Goal: Task Accomplishment & Management: Manage account settings

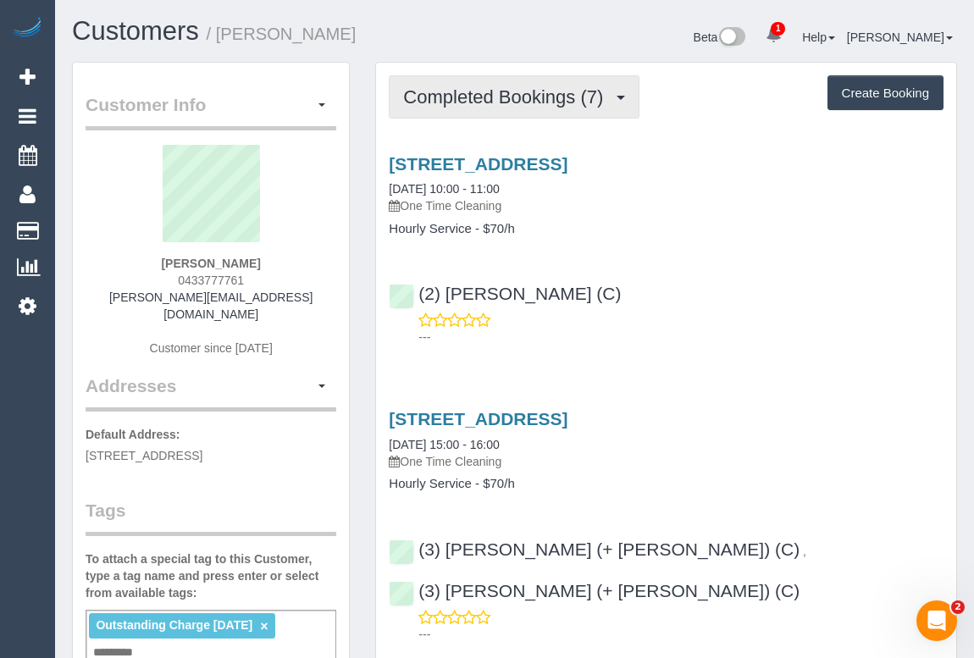
drag, startPoint x: 435, startPoint y: 95, endPoint x: 430, endPoint y: 81, distance: 14.2
click at [435, 95] on span "Completed Bookings (7)" at bounding box center [507, 96] width 208 height 21
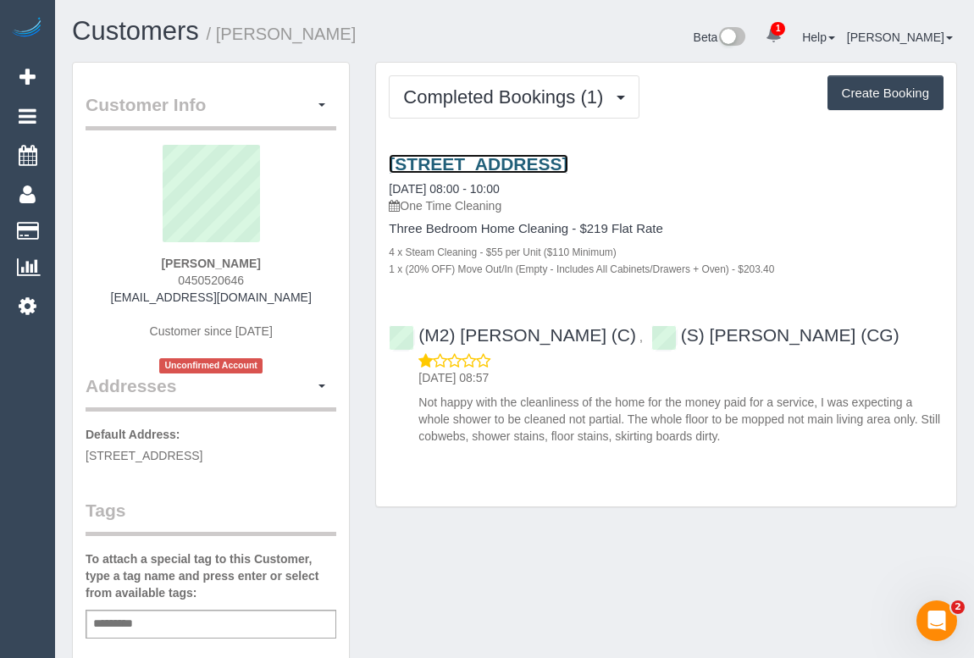
click at [512, 166] on link "[STREET_ADDRESS]" at bounding box center [478, 163] width 179 height 19
click at [399, 346] on div "(M2) [PERSON_NAME] (C) , (S) [PERSON_NAME] (CG) [DATE] 08:57 Not happy with the…" at bounding box center [666, 378] width 580 height 134
copy div "(M2) [PERSON_NAME] (C) , (S) [PERSON_NAME] (CG)"
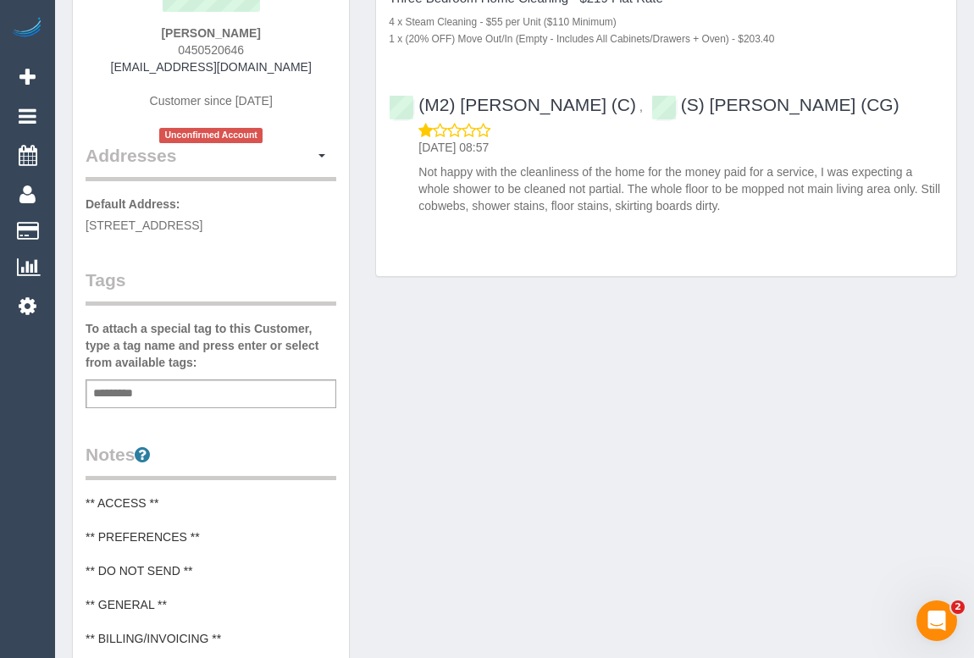
click at [162, 390] on div "Add a tag" at bounding box center [211, 394] width 251 height 29
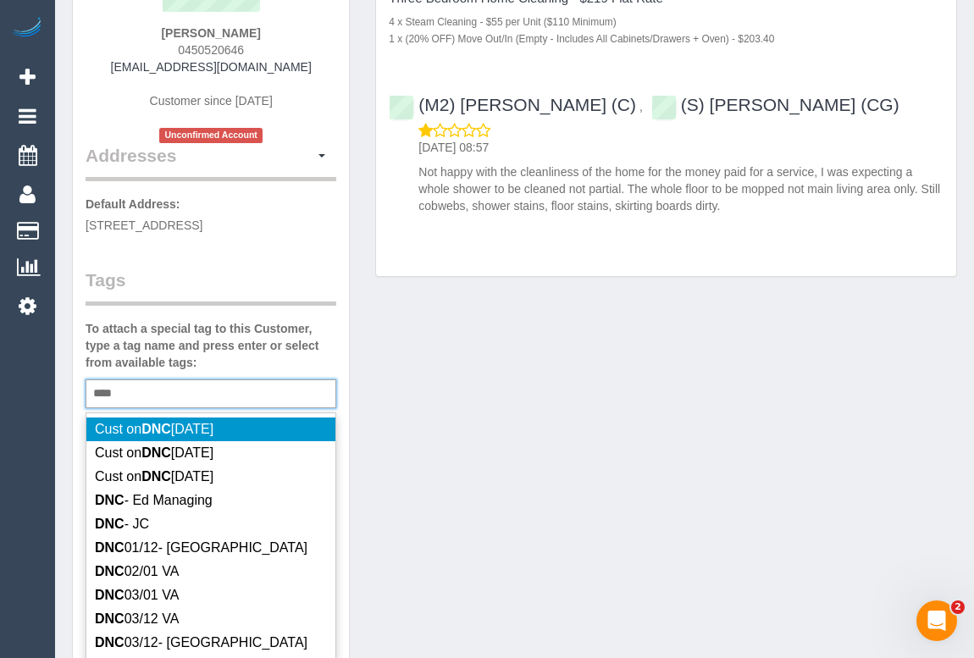
click at [149, 400] on div "*** DNC" at bounding box center [211, 394] width 251 height 29
click at [157, 392] on div "*** DNC" at bounding box center [211, 394] width 251 height 29
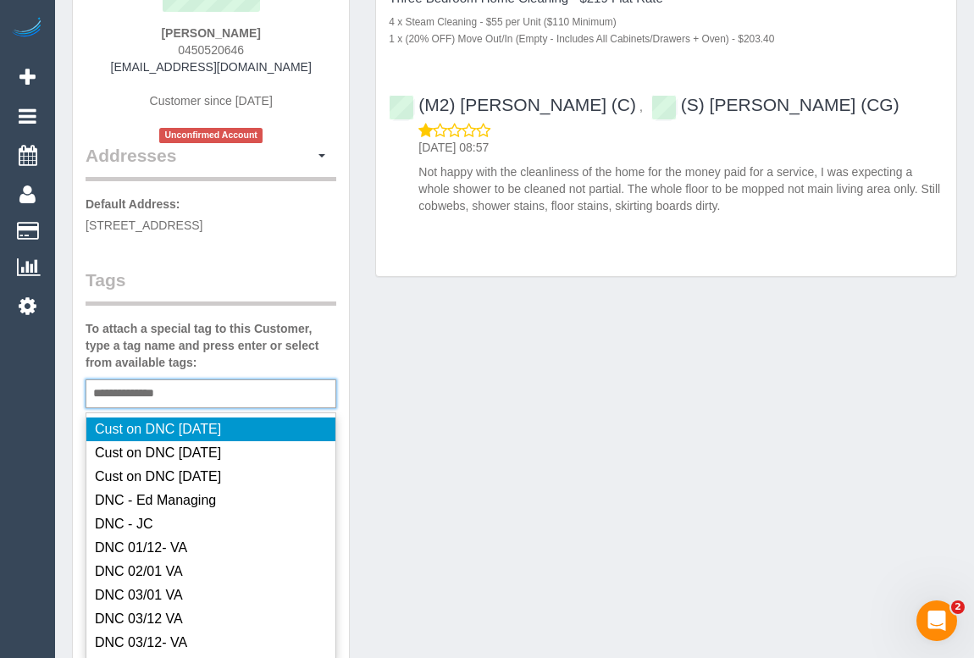
type input "**********"
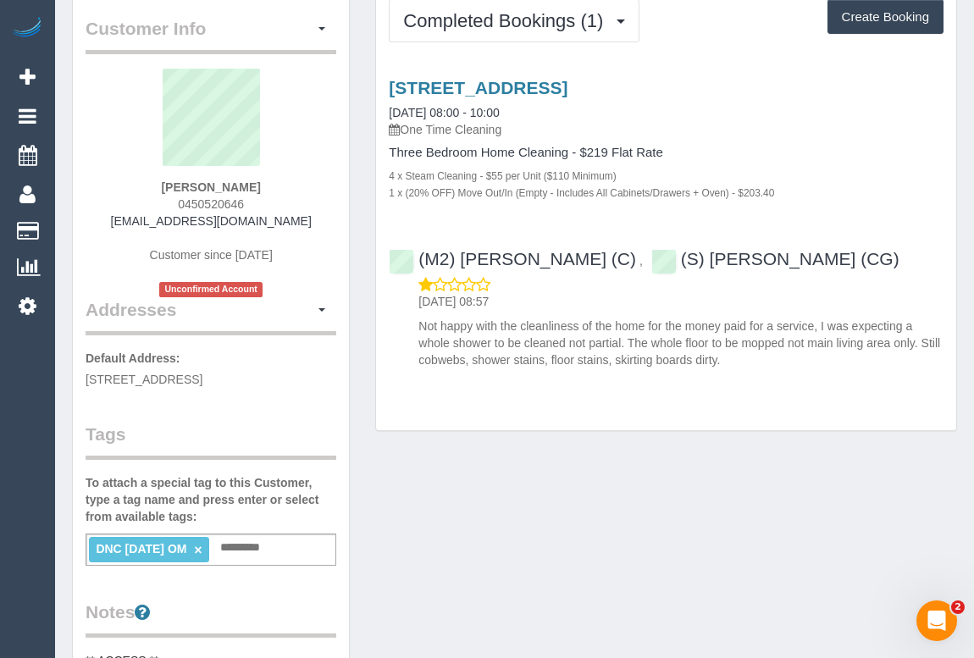
scroll to position [0, 0]
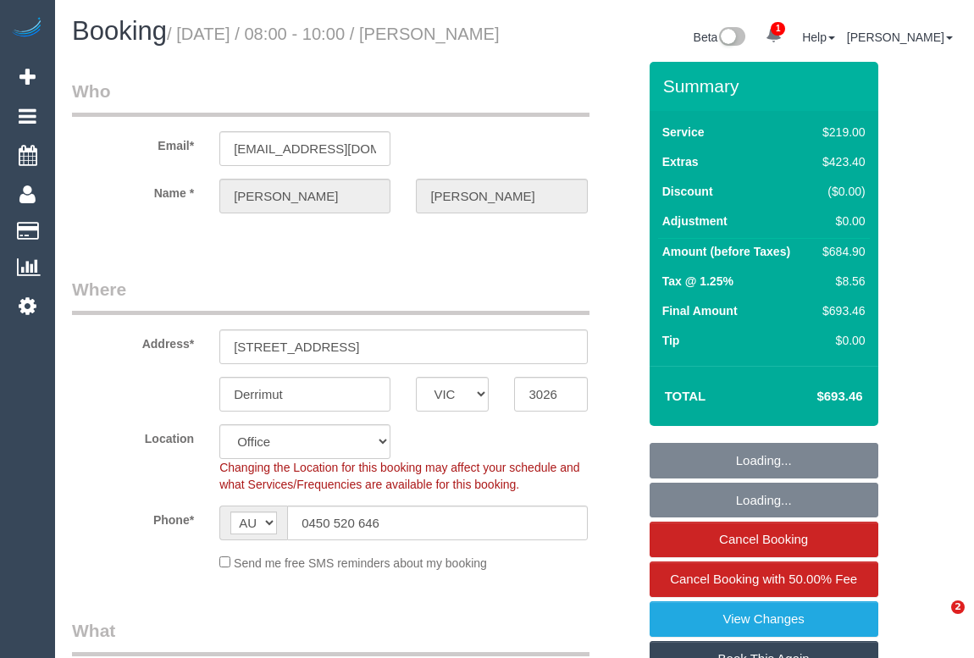
select select "VIC"
select select "number:28"
select select "number:14"
select select "number:19"
select select "number:25"
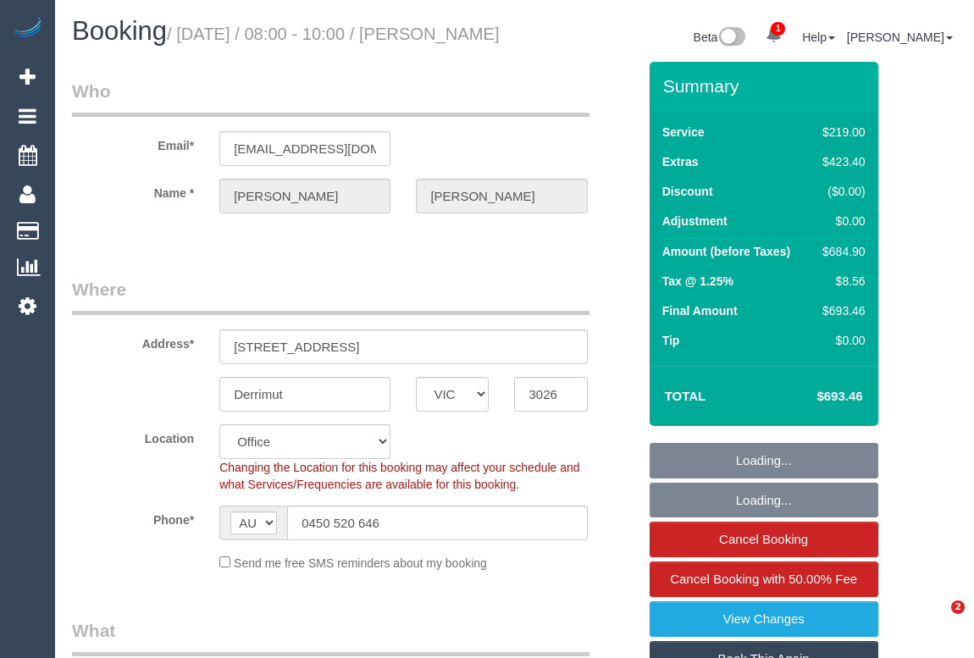
select select "number:13"
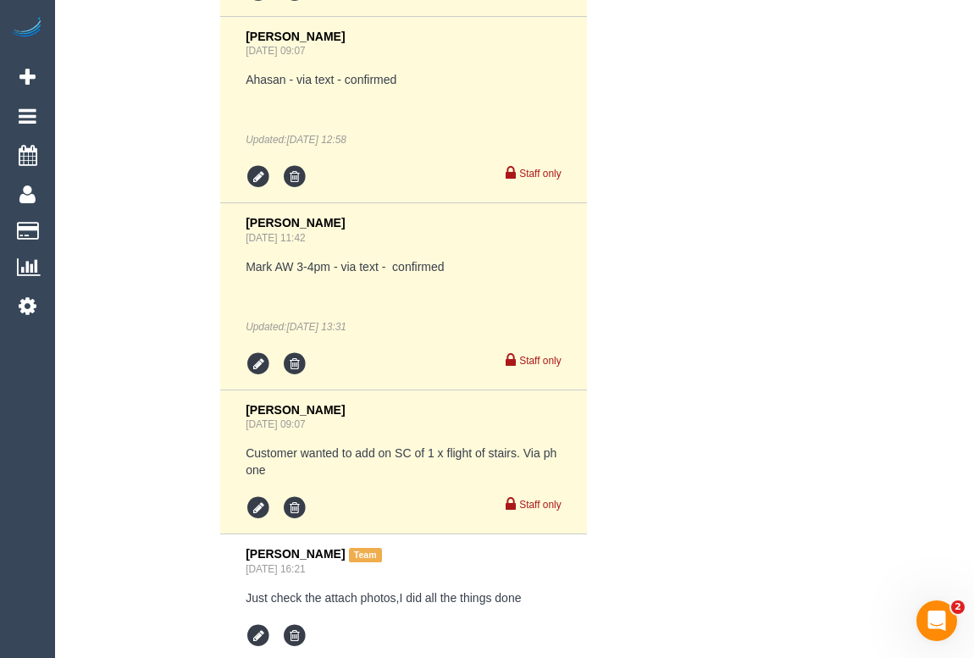
scroll to position [3774, 0]
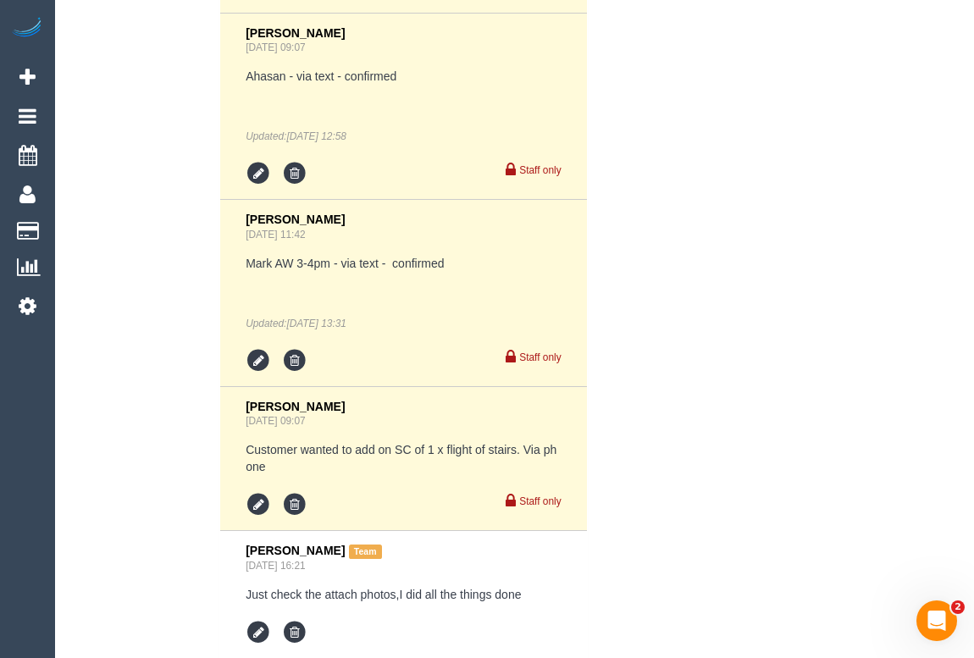
drag, startPoint x: 739, startPoint y: 57, endPoint x: 726, endPoint y: 72, distance: 19.9
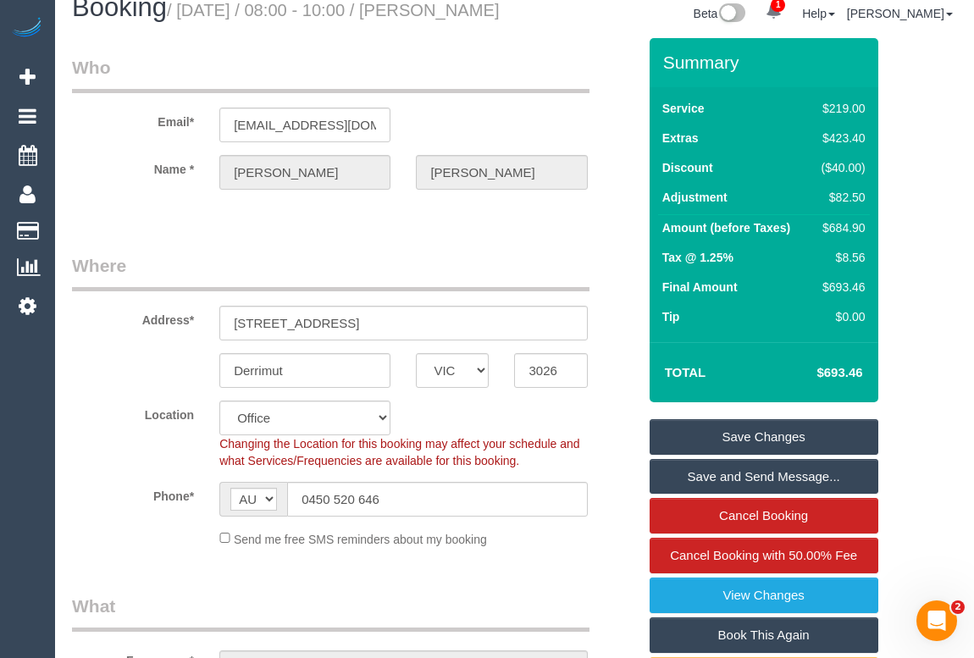
scroll to position [0, 0]
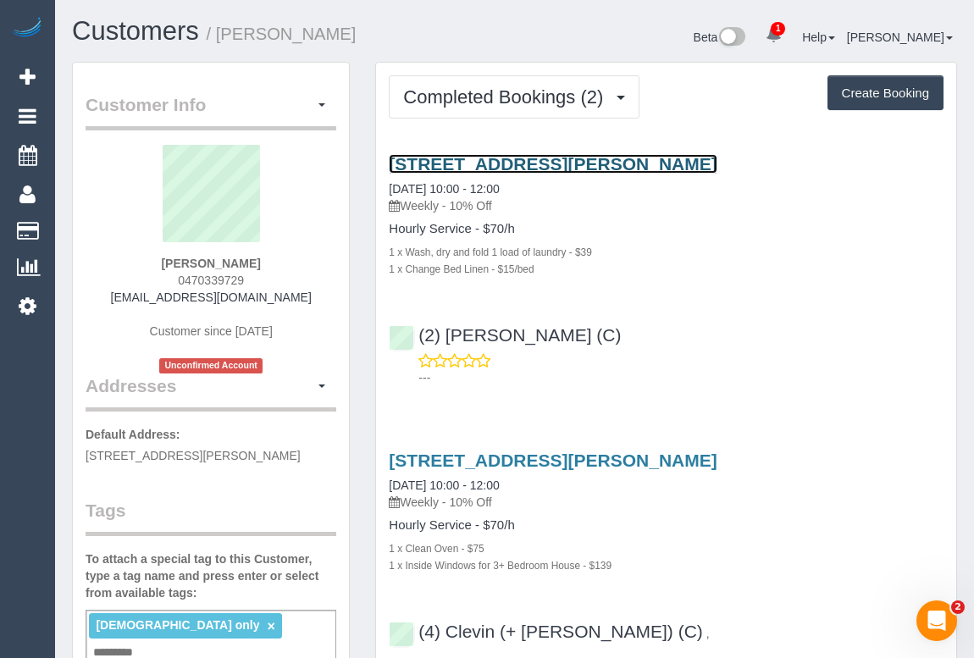
click at [548, 158] on link "59 Reema Bvd, Endeavour Hills, VIC 3802" at bounding box center [553, 163] width 328 height 19
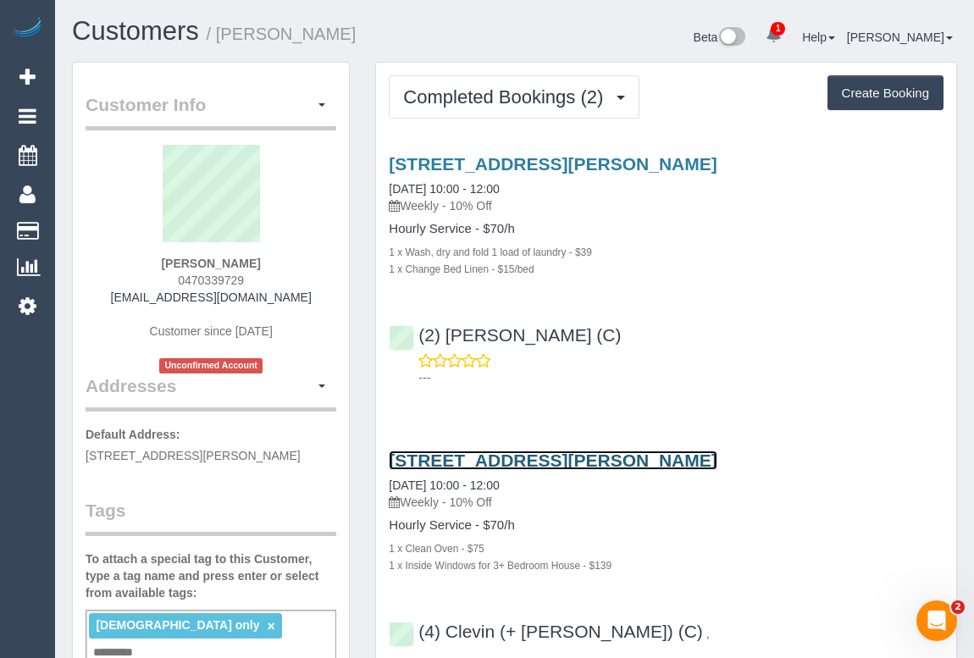
click at [546, 460] on link "59 Reema Bvd, Endeavour Hills, VIC 3802" at bounding box center [553, 460] width 328 height 19
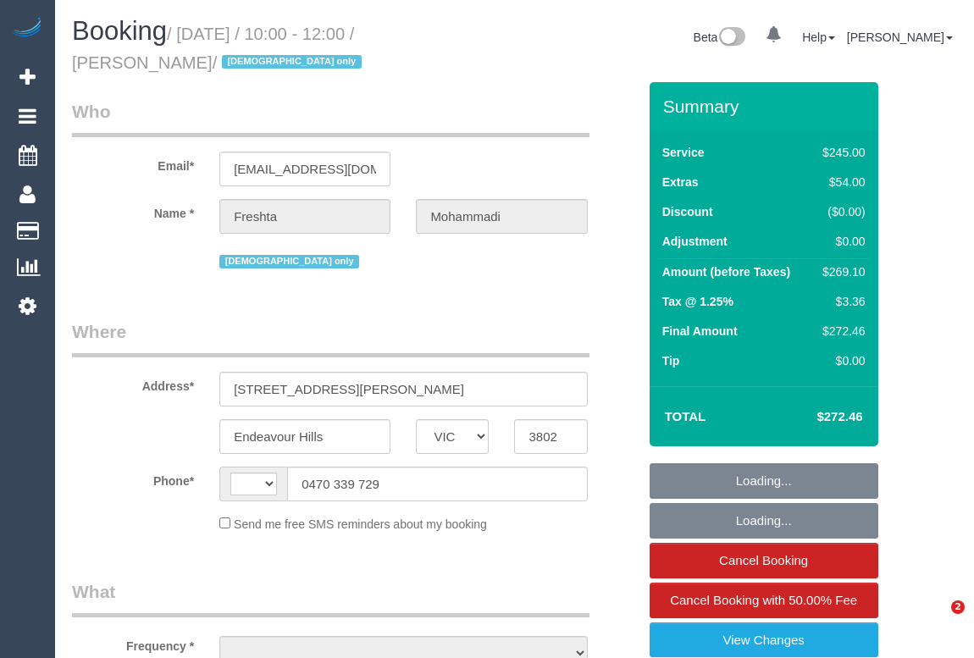
select select "VIC"
select select "object:308"
select select "210"
select select "string:AU"
select select "string:stripe-pm_1RxqS82GScqysDRV9z6qFSQy"
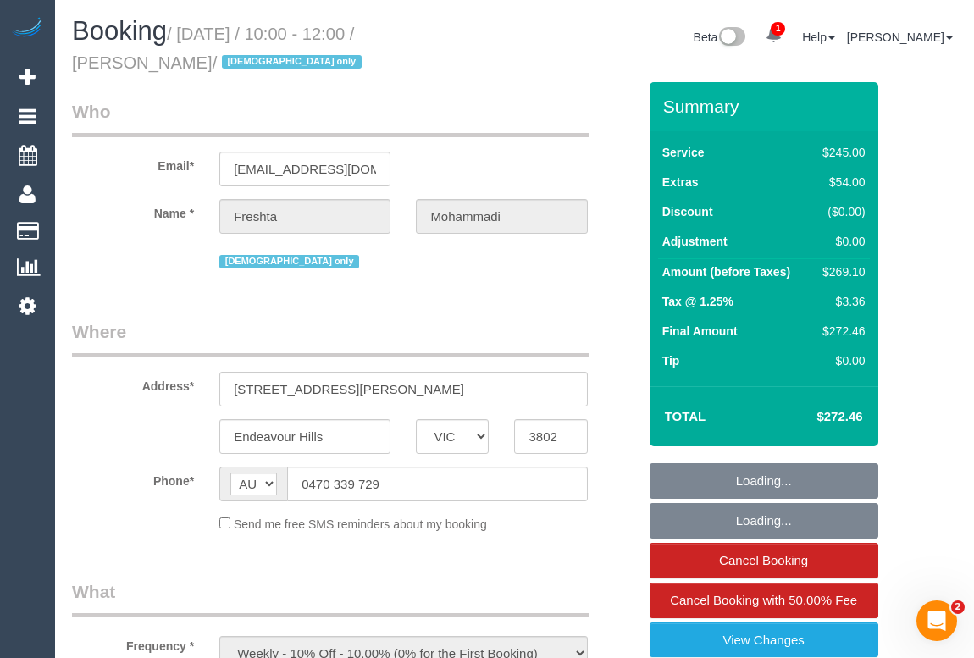
select select "number:28"
select select "number:14"
select select "number:19"
select select "number:23"
select select "number:35"
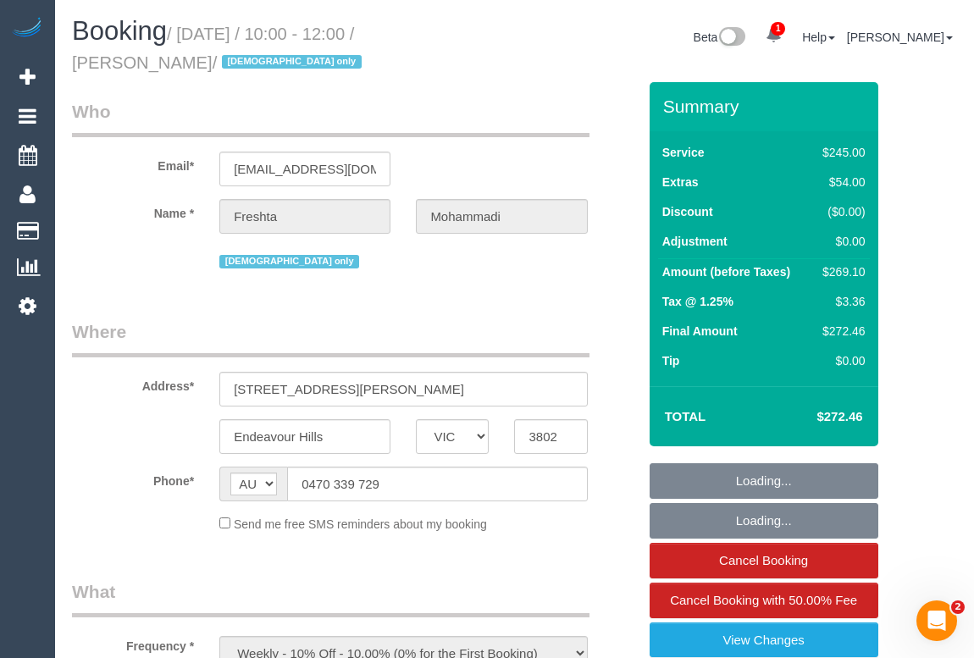
select select "number:26"
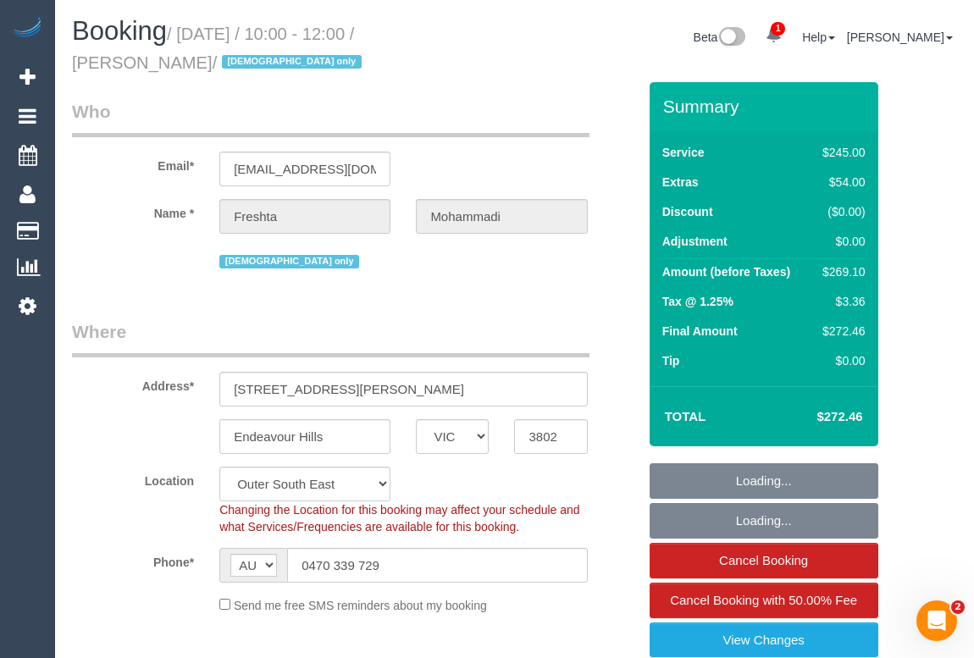
select select "object:1249"
select select "spot1"
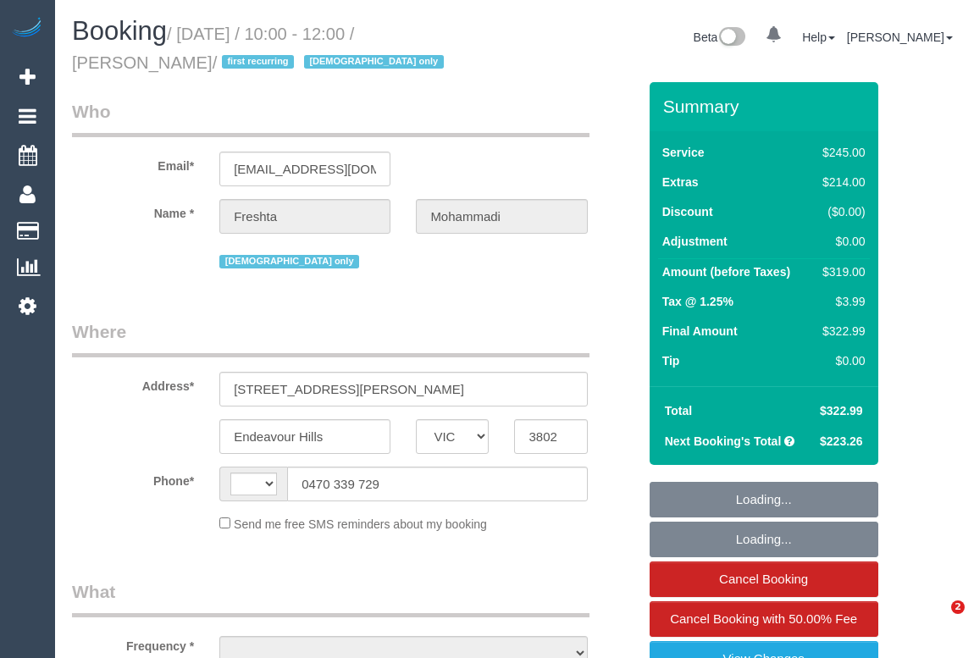
select select "VIC"
select select "string:AU"
select select "string:stripe-pm_1RxqS82GScqysDRV9z6qFSQy"
select select "number:28"
select select "number:14"
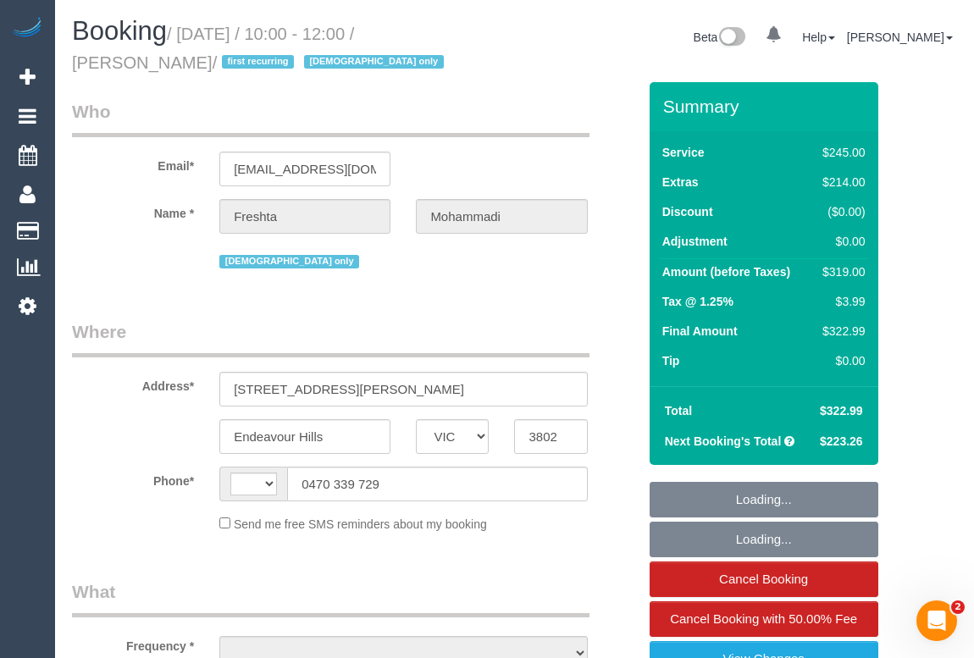
select select "number:19"
select select "number:23"
select select "number:35"
select select "number:26"
select select "210"
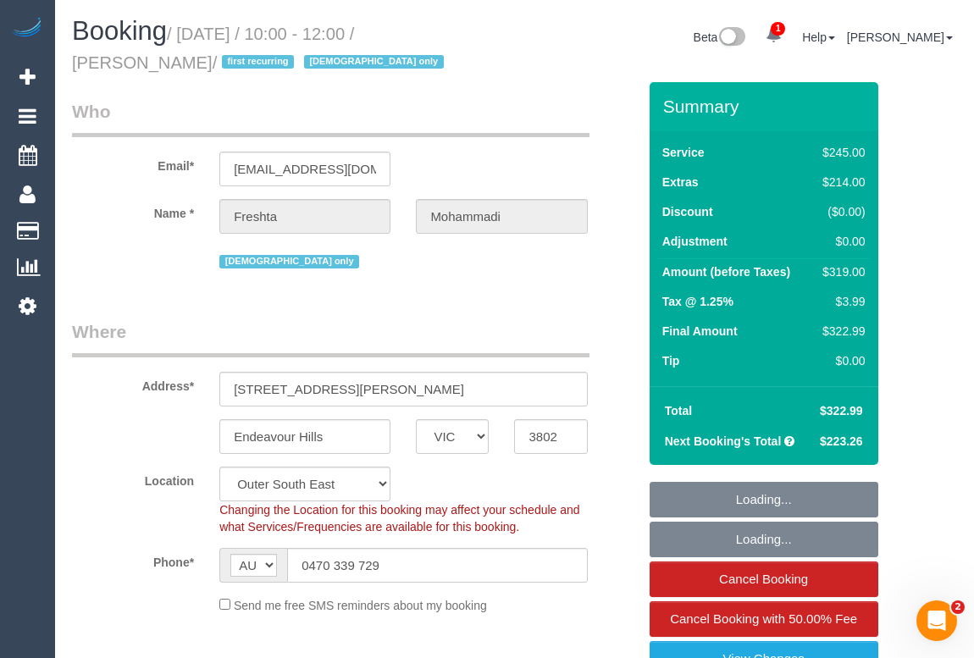
select select "object:1211"
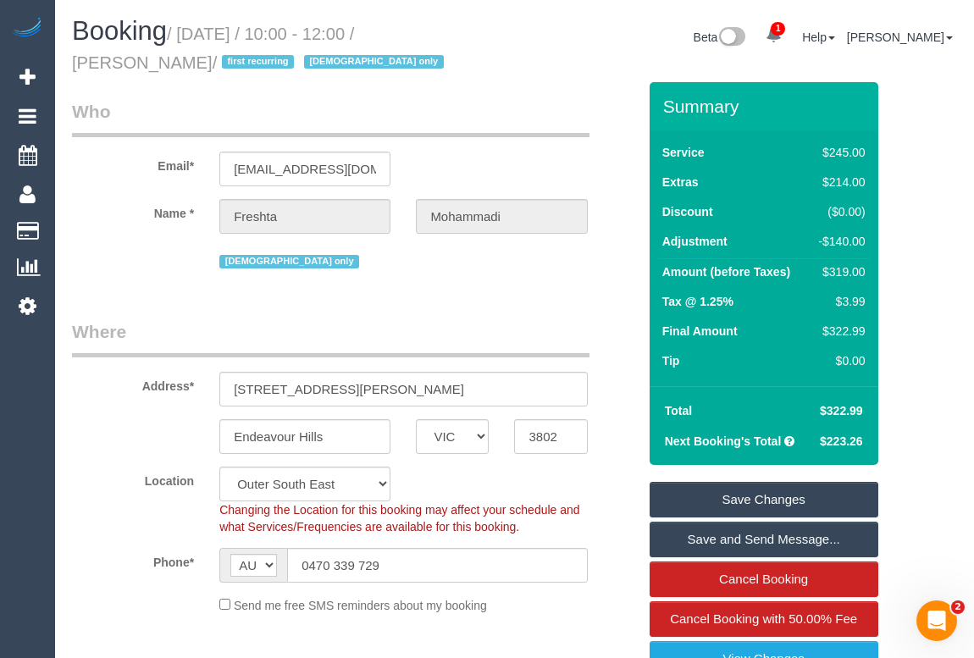
click at [494, 141] on div "Email* mcreshta17@gmail.com" at bounding box center [354, 142] width 591 height 87
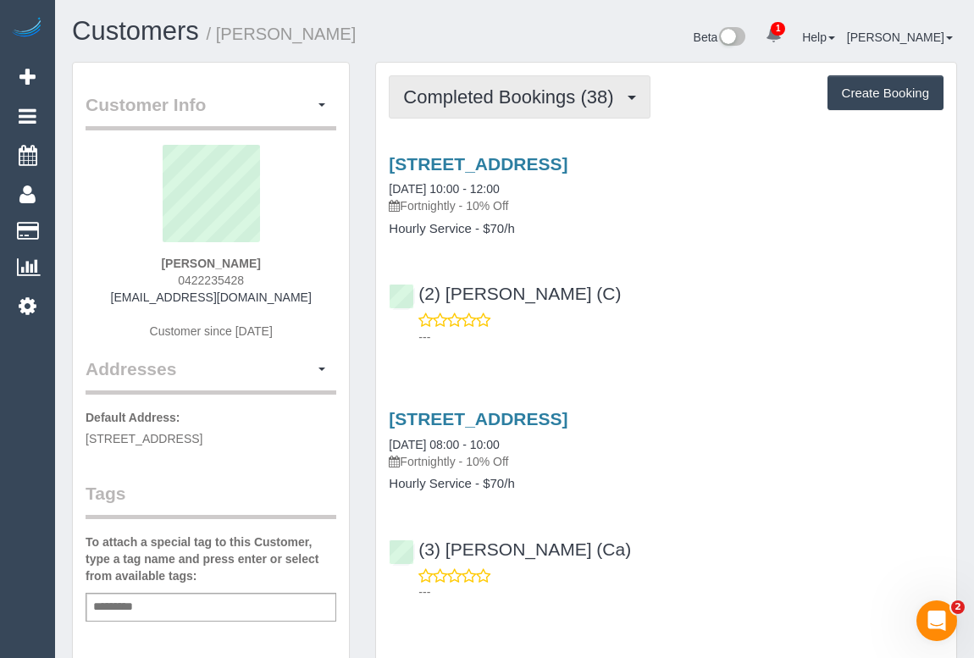
click at [492, 93] on span "Completed Bookings (38)" at bounding box center [512, 96] width 219 height 21
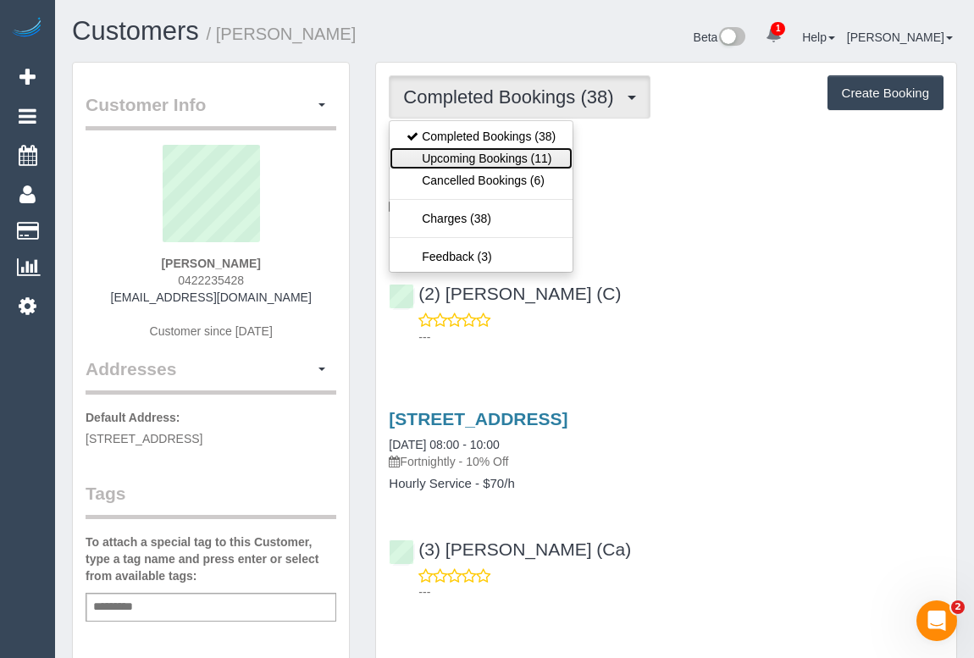
click at [497, 154] on link "Upcoming Bookings (11)" at bounding box center [481, 158] width 183 height 22
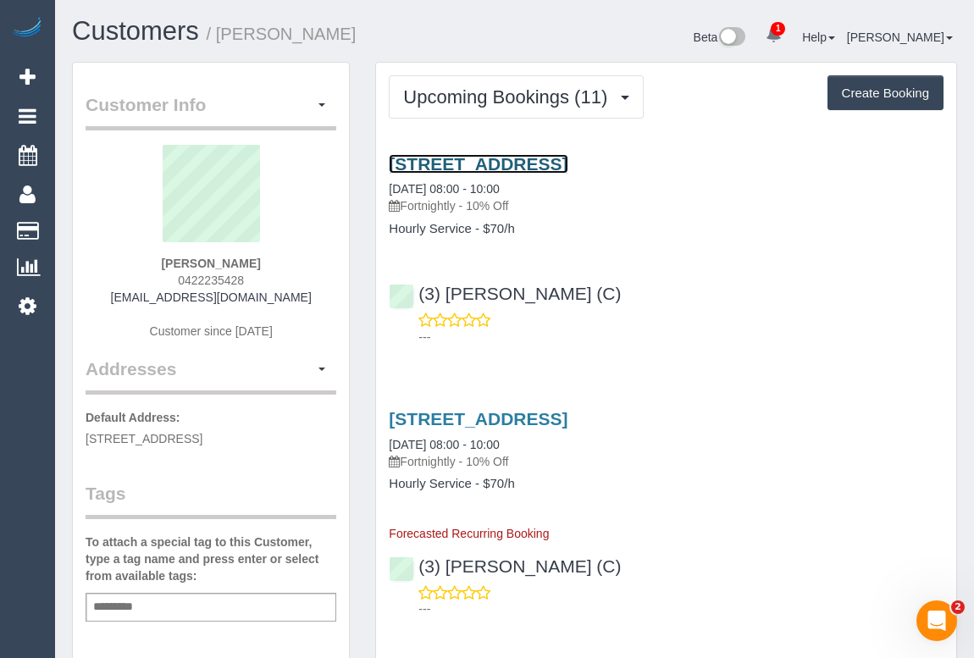
click at [568, 156] on link "250 Abbotsford Street, North Melbourne, VIC 3051" at bounding box center [478, 163] width 179 height 19
drag, startPoint x: 171, startPoint y: 275, endPoint x: 251, endPoint y: 278, distance: 79.7
click at [251, 278] on div "Catherine Anderson 0422235428 canderson@molinocahill.com.au Customer since 2023" at bounding box center [211, 251] width 251 height 212
copy span "0422235428"
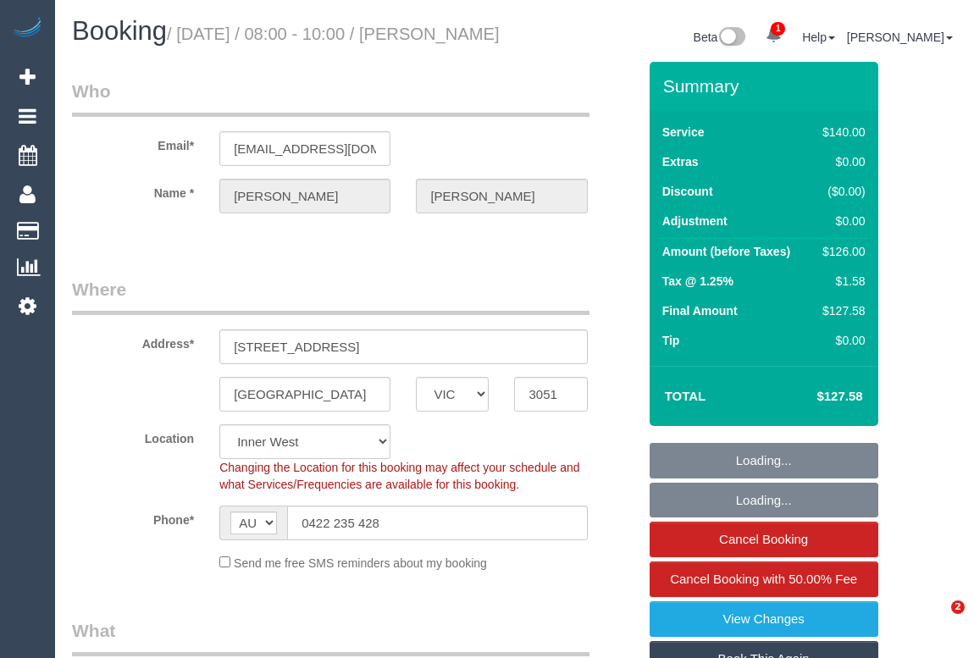
select select "VIC"
select select "string:stripe-pm_1ObBgM2GScqysDRVyxUhc63c"
select select "number:27"
select select "number:14"
select select "number:19"
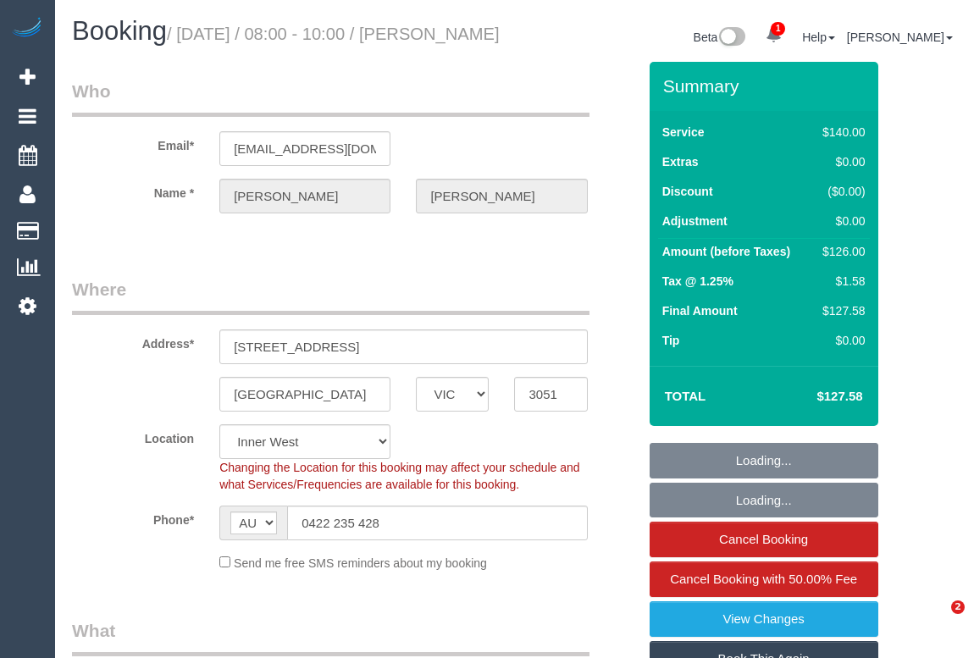
select select "number:36"
select select "number:35"
select select "number:12"
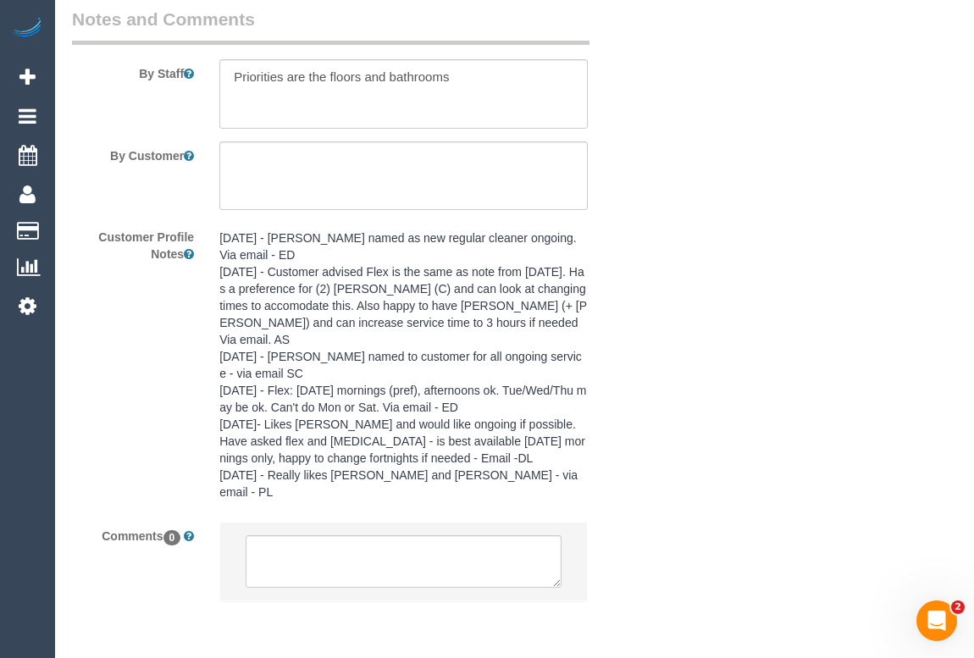
scroll to position [3004, 0]
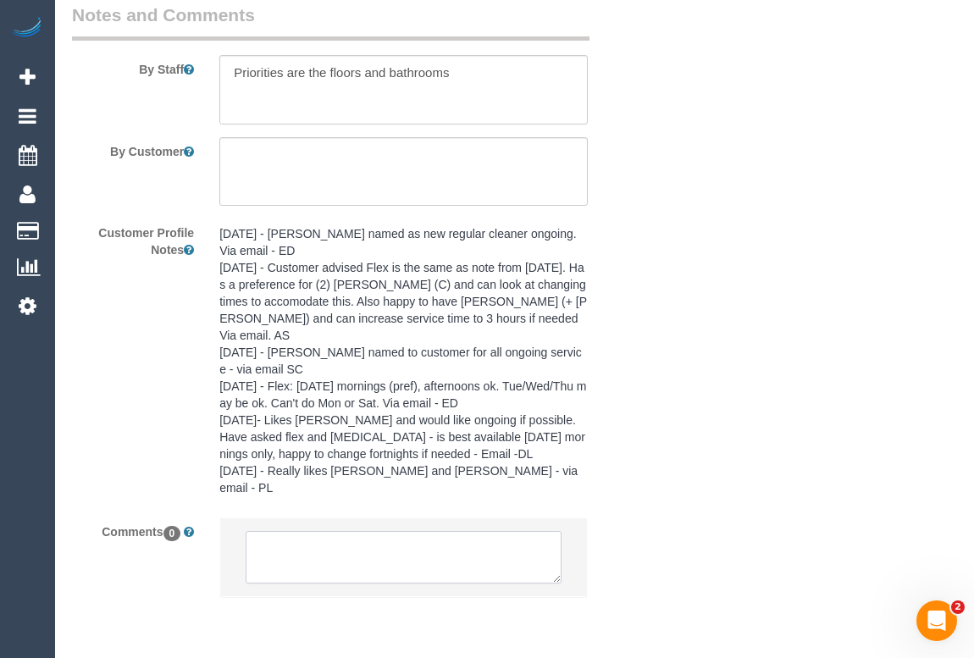
click at [304, 531] on textarea at bounding box center [403, 557] width 315 height 53
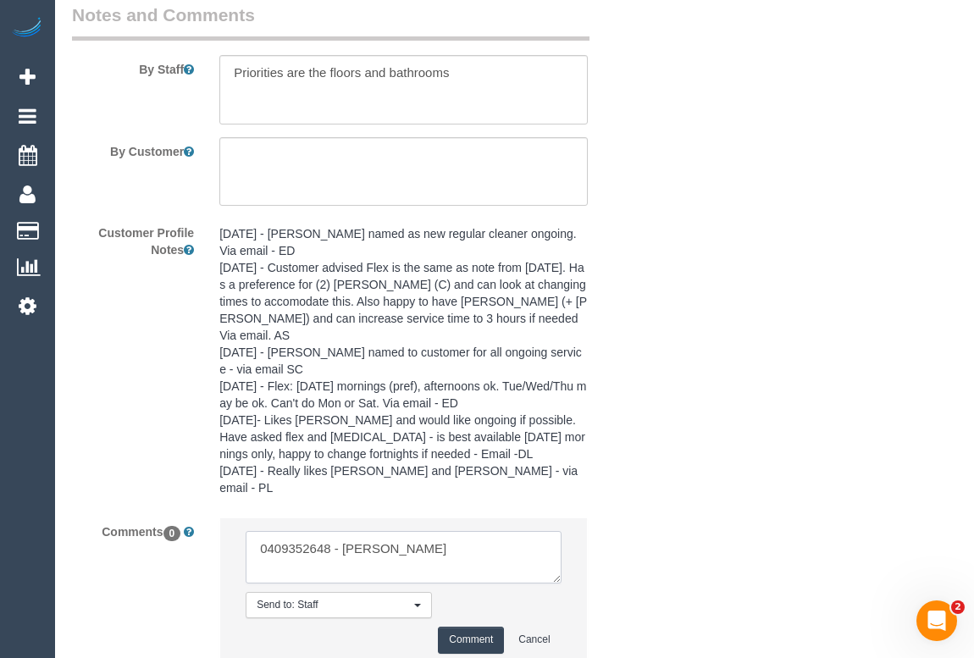
type textarea "0409352648 - Ben"
drag, startPoint x: 257, startPoint y: 516, endPoint x: 368, endPoint y: 521, distance: 111.1
click at [368, 531] on textarea at bounding box center [403, 557] width 315 height 53
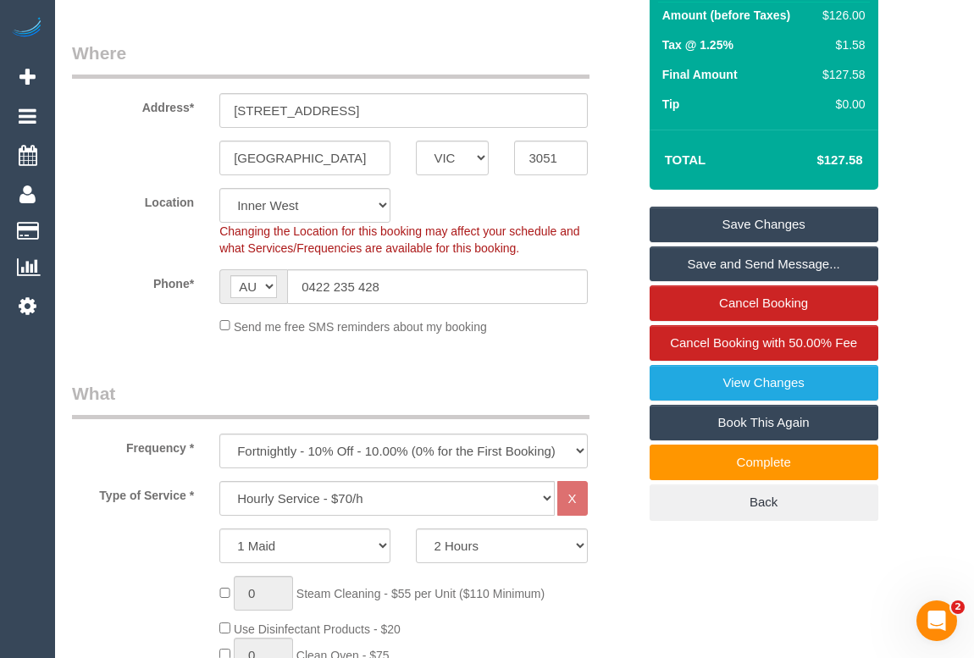
scroll to position [0, 0]
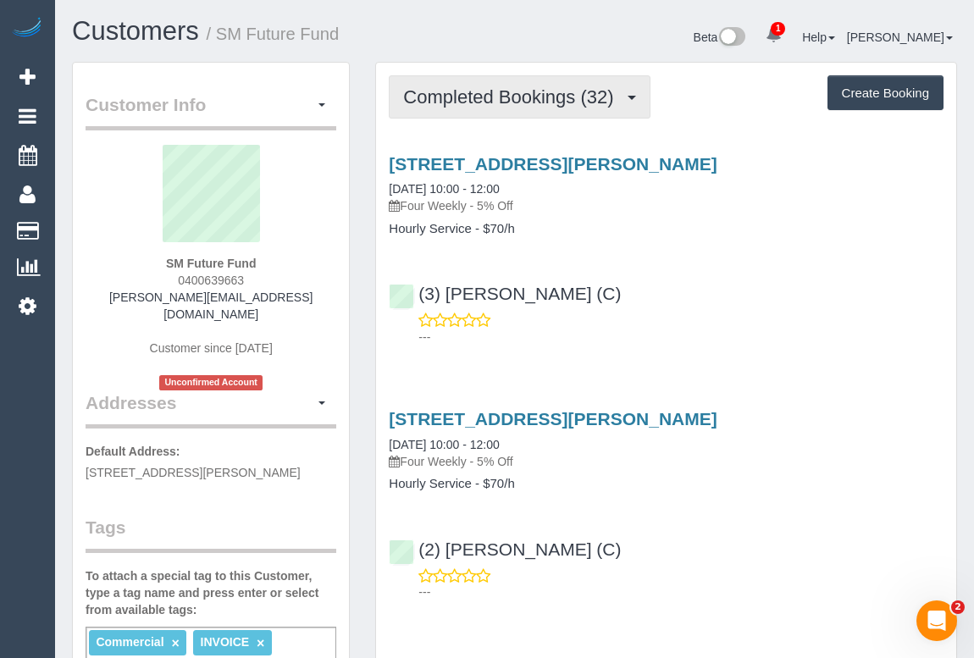
click at [516, 92] on span "Completed Bookings (32)" at bounding box center [512, 96] width 219 height 21
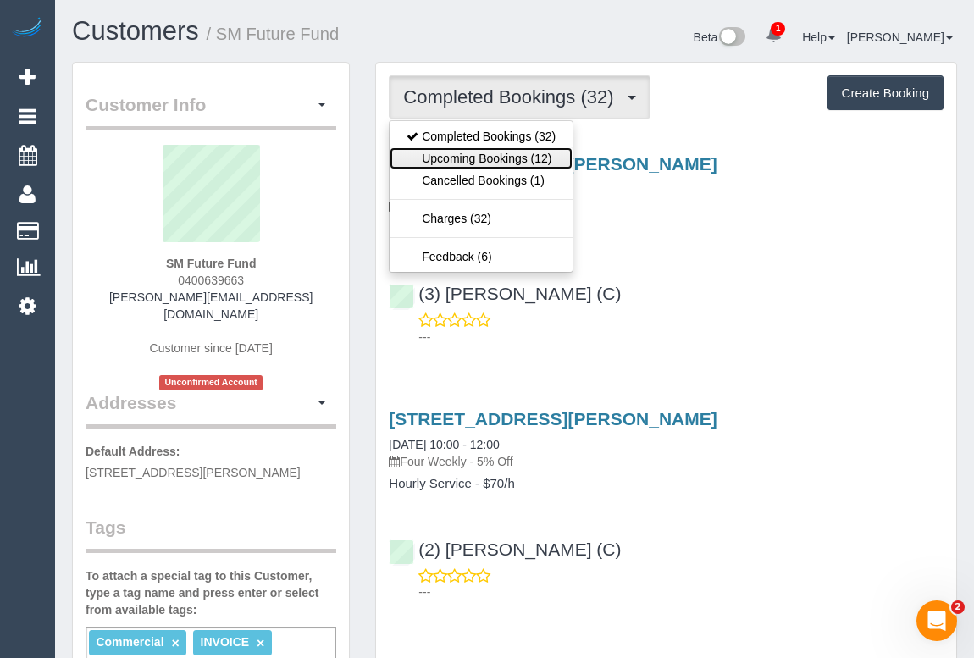
click at [477, 166] on link "Upcoming Bookings (12)" at bounding box center [481, 158] width 183 height 22
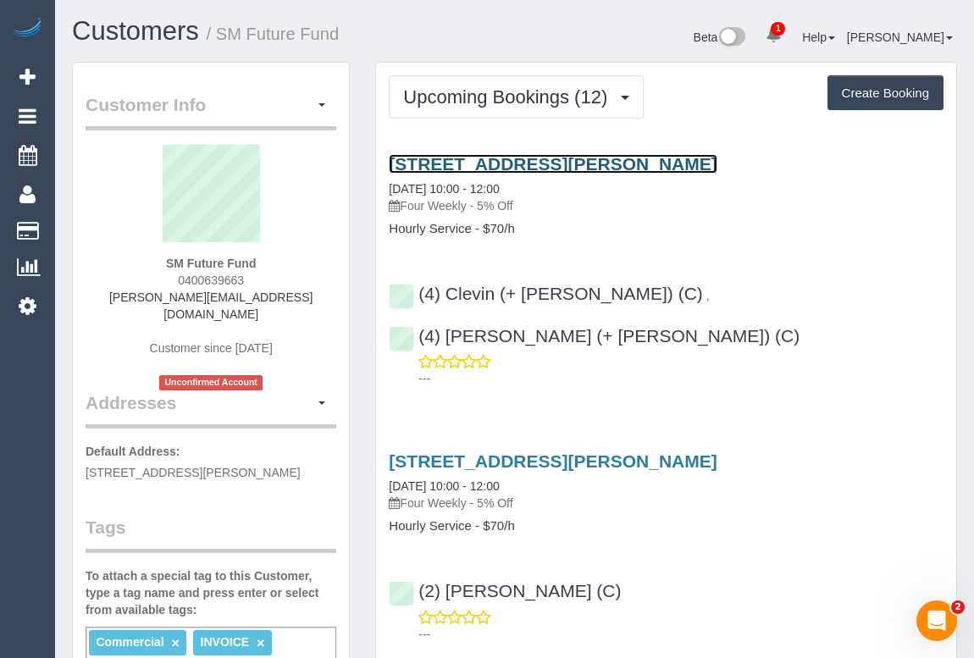
click at [547, 161] on link "24 Craig Avenue, Ferntree Gully, VIC 3156" at bounding box center [553, 163] width 328 height 19
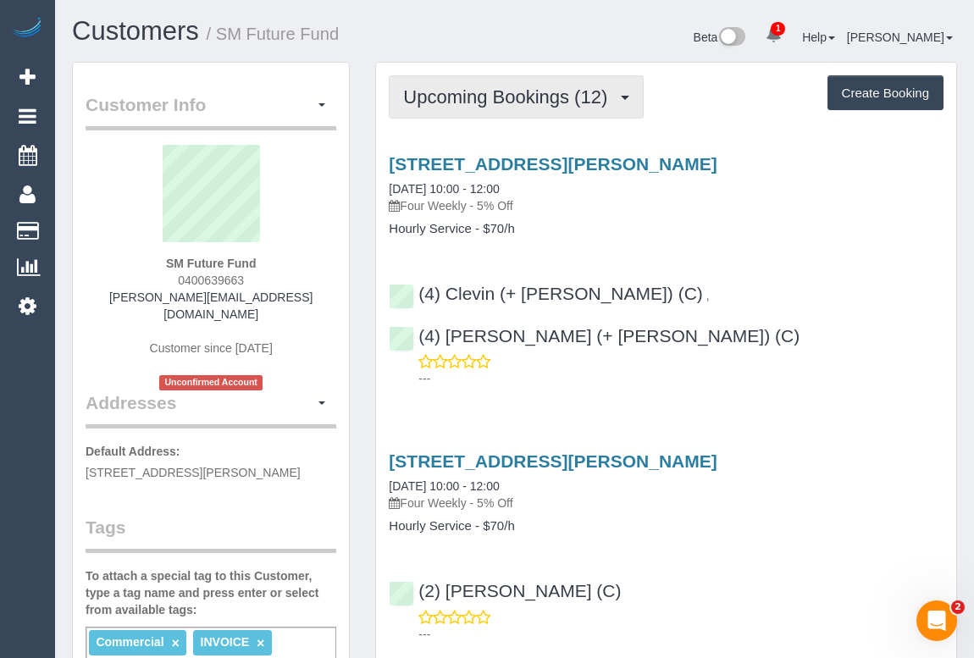
click at [558, 99] on span "Upcoming Bookings (12)" at bounding box center [509, 96] width 213 height 21
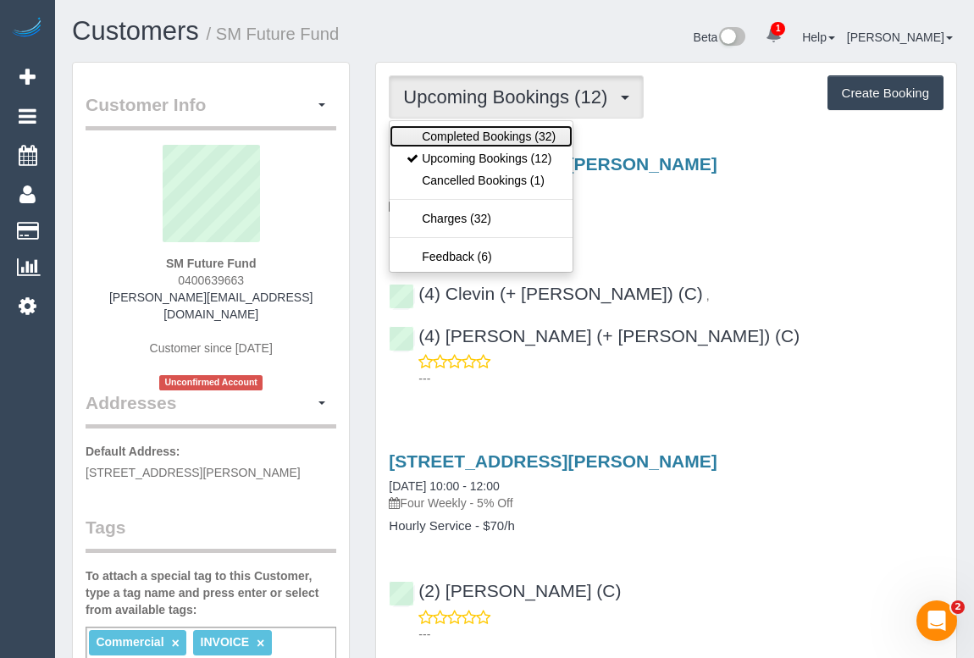
click at [530, 131] on link "Completed Bookings (32)" at bounding box center [481, 136] width 183 height 22
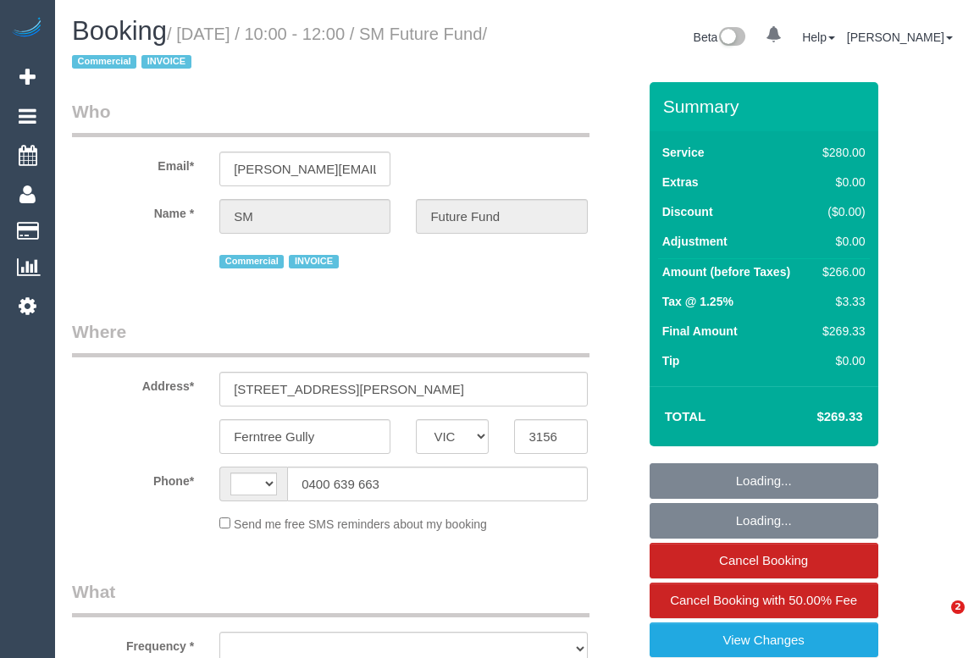
select select "VIC"
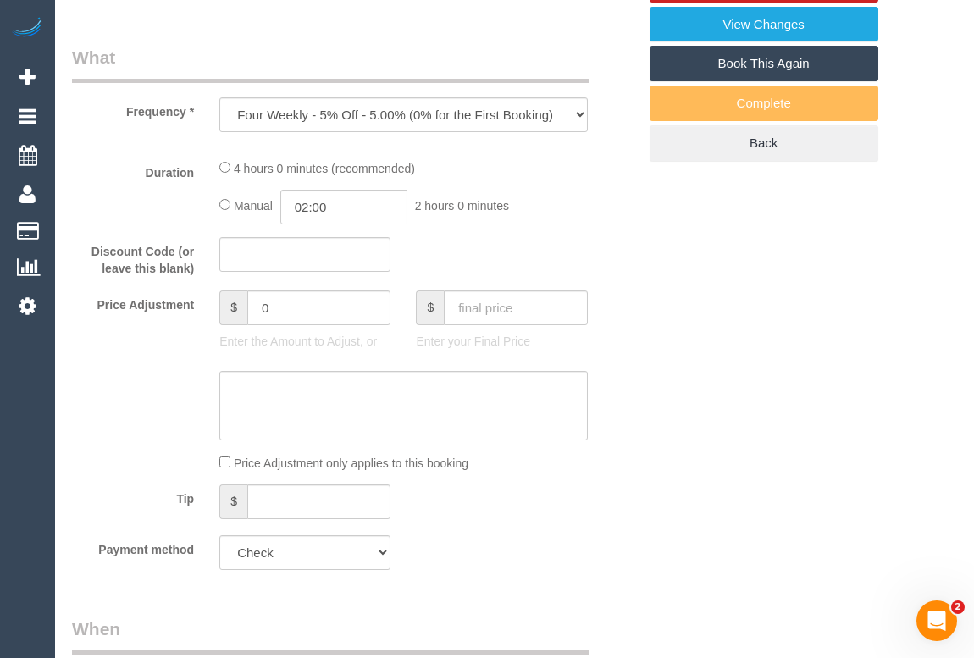
select select "object:695"
select select "string:AU"
select select "number:28"
select select "number:14"
select select "number:19"
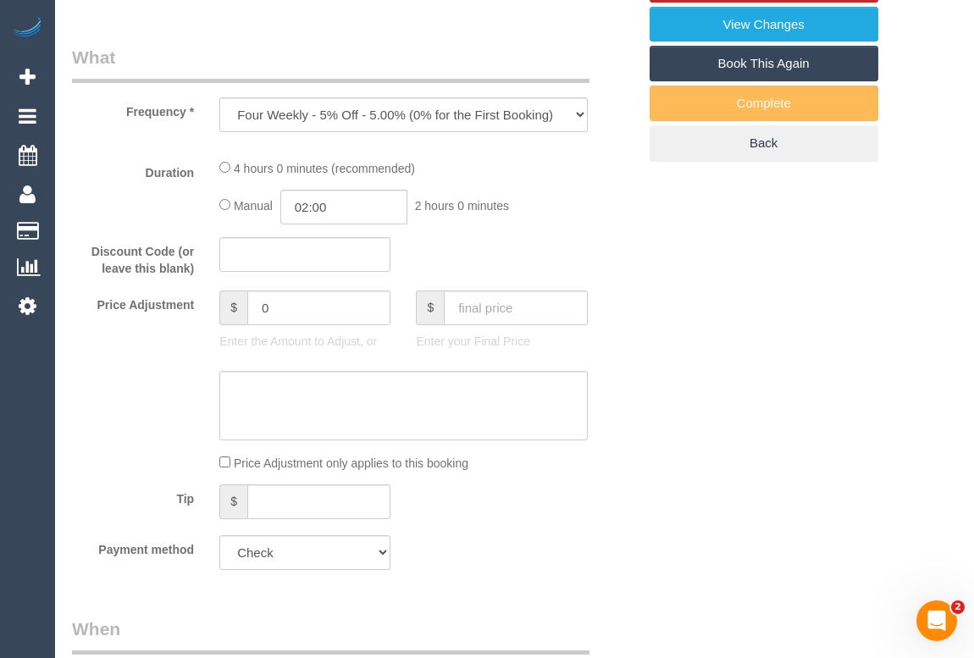
select select "number:22"
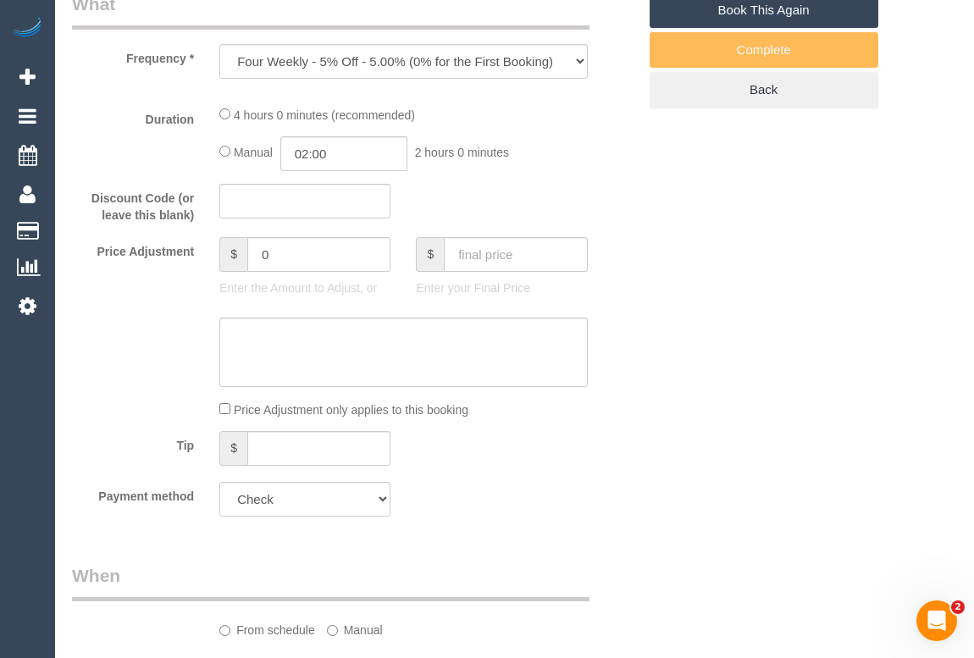
select select "240"
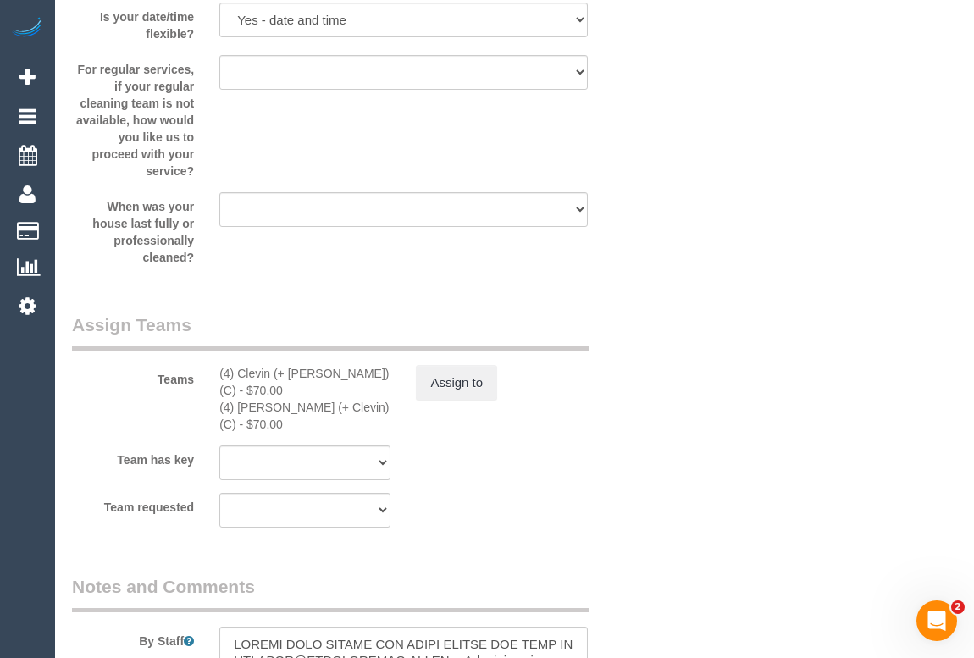
scroll to position [2711, 0]
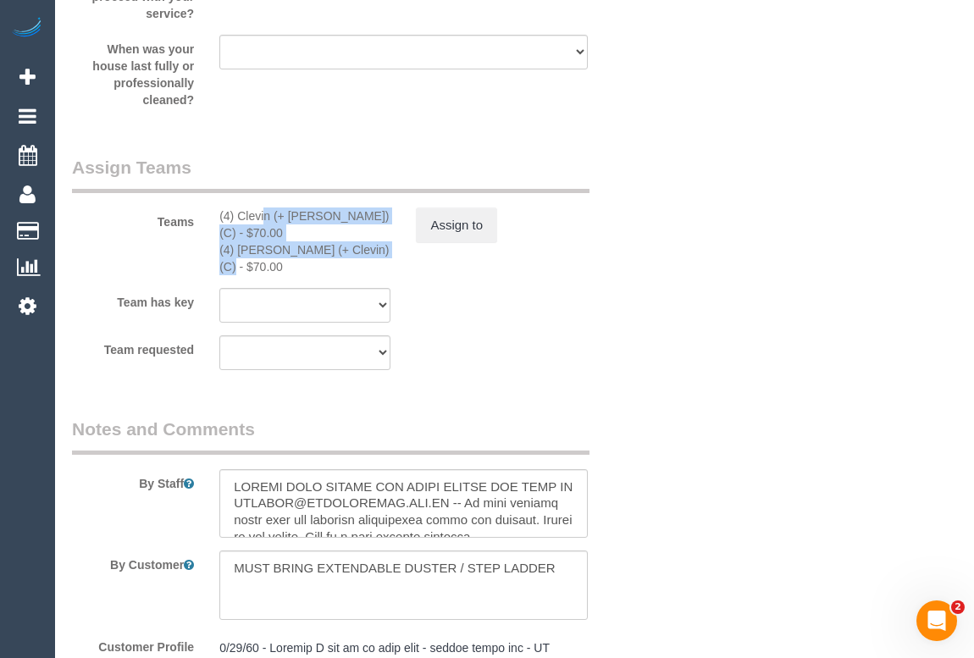
drag, startPoint x: 211, startPoint y: 215, endPoint x: 337, endPoint y: 234, distance: 127.6
click at [337, 234] on div "(4) Clevin (+ Noel) (C) - $70.00 (4) Noel (+ Clevin) (C) - $70.00" at bounding box center [305, 242] width 197 height 68
copy div "(4) Clevin (+ Noel) (C) - $70.00 (4) Noel (+ Clevin) (C)"
click at [469, 235] on button "Assign to" at bounding box center [456, 226] width 81 height 36
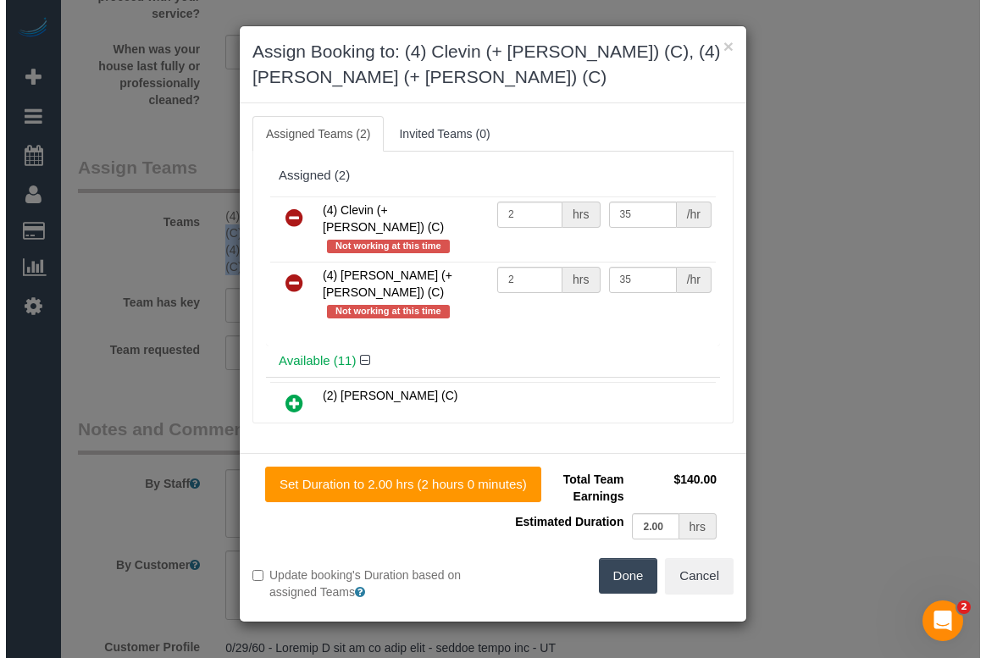
scroll to position [2694, 0]
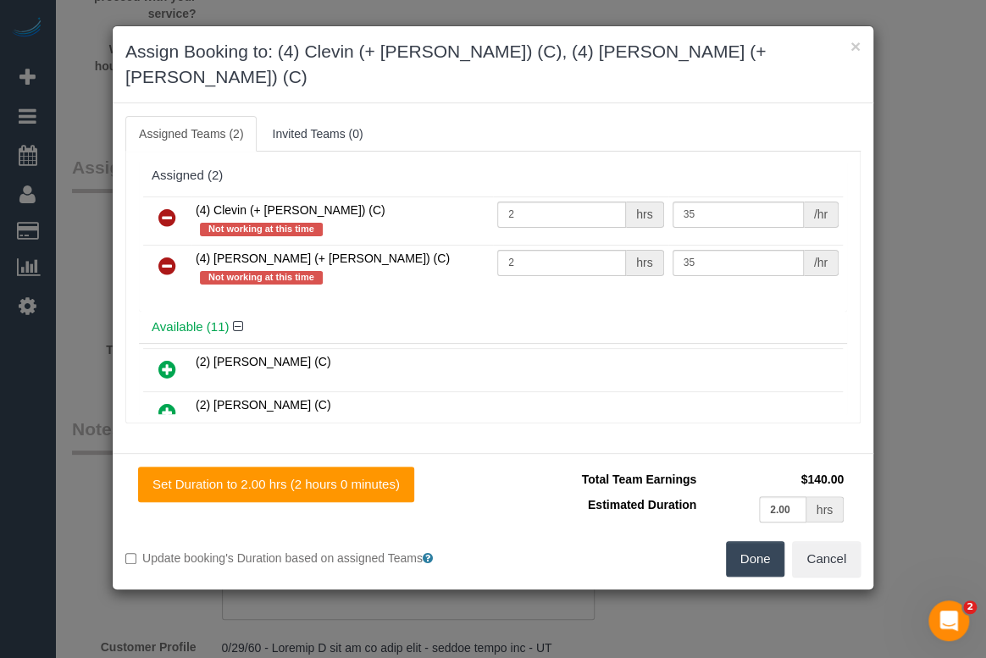
click at [169, 208] on icon at bounding box center [167, 218] width 18 height 20
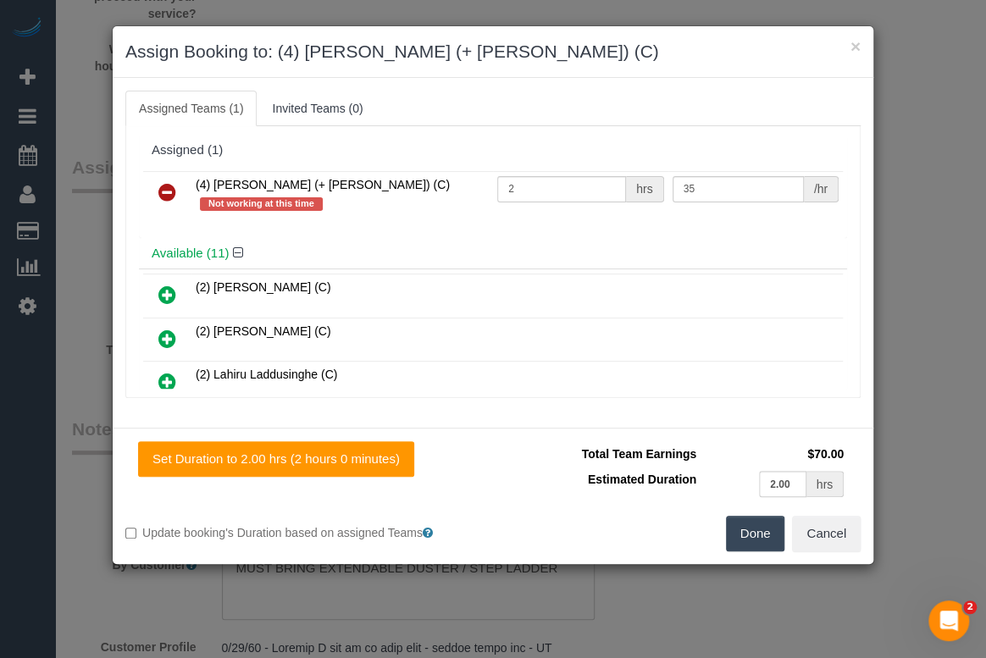
click at [170, 190] on icon at bounding box center [167, 192] width 18 height 20
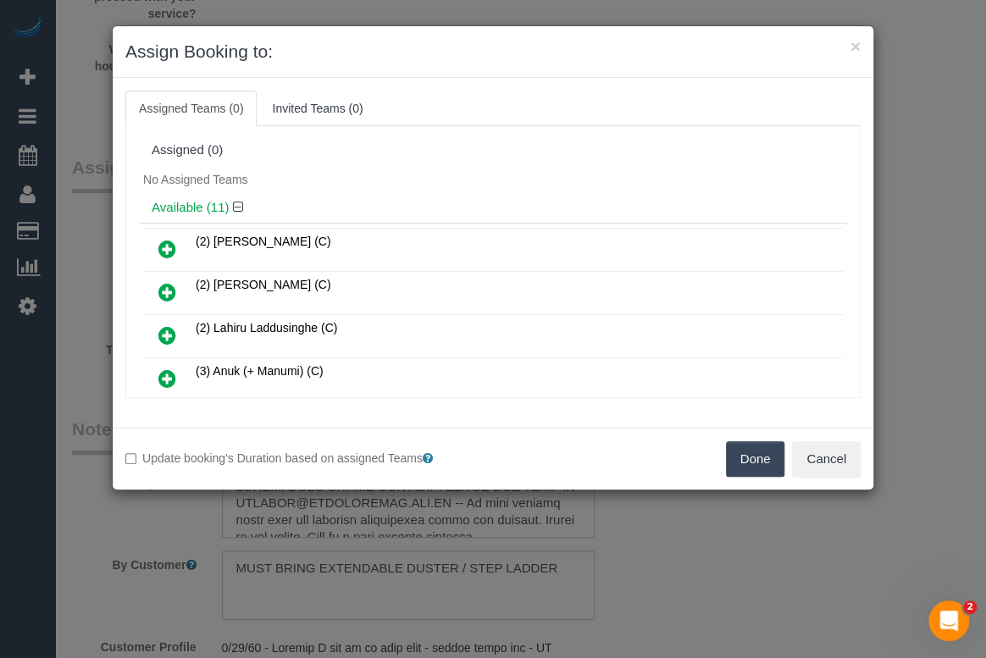
click at [740, 447] on button "Done" at bounding box center [755, 459] width 59 height 36
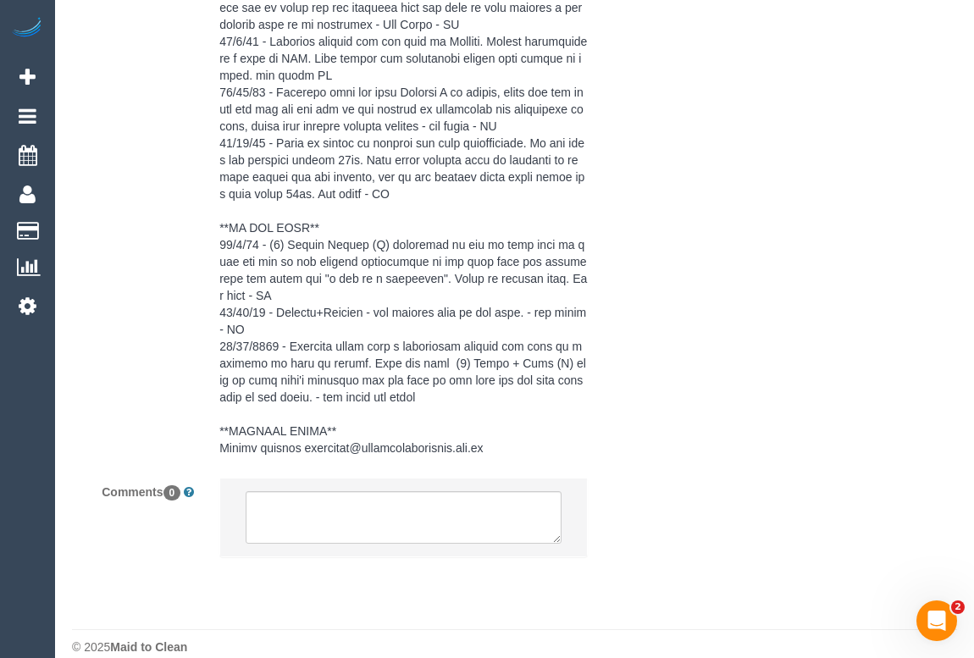
scroll to position [3562, 0]
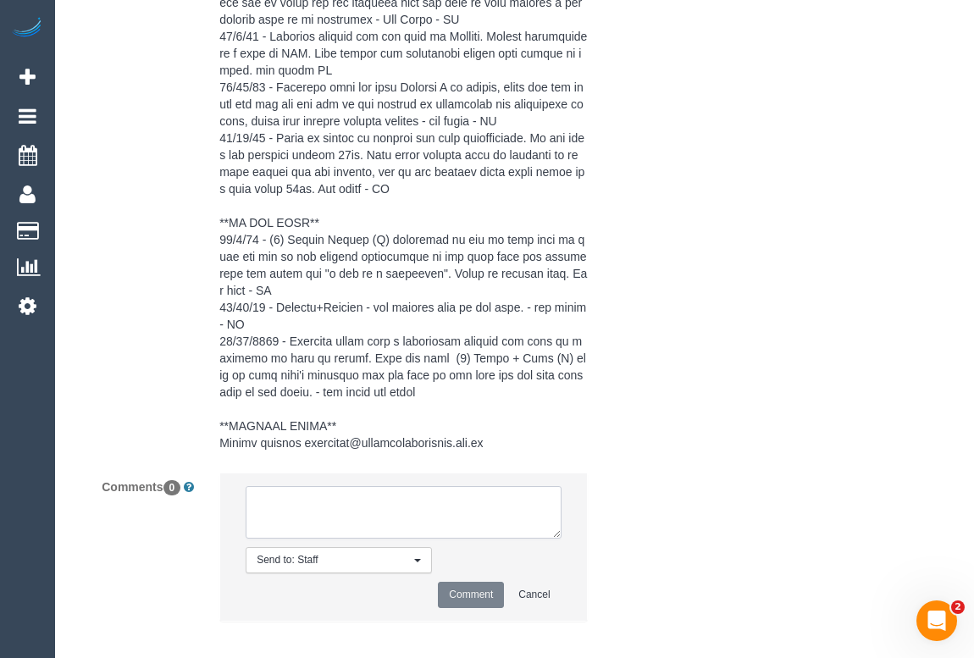
click at [311, 492] on textarea at bounding box center [403, 512] width 315 height 53
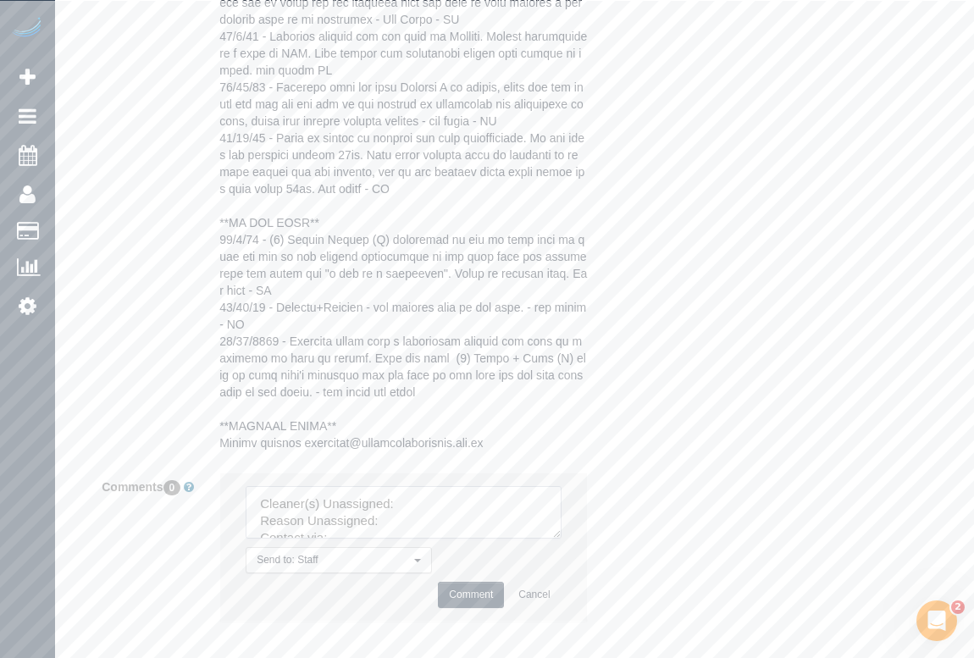
click at [418, 487] on textarea at bounding box center [403, 512] width 315 height 53
paste textarea "(4) Clevin (+ Noel) (C) - $70.00 (4) Noel (+ Clevin) (C)"
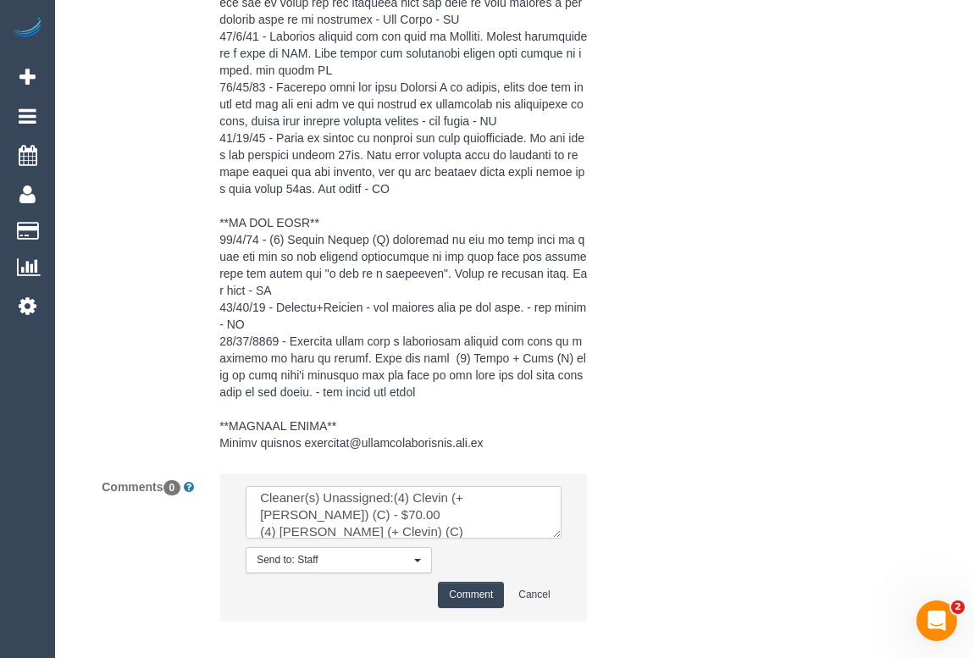
drag, startPoint x: 314, startPoint y: 497, endPoint x: 258, endPoint y: 502, distance: 56.2
click at [258, 502] on textarea at bounding box center [403, 512] width 315 height 53
click at [393, 515] on textarea at bounding box center [403, 512] width 315 height 53
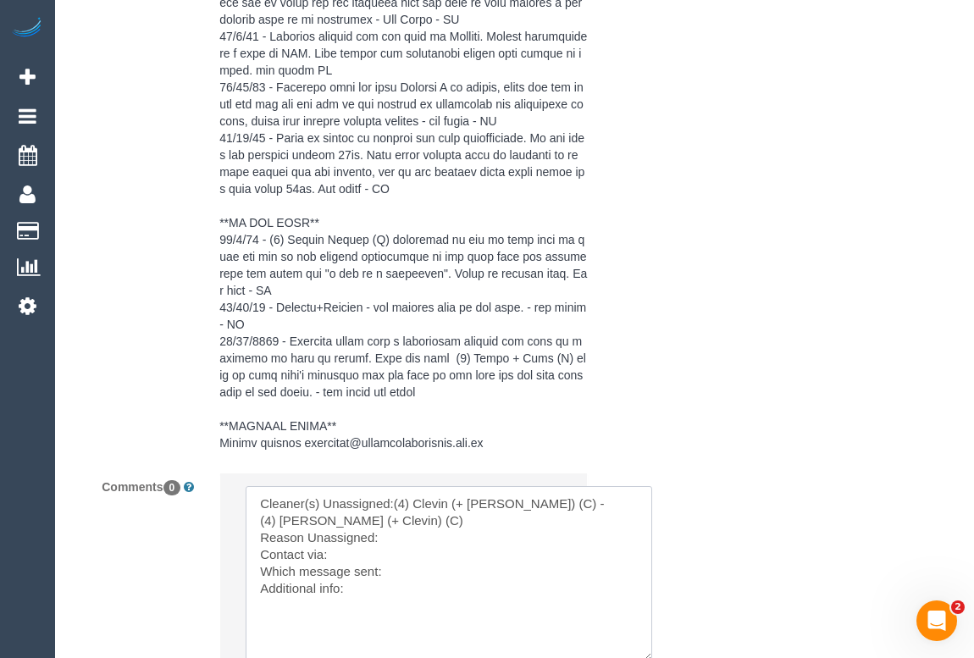
drag, startPoint x: 554, startPoint y: 519, endPoint x: 645, endPoint y: 643, distance: 153.4
click at [645, 643] on textarea at bounding box center [449, 573] width 407 height 175
click at [449, 528] on textarea at bounding box center [449, 573] width 407 height 175
click at [389, 558] on textarea at bounding box center [449, 573] width 407 height 175
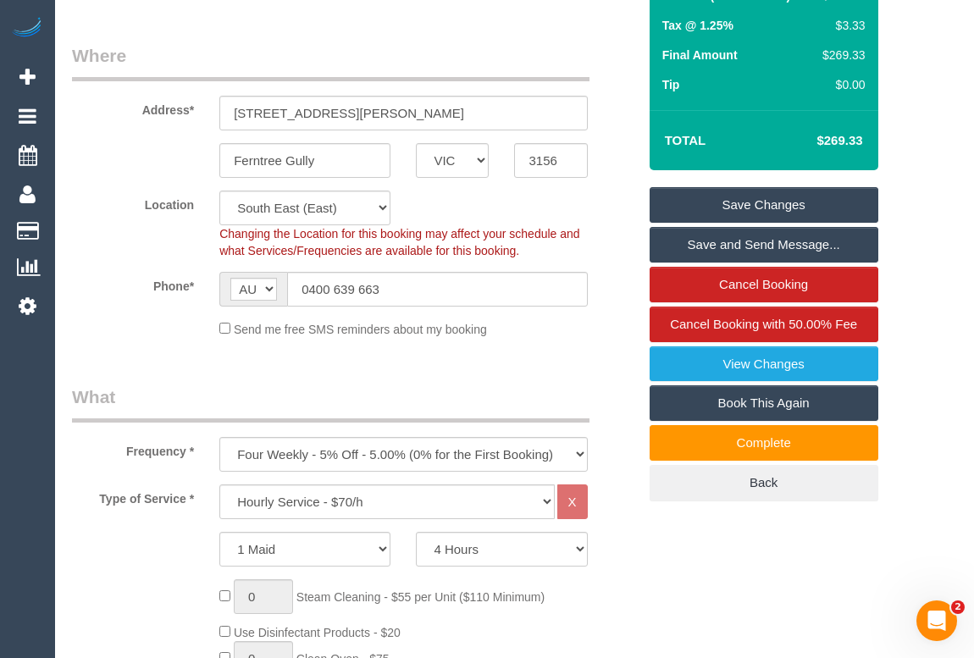
scroll to position [173, 0]
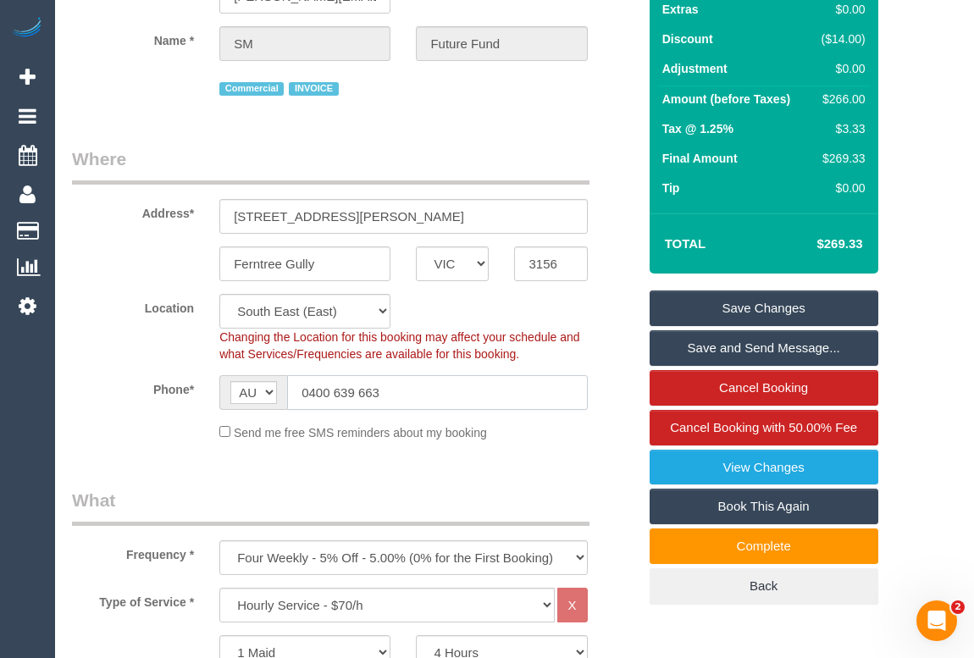
drag, startPoint x: 415, startPoint y: 382, endPoint x: 254, endPoint y: 382, distance: 161.0
click at [254, 382] on div "AF AL DZ AD AO AI AQ AG AR AM AW AU AT AZ BS BH BD BB BY BE BZ BJ BM BT BO BA B…" at bounding box center [403, 392] width 368 height 35
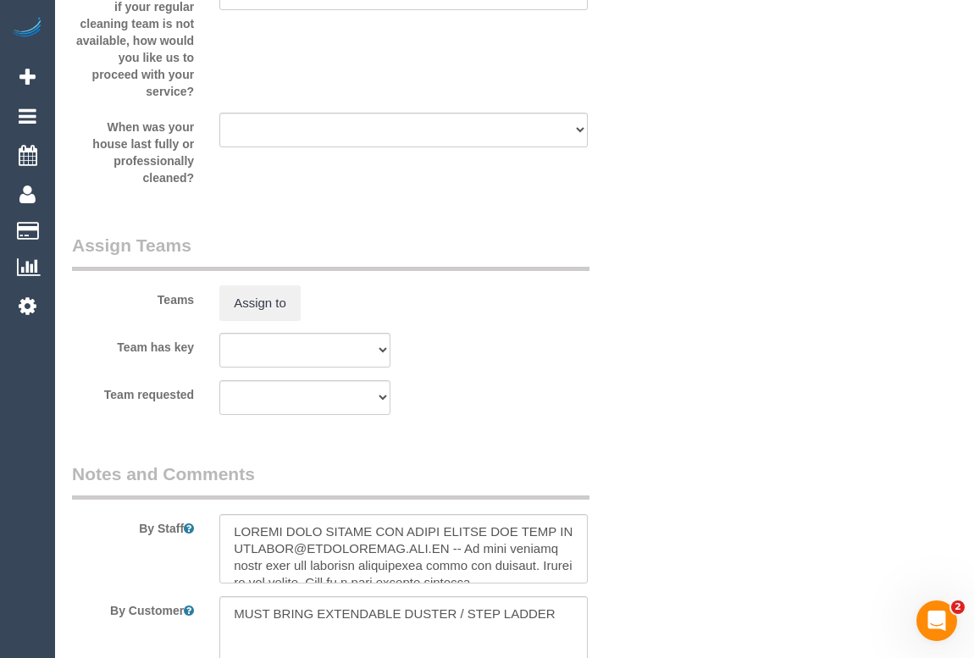
scroll to position [2330, 0]
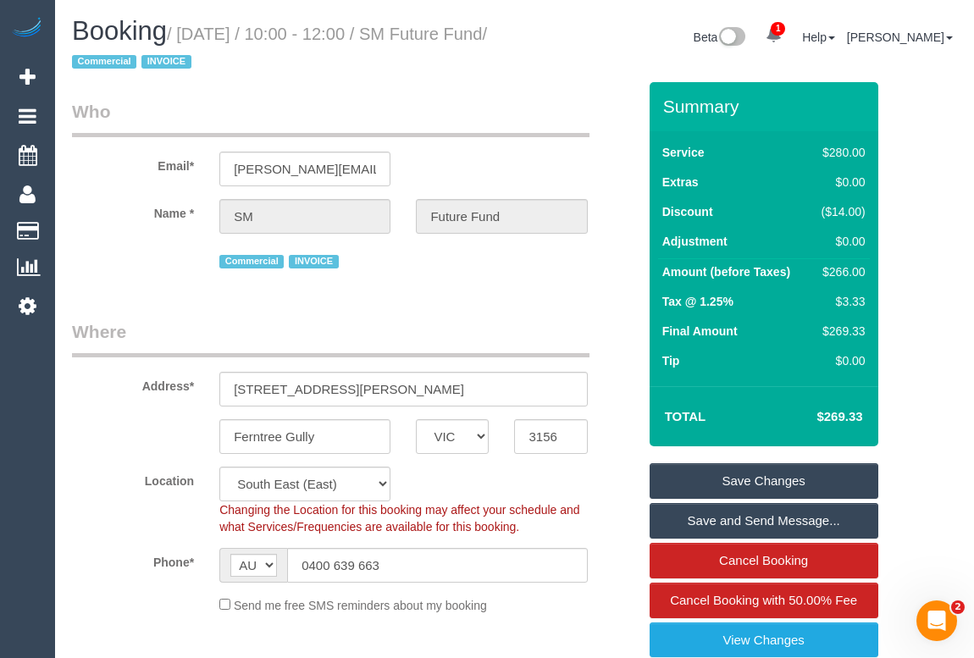
scroll to position [0, 0]
click at [524, 339] on legend "Where" at bounding box center [331, 338] width 518 height 38
click at [407, 336] on legend "Where" at bounding box center [331, 338] width 518 height 38
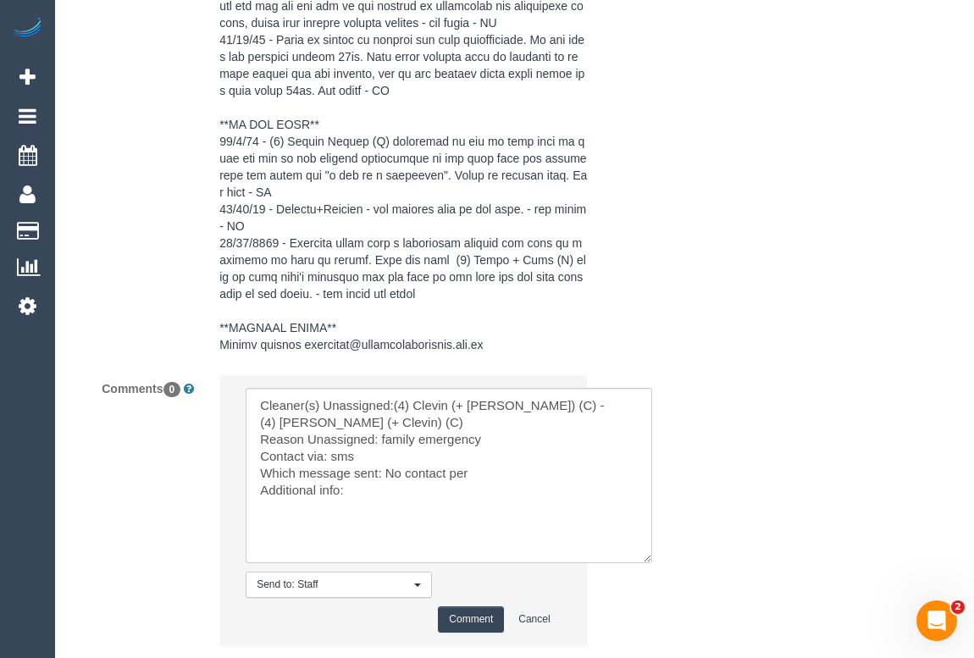
scroll to position [3754, 0]
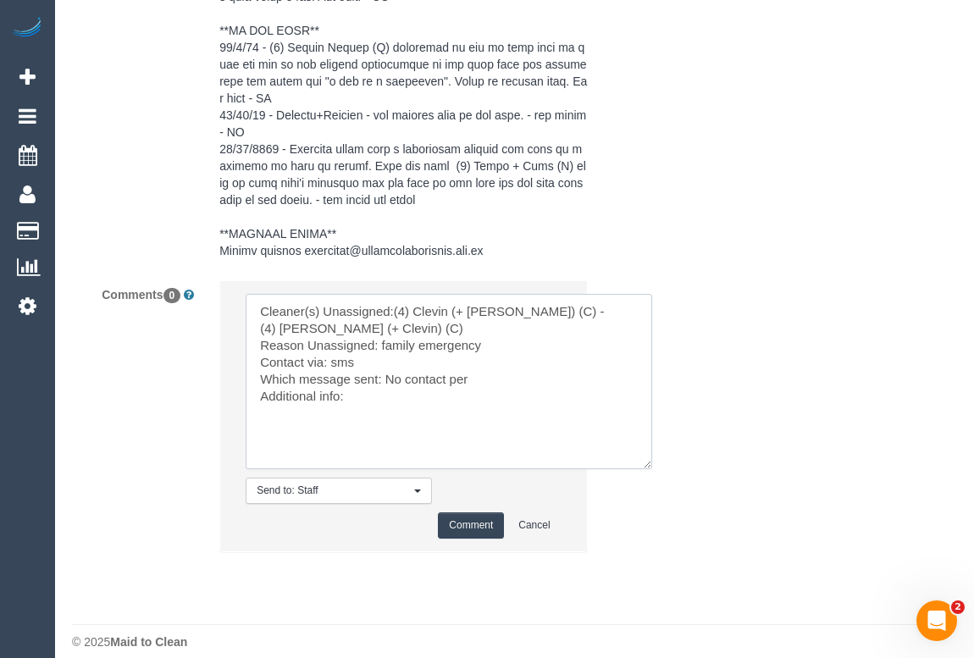
drag, startPoint x: 386, startPoint y: 362, endPoint x: 524, endPoint y: 380, distance: 140.1
click at [524, 380] on textarea at bounding box center [449, 381] width 407 height 175
click at [484, 379] on textarea at bounding box center [449, 381] width 407 height 175
drag, startPoint x: 387, startPoint y: 361, endPoint x: 467, endPoint y: 363, distance: 79.7
click at [467, 363] on textarea at bounding box center [449, 381] width 407 height 175
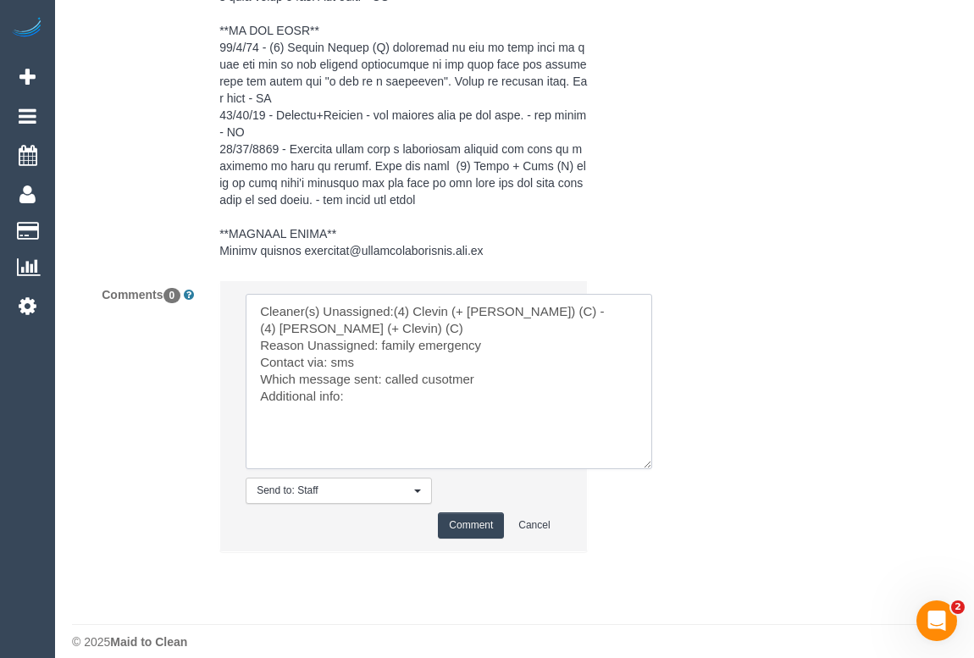
click at [455, 360] on textarea at bounding box center [449, 381] width 407 height 175
click at [347, 381] on textarea at bounding box center [449, 381] width 407 height 175
type textarea "Cleaner(s) Unassigned:(4) Clevin (+ Noel) (C) - (4) Noel (+ Clevin) (C) Reason …"
click at [476, 513] on button "Comment" at bounding box center [471, 526] width 66 height 26
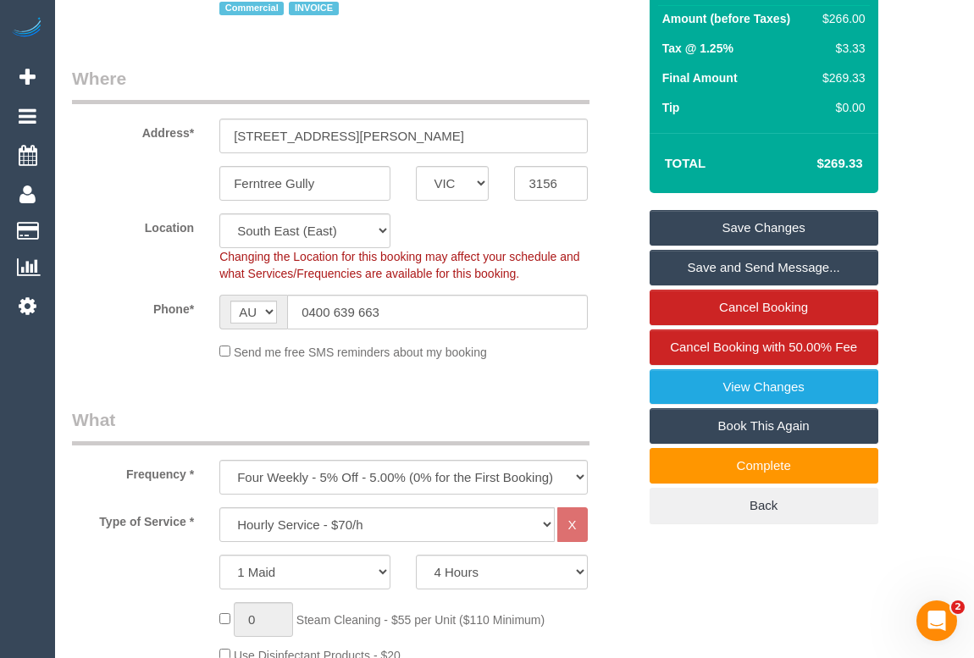
scroll to position [191, 0]
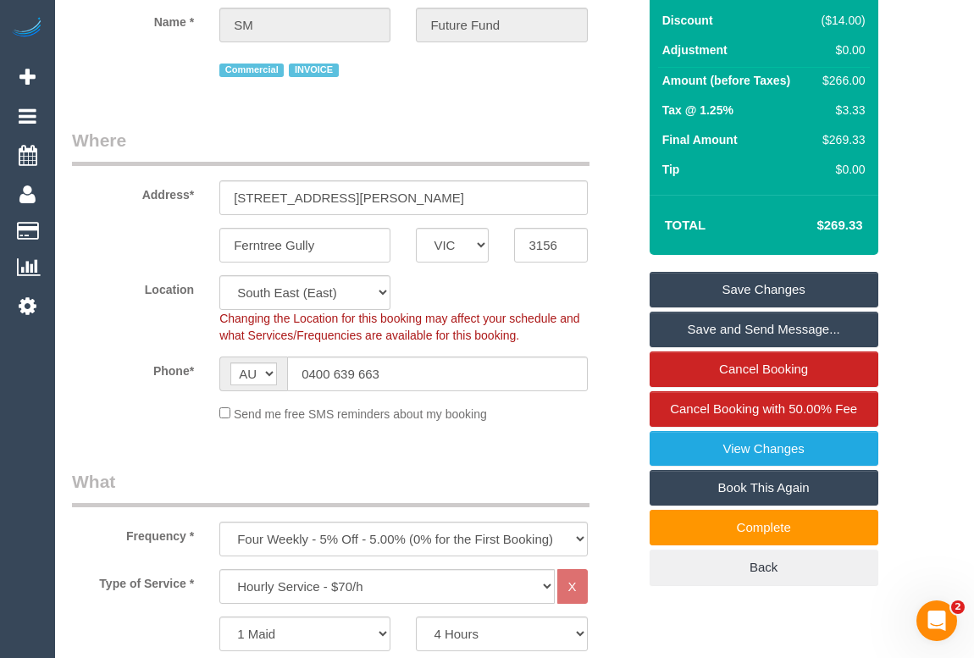
click at [744, 284] on link "Save Changes" at bounding box center [764, 290] width 229 height 36
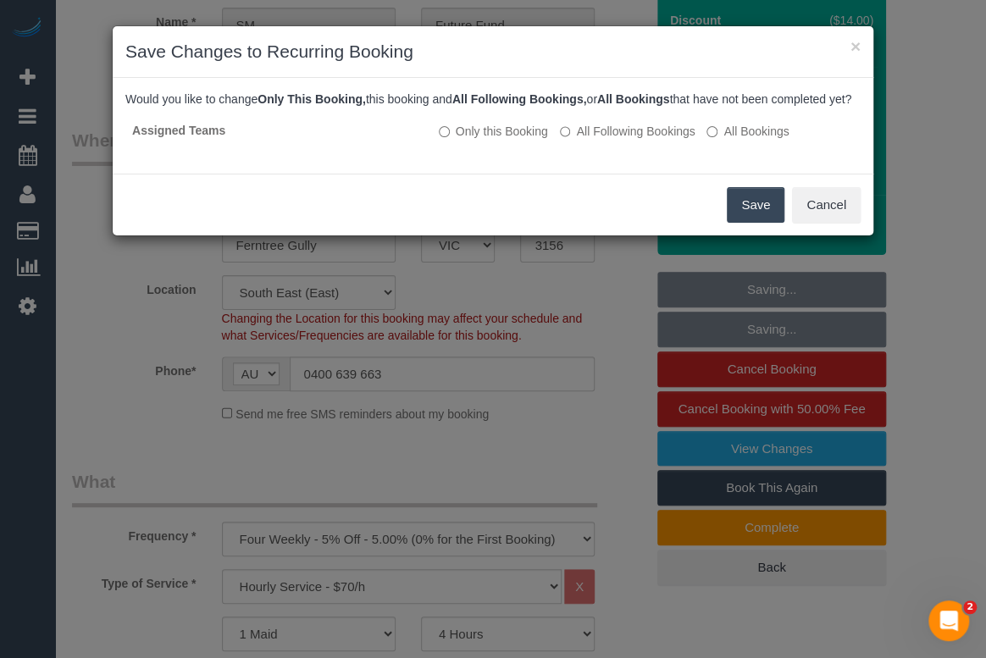
click at [745, 221] on button "Save" at bounding box center [756, 205] width 58 height 36
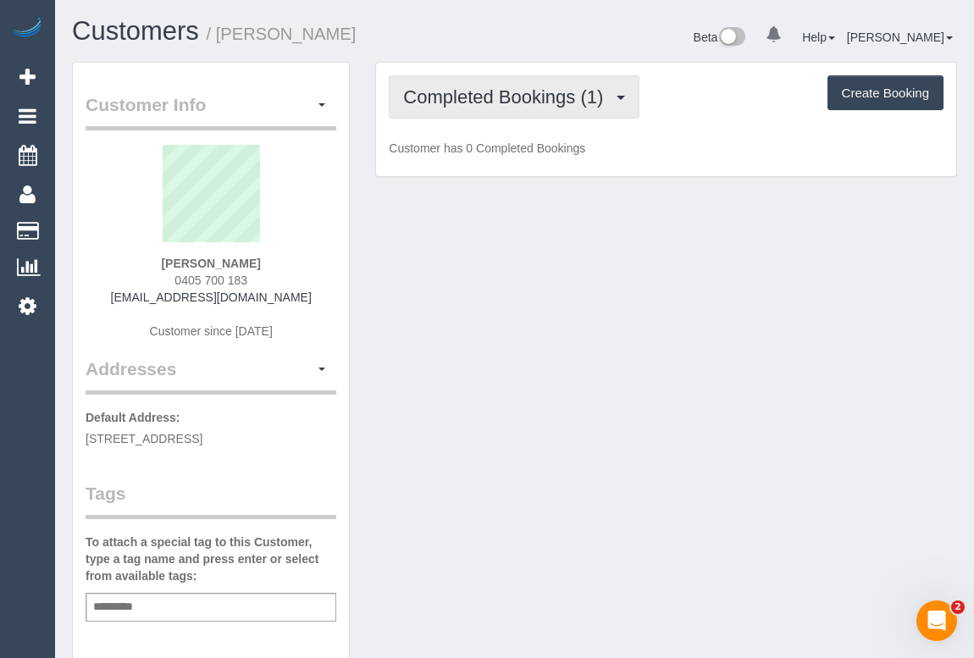
click at [530, 98] on span "Completed Bookings (1)" at bounding box center [507, 96] width 208 height 21
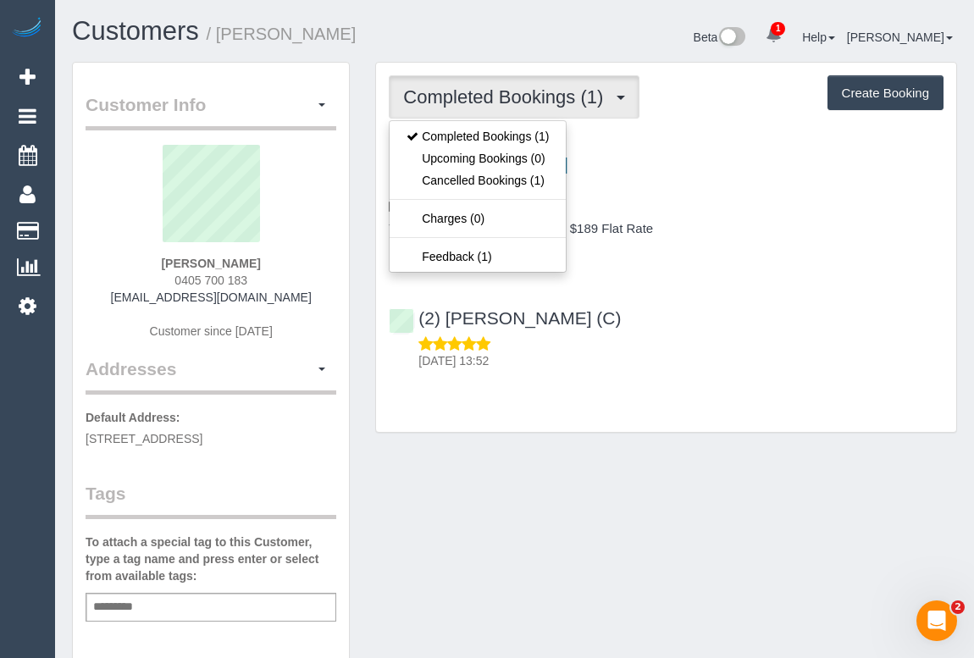
click at [719, 305] on div "(2) [PERSON_NAME] (C) [DATE] 13:52" at bounding box center [666, 332] width 580 height 76
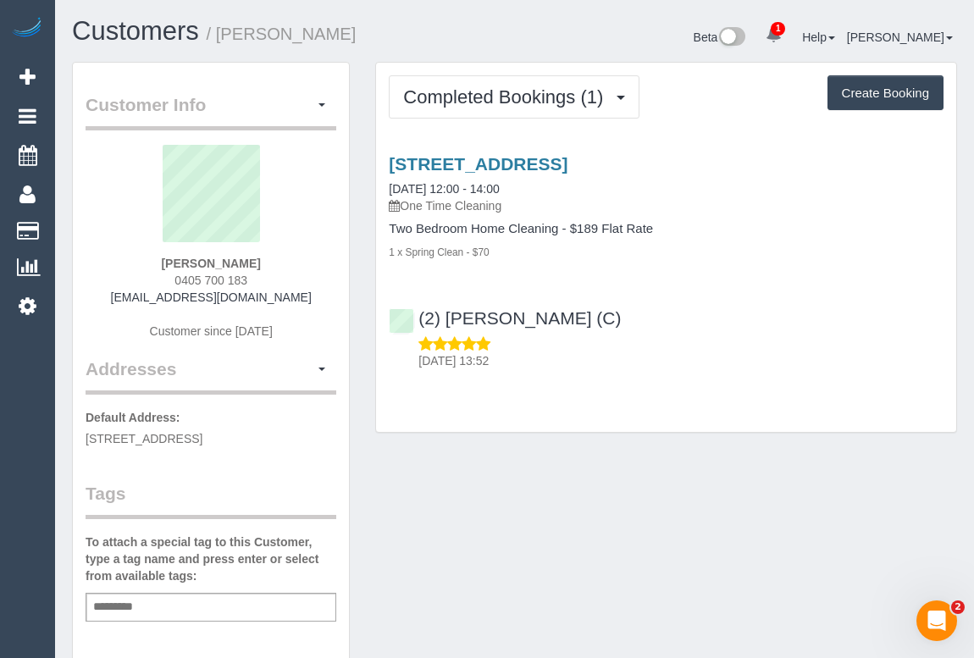
click at [669, 516] on div "Customer Info Edit Contact Info Send Message Email Preferences Special Sales Ta…" at bounding box center [514, 638] width 911 height 1152
drag, startPoint x: 131, startPoint y: 297, endPoint x: 295, endPoint y: 308, distance: 163.9
click at [295, 308] on div "[PERSON_NAME] 0405 700 183 [EMAIL_ADDRESS][DOMAIN_NAME] Customer since [DATE]" at bounding box center [211, 251] width 251 height 212
copy div "[EMAIL_ADDRESS][DOMAIN_NAME]"
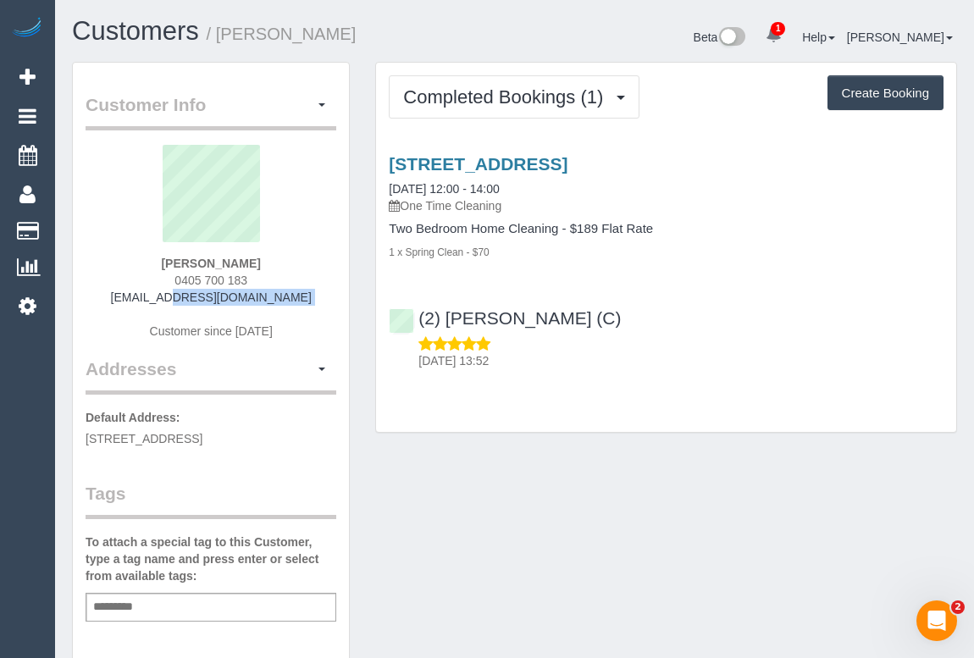
drag, startPoint x: 154, startPoint y: 263, endPoint x: 308, endPoint y: 264, distance: 154.2
click at [308, 264] on div "[PERSON_NAME] 0405 700 183 [EMAIL_ADDRESS][DOMAIN_NAME] Customer since [DATE]" at bounding box center [211, 251] width 251 height 212
copy strong "[PERSON_NAME]"
drag, startPoint x: 170, startPoint y: 275, endPoint x: 282, endPoint y: 275, distance: 111.8
click at [282, 275] on div "[PERSON_NAME] 0405 700 183 [EMAIL_ADDRESS][DOMAIN_NAME] Customer since [DATE]" at bounding box center [211, 251] width 251 height 212
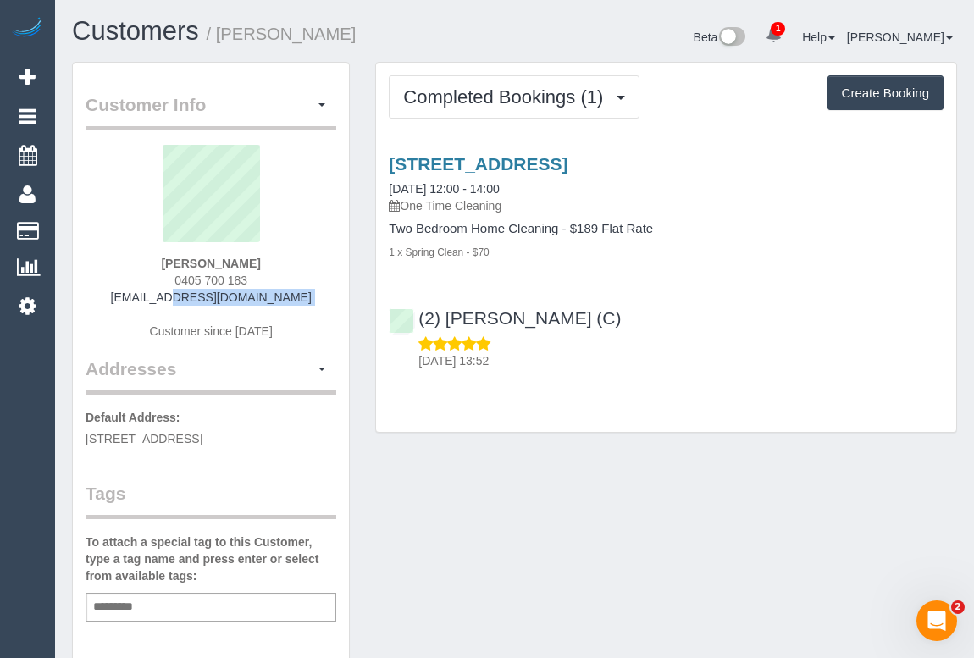
copy span "0405 700 183"
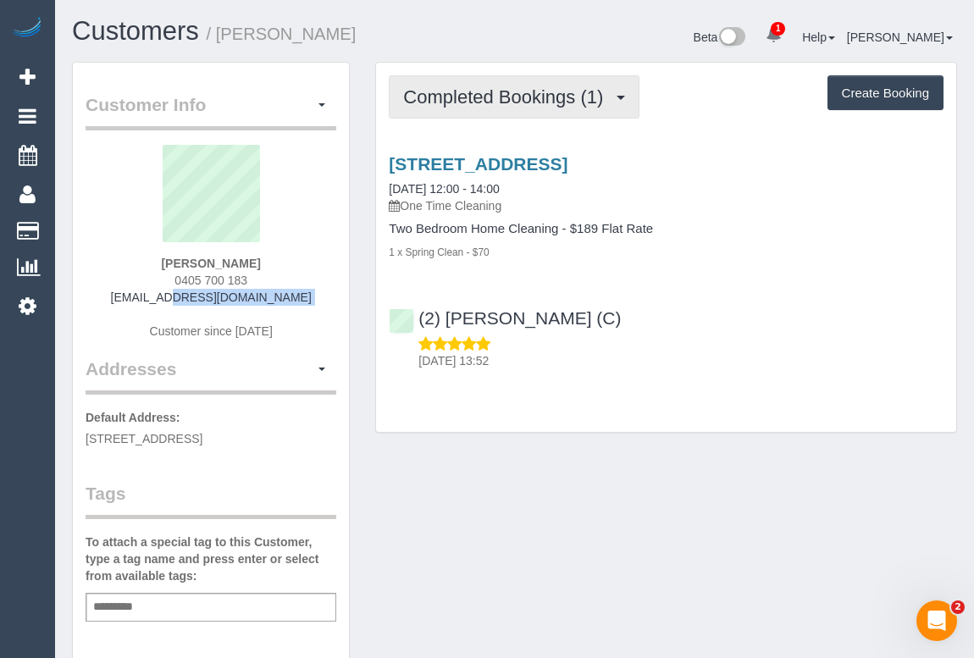
click at [468, 84] on button "Completed Bookings (1)" at bounding box center [514, 96] width 251 height 43
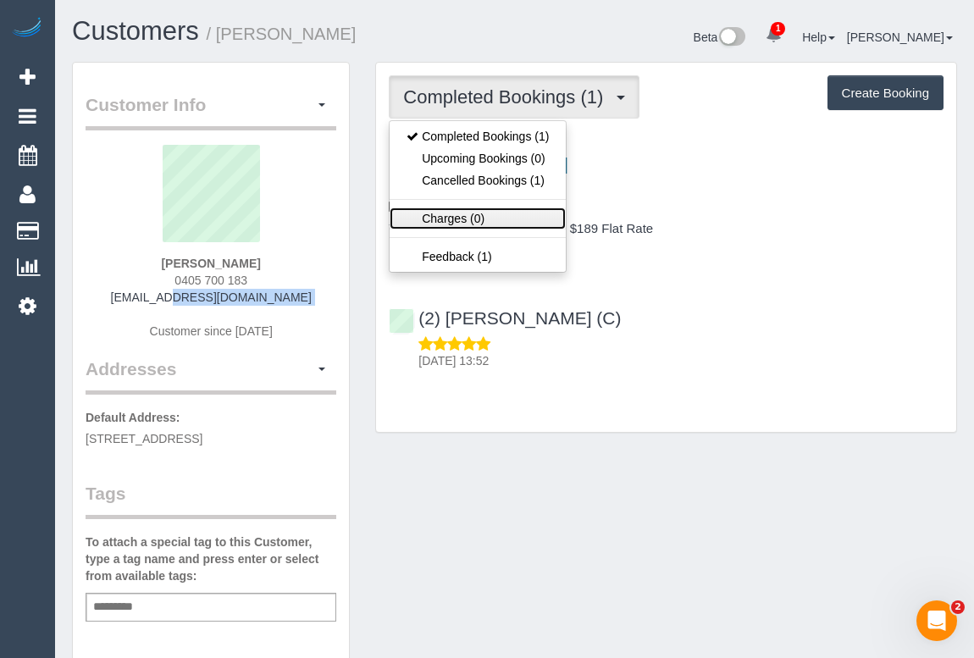
click at [461, 219] on link "Charges (0)" at bounding box center [478, 219] width 176 height 22
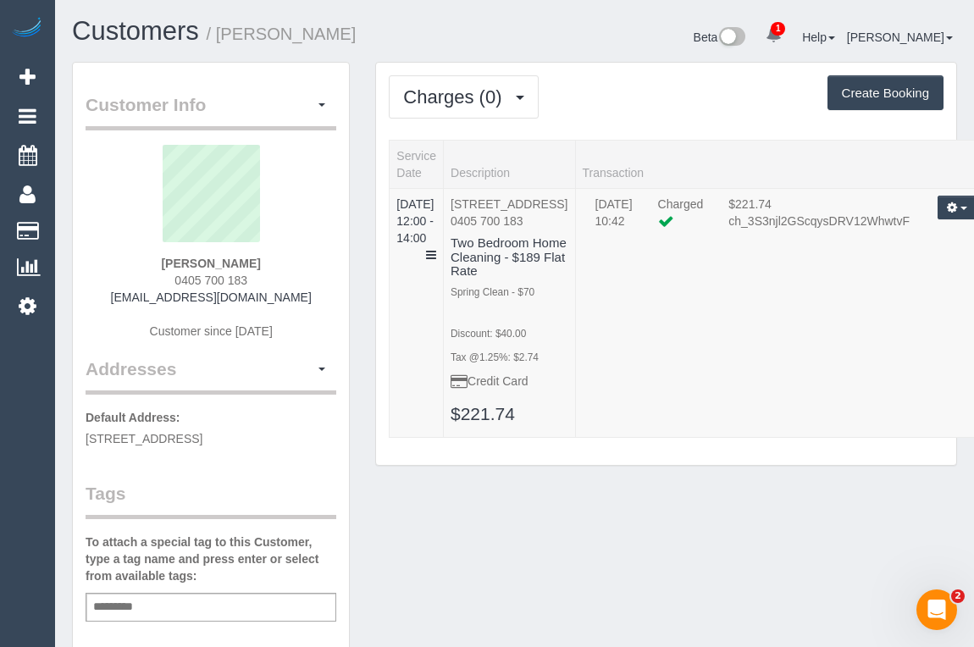
click at [611, 95] on div "Charges (0) Completed Bookings (1) Upcoming Bookings (0) Cancelled Bookings (1)…" at bounding box center [666, 96] width 555 height 43
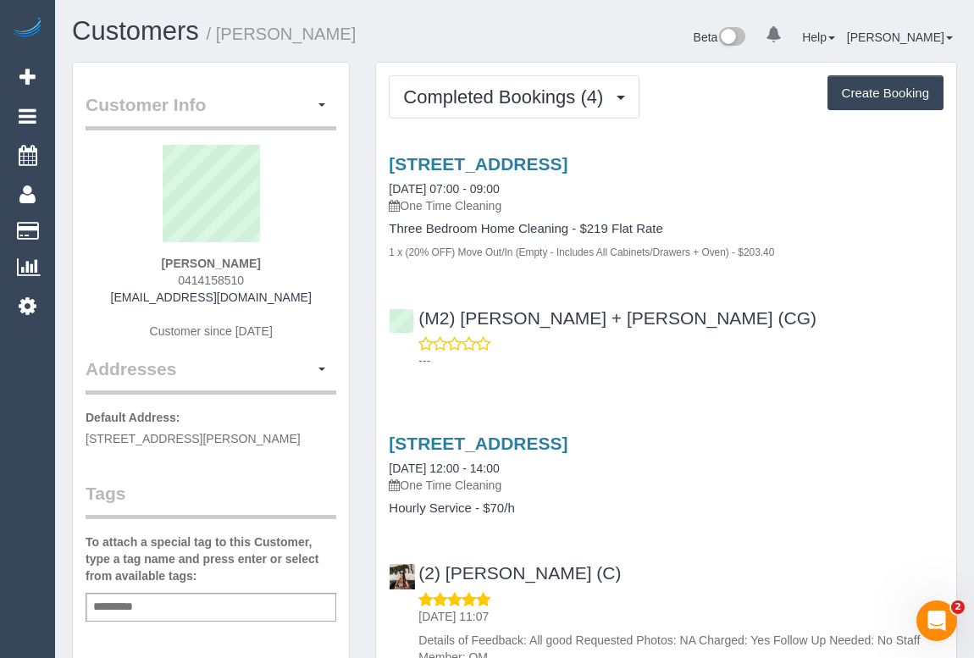
click at [781, 358] on p "---" at bounding box center [681, 360] width 525 height 17
click at [178, 604] on div "Add a tag" at bounding box center [211, 607] width 251 height 29
type input "**********"
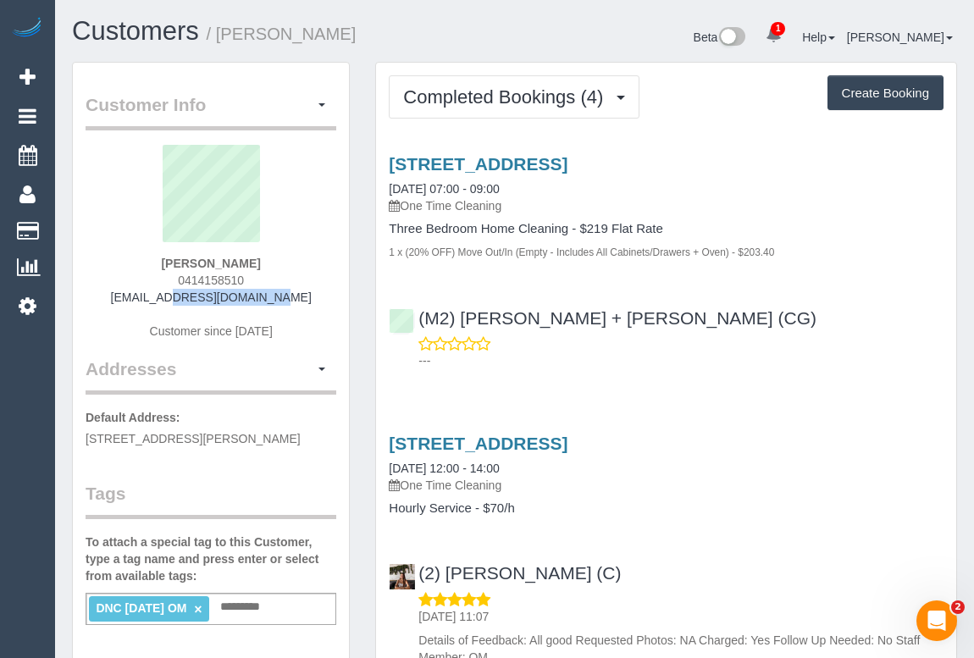
drag, startPoint x: 154, startPoint y: 295, endPoint x: 317, endPoint y: 300, distance: 162.8
click at [317, 300] on div "[PERSON_NAME] 0414158510 [EMAIL_ADDRESS][DOMAIN_NAME] Customer since [DATE]" at bounding box center [211, 251] width 251 height 212
copy link "atel2k@gmail.com"
drag, startPoint x: 153, startPoint y: 263, endPoint x: 272, endPoint y: 268, distance: 118.7
click at [272, 268] on div "Aaron Tan 0414158510 atel2k@gmail.com Customer since 2020" at bounding box center [211, 251] width 251 height 212
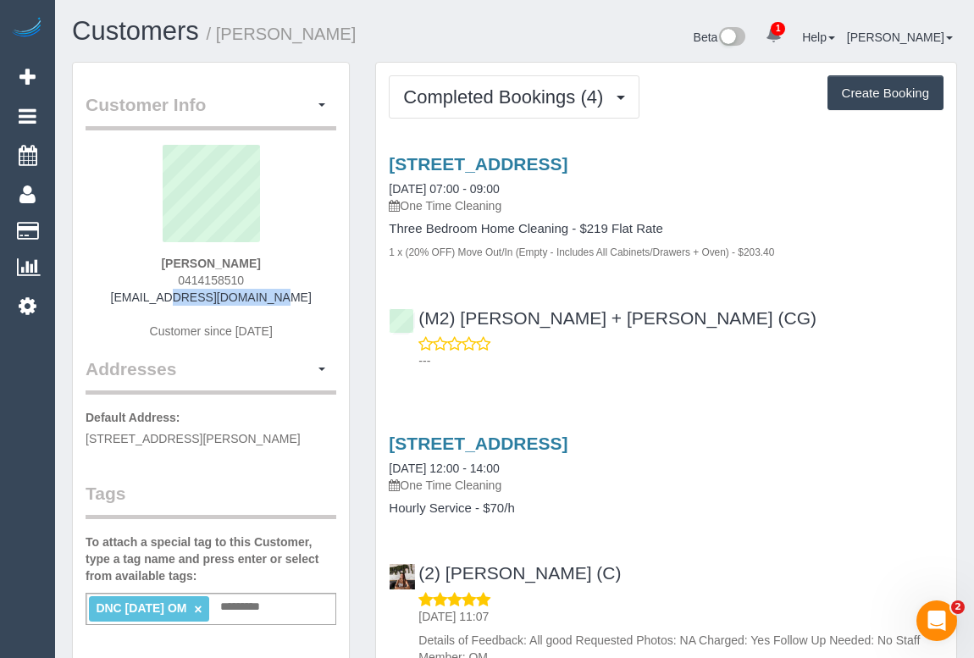
copy strong "Aaron Tan"
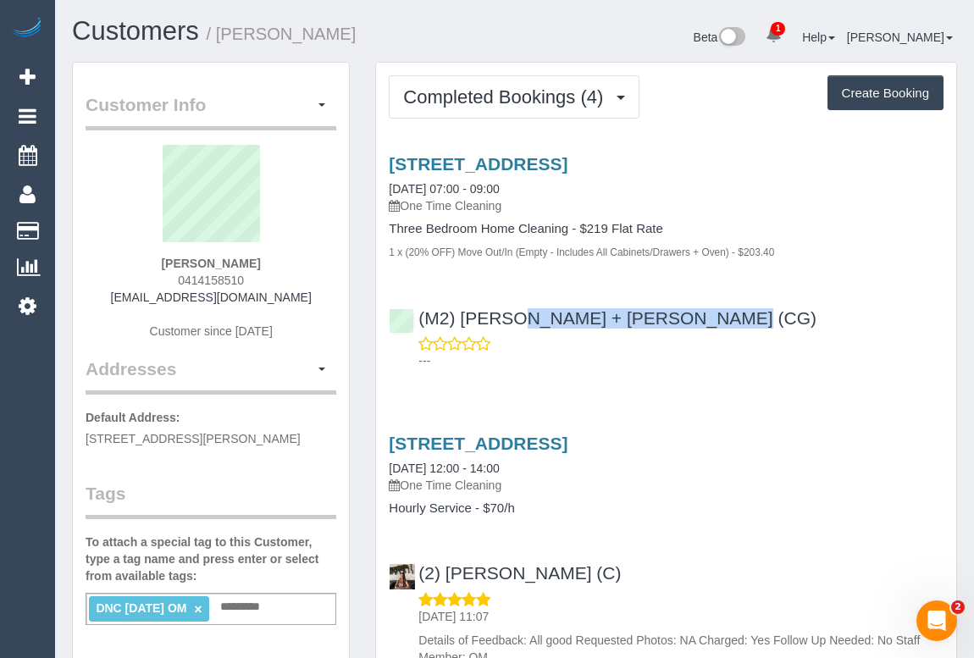
drag, startPoint x: 653, startPoint y: 310, endPoint x: 419, endPoint y: 305, distance: 234.8
click at [419, 305] on div "(M2) Akila + Tehan (CG) ---" at bounding box center [666, 332] width 580 height 76
copy link "(M2) Akila + Tehan (CG)"
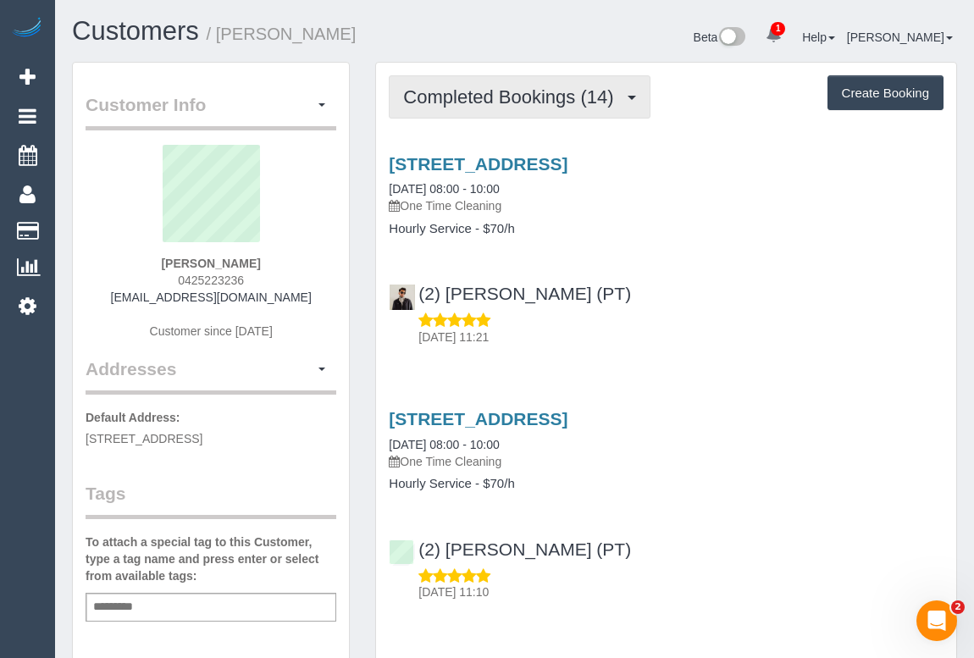
click at [535, 102] on span "Completed Bookings (14)" at bounding box center [512, 96] width 219 height 21
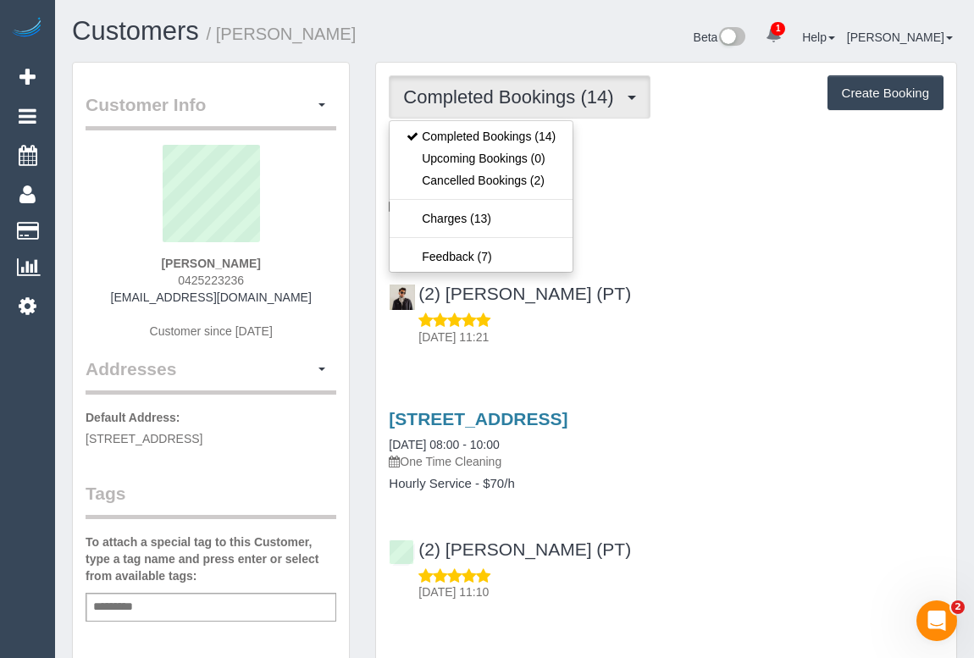
click at [669, 312] on div "03/09/2025 11:21" at bounding box center [666, 329] width 555 height 34
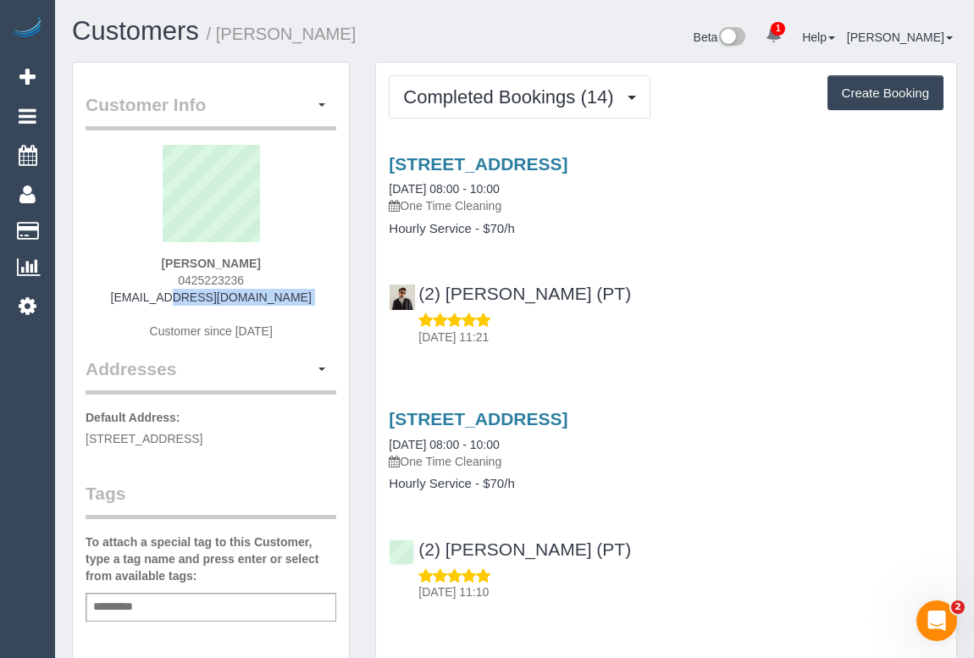
drag, startPoint x: 114, startPoint y: 304, endPoint x: 330, endPoint y: 319, distance: 217.4
click at [330, 319] on div "Jiacheng Wu 0425223236 estellemonash@hotmail.com Customer since 2020" at bounding box center [211, 251] width 251 height 212
copy div "estellemonash@hotmail.com"
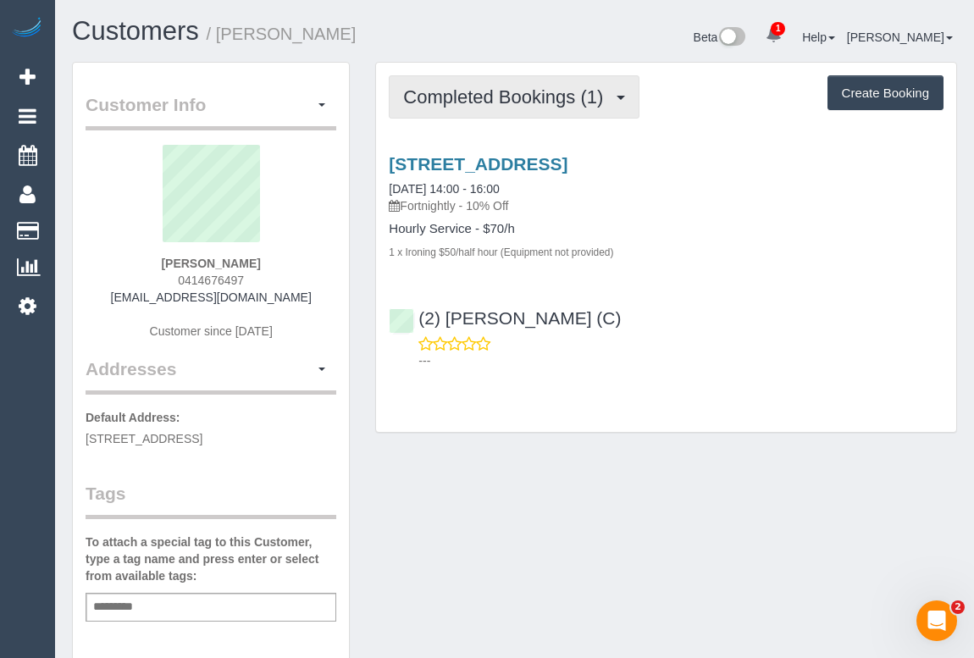
click at [512, 108] on button "Completed Bookings (1)" at bounding box center [514, 96] width 251 height 43
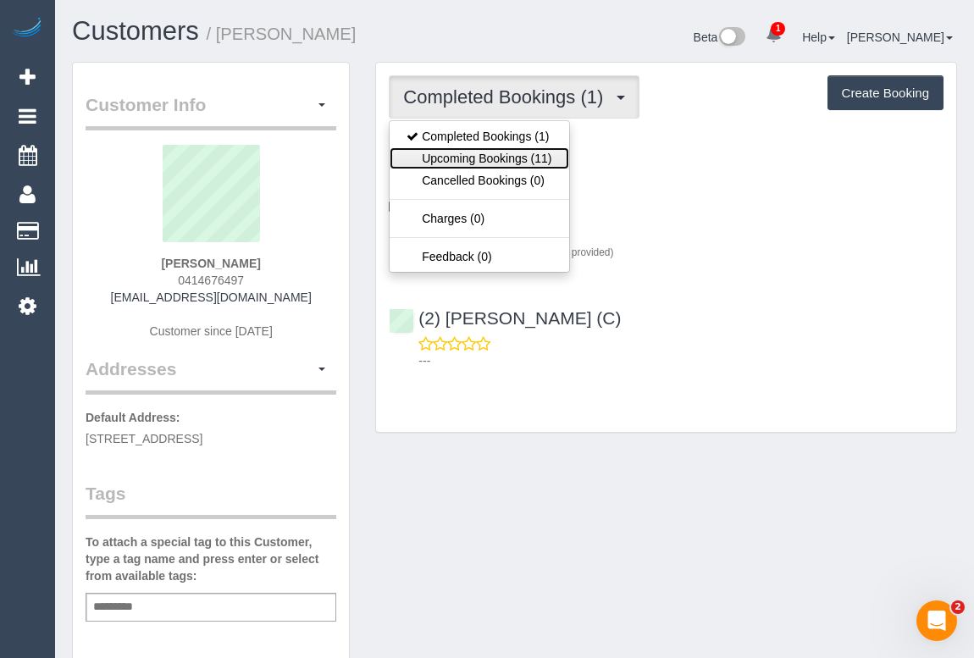
click at [490, 158] on link "Upcoming Bookings (11)" at bounding box center [479, 158] width 179 height 22
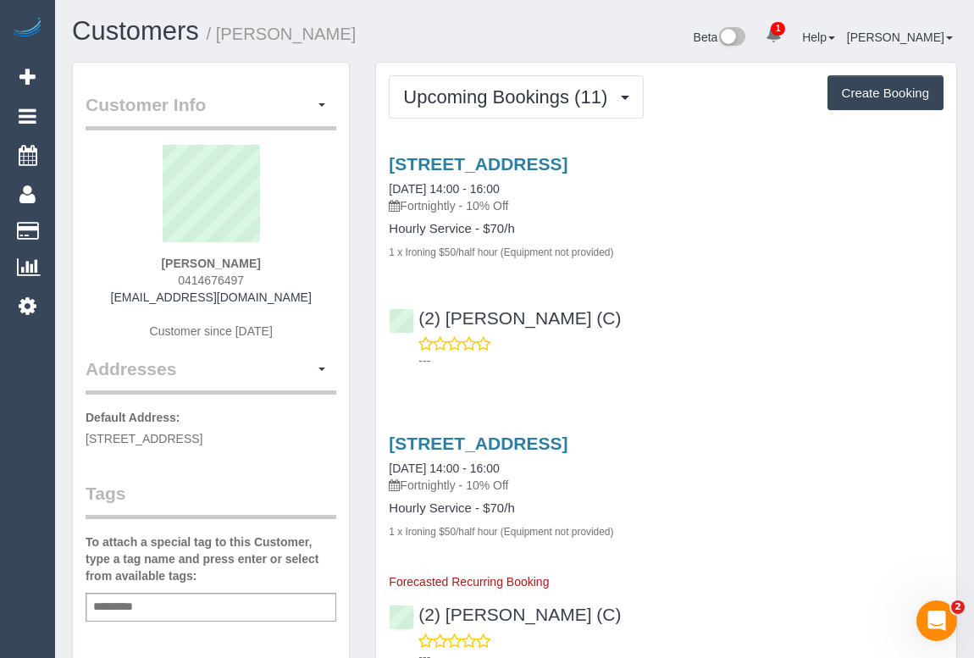
click at [660, 275] on div "[STREET_ADDRESS] [DATE] 14:00 - 16:00 Fortnightly - 10% Off Hourly Service - $7…" at bounding box center [666, 258] width 580 height 237
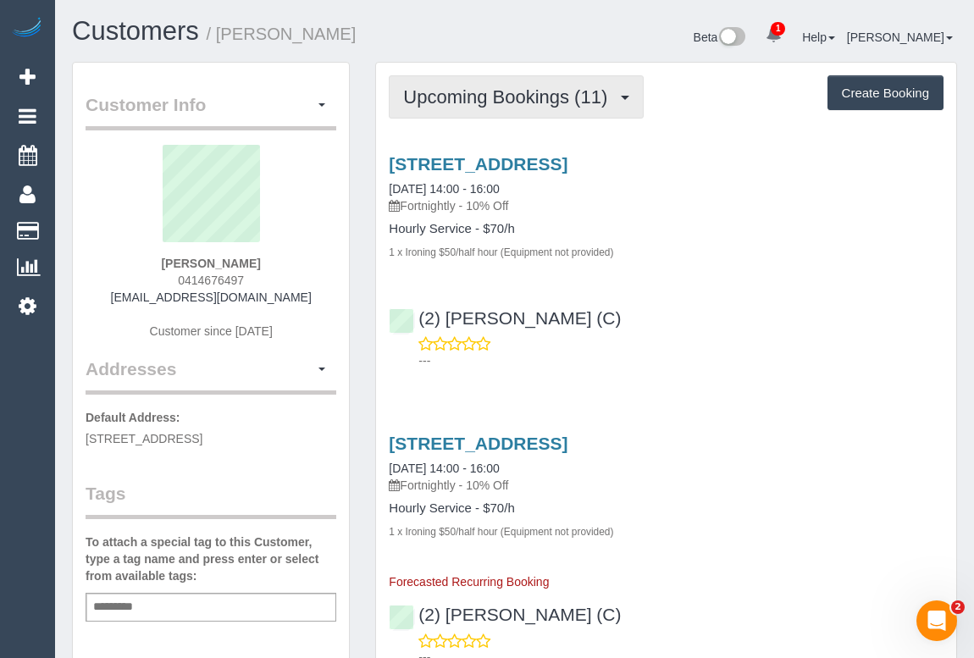
click at [488, 91] on span "Upcoming Bookings (11)" at bounding box center [509, 96] width 213 height 21
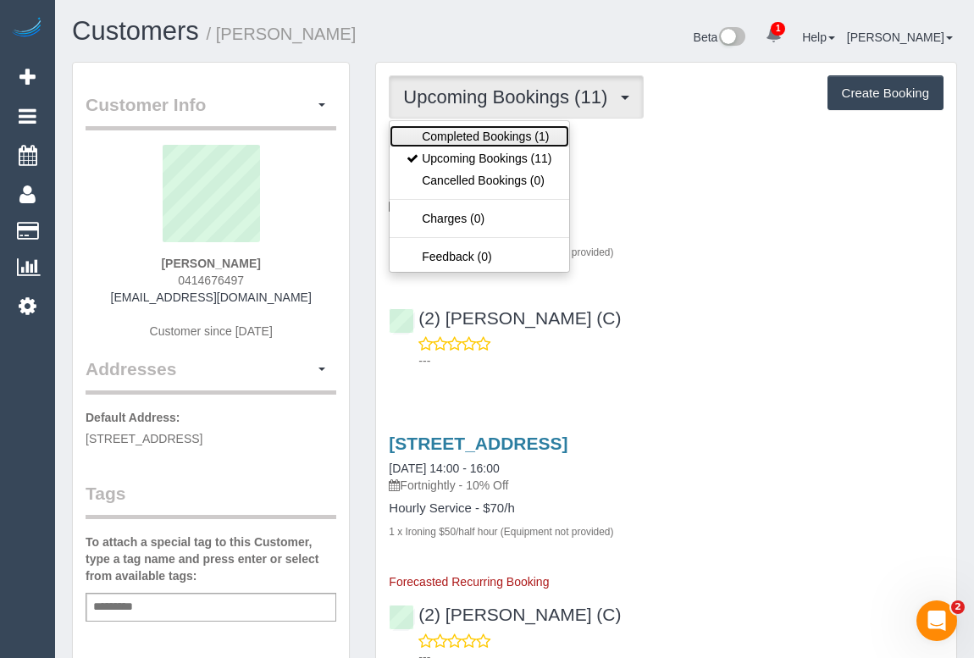
click at [466, 133] on link "Completed Bookings (1)" at bounding box center [479, 136] width 179 height 22
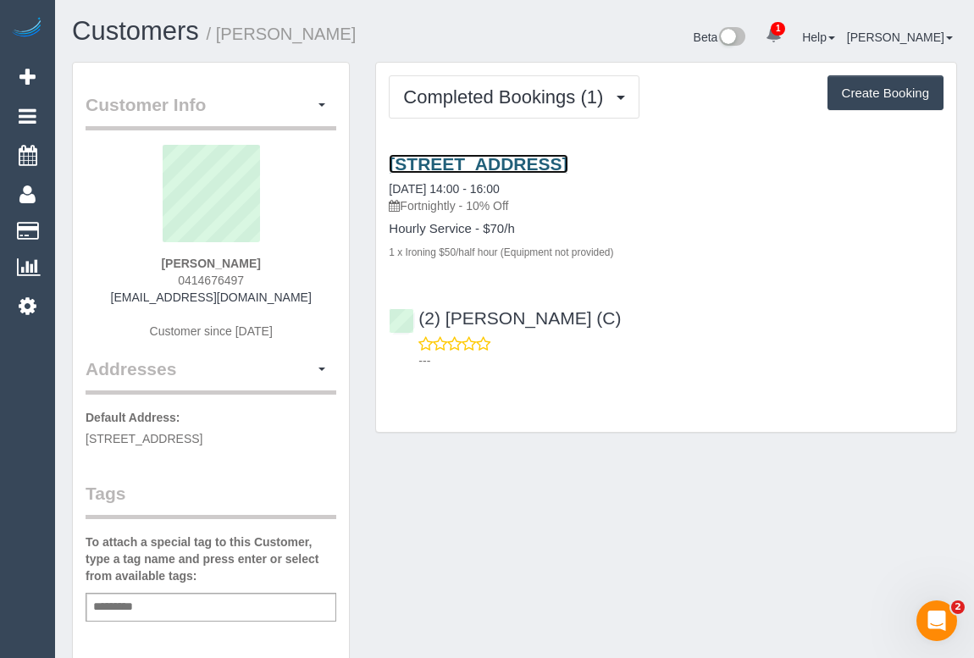
click at [489, 160] on link "[STREET_ADDRESS]" at bounding box center [478, 163] width 179 height 19
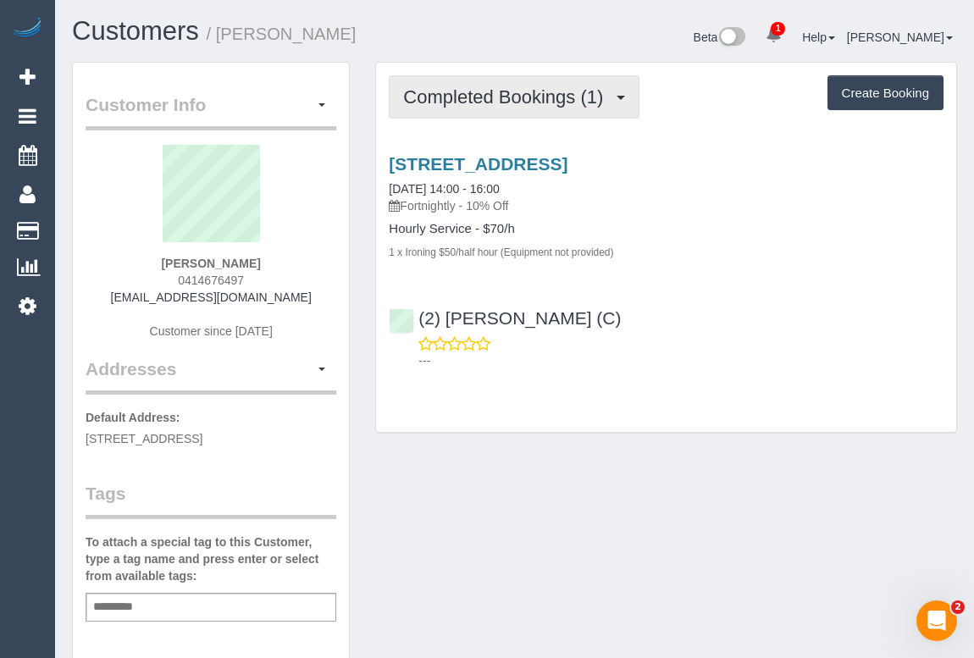
click at [465, 96] on span "Completed Bookings (1)" at bounding box center [507, 96] width 208 height 21
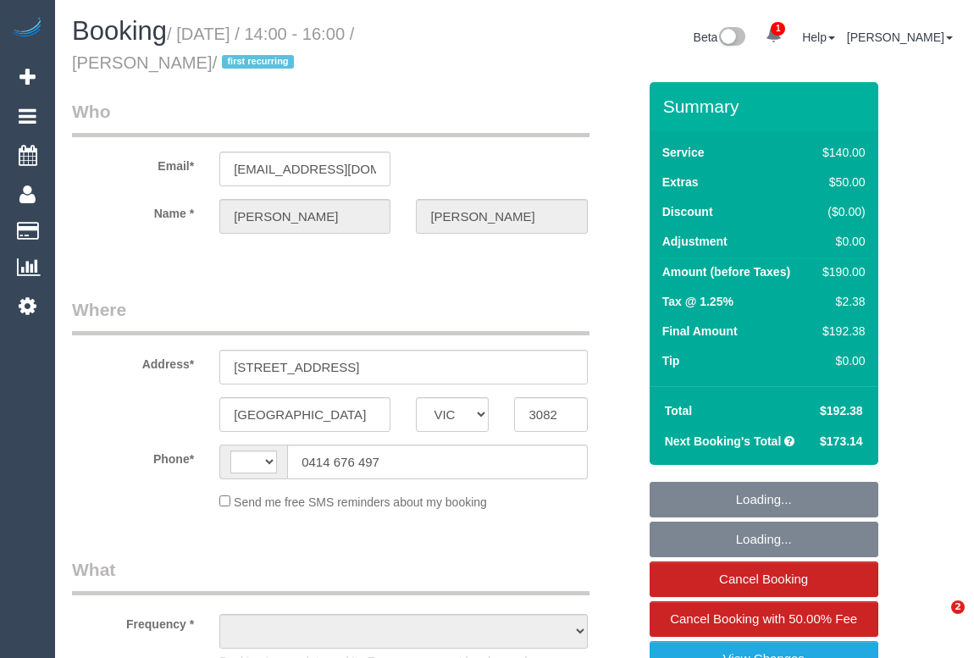
select select "VIC"
select select "string:AU"
select select "string:stripe-pm_1S1zGV2GScqysDRVY2obFQDu"
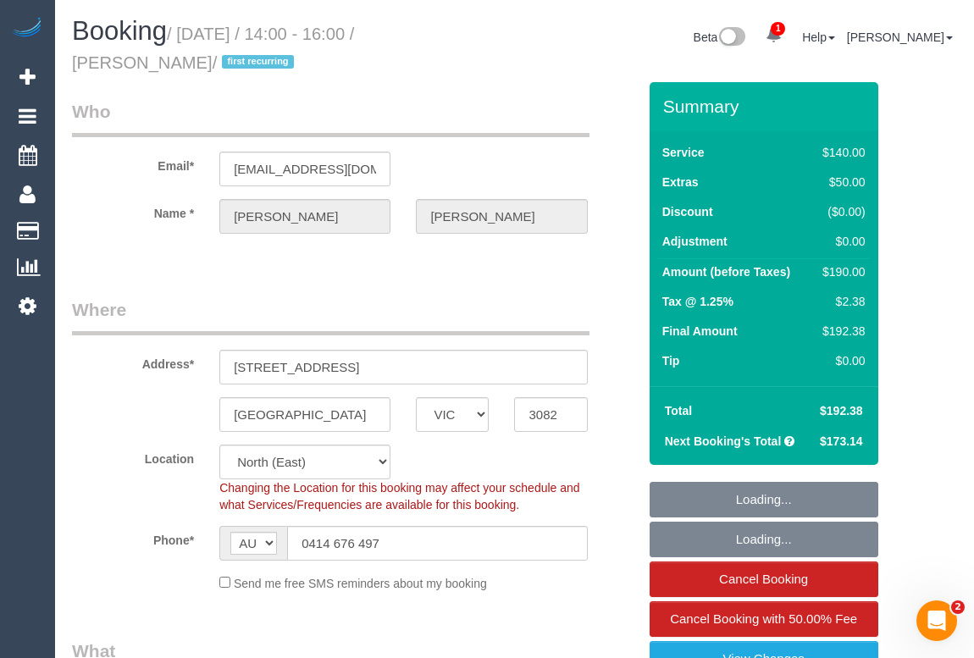
select select "object:555"
select select "number:28"
select select "number:14"
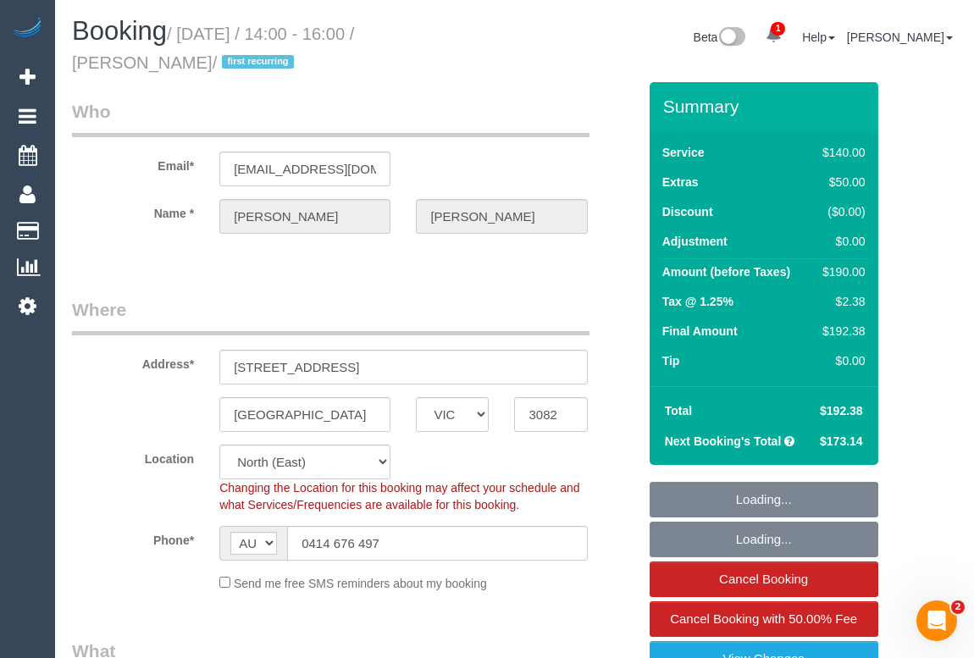
select select "number:19"
select select "number:22"
select select "number:34"
select select "number:26"
select select "object:1193"
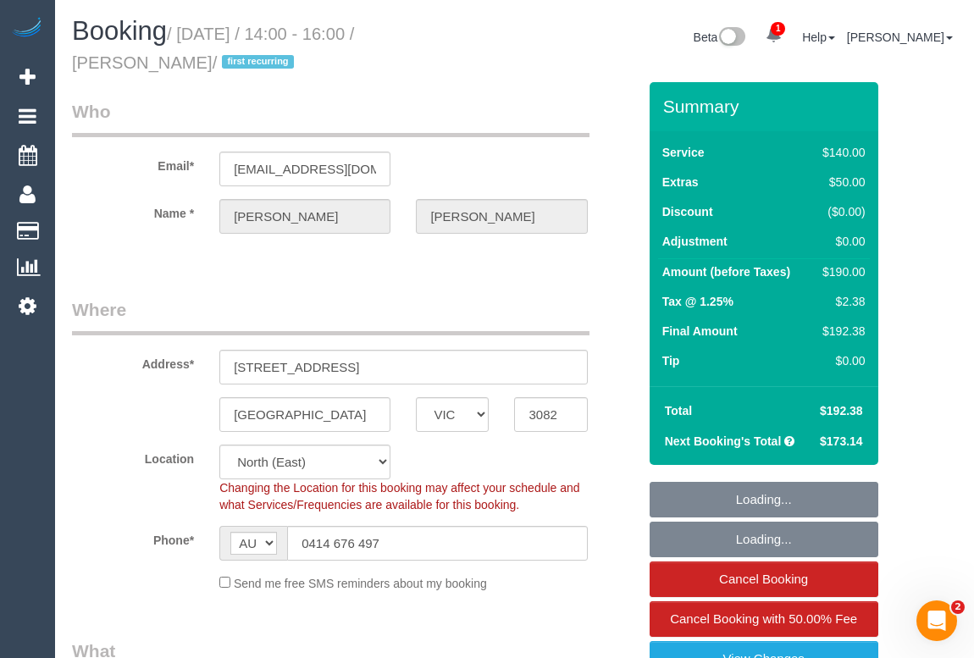
select select "spot1"
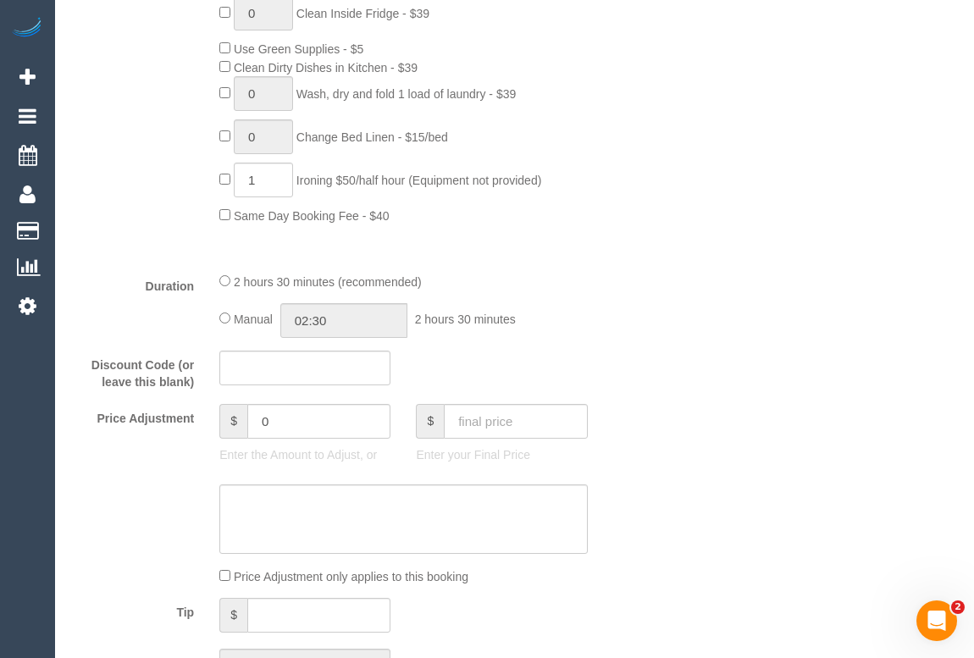
scroll to position [1155, 0]
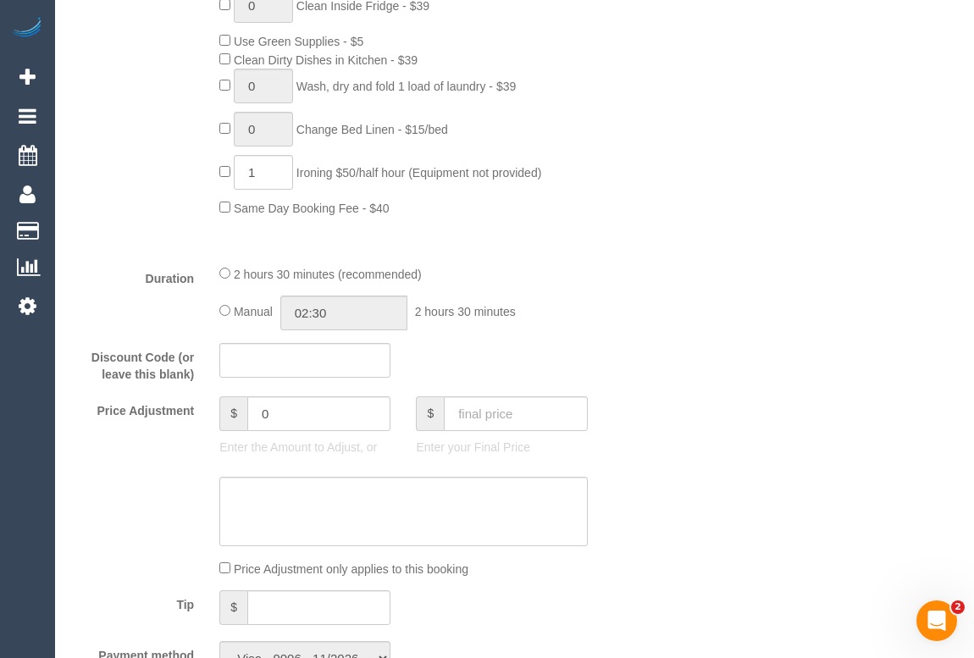
click at [619, 509] on div at bounding box center [354, 511] width 591 height 69
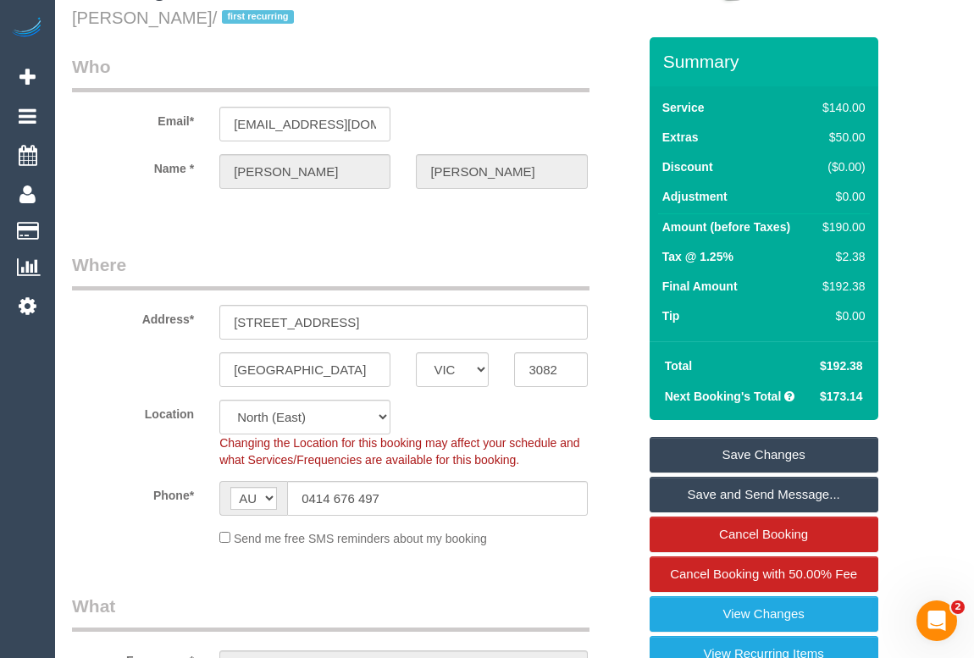
scroll to position [0, 0]
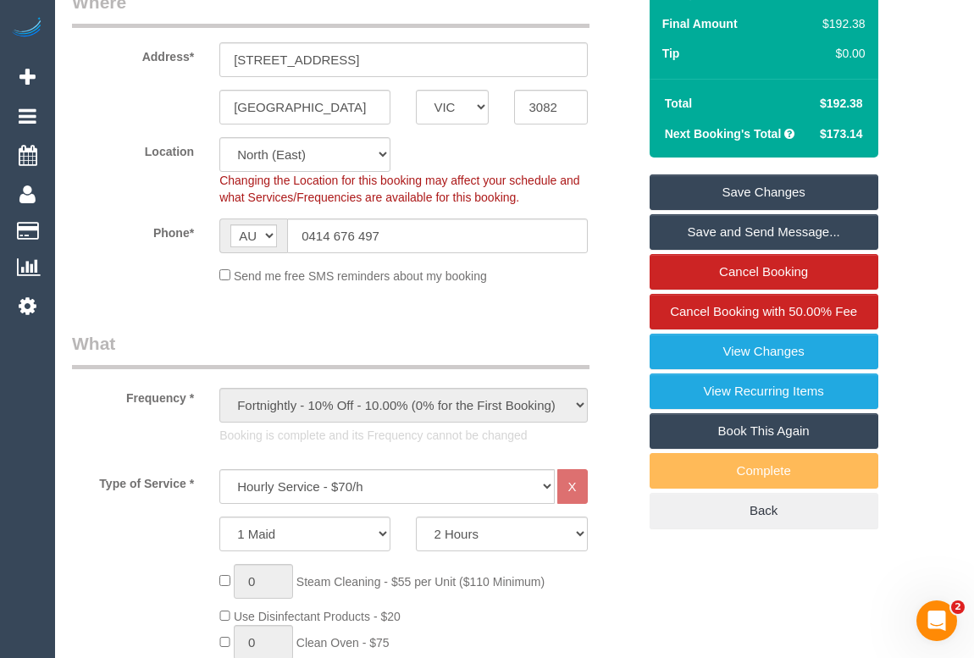
scroll to position [539, 0]
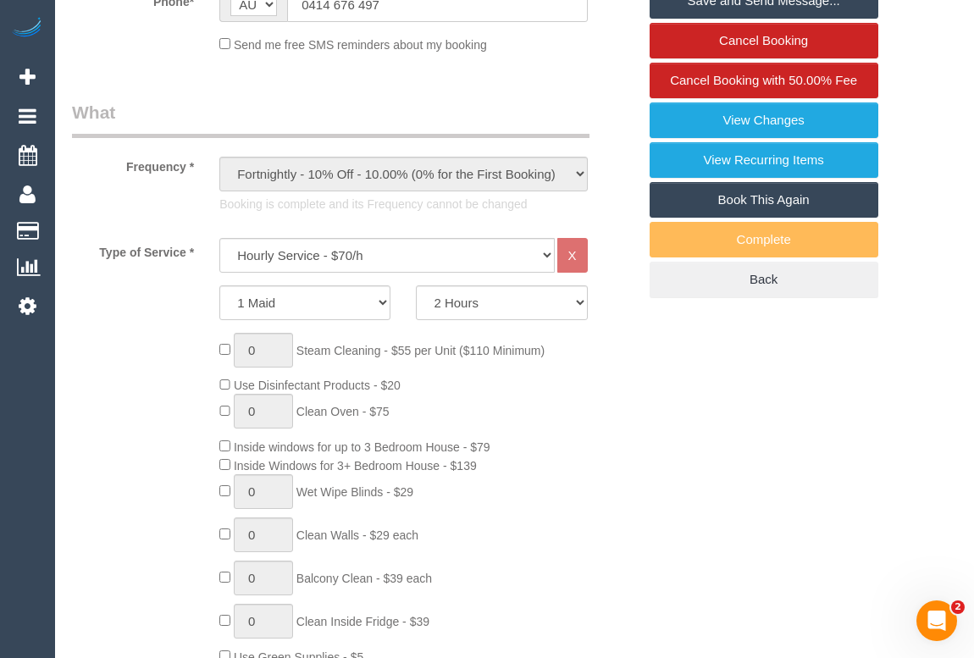
click at [625, 597] on div "0 Steam Cleaning - $55 per Unit ($110 Minimum) Use Disinfectant Products - $20 …" at bounding box center [428, 583] width 442 height 500
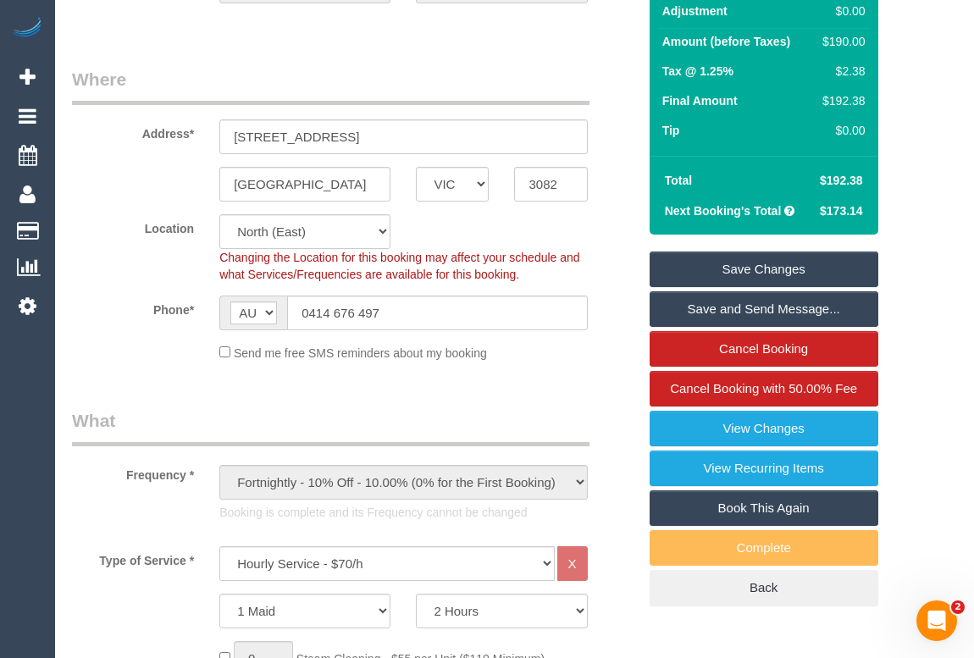
scroll to position [0, 0]
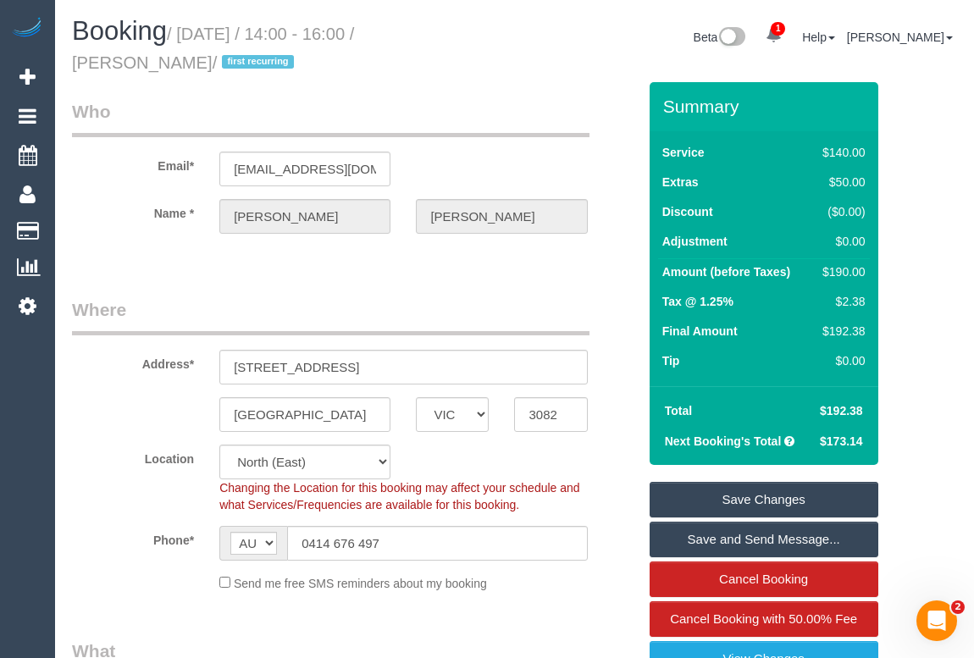
click at [445, 314] on legend "Where" at bounding box center [331, 316] width 518 height 38
click at [392, 300] on legend "Where" at bounding box center [331, 316] width 518 height 38
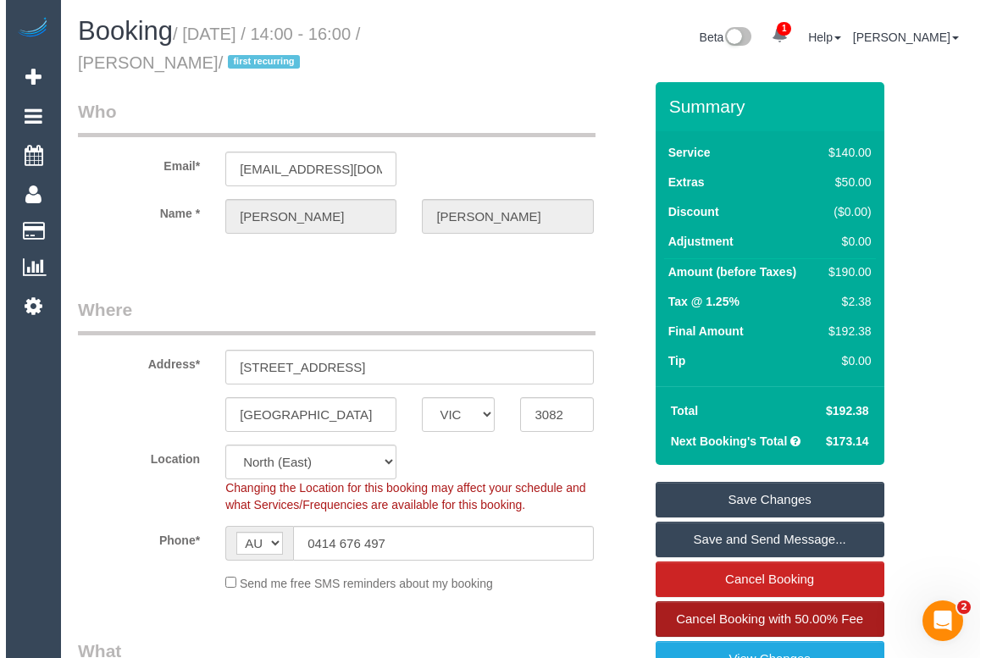
scroll to position [230, 0]
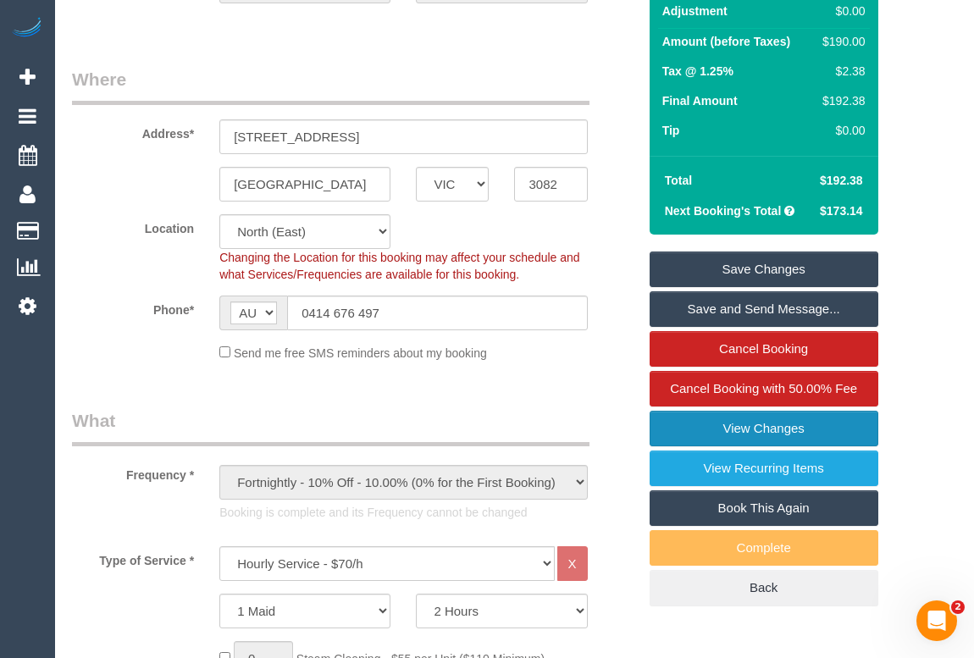
click at [759, 429] on link "View Changes" at bounding box center [764, 429] width 229 height 36
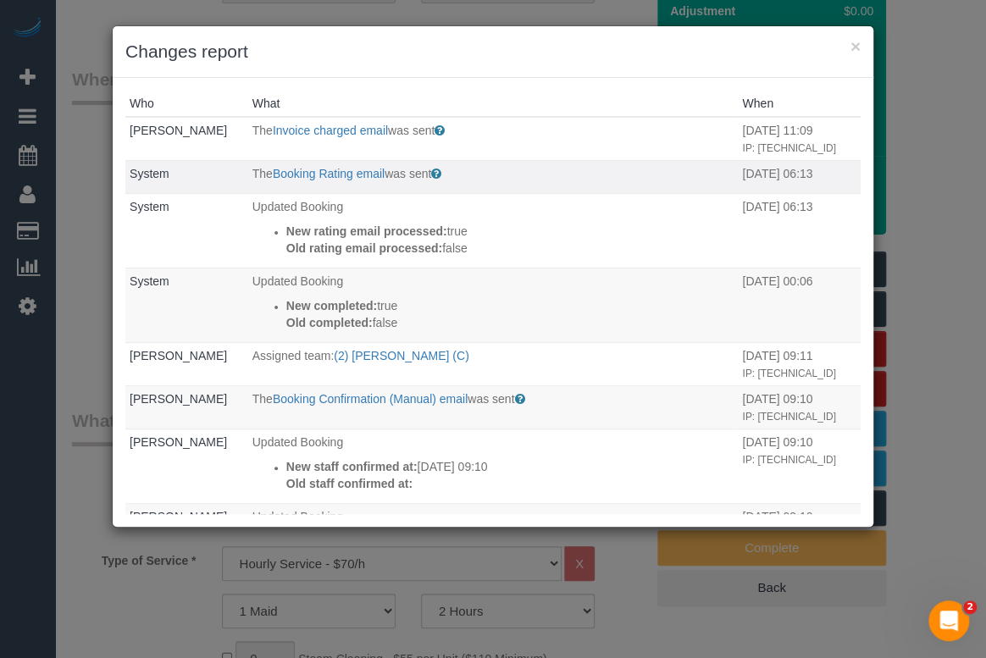
click at [306, 194] on td "The Booking Rating email was sent Sent to customer after their booking is compl…" at bounding box center [493, 177] width 491 height 34
click at [309, 180] on link "Booking Rating email" at bounding box center [329, 174] width 112 height 14
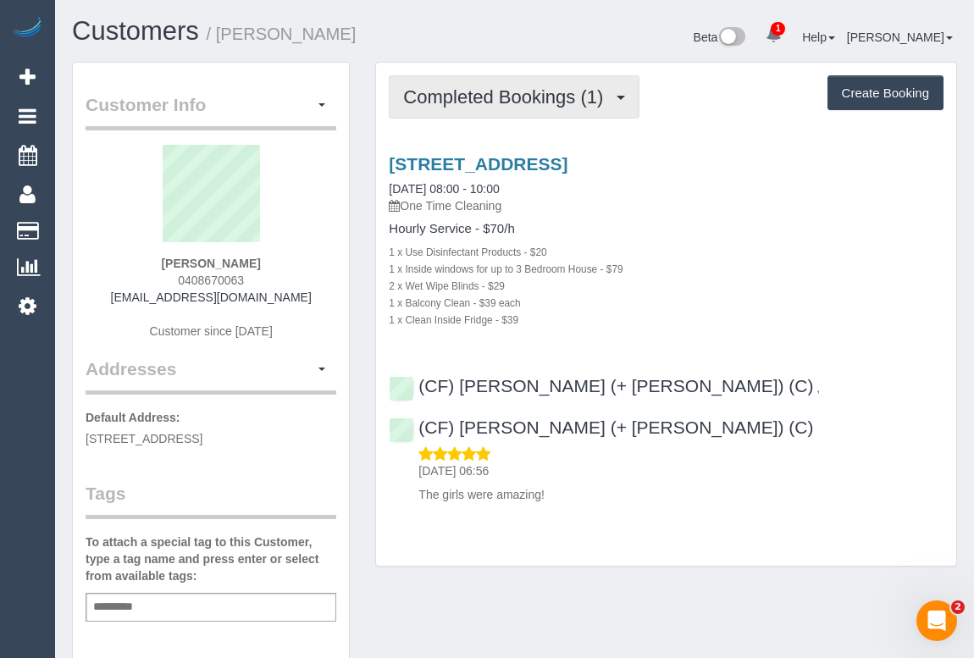
click at [522, 99] on span "Completed Bookings (1)" at bounding box center [507, 96] width 208 height 21
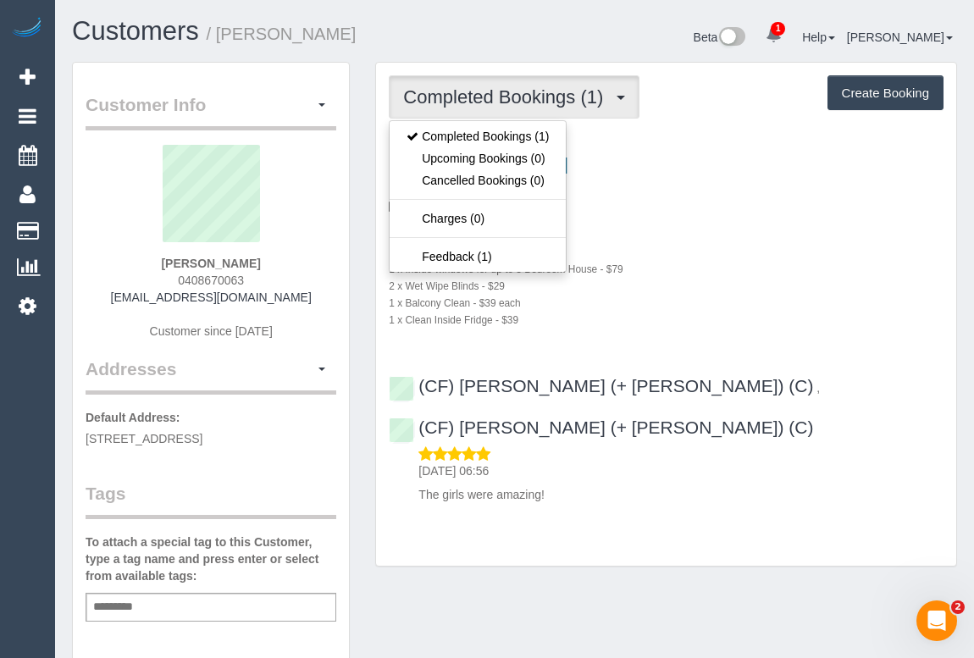
click at [735, 252] on div "1 x Use Disinfectant Products - $20" at bounding box center [666, 251] width 555 height 17
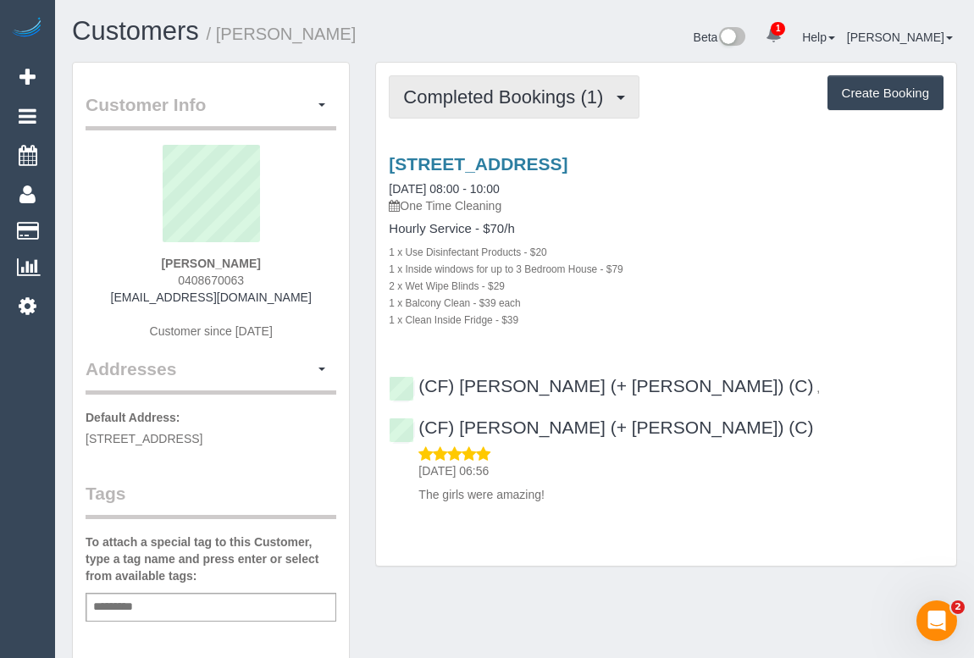
click at [473, 87] on span "Completed Bookings (1)" at bounding box center [507, 96] width 208 height 21
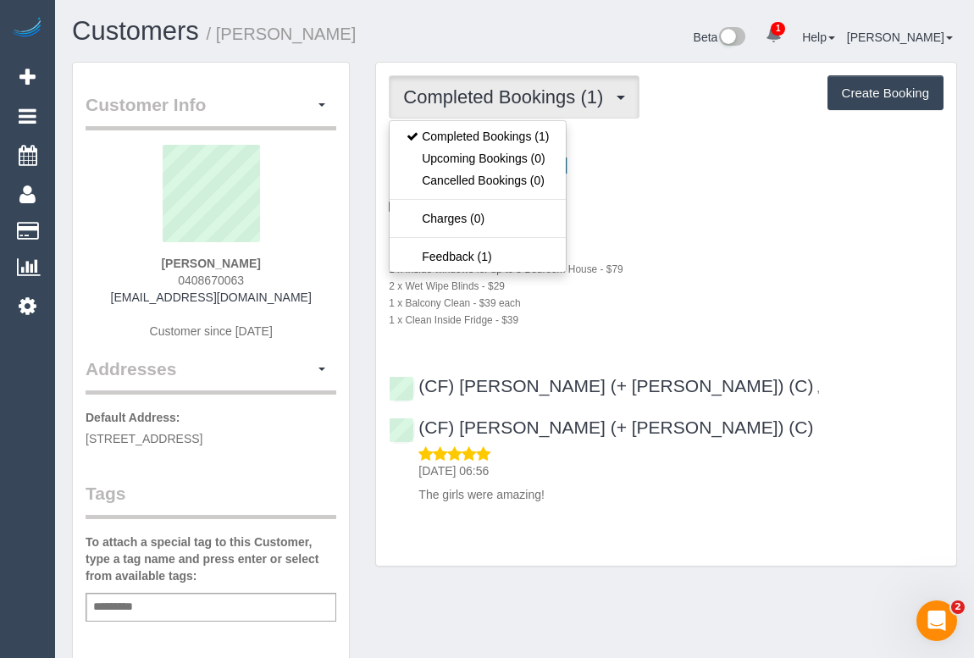
click at [727, 281] on div "2 x Wet Wipe Blinds - $29" at bounding box center [666, 285] width 555 height 17
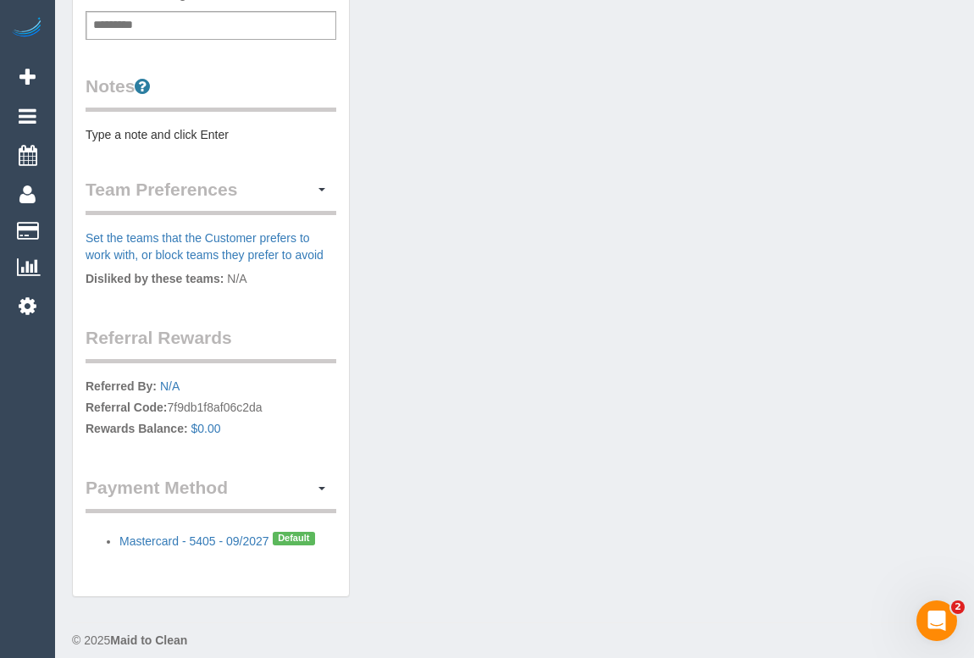
scroll to position [594, 0]
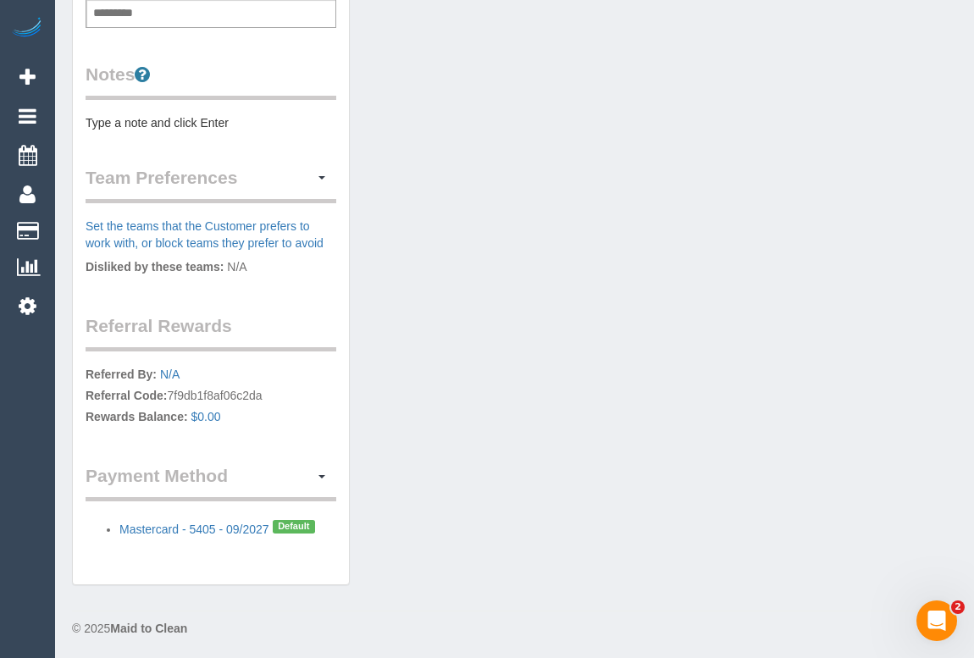
click at [410, 479] on div "Customer Info Edit Contact Info Send Message Email Preferences Special Sales Ta…" at bounding box center [514, 35] width 911 height 1135
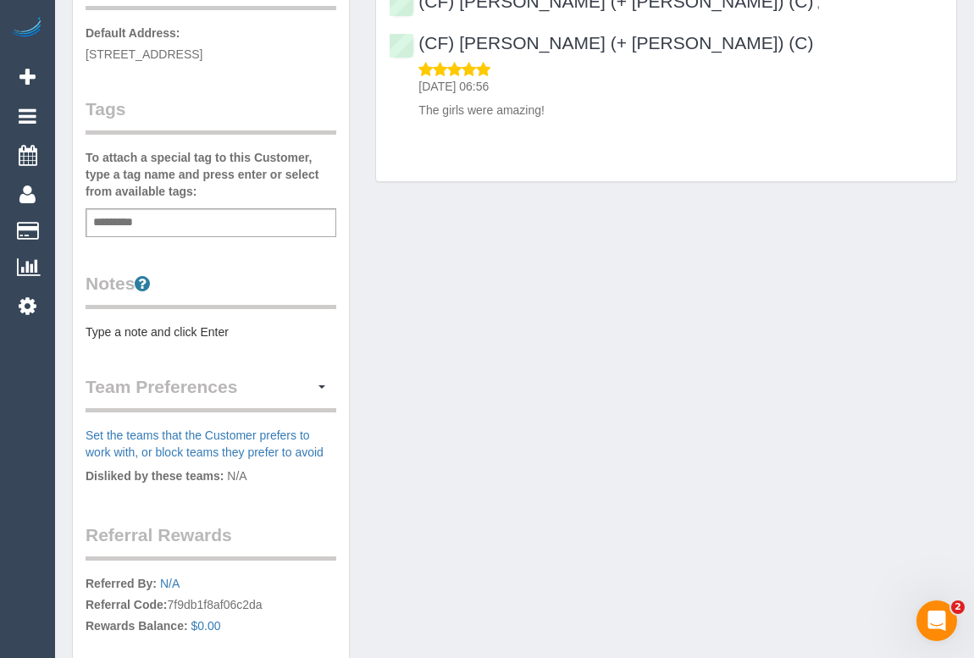
scroll to position [611, 0]
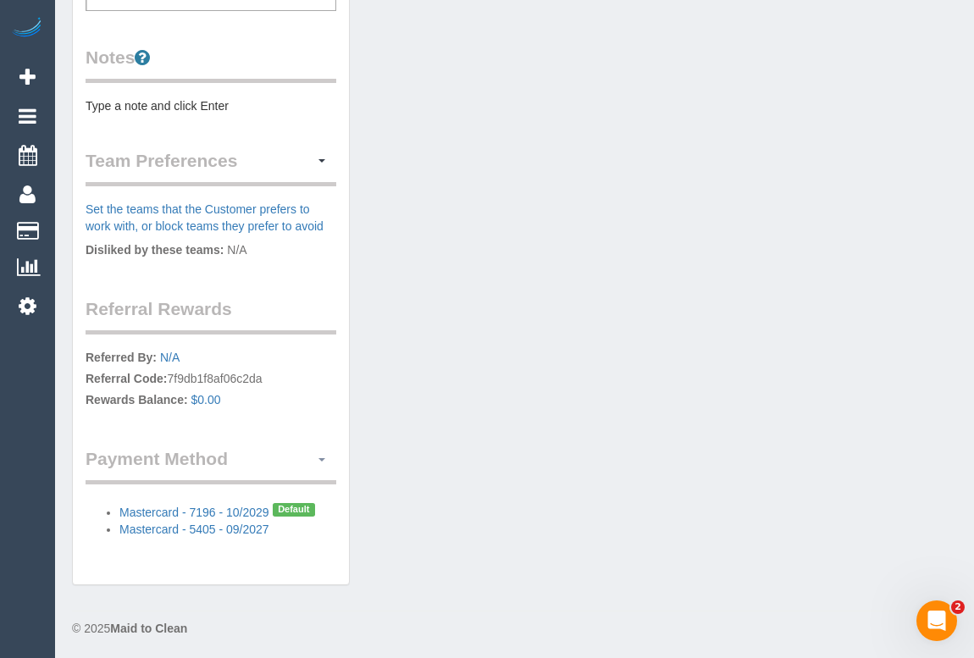
click at [321, 458] on span "button" at bounding box center [322, 459] width 7 height 3
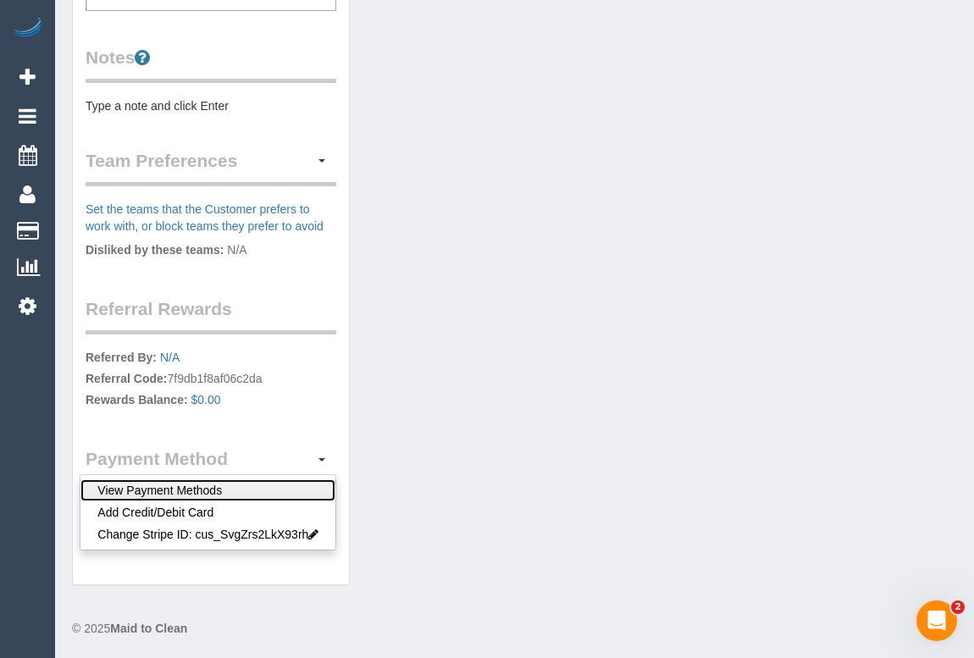
click at [169, 490] on link "View Payment Methods" at bounding box center [207, 491] width 255 height 22
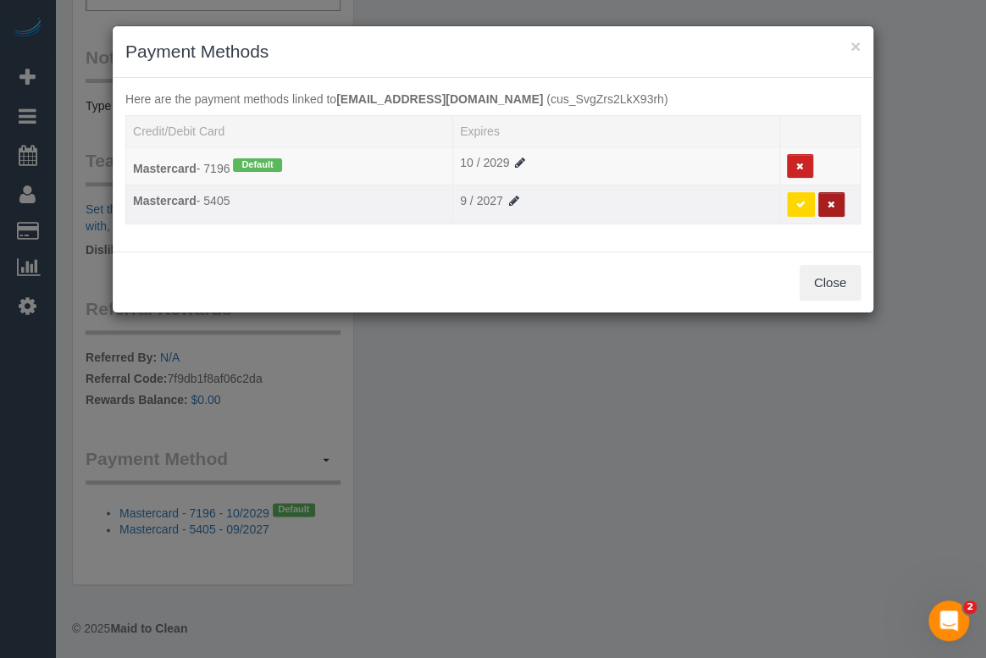
click at [835, 202] on button at bounding box center [832, 204] width 26 height 25
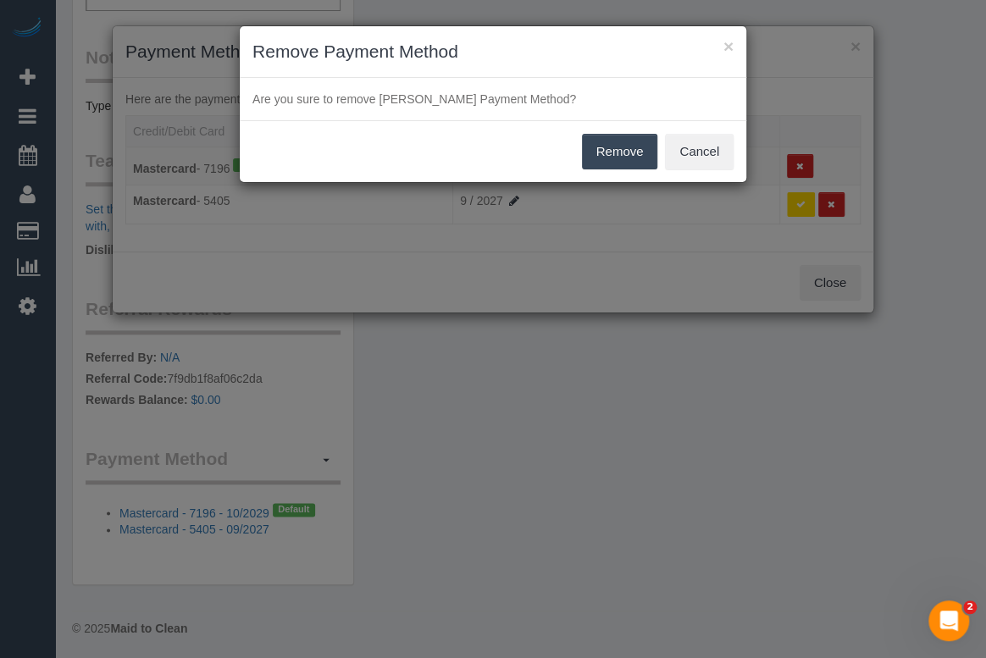
click at [602, 147] on button "Remove" at bounding box center [620, 152] width 76 height 36
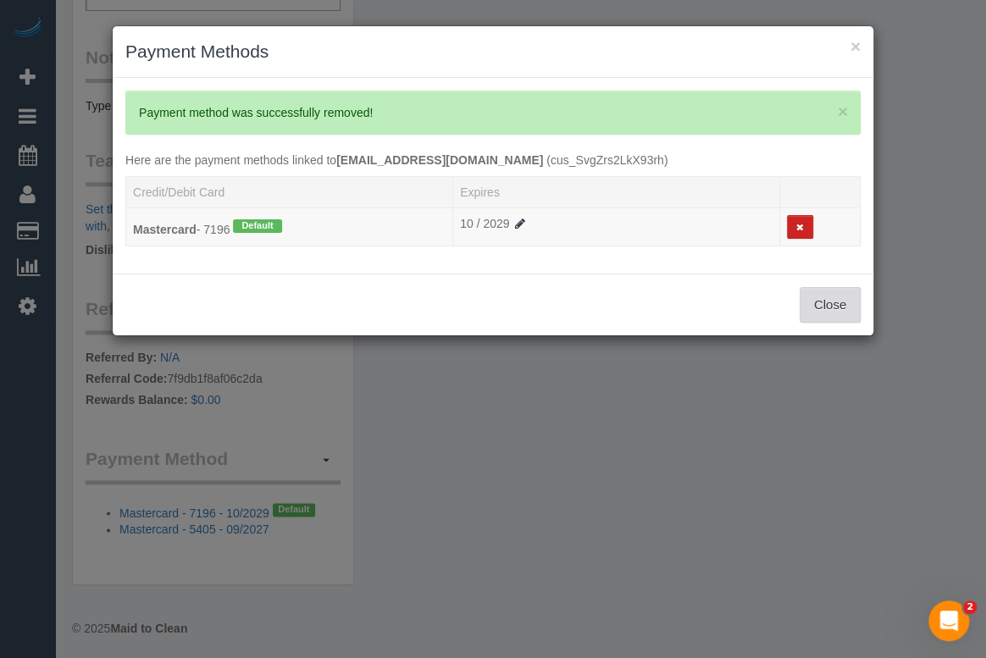
click at [813, 307] on button "Close" at bounding box center [830, 305] width 61 height 36
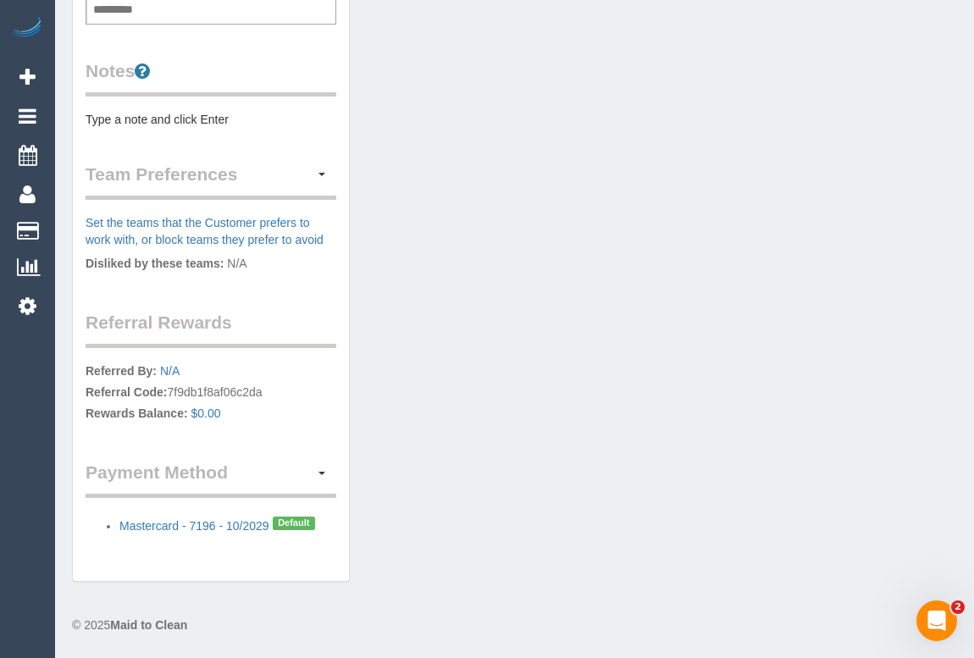
scroll to position [594, 0]
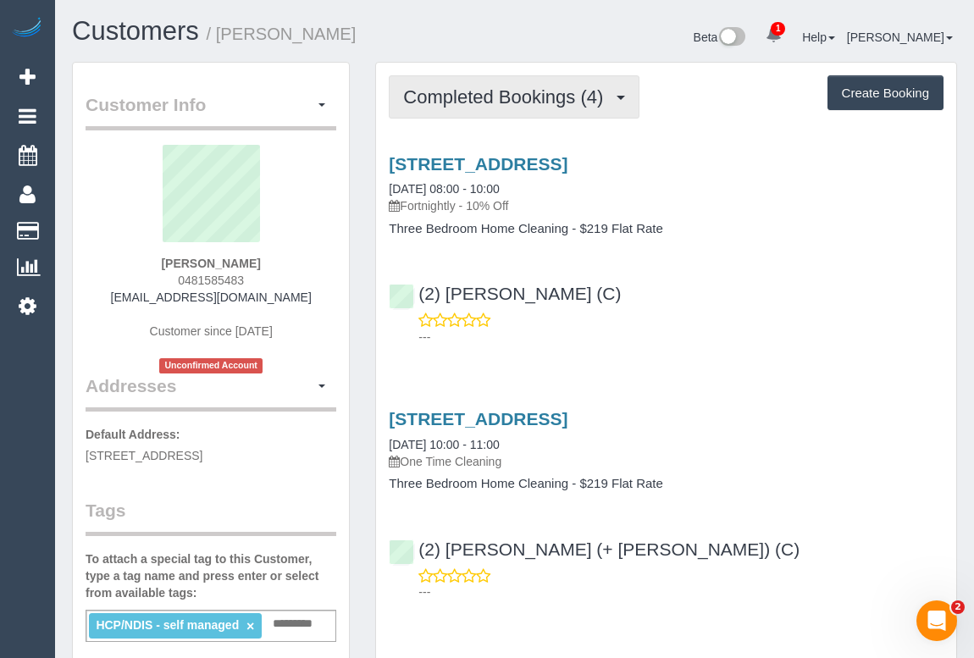
click at [470, 105] on button "Completed Bookings (4)" at bounding box center [514, 96] width 251 height 43
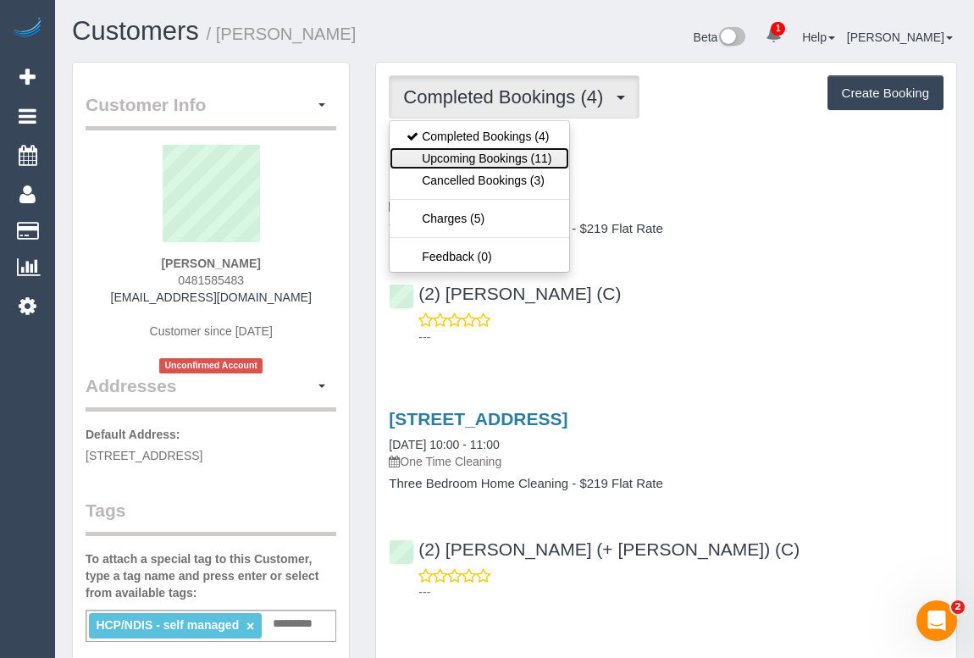
click at [483, 153] on link "Upcoming Bookings (11)" at bounding box center [479, 158] width 179 height 22
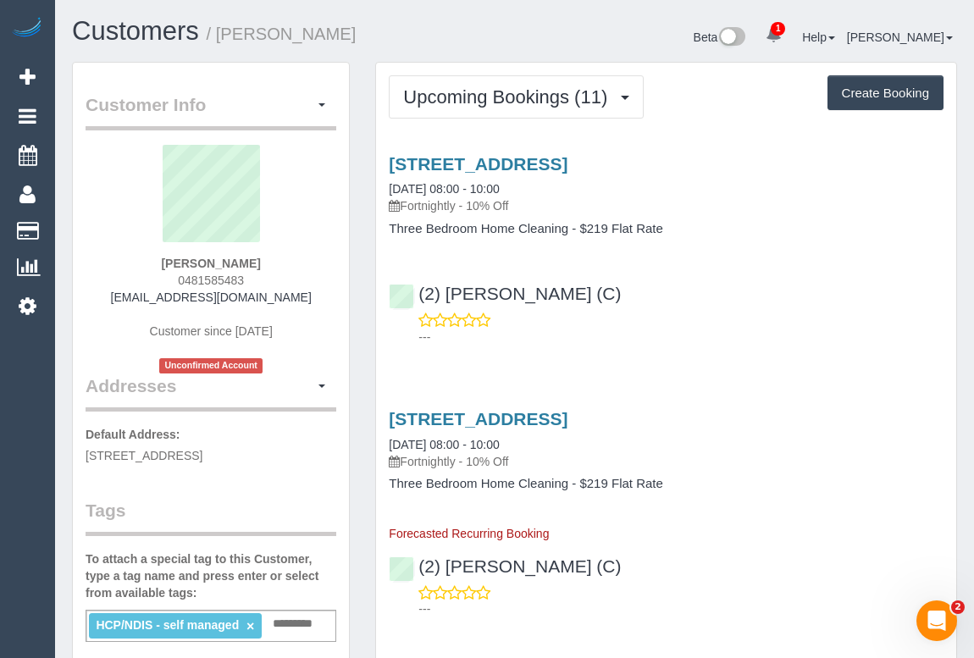
click at [796, 336] on p "---" at bounding box center [681, 337] width 525 height 17
click at [514, 166] on link "445 Fitzroy Street, Fitzroy, VIC 3065" at bounding box center [478, 163] width 179 height 19
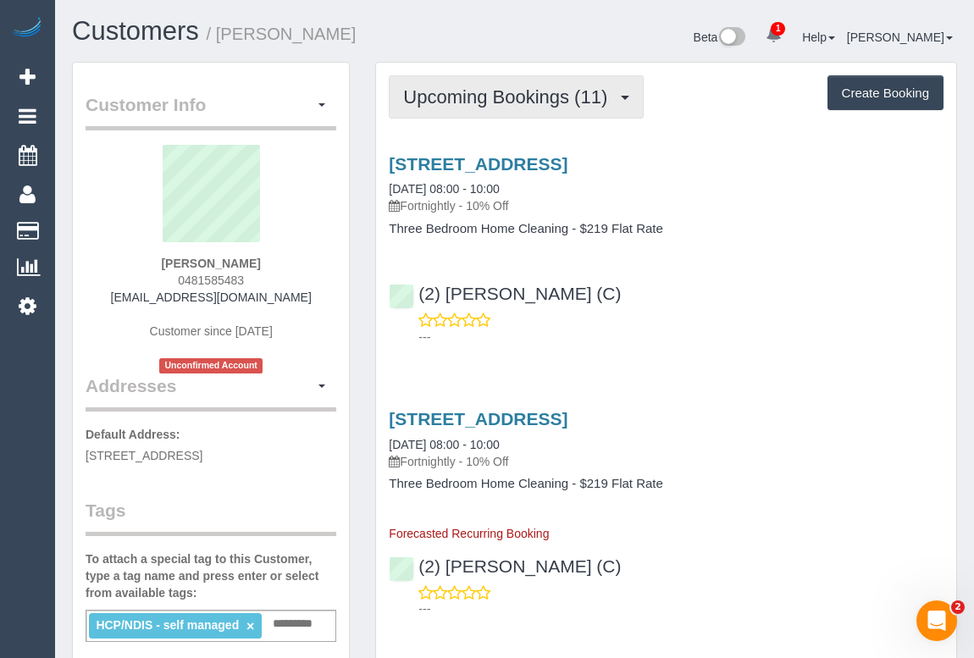
click at [520, 97] on span "Upcoming Bookings (11)" at bounding box center [509, 96] width 213 height 21
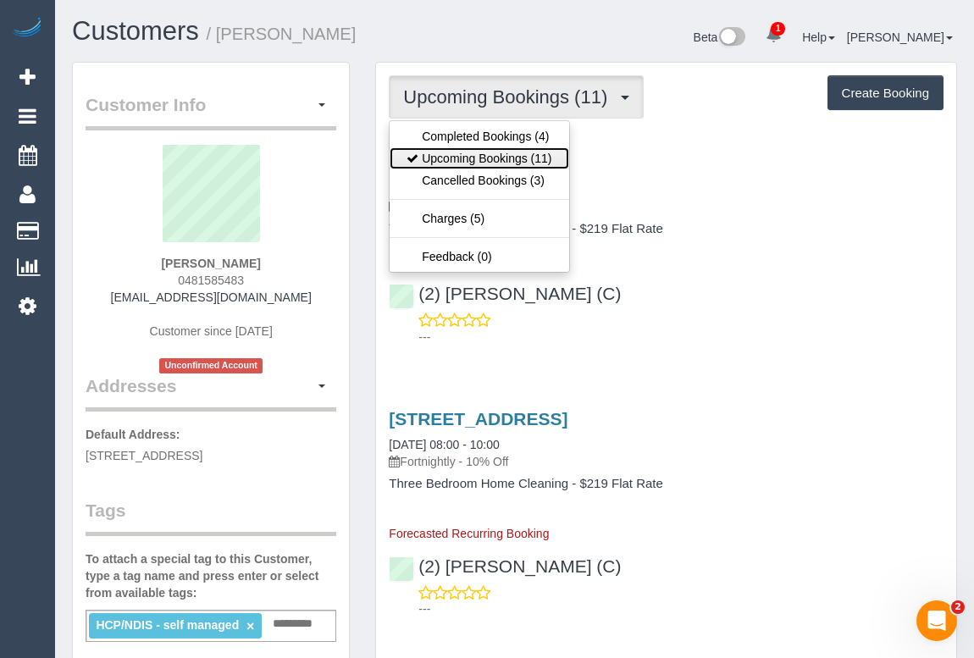
click at [505, 155] on link "Upcoming Bookings (11)" at bounding box center [479, 158] width 179 height 22
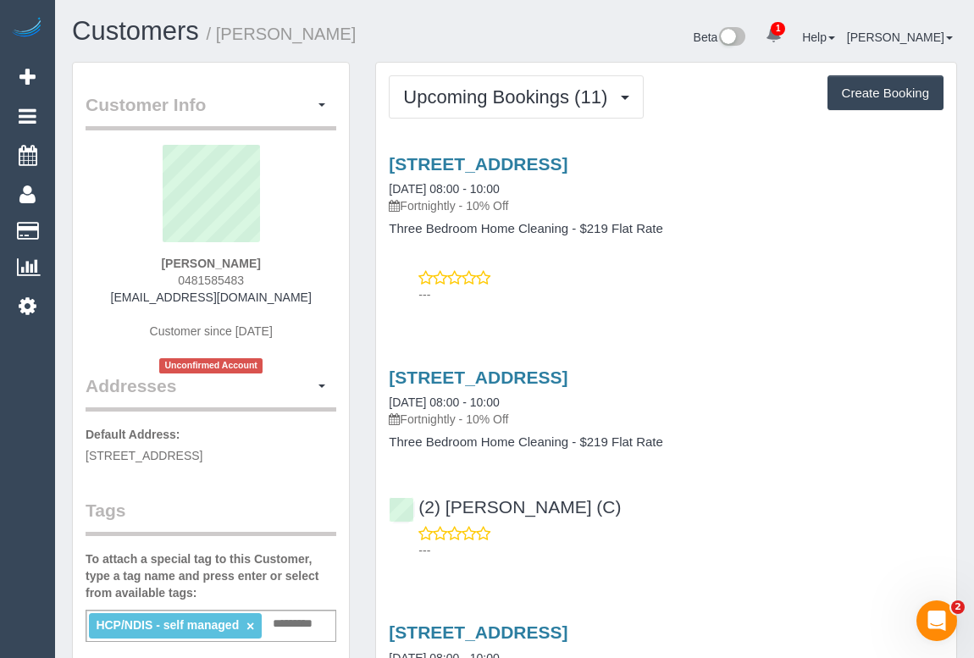
click at [786, 419] on p "Fortnightly - 10% Off" at bounding box center [666, 419] width 555 height 17
click at [546, 376] on link "445 Fitzroy Street, Fitzroy, VIC 3065" at bounding box center [478, 377] width 179 height 19
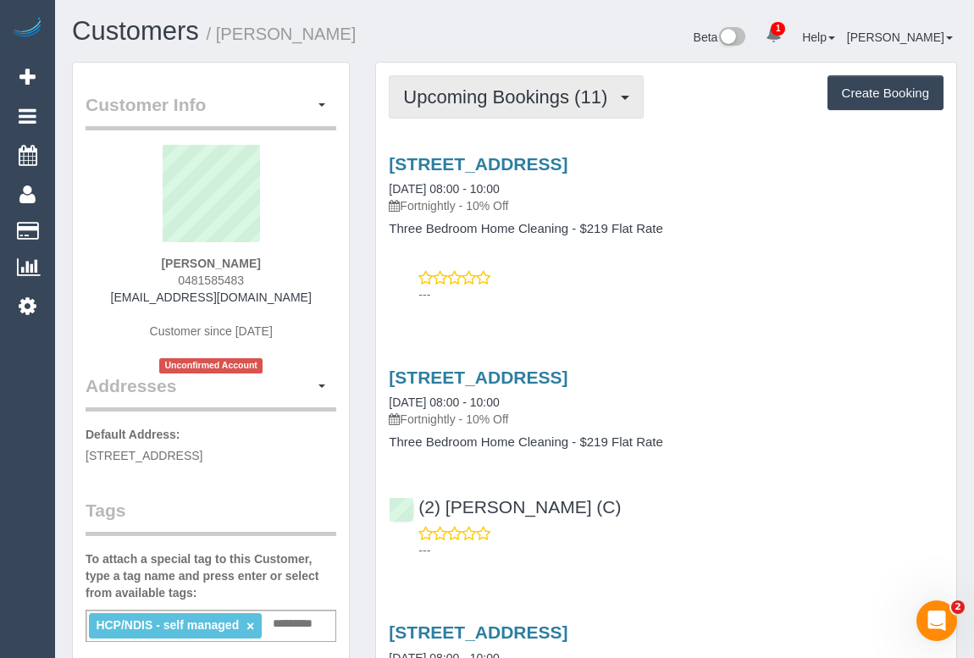
click at [469, 102] on span "Upcoming Bookings (11)" at bounding box center [509, 96] width 213 height 21
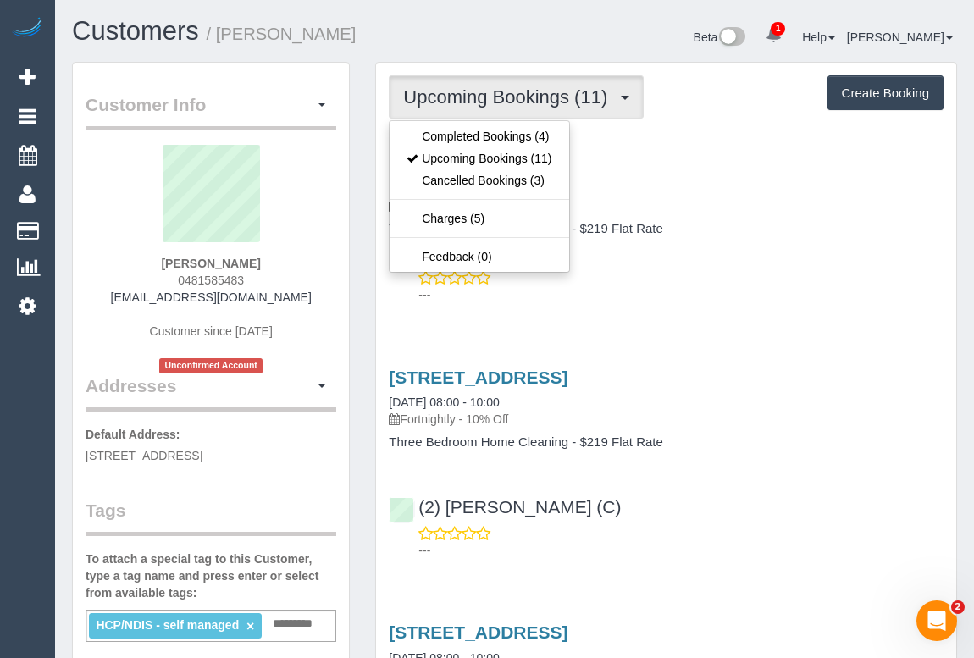
click at [741, 189] on div "445 Fitzroy Street, Fitzroy, VIC 3065 17/09/2025 08:00 - 10:00 Fortnightly - 10…" at bounding box center [666, 184] width 555 height 61
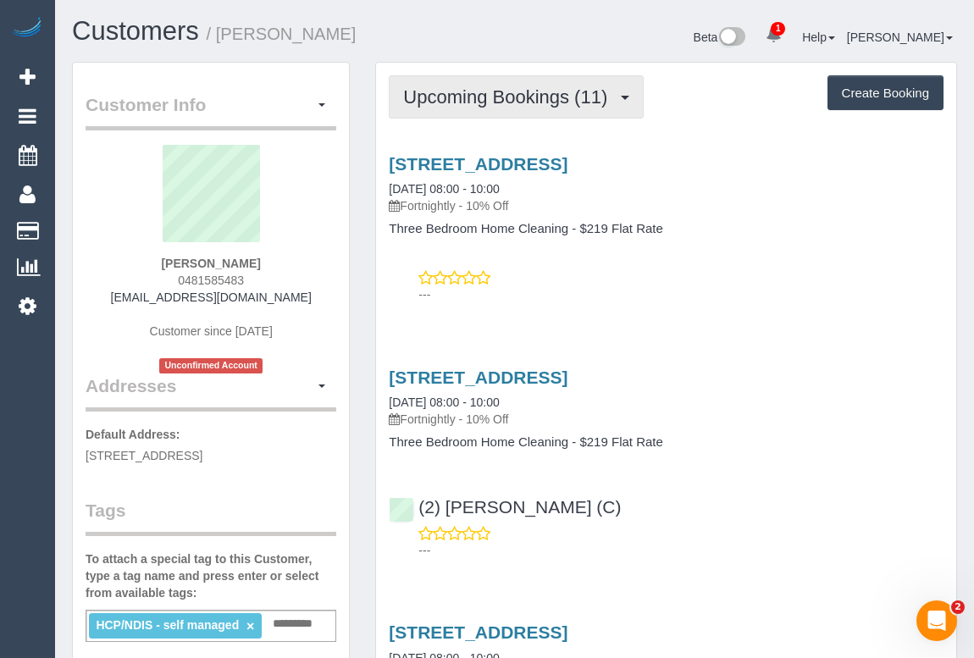
click at [526, 108] on button "Upcoming Bookings (11)" at bounding box center [516, 96] width 255 height 43
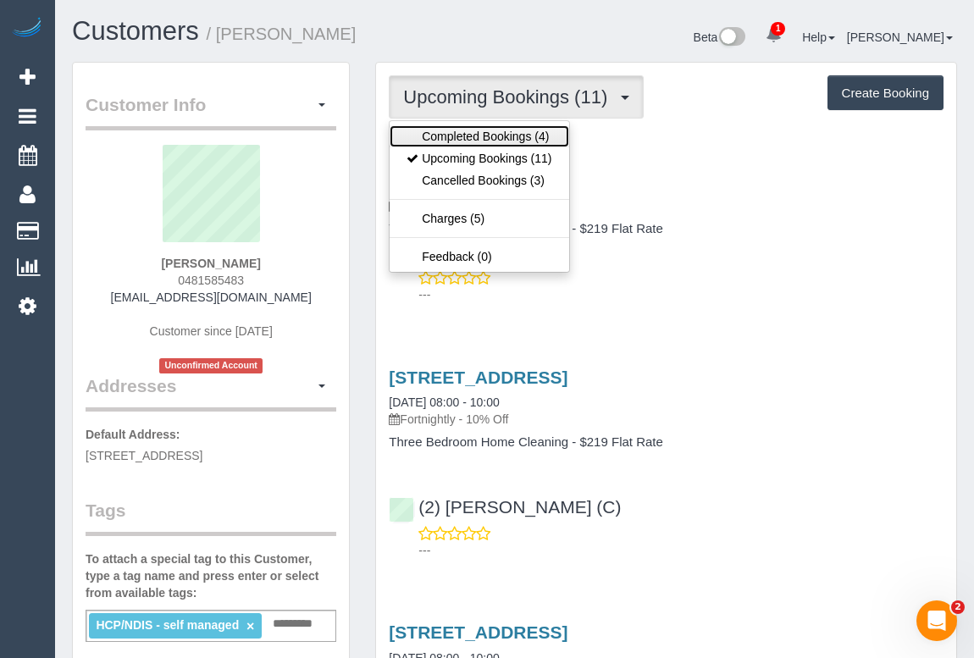
click at [505, 136] on link "Completed Bookings (4)" at bounding box center [479, 136] width 179 height 22
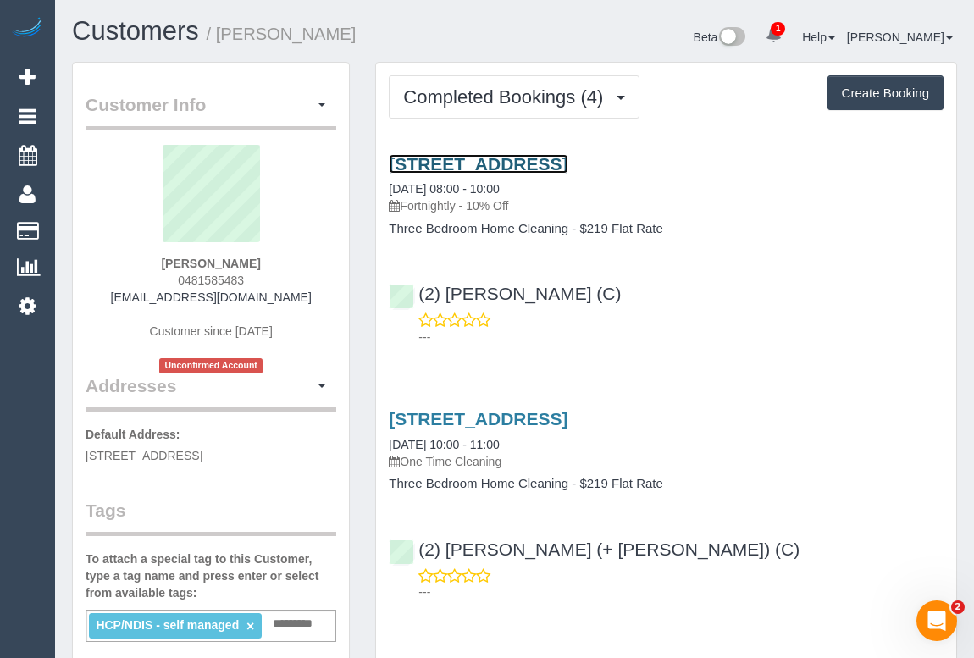
click at [518, 165] on link "445 Fitzroy Street, Fitzroy, VIC 3065" at bounding box center [478, 163] width 179 height 19
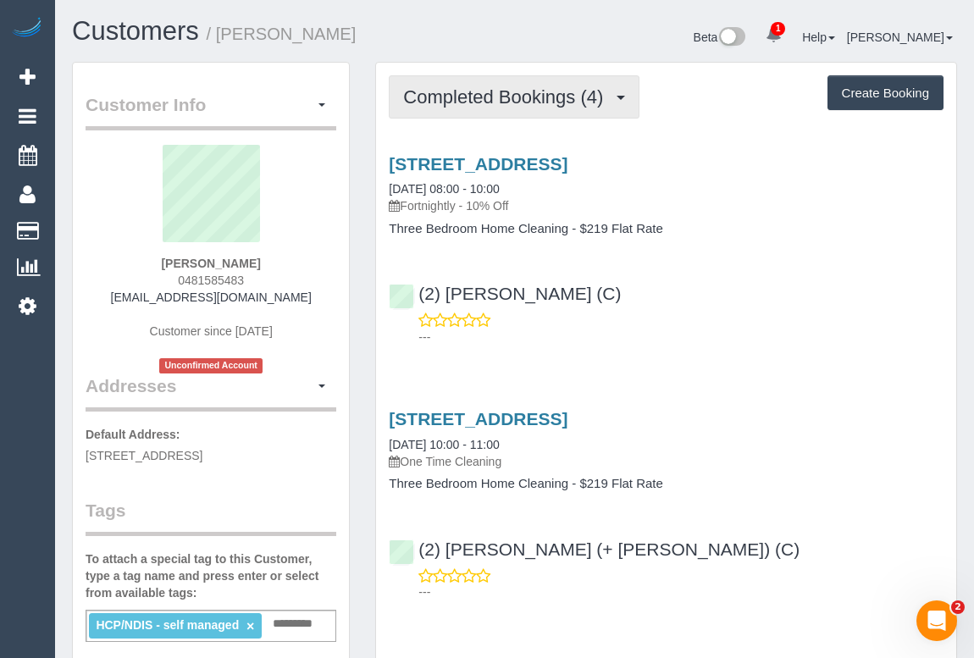
click at [446, 99] on span "Completed Bookings (4)" at bounding box center [507, 96] width 208 height 21
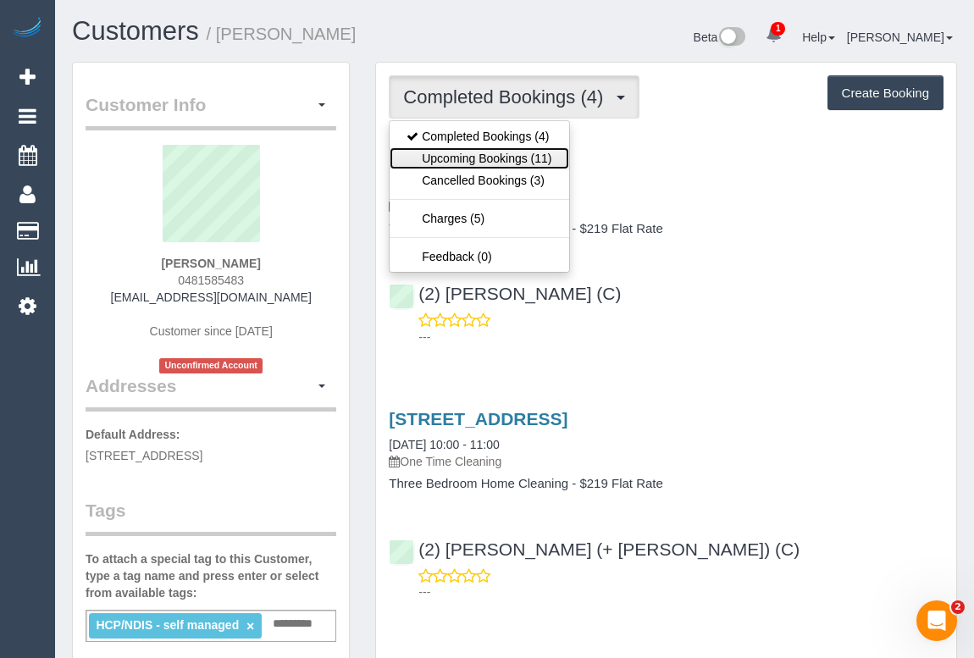
click at [455, 160] on link "Upcoming Bookings (11)" at bounding box center [479, 158] width 179 height 22
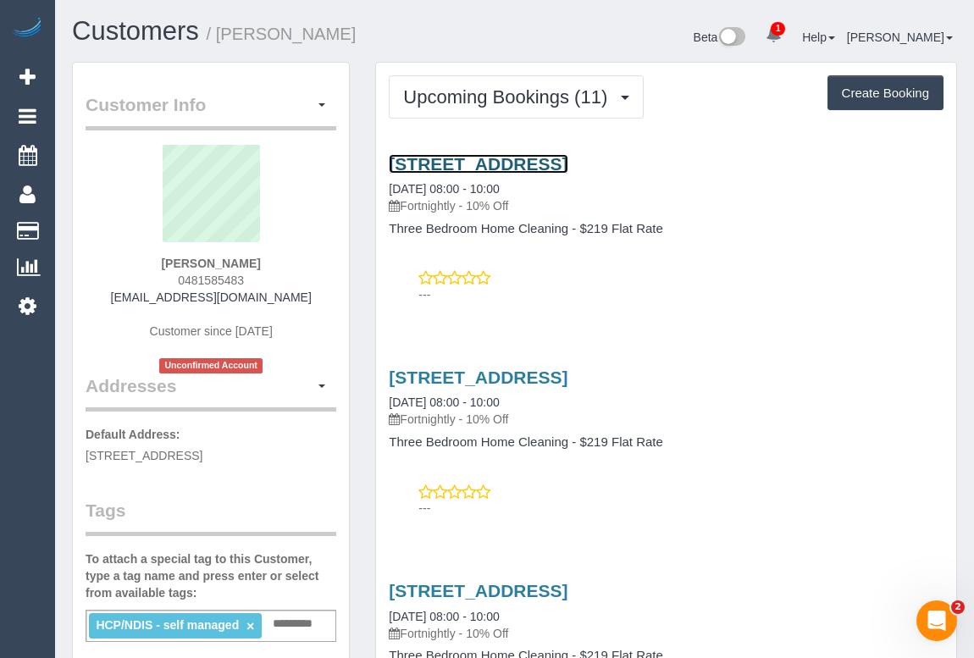
click at [564, 167] on link "445 Fitzroy Street, Fitzroy, VIC 3065" at bounding box center [478, 163] width 179 height 19
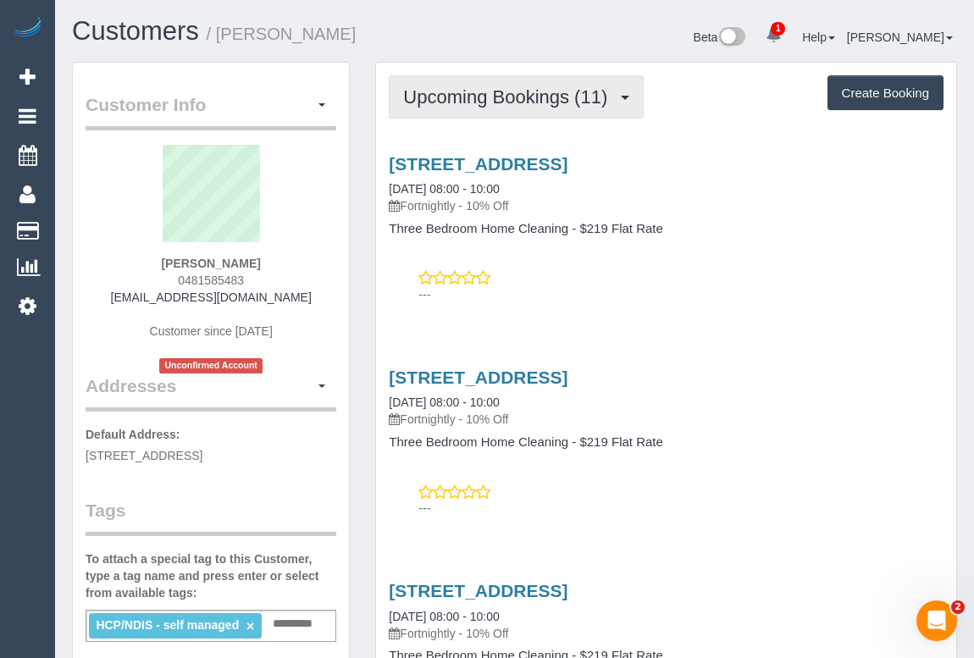
click at [487, 85] on button "Upcoming Bookings (11)" at bounding box center [516, 96] width 255 height 43
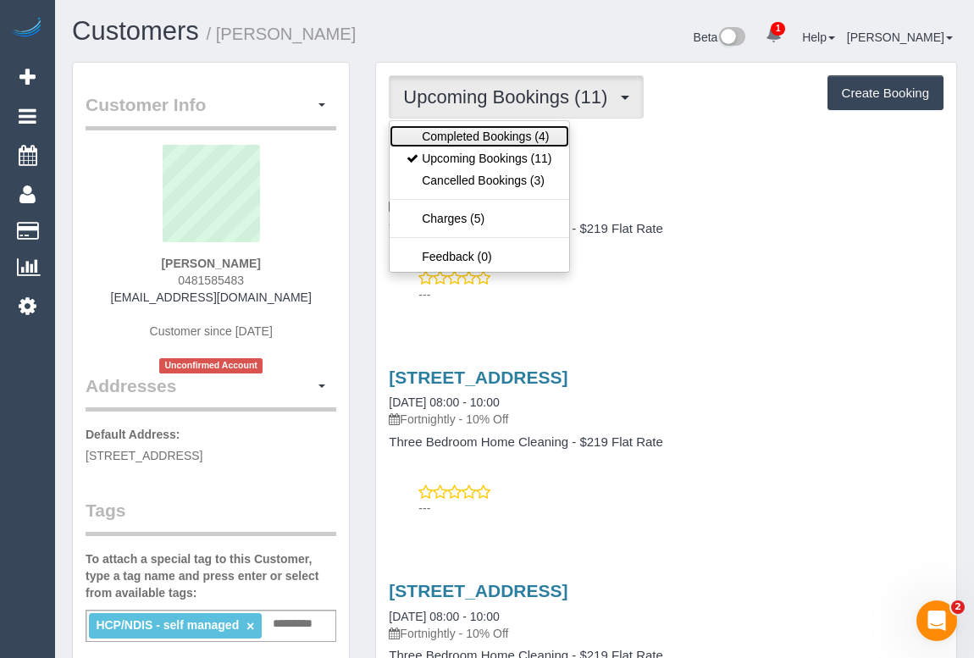
click at [475, 127] on link "Completed Bookings (4)" at bounding box center [479, 136] width 179 height 22
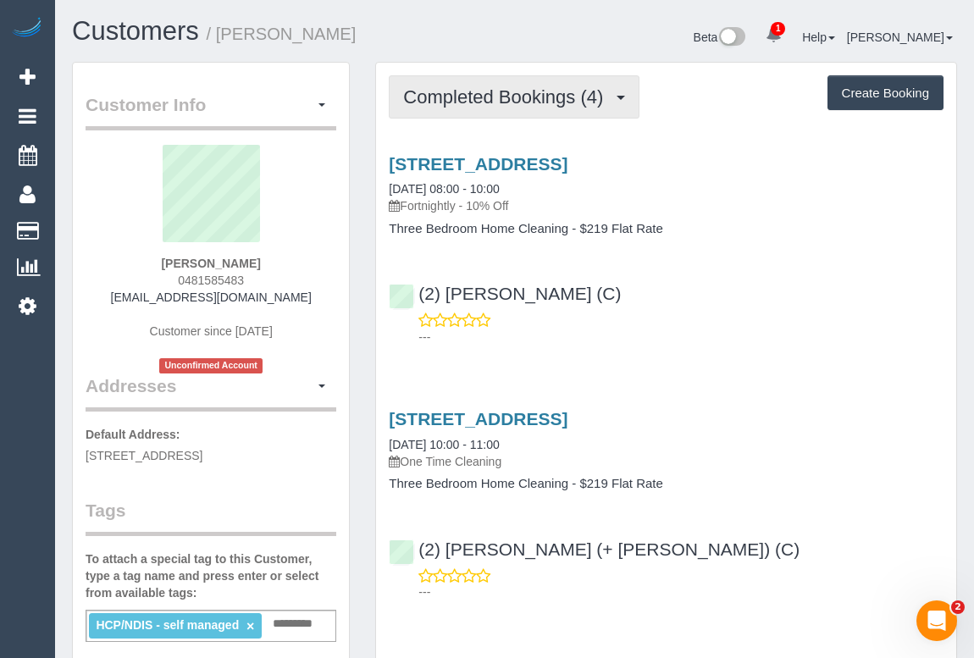
click at [529, 92] on span "Completed Bookings (4)" at bounding box center [507, 96] width 208 height 21
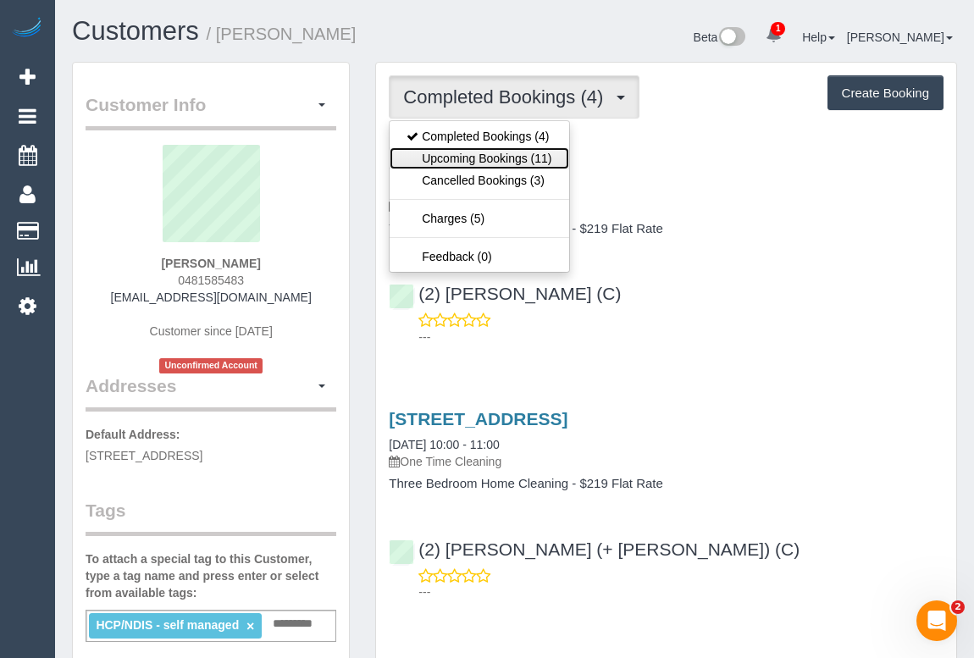
click at [497, 158] on link "Upcoming Bookings (11)" at bounding box center [479, 158] width 179 height 22
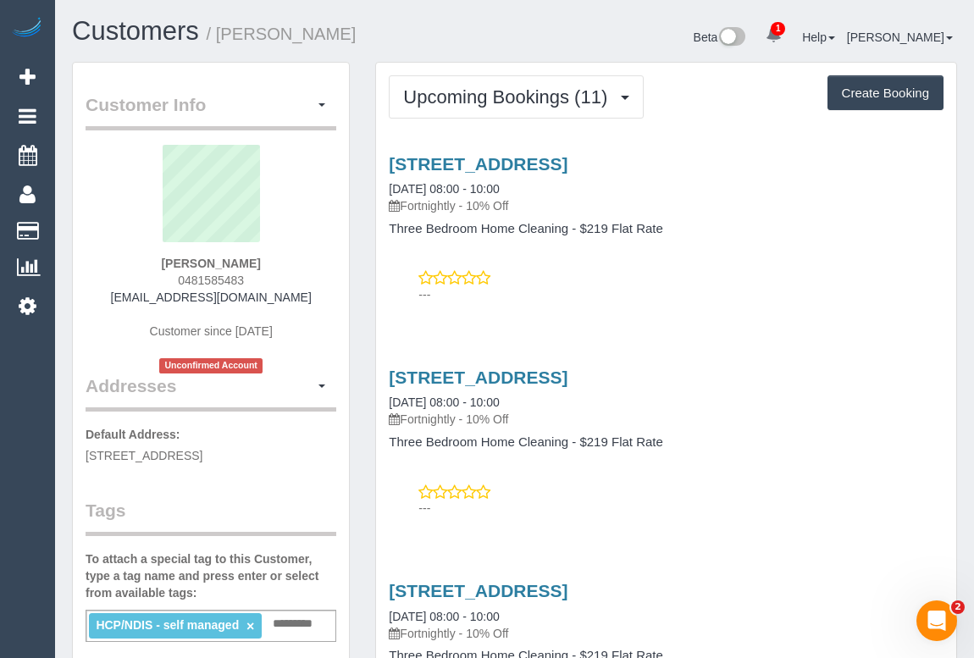
click at [791, 368] on h3 "445 Fitzroy Street, Fitzroy, VIC 3065" at bounding box center [666, 377] width 555 height 19
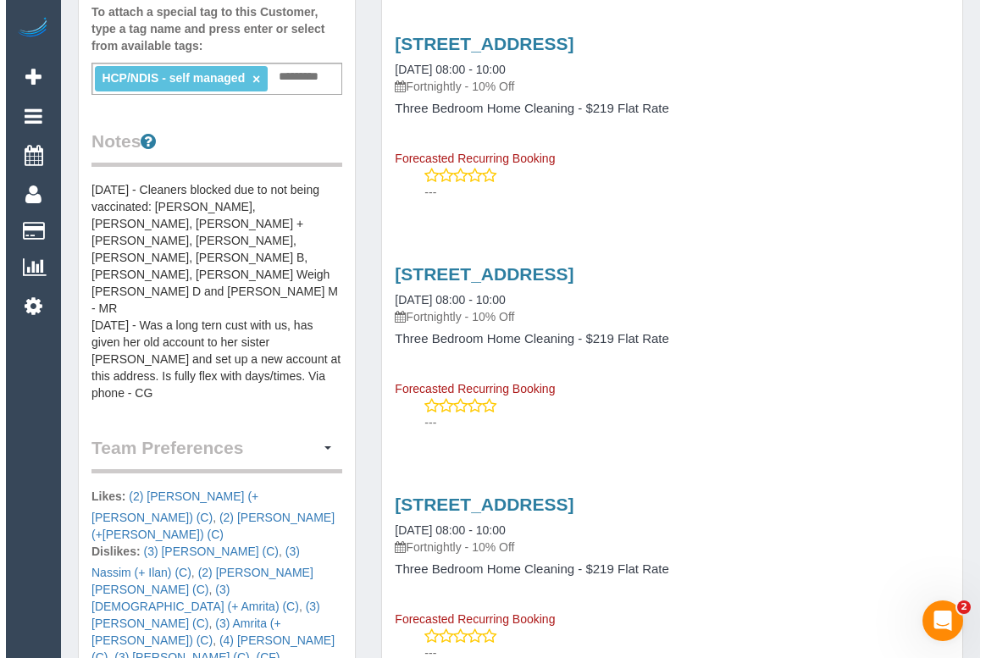
scroll to position [693, 0]
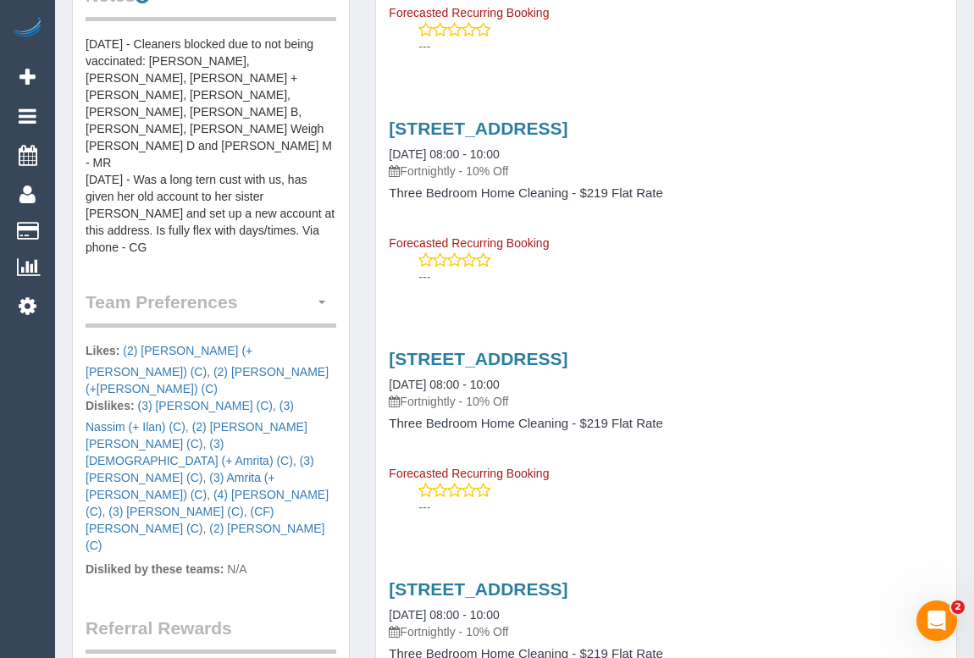
click at [323, 301] on span "button" at bounding box center [322, 302] width 7 height 3
click at [270, 323] on link "Manage Preferences" at bounding box center [263, 334] width 144 height 22
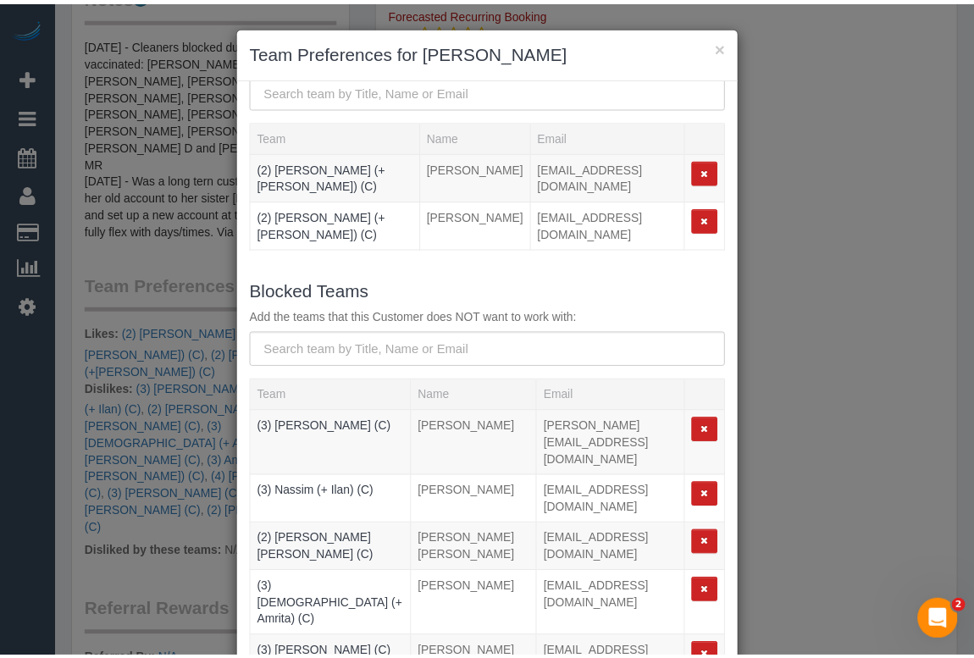
scroll to position [0, 0]
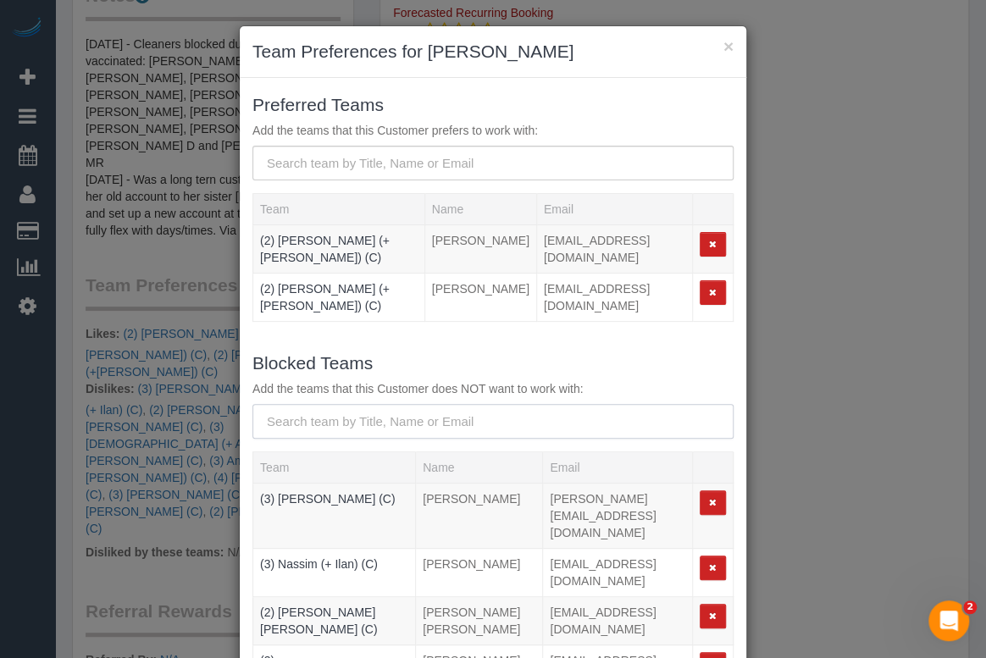
click at [325, 418] on input "text" at bounding box center [492, 421] width 481 height 35
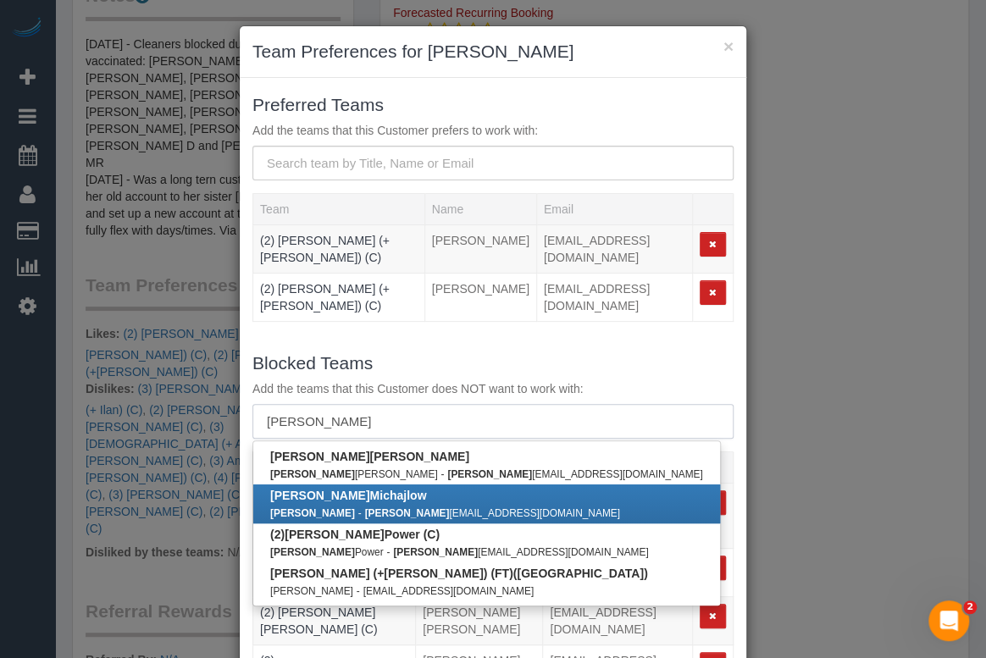
type input "joanne"
click at [730, 44] on div "× Team Preferences for Amelia Cox" at bounding box center [493, 52] width 507 height 52
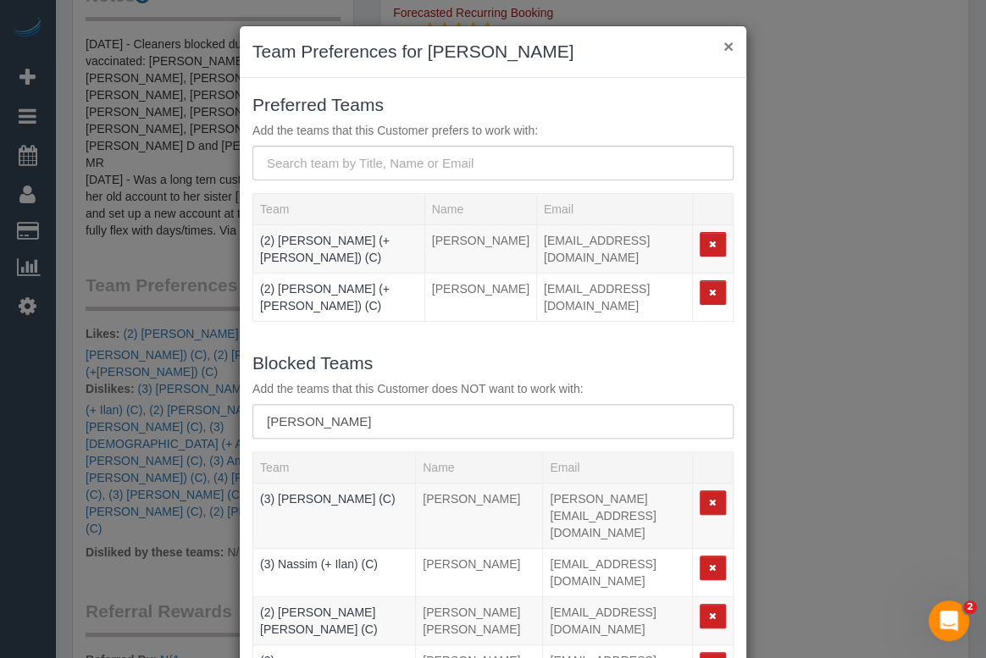
click at [724, 47] on button "×" at bounding box center [729, 46] width 10 height 18
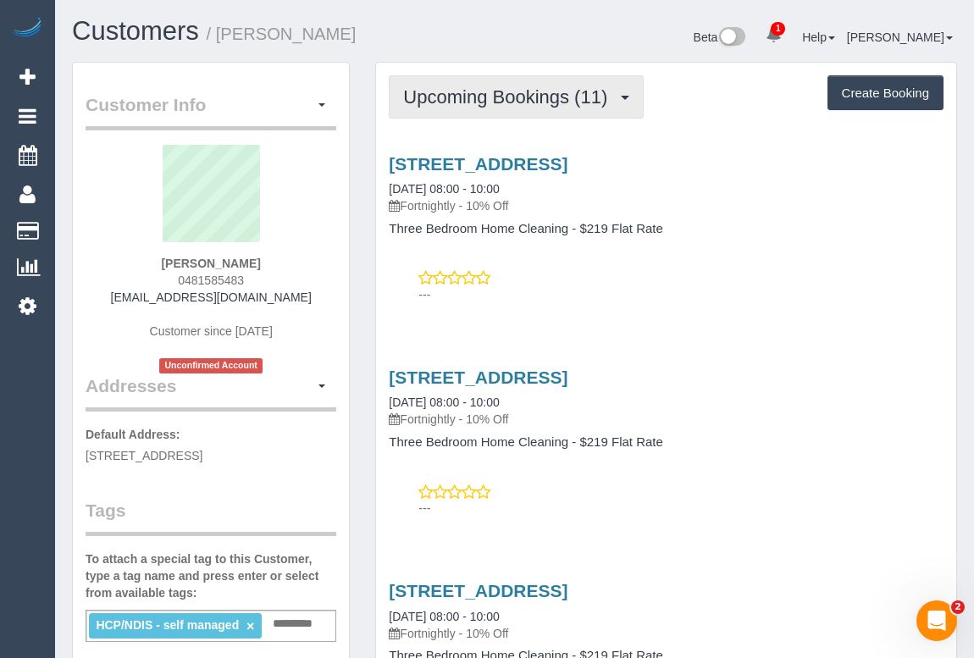
drag, startPoint x: 502, startPoint y: 92, endPoint x: 497, endPoint y: 105, distance: 13.4
click at [501, 92] on span "Upcoming Bookings (11)" at bounding box center [509, 96] width 213 height 21
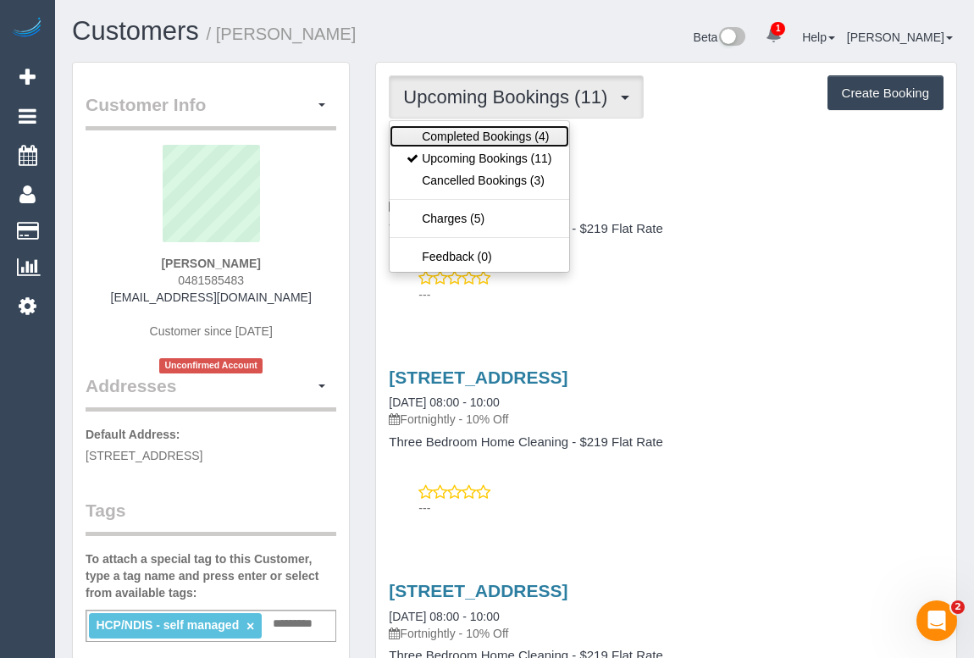
click at [474, 136] on link "Completed Bookings (4)" at bounding box center [479, 136] width 179 height 22
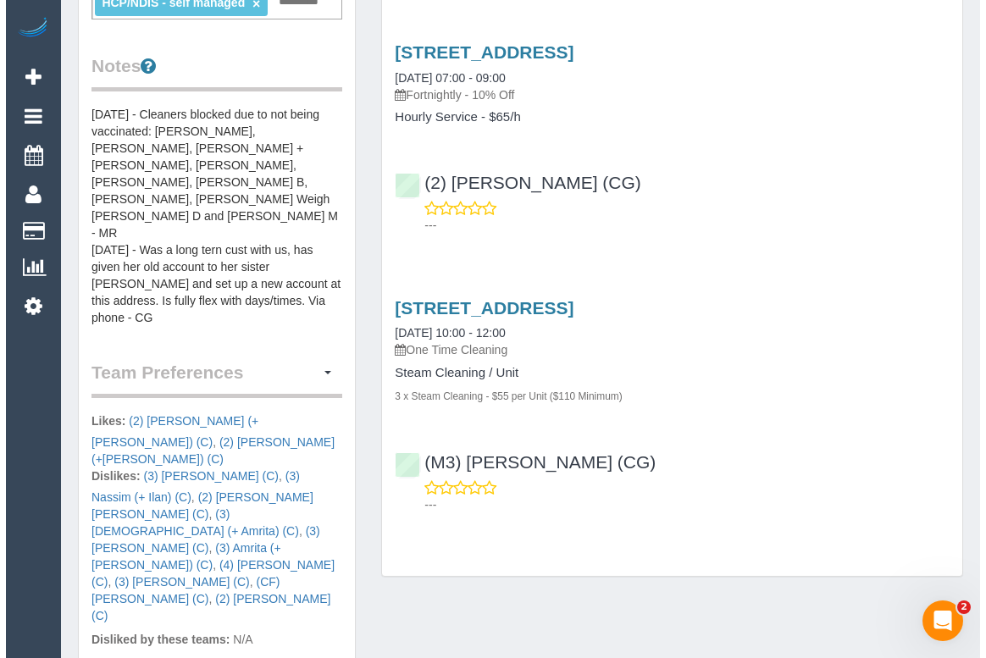
scroll to position [847, 0]
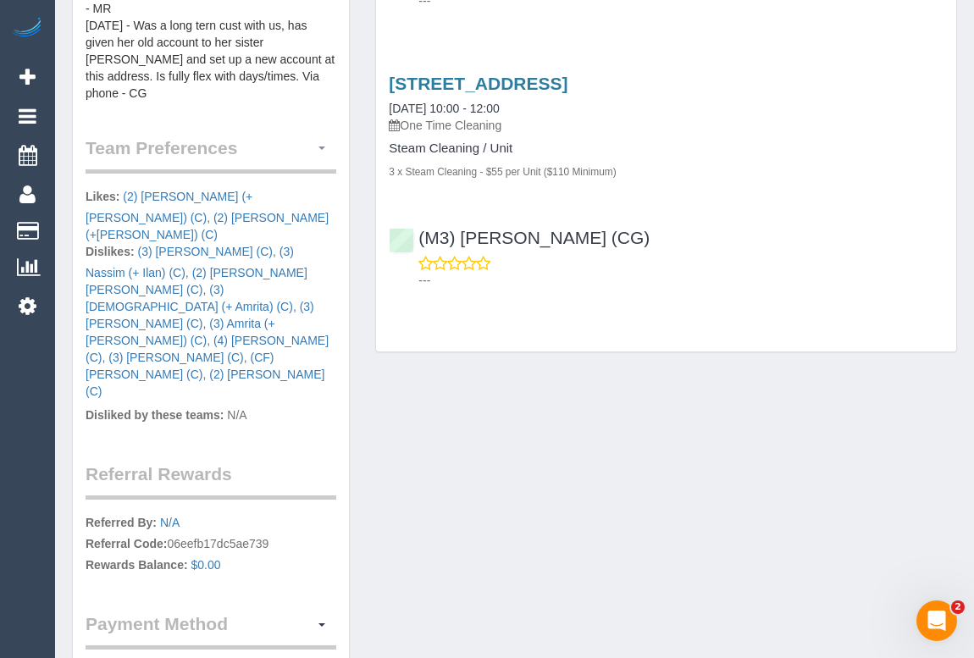
click at [327, 136] on button "button" at bounding box center [322, 149] width 29 height 26
click at [287, 164] on ul "Manage Preferences" at bounding box center [264, 180] width 146 height 32
click at [322, 147] on span "button" at bounding box center [322, 148] width 7 height 3
click at [288, 169] on link "Manage Preferences" at bounding box center [263, 180] width 144 height 22
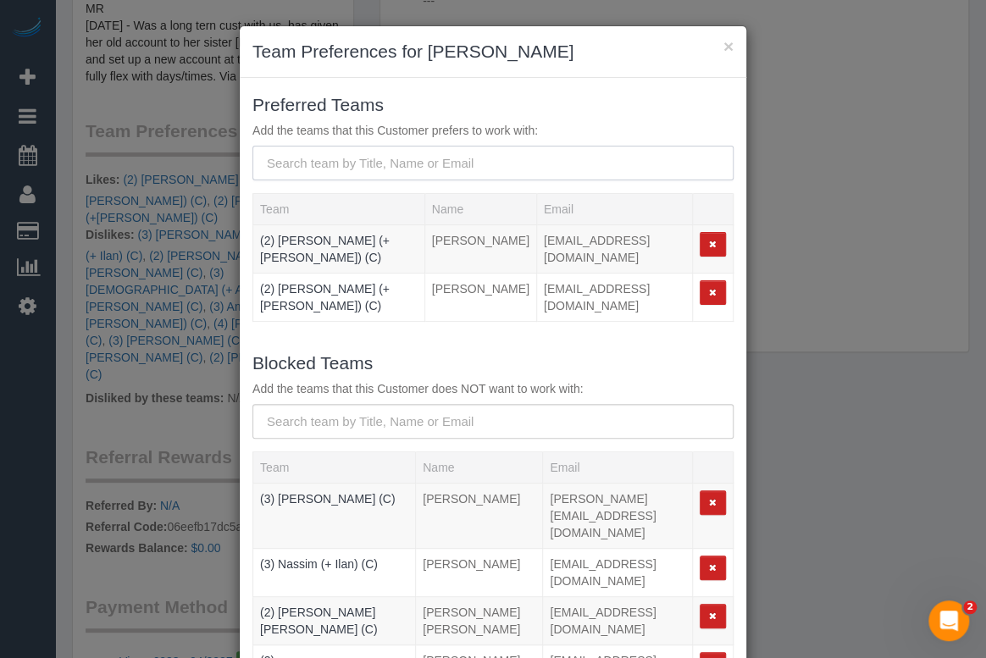
click at [389, 161] on input "text" at bounding box center [492, 163] width 481 height 35
click at [329, 415] on input "text" at bounding box center [492, 421] width 481 height 35
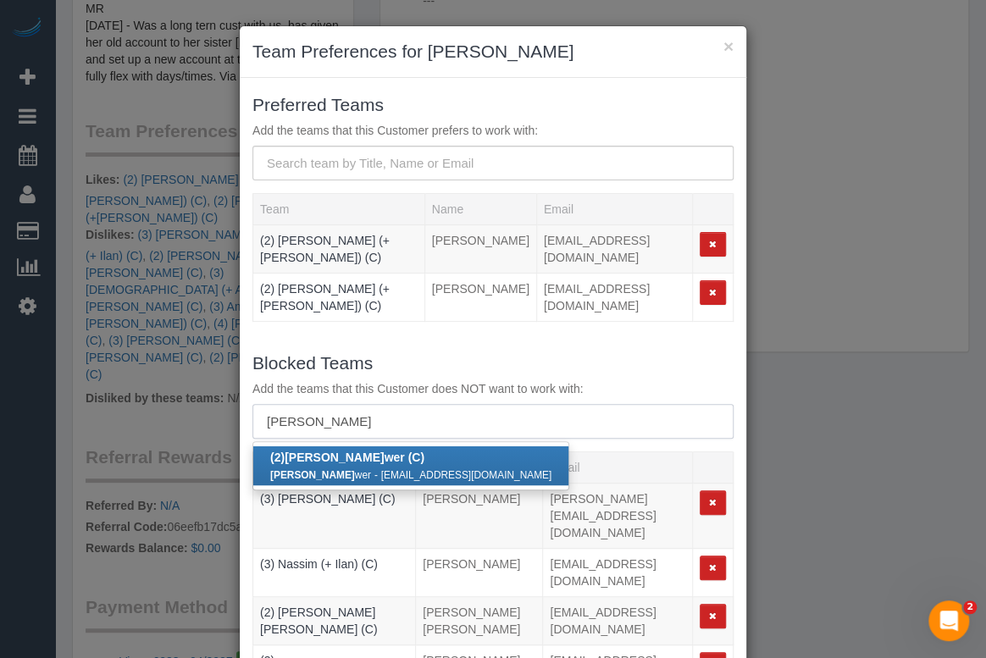
type input "joanne po"
click at [316, 466] on div "Joanne Po wer - joanne_power007@hotmail.com" at bounding box center [410, 474] width 281 height 17
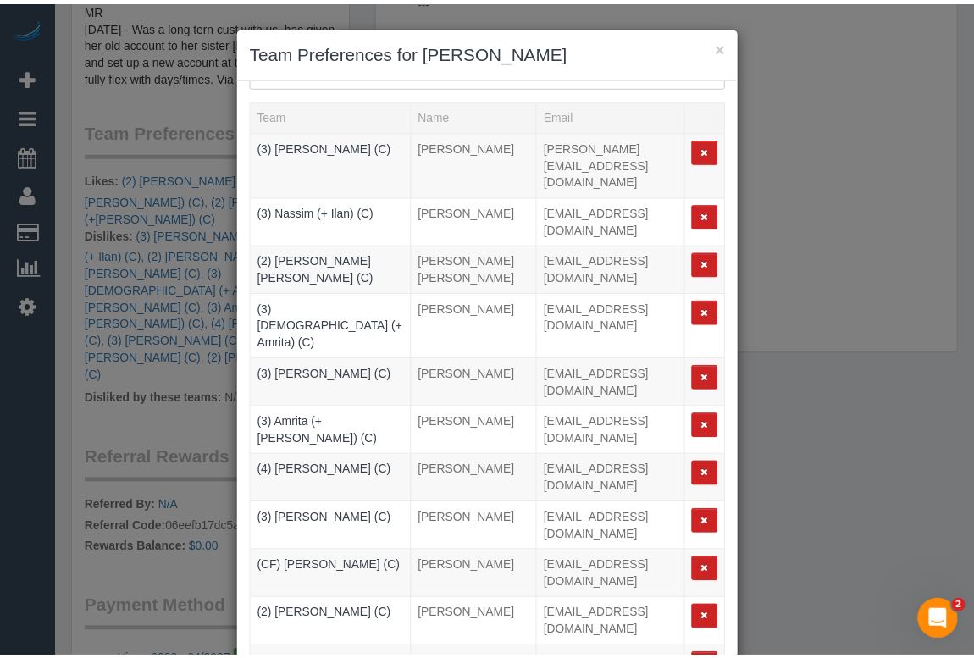
scroll to position [100, 0]
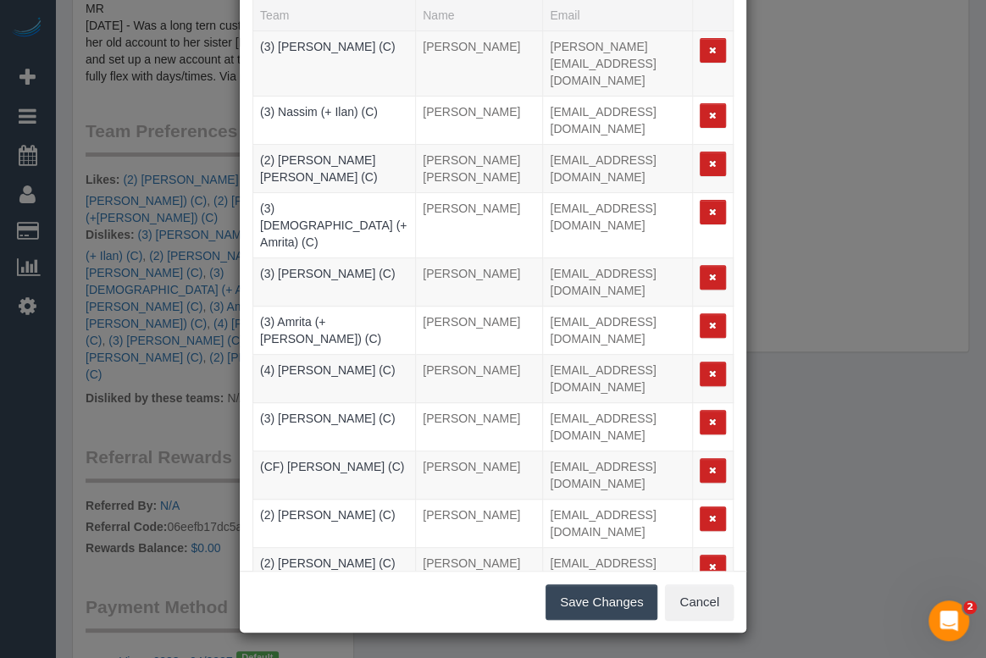
click at [593, 604] on button "Save Changes" at bounding box center [602, 603] width 112 height 36
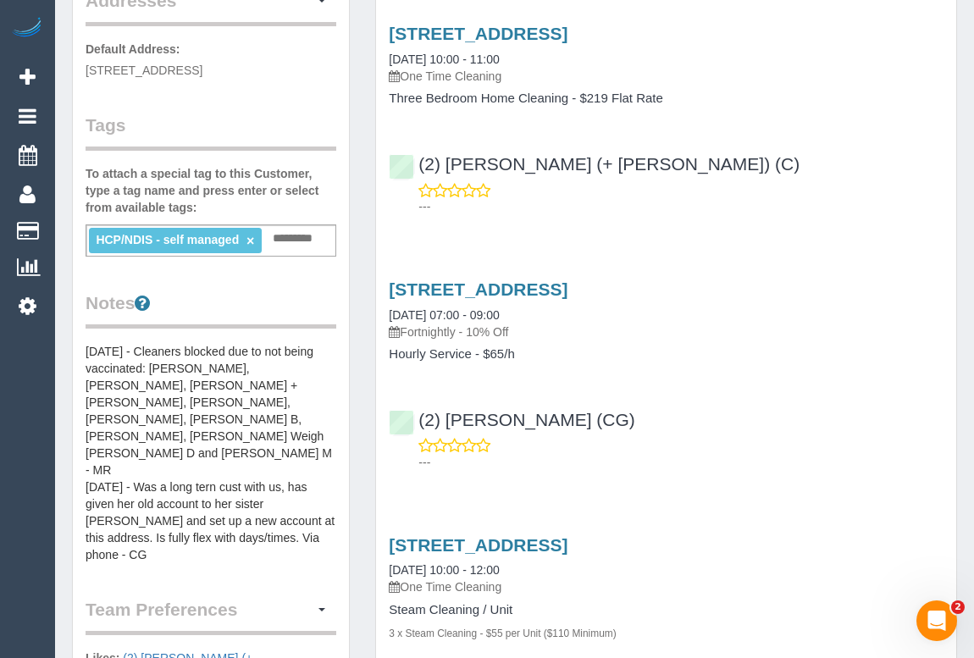
scroll to position [385, 0]
click at [131, 391] on pre "[DATE] - Cleaners blocked due to not being vaccinated: [PERSON_NAME], [PERSON_N…" at bounding box center [211, 454] width 251 height 220
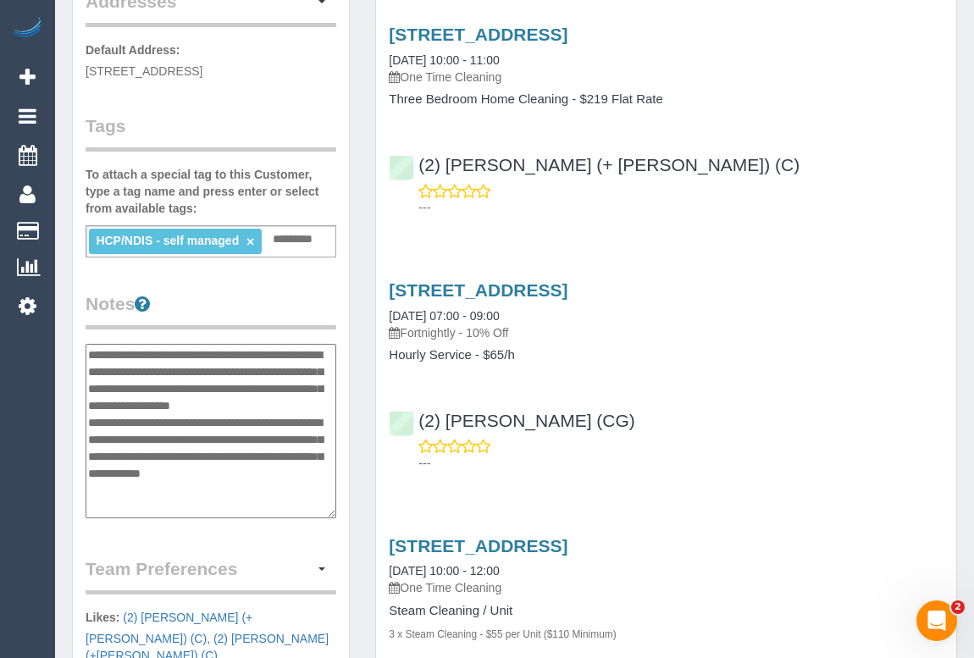
click at [89, 349] on textarea "**********" at bounding box center [211, 431] width 251 height 175
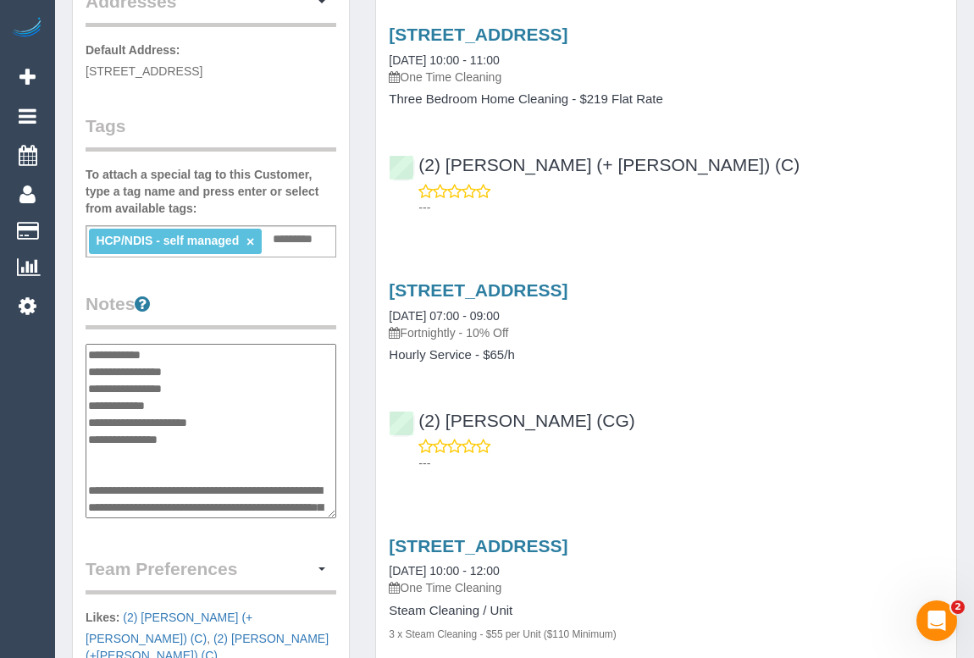
click at [213, 386] on textarea "**********" at bounding box center [211, 431] width 251 height 175
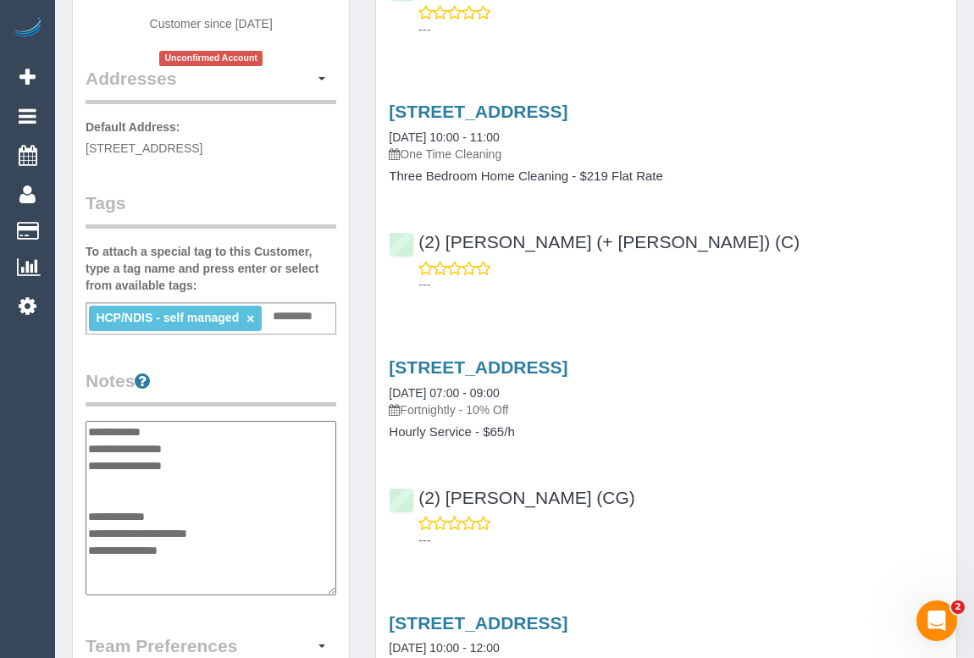
scroll to position [76, 0]
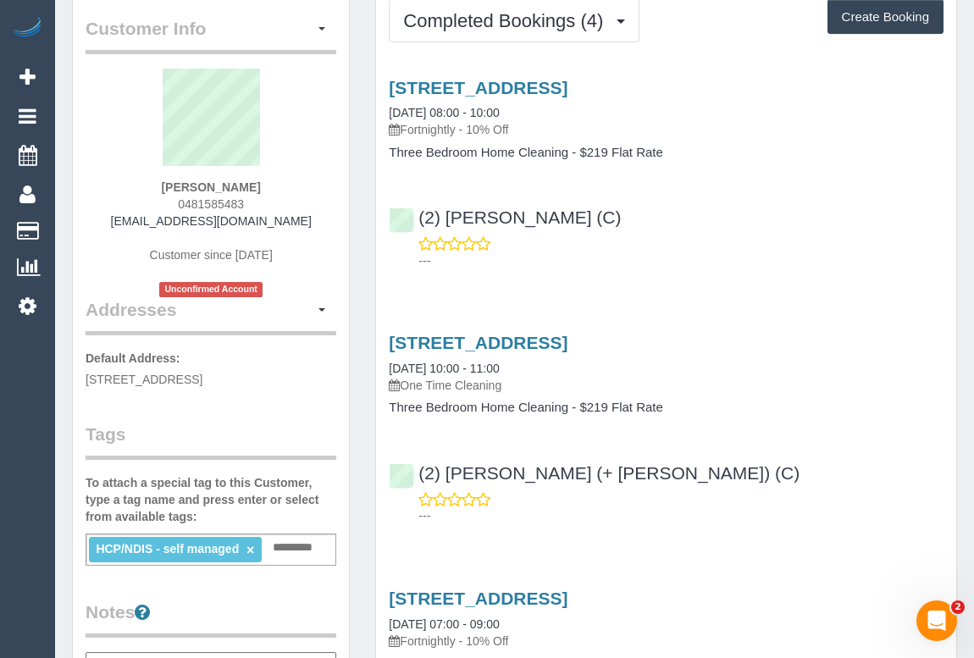
type textarea "**********"
drag, startPoint x: 600, startPoint y: 214, endPoint x: 419, endPoint y: 219, distance: 181.4
click at [419, 219] on div "(2) Joanne Power (C) ---" at bounding box center [666, 231] width 580 height 76
copy link "(2) [PERSON_NAME] (C)"
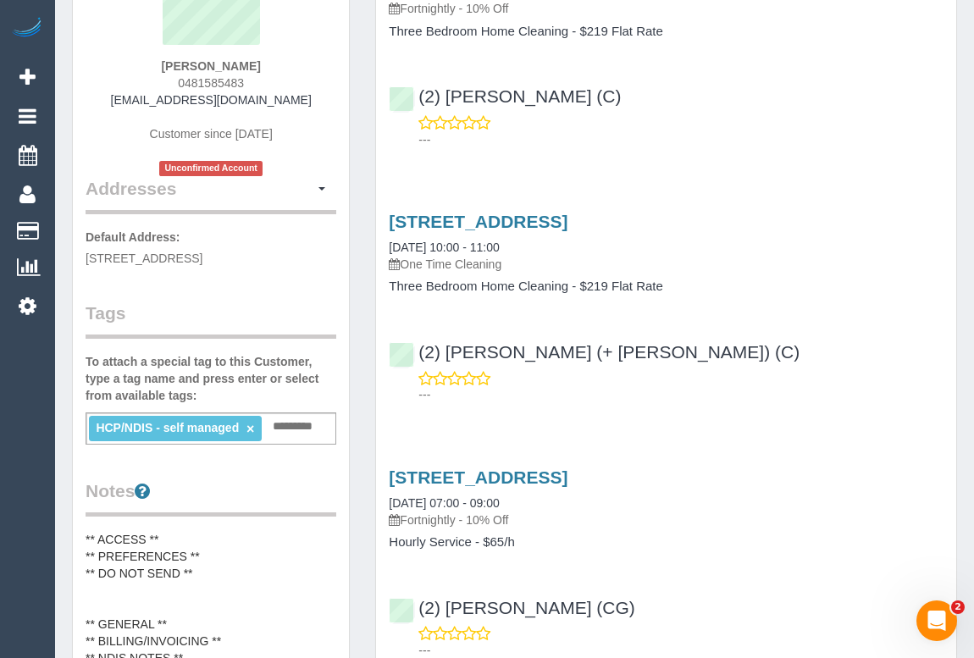
scroll to position [385, 0]
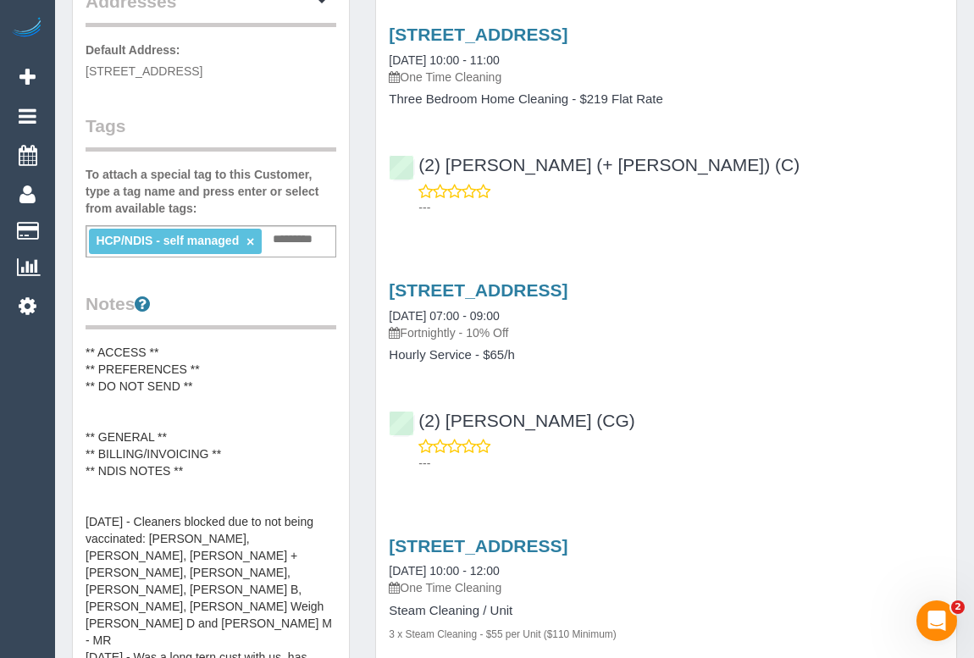
click at [134, 391] on pre "** ACCESS ** ** PREFERENCES ** ** DO NOT SEND ** ** GENERAL ** ** BILLING/INVOI…" at bounding box center [211, 513] width 251 height 339
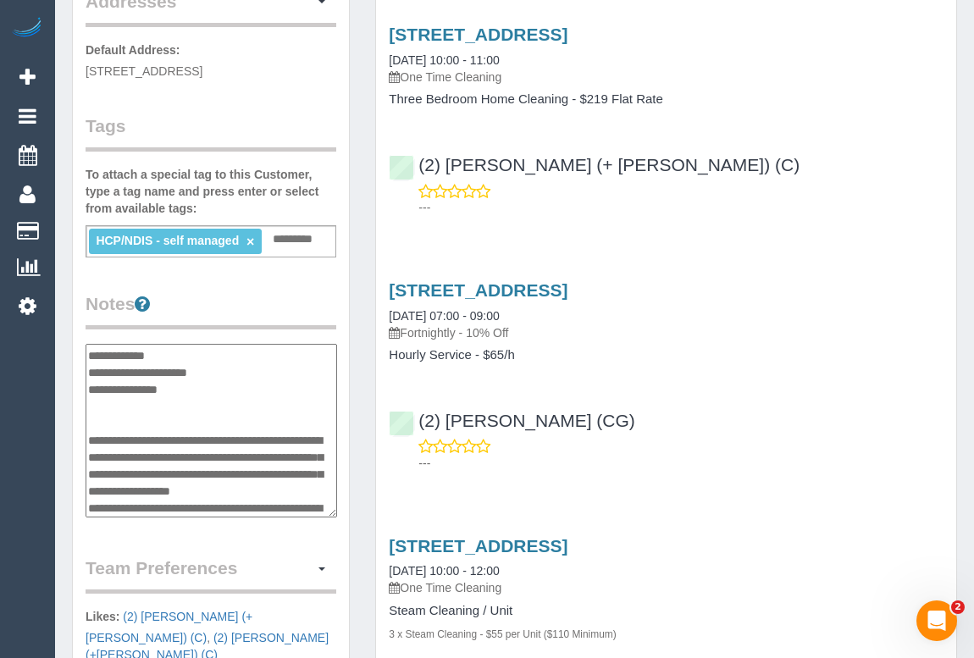
scroll to position [0, 0]
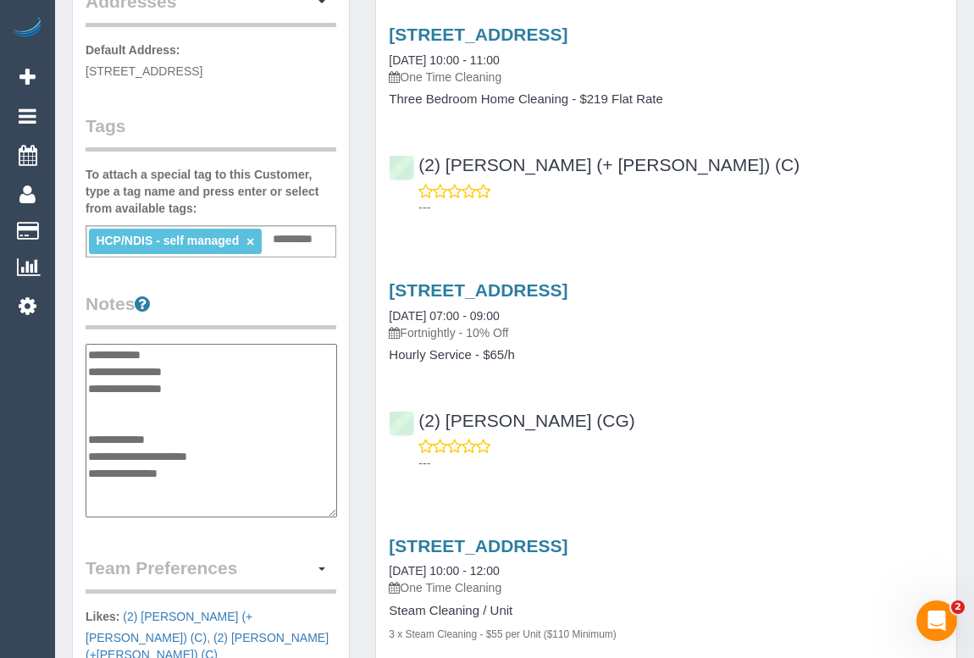
click at [104, 408] on textarea "**********" at bounding box center [212, 431] width 252 height 175
type textarea "**********"
drag, startPoint x: 134, startPoint y: 401, endPoint x: 76, endPoint y: 401, distance: 57.6
click at [76, 401] on div "Customer Info Edit Contact Info Send Message Email Preferences Special Sales Ta…" at bounding box center [211, 416] width 276 height 1477
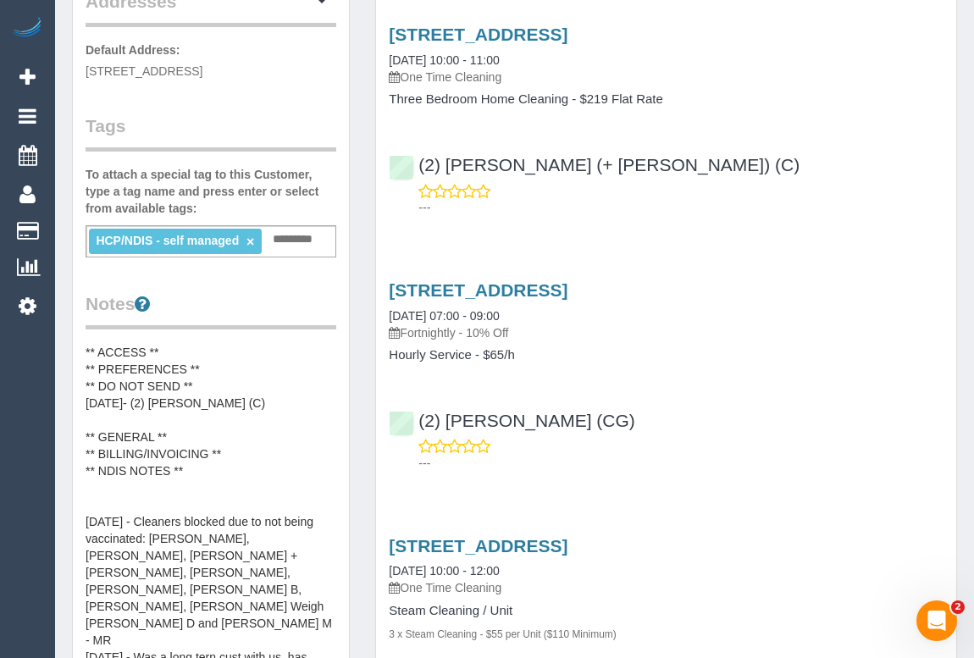
click at [130, 415] on pre "** ACCESS ** ** PREFERENCES ** ** DO NOT SEND ** 5/09/25- (2) Joanne Power (C) …" at bounding box center [211, 513] width 251 height 339
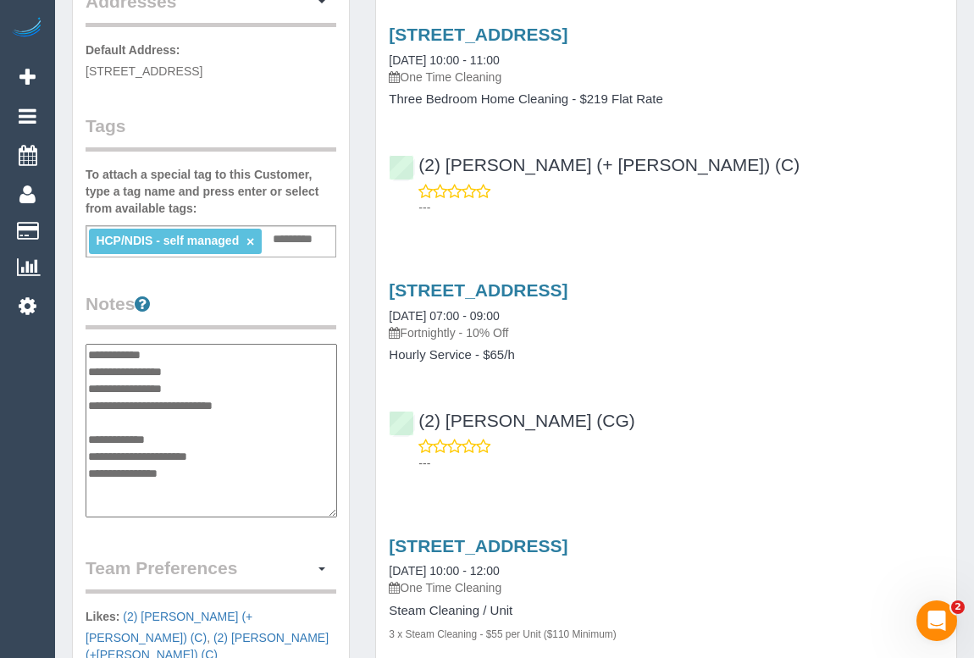
drag, startPoint x: 132, startPoint y: 401, endPoint x: 90, endPoint y: 408, distance: 42.9
click at [90, 408] on textarea "**********" at bounding box center [212, 431] width 252 height 175
click at [216, 402] on textarea "**********" at bounding box center [212, 431] width 252 height 175
paste textarea "**********"
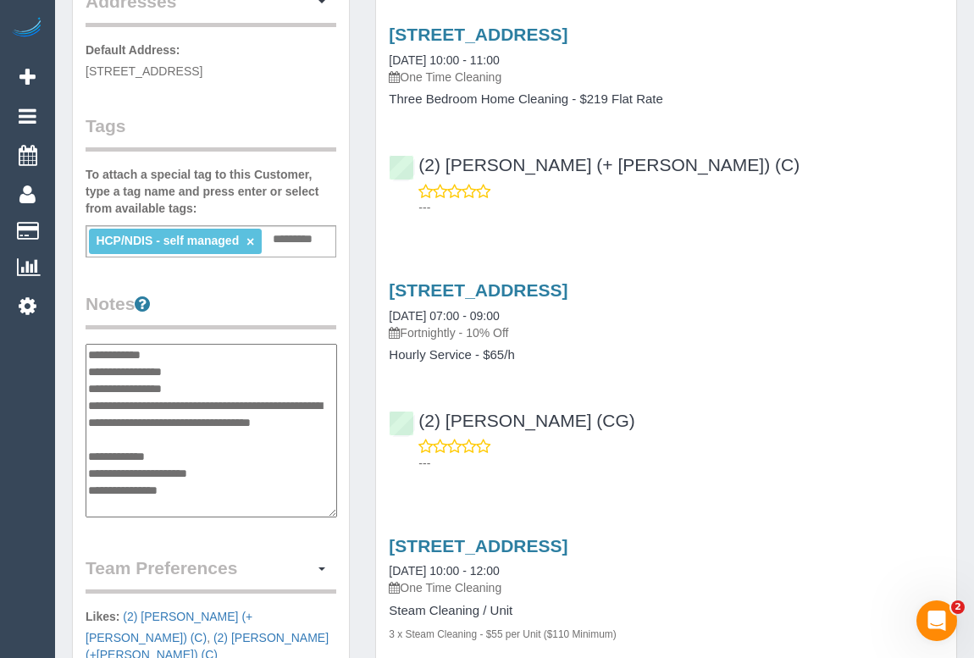
drag, startPoint x: 153, startPoint y: 435, endPoint x: 186, endPoint y: 434, distance: 32.2
click at [186, 434] on textarea "**********" at bounding box center [212, 431] width 252 height 175
click at [168, 423] on textarea "**********" at bounding box center [212, 431] width 252 height 175
click at [161, 438] on textarea "**********" at bounding box center [212, 431] width 252 height 175
click at [97, 453] on textarea "**********" at bounding box center [212, 431] width 252 height 175
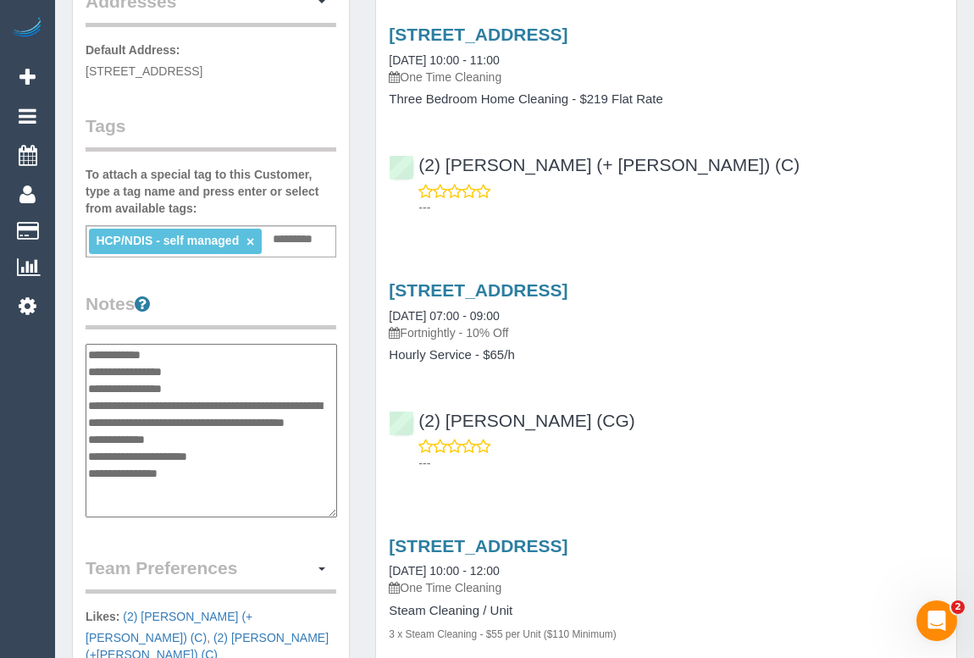
type textarea "**********"
click at [256, 540] on div "Customer Info Edit Contact Info Send Message Email Preferences Special Sales Ta…" at bounding box center [211, 416] width 276 height 1477
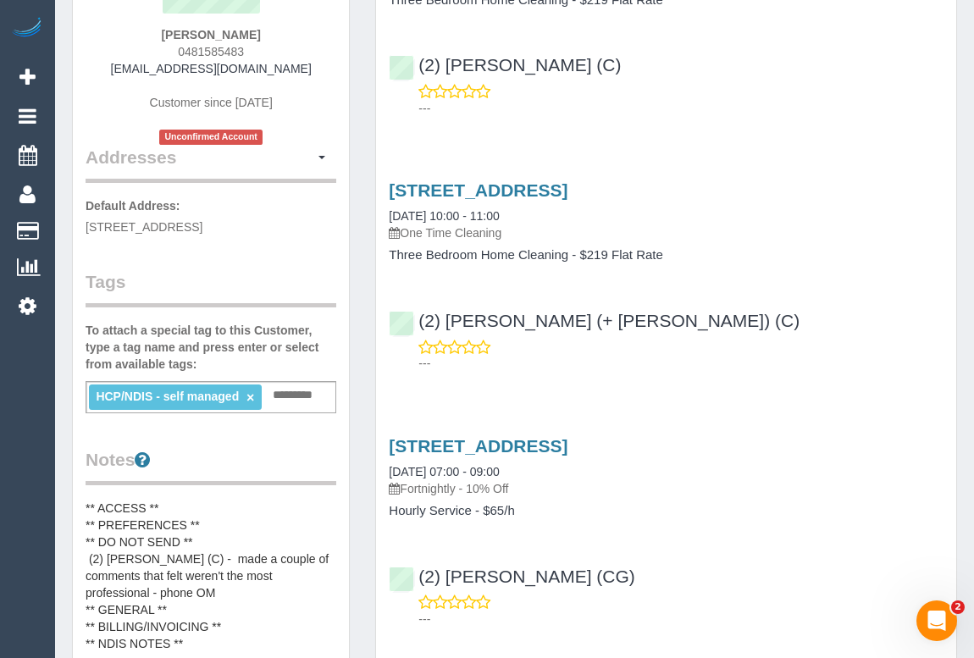
scroll to position [76, 0]
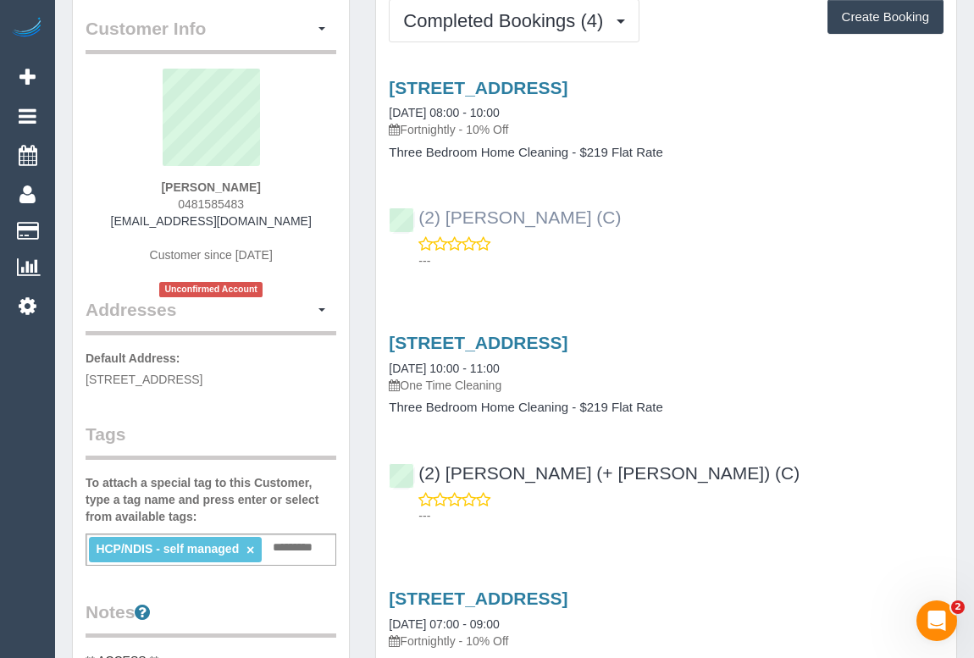
drag, startPoint x: 628, startPoint y: 214, endPoint x: 419, endPoint y: 210, distance: 209.3
click at [419, 210] on div "(2) Joanne Power (C) ---" at bounding box center [666, 231] width 580 height 76
copy link "(2) [PERSON_NAME] (C)"
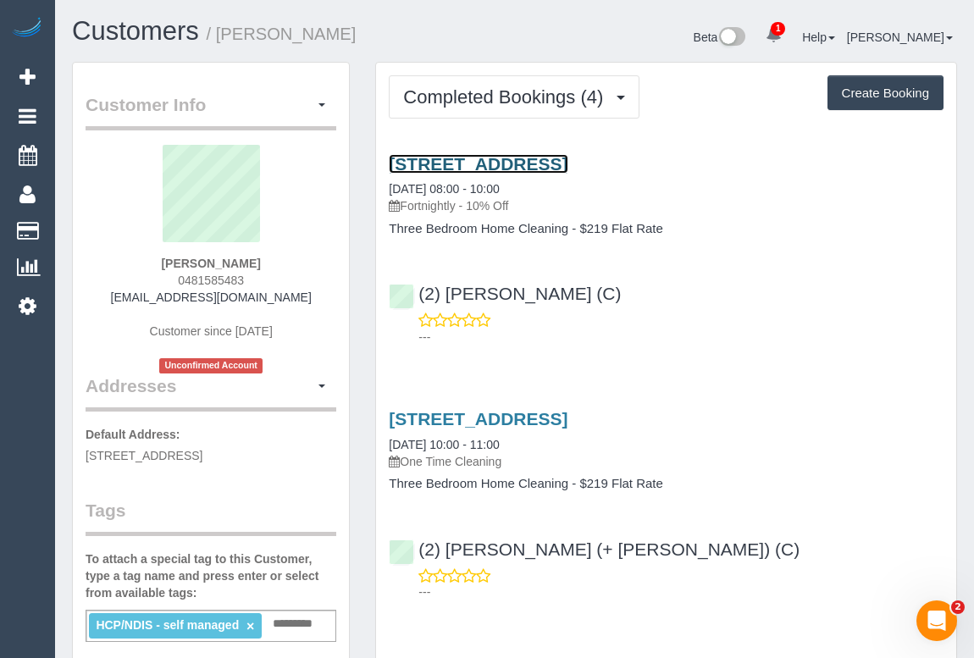
click at [522, 161] on link "445 Fitzroy Street, Fitzroy, VIC 3065" at bounding box center [478, 163] width 179 height 19
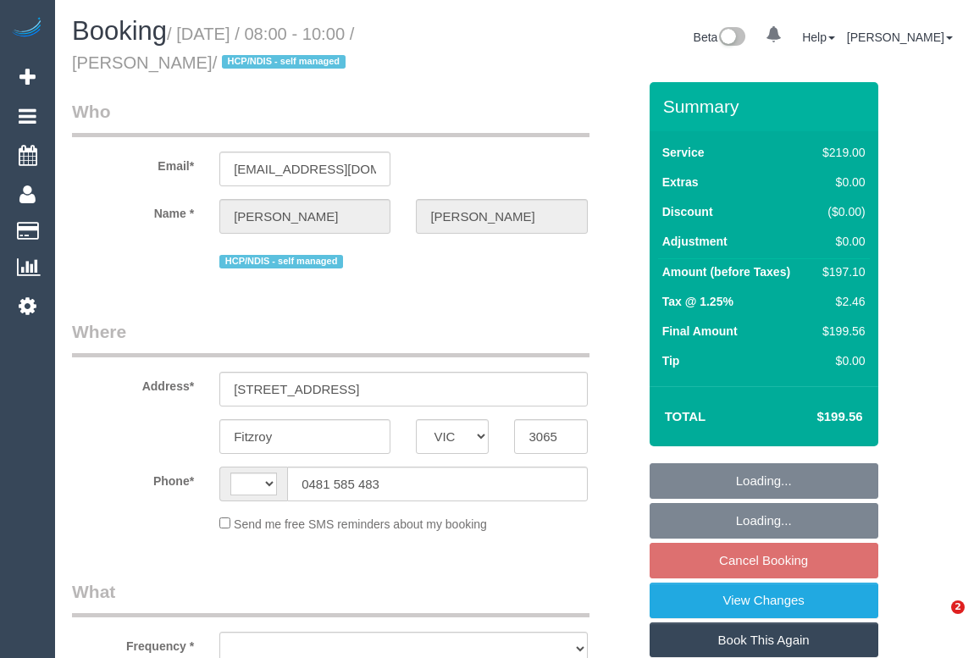
select select "VIC"
select select "string:stripe-pm_1OmOJi2GScqysDRVfd7ONQd1"
select select "string:AU"
select select "object:548"
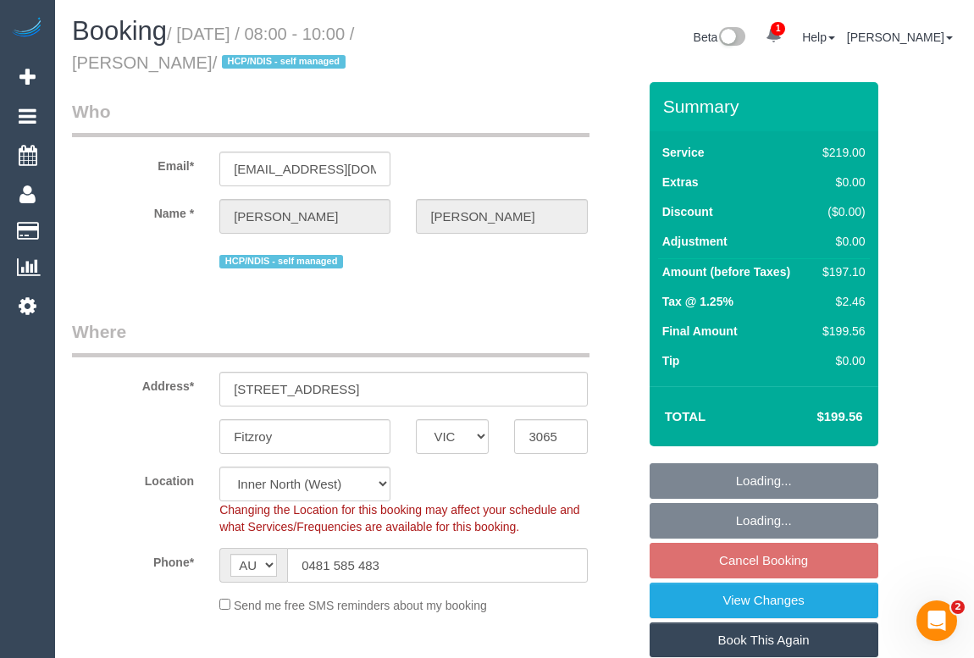
select select "number:28"
select select "number:14"
select select "number:19"
select select "object:795"
select select "spot2"
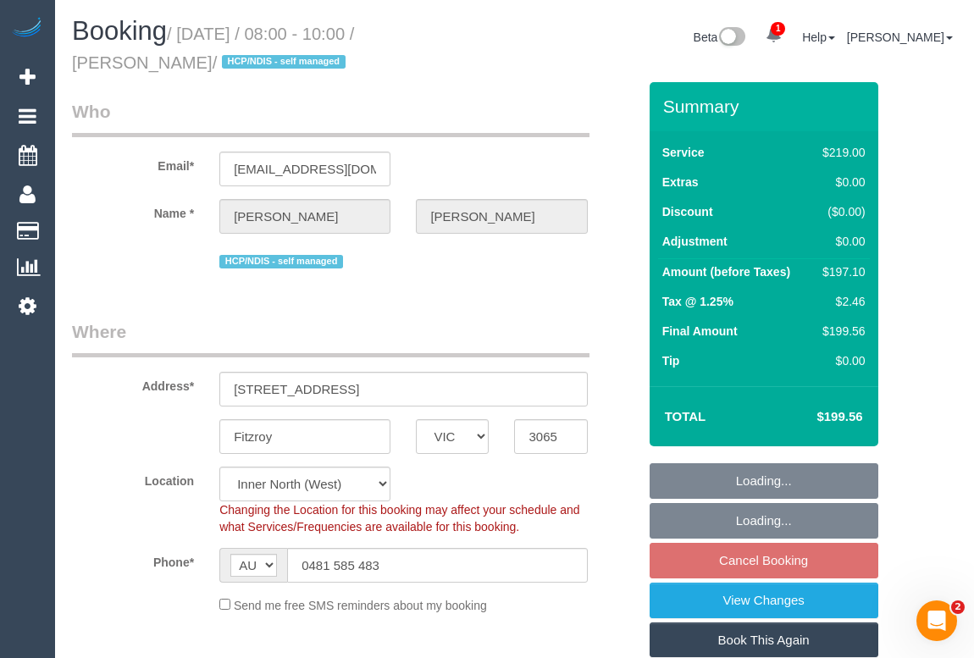
click at [474, 324] on legend "Where" at bounding box center [331, 338] width 518 height 38
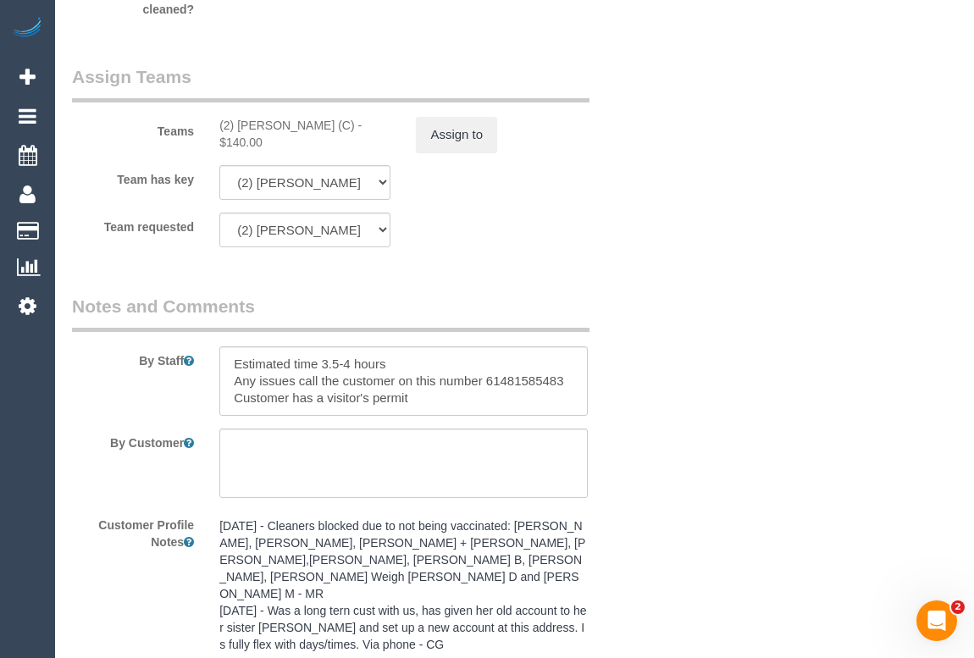
scroll to position [2618, 0]
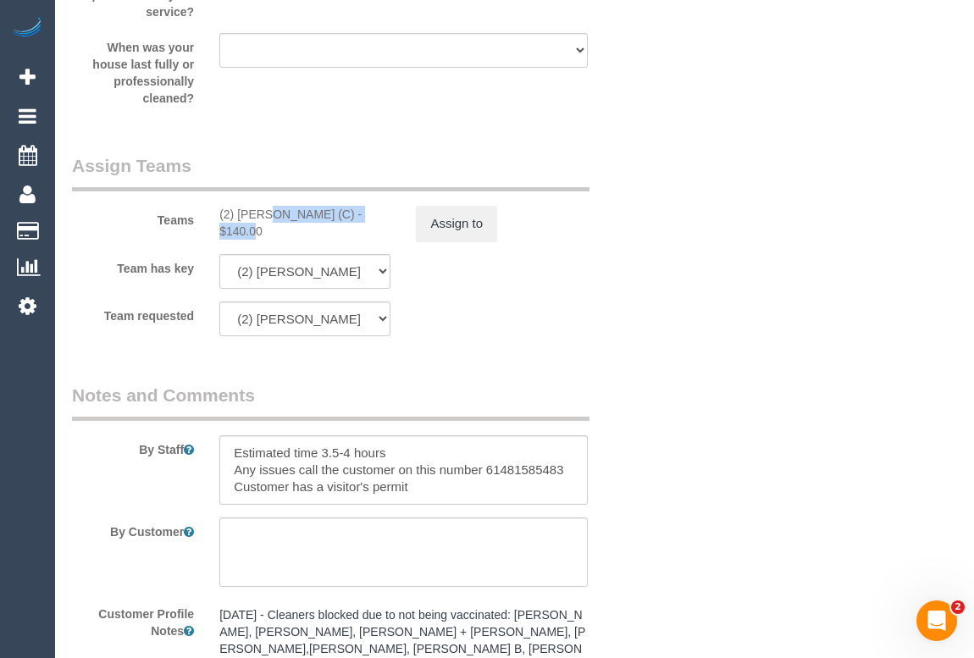
drag, startPoint x: 214, startPoint y: 213, endPoint x: 335, endPoint y: 210, distance: 121.2
click at [335, 210] on div "(2) [PERSON_NAME] (C) - $140.00" at bounding box center [305, 223] width 197 height 34
copy div "(2) [PERSON_NAME] (C)"
click at [468, 222] on button "Assign to" at bounding box center [456, 224] width 81 height 36
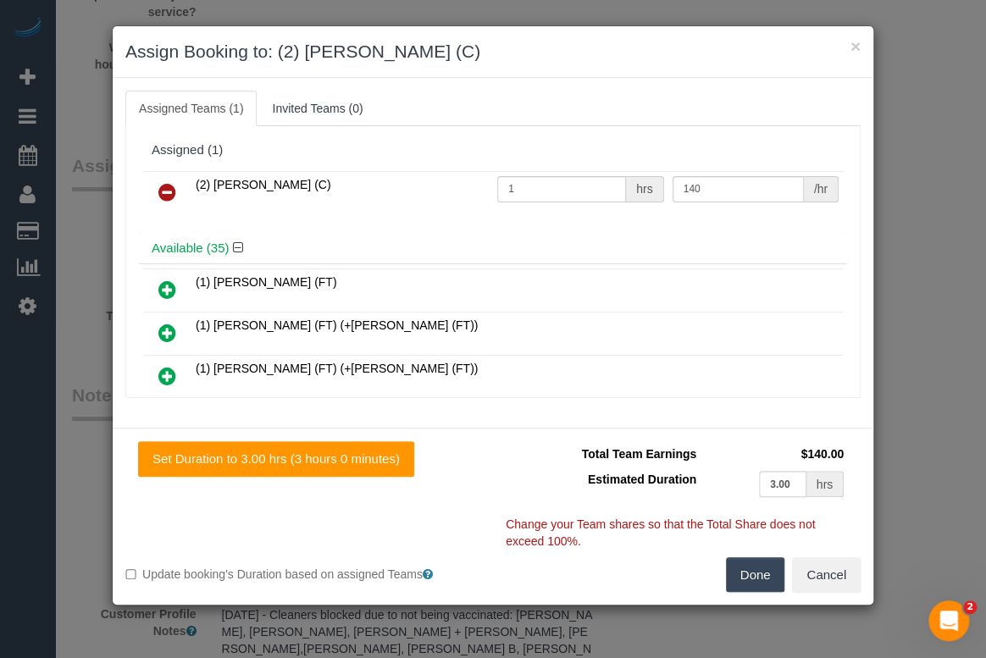
click at [165, 187] on icon at bounding box center [167, 192] width 18 height 20
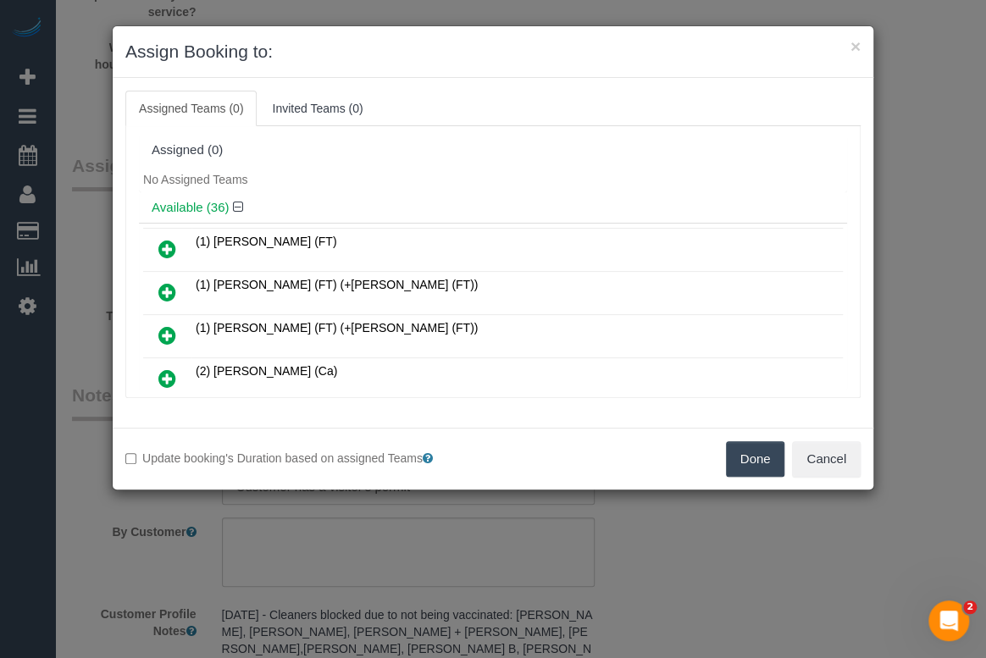
click at [734, 456] on button "Done" at bounding box center [755, 459] width 59 height 36
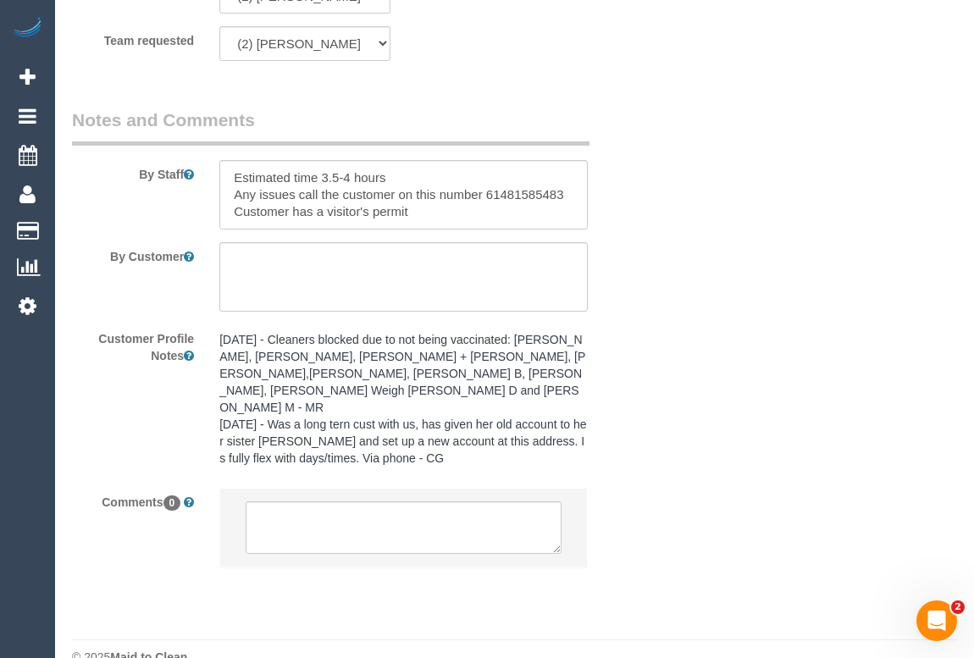
scroll to position [2894, 0]
click at [339, 501] on textarea at bounding box center [403, 527] width 315 height 53
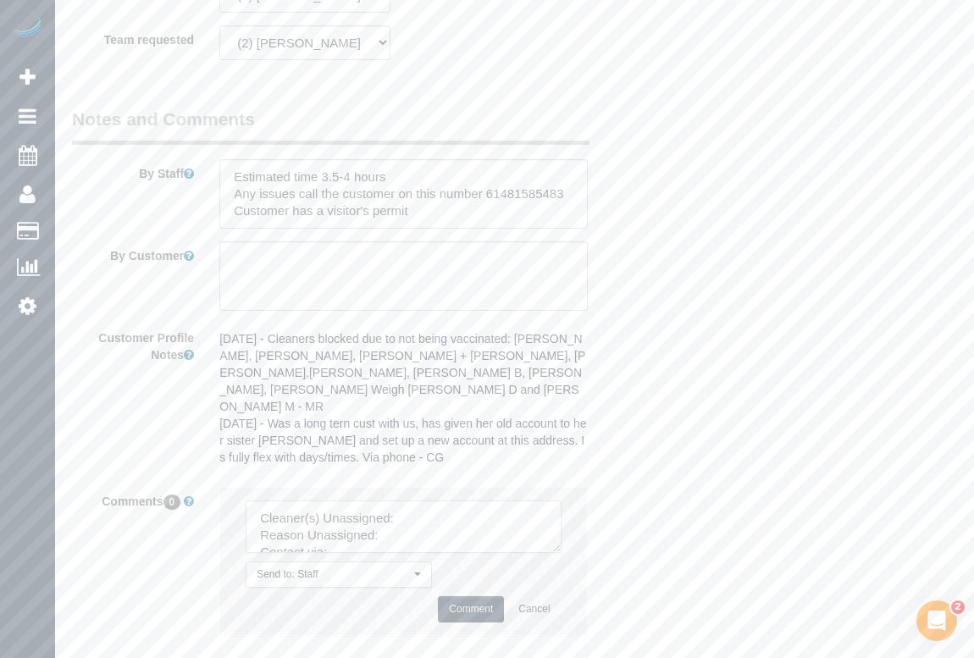
click at [450, 501] on textarea at bounding box center [403, 527] width 315 height 53
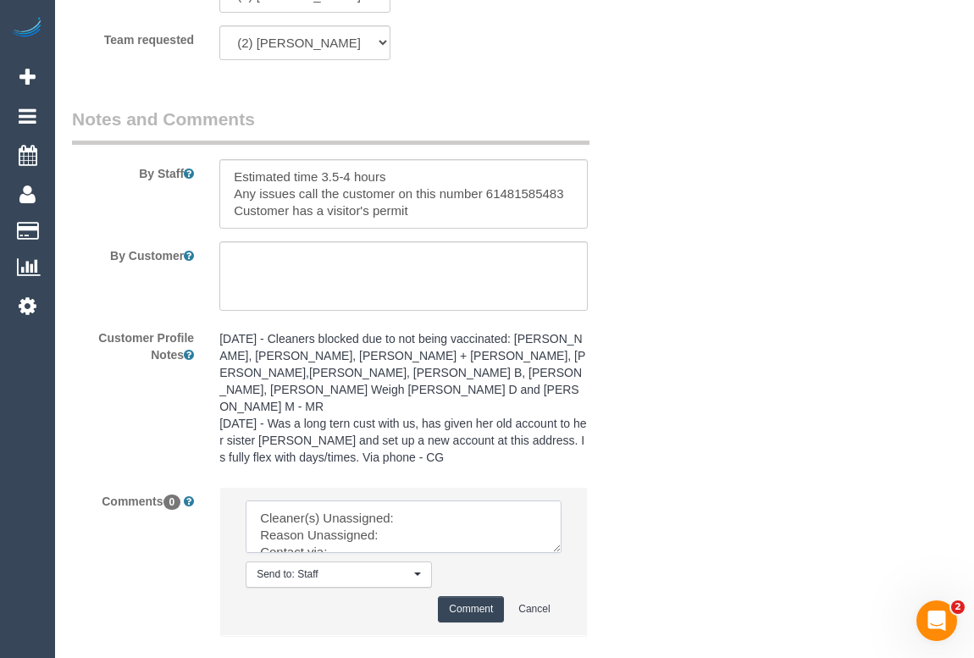
paste textarea "(2) [PERSON_NAME] (C)"
click at [394, 508] on textarea at bounding box center [403, 527] width 315 height 53
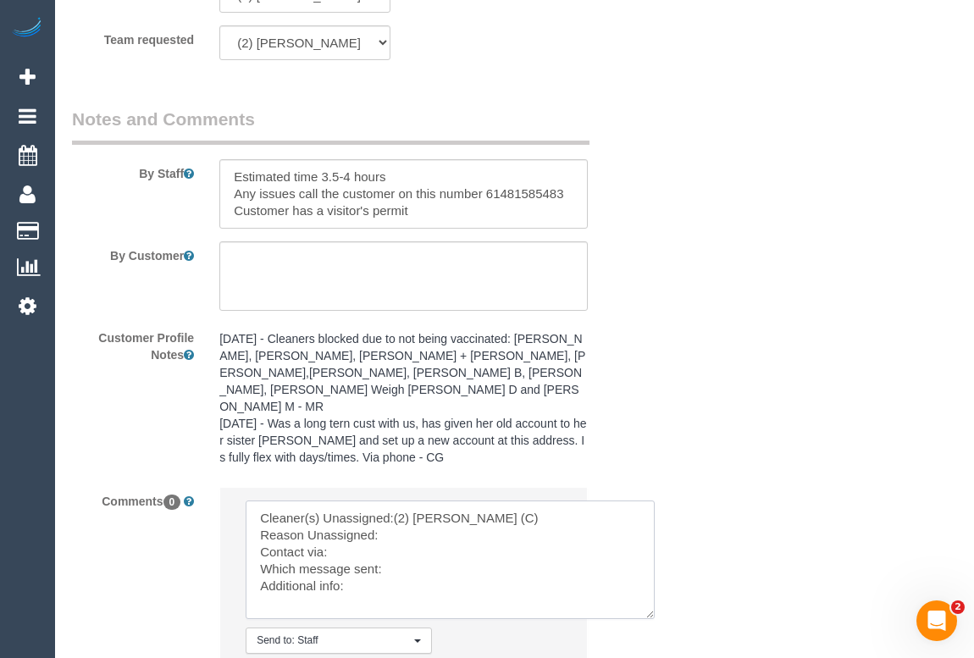
drag, startPoint x: 555, startPoint y: 519, endPoint x: 649, endPoint y: 585, distance: 115.0
click at [649, 585] on textarea at bounding box center [450, 560] width 409 height 119
click at [412, 510] on textarea at bounding box center [450, 560] width 409 height 119
click at [383, 503] on textarea at bounding box center [450, 560] width 409 height 119
click at [338, 525] on textarea at bounding box center [450, 560] width 409 height 119
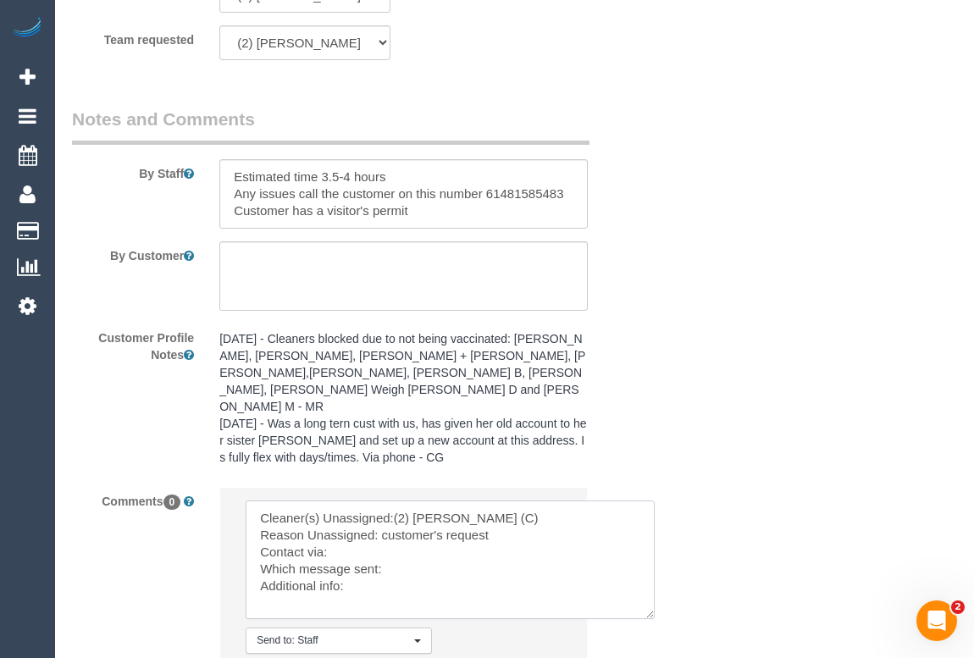
click at [406, 538] on textarea at bounding box center [450, 560] width 409 height 119
click at [375, 555] on textarea at bounding box center [450, 560] width 409 height 119
click at [344, 521] on textarea at bounding box center [450, 560] width 409 height 119
click at [338, 525] on textarea at bounding box center [450, 560] width 409 height 119
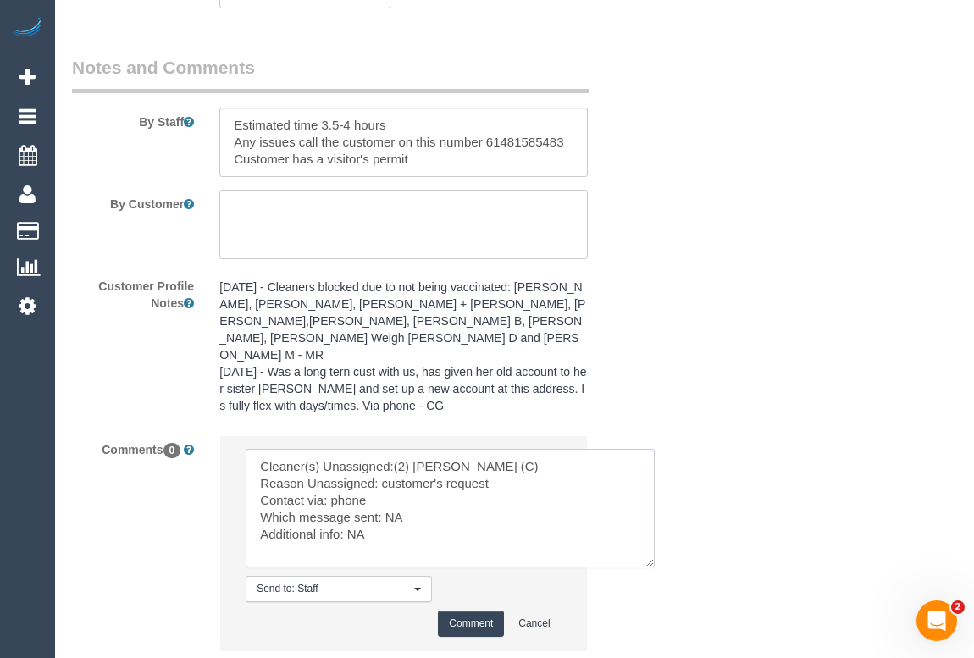
scroll to position [3030, 0]
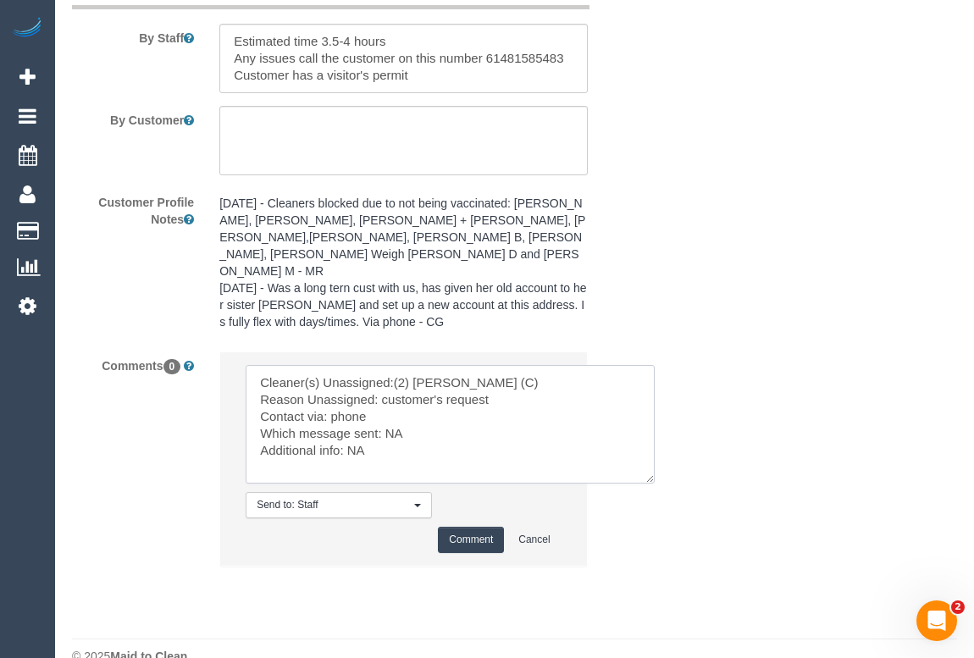
type textarea "Cleaner(s) Unassigned:(2) Joanne Power (C) Reason Unassigned: customer's reques…"
click at [484, 527] on button "Comment" at bounding box center [471, 540] width 66 height 26
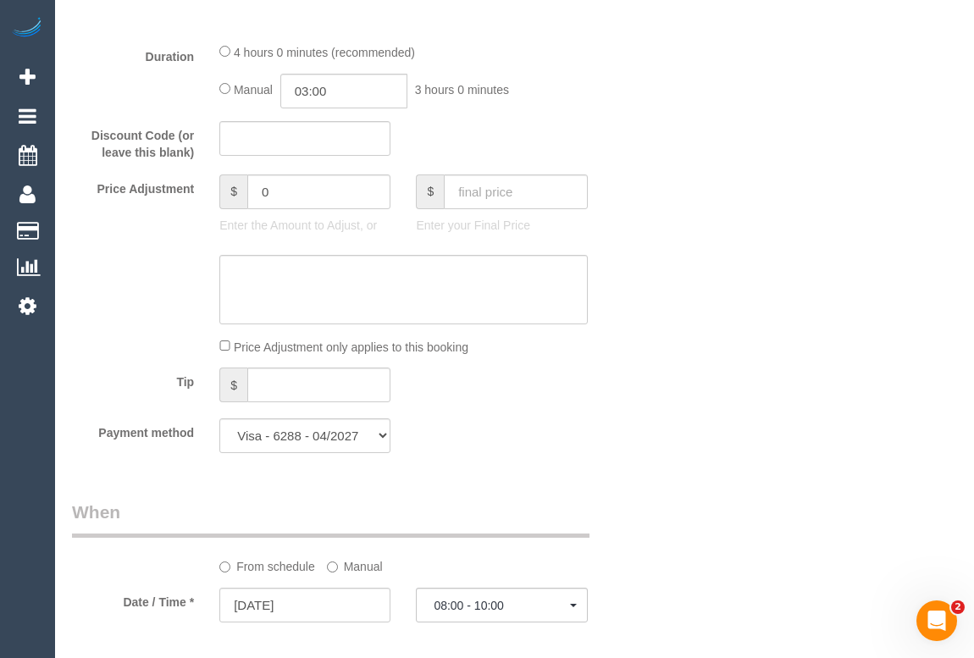
scroll to position [1335, 0]
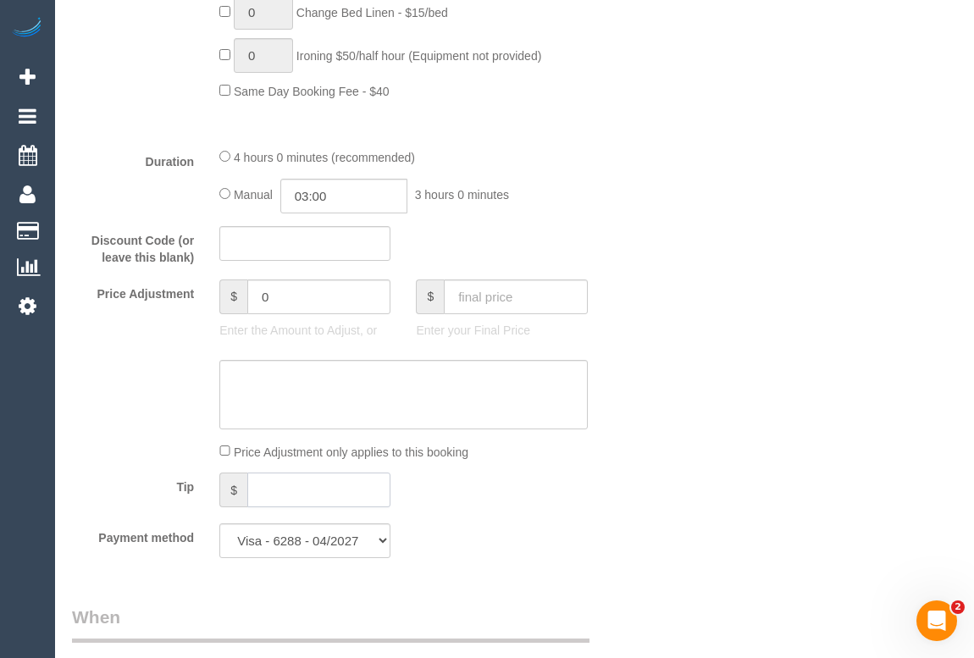
click at [291, 490] on input "text" at bounding box center [318, 490] width 143 height 35
drag, startPoint x: 279, startPoint y: 296, endPoint x: 206, endPoint y: 310, distance: 74.3
click at [207, 310] on div "$ 0 Enter the Amount to Adjust, or" at bounding box center [305, 314] width 197 height 68
type input "-30"
click at [286, 385] on textarea at bounding box center [403, 394] width 368 height 69
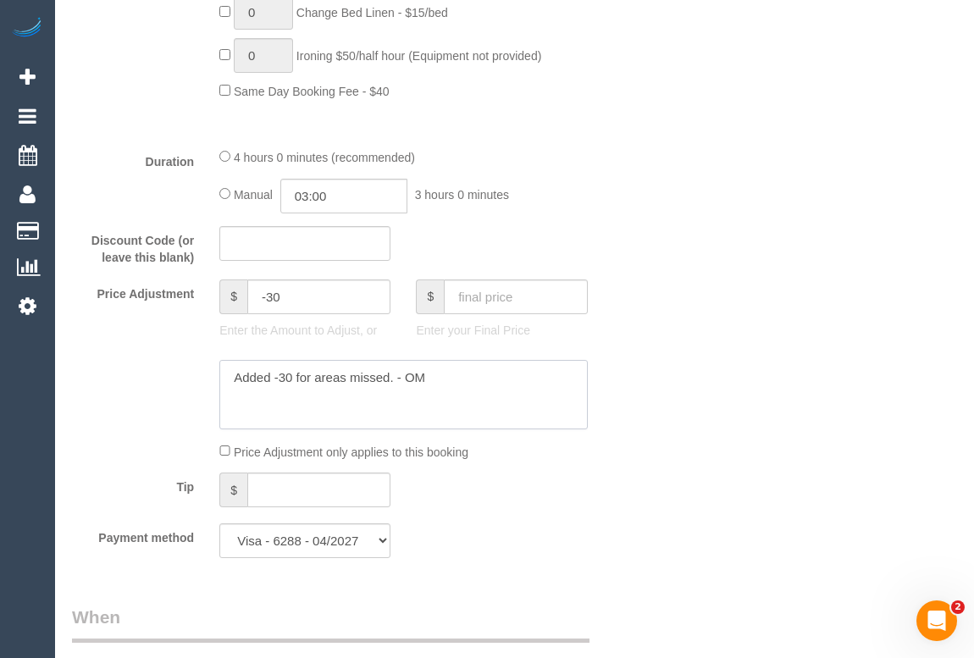
type textarea "Added -30 for areas missed. - OM"
click at [761, 400] on div "Who Email* ameliacox1@gmail.com Name * Amelia Cox HCP/NDIS - self managed Where…" at bounding box center [514, 599] width 885 height 3704
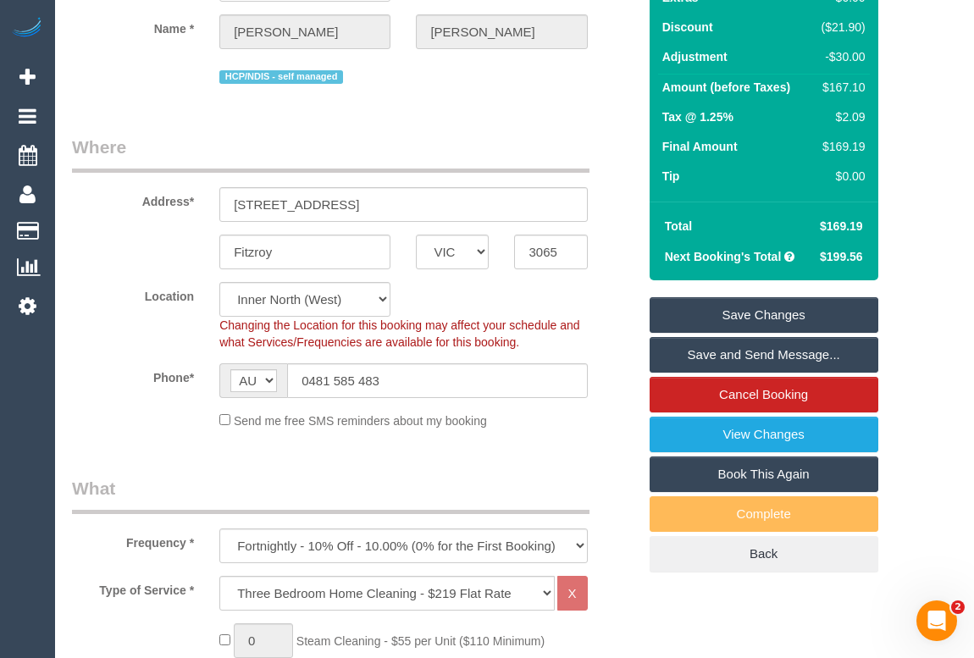
scroll to position [103, 0]
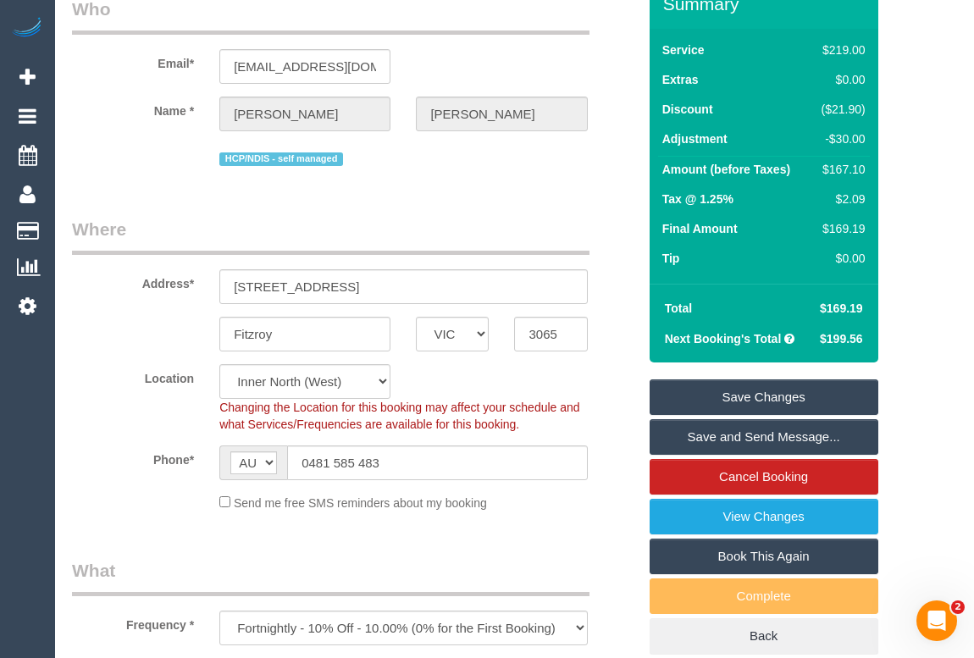
click at [741, 394] on link "Save Changes" at bounding box center [764, 398] width 229 height 36
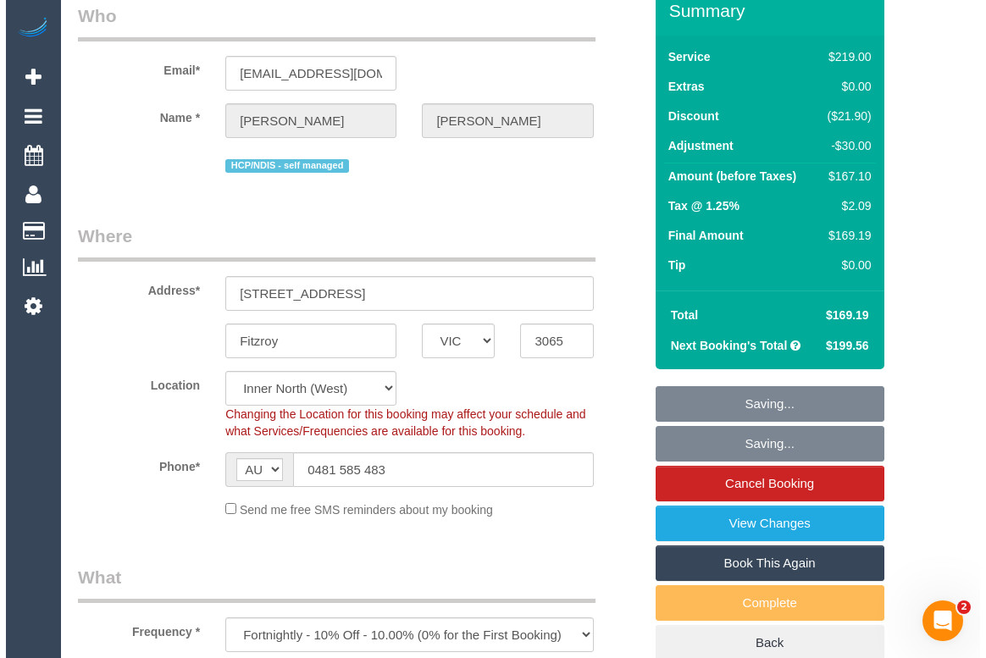
scroll to position [0, 0]
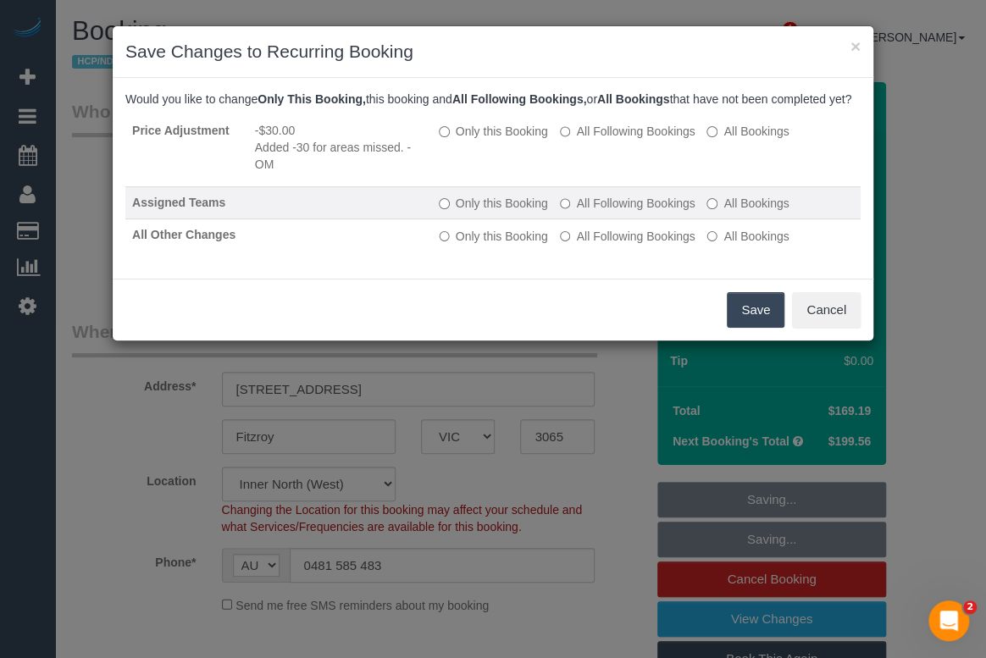
click at [558, 219] on td "Only this Booking All Following Bookings All Bookings" at bounding box center [646, 203] width 429 height 32
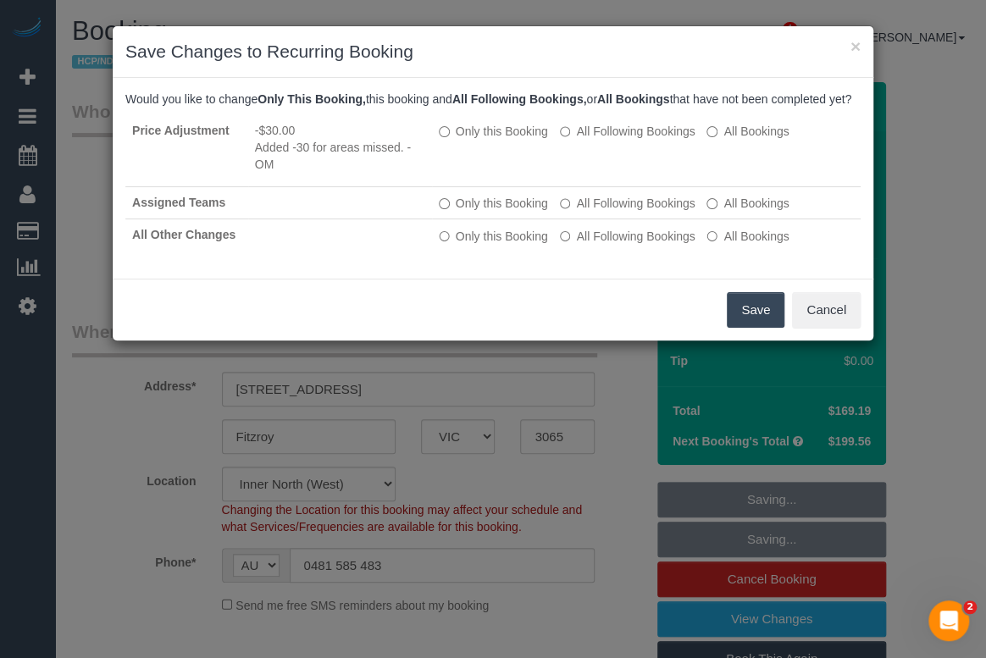
click at [751, 326] on button "Save" at bounding box center [756, 310] width 58 height 36
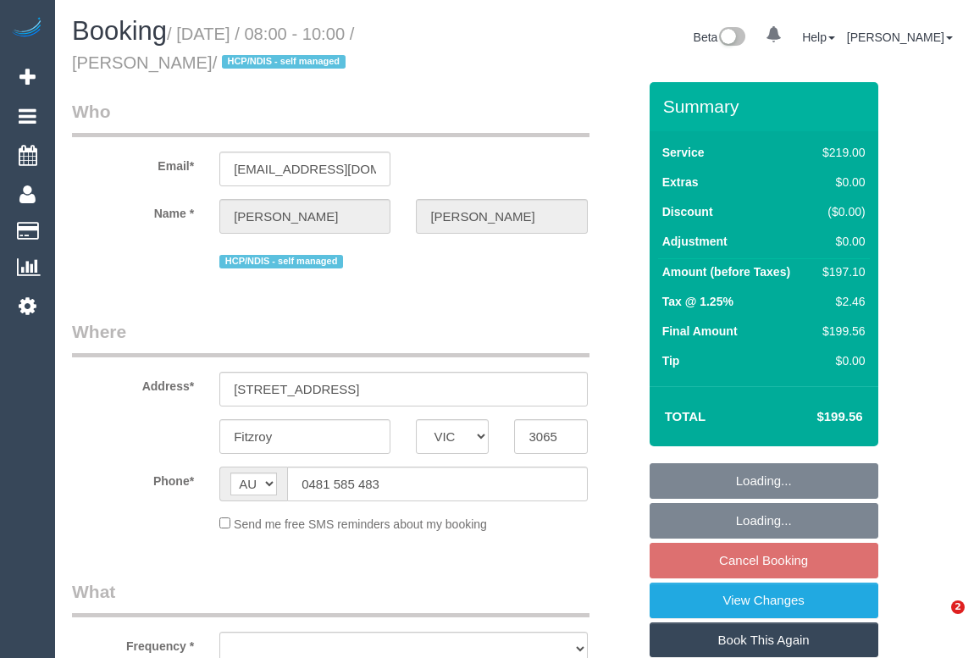
select select "VIC"
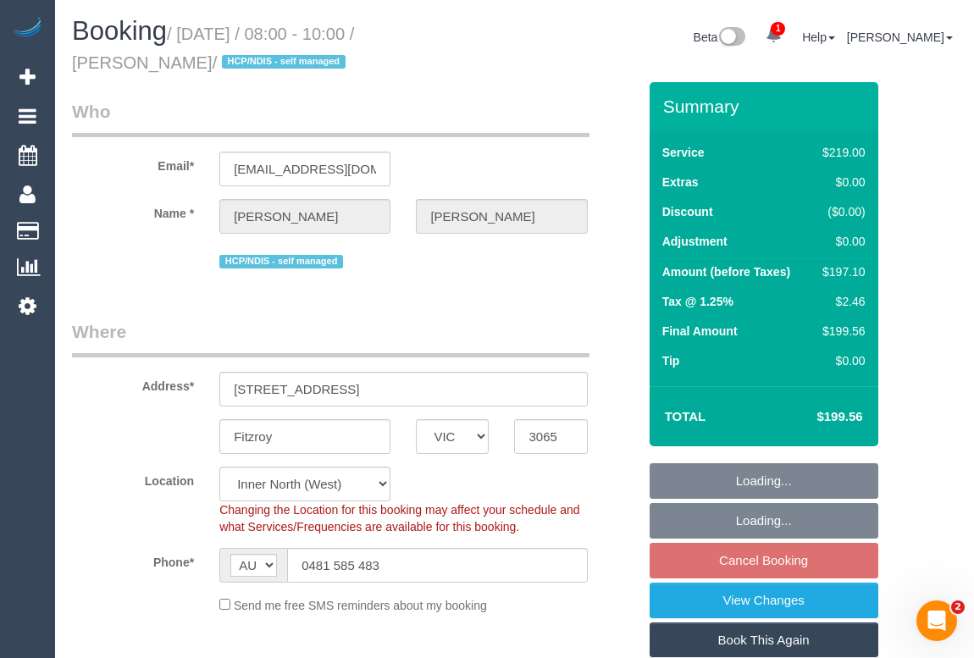
select select "number:28"
select select "number:14"
select select "number:19"
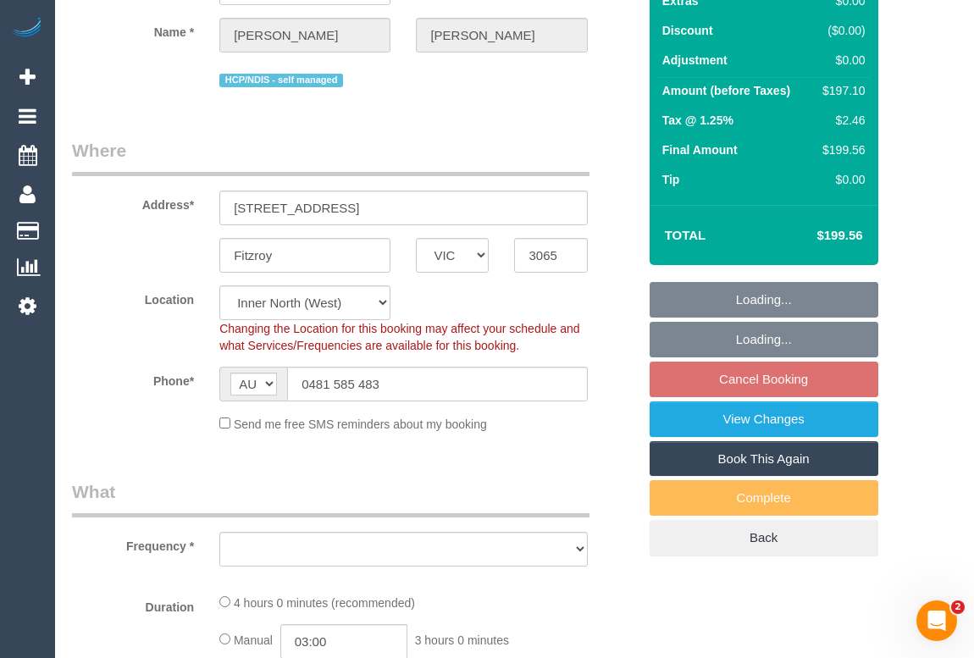
select select "string:stripe-pm_1OmOJi2GScqysDRVfd7ONQd1"
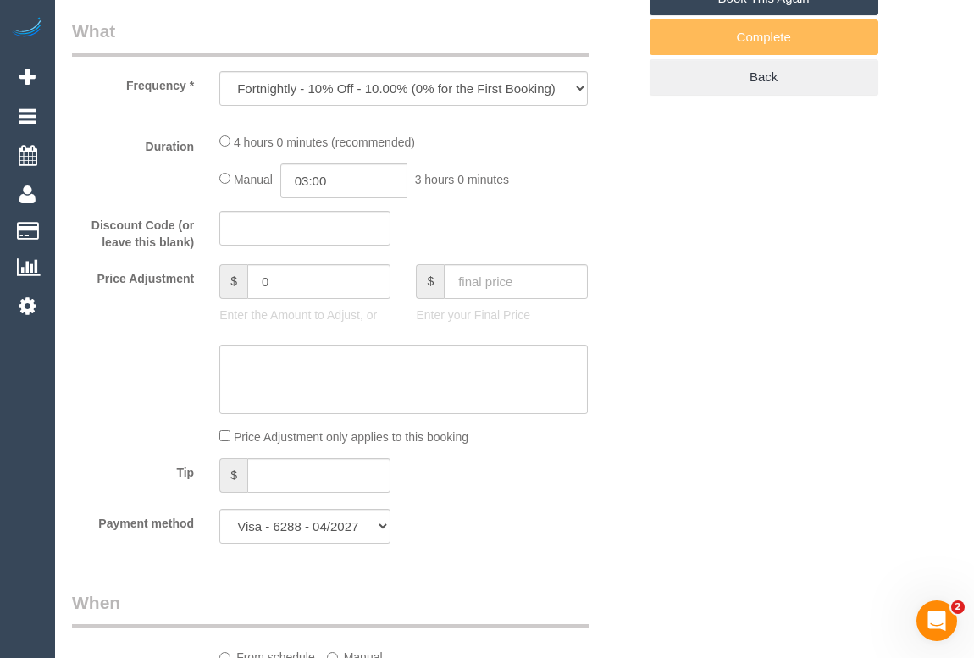
select select "object:795"
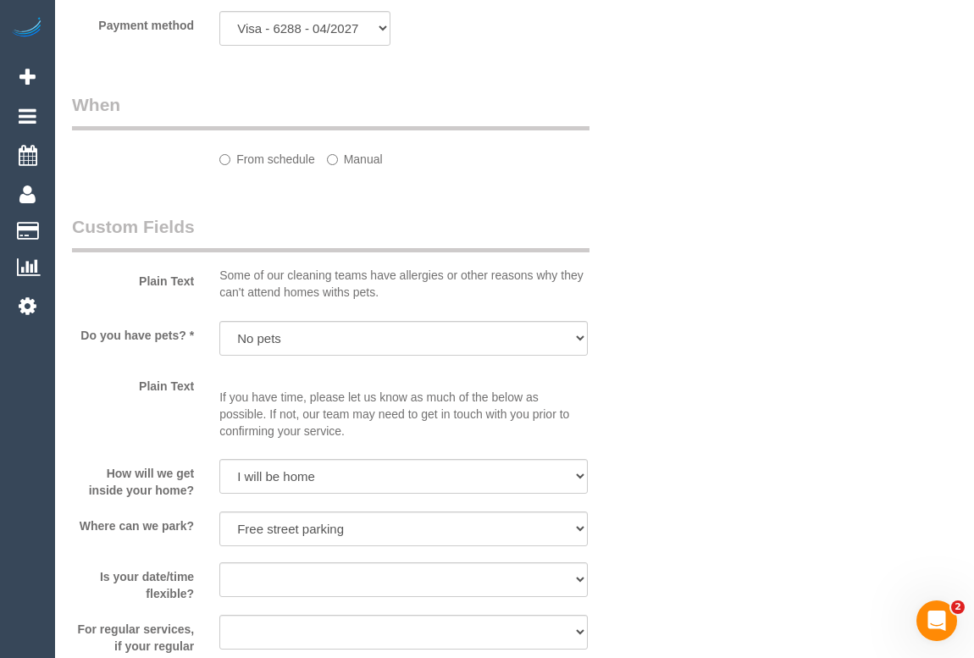
select select "spot2"
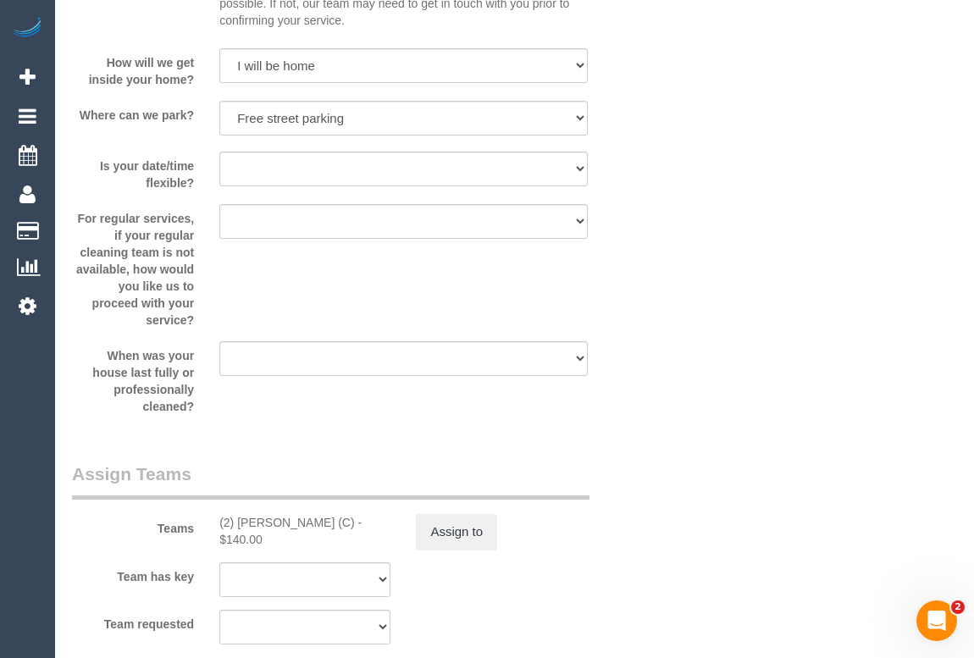
scroll to position [2311, 0]
click at [458, 541] on button "Assign to" at bounding box center [456, 531] width 81 height 36
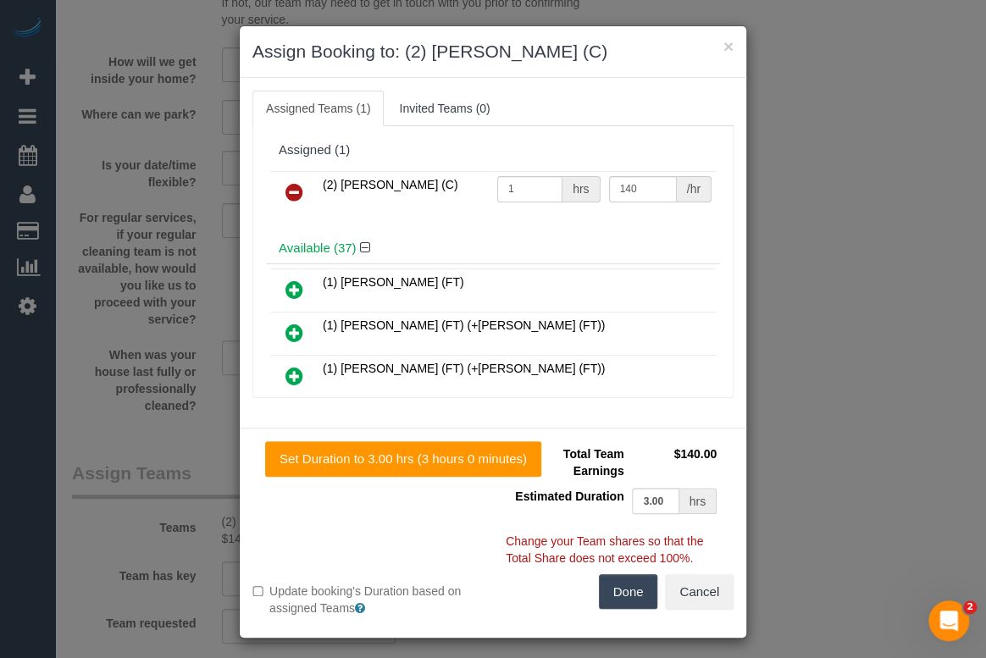
click at [286, 188] on icon at bounding box center [295, 192] width 18 height 20
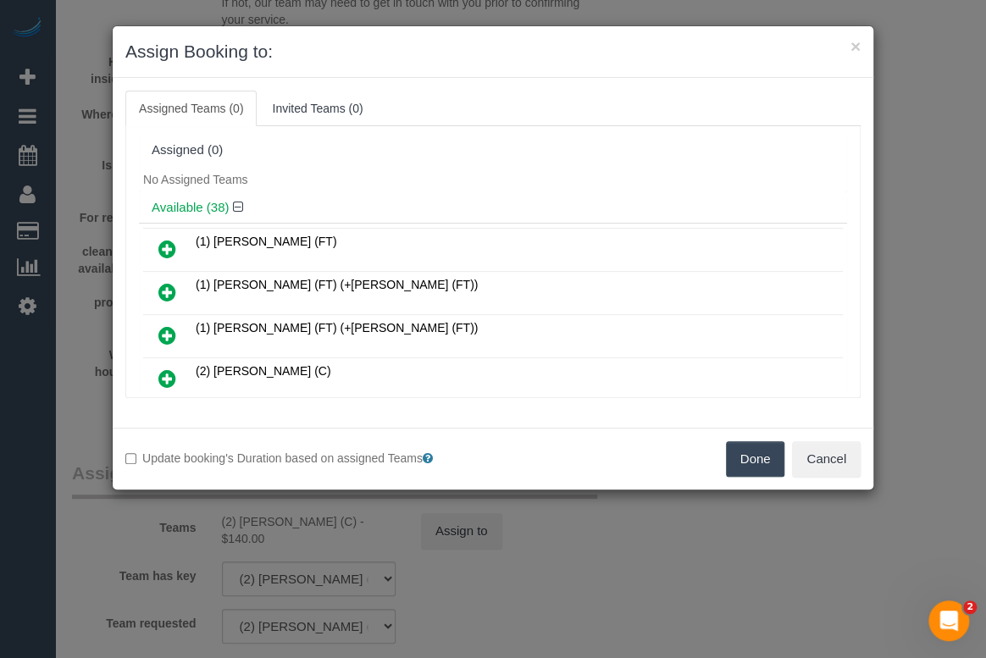
click at [755, 449] on button "Done" at bounding box center [755, 459] width 59 height 36
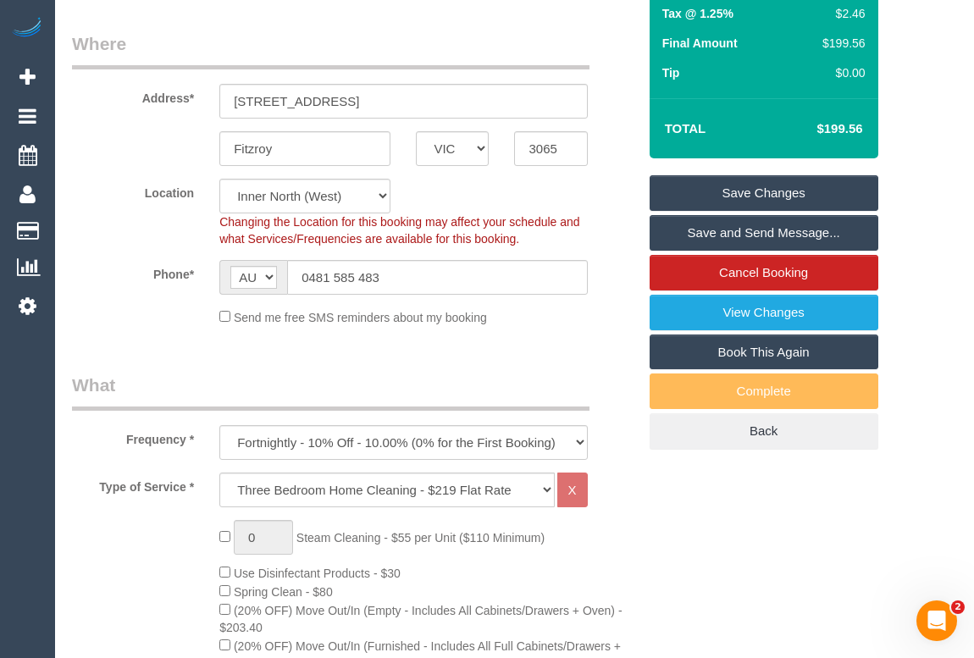
scroll to position [271, 0]
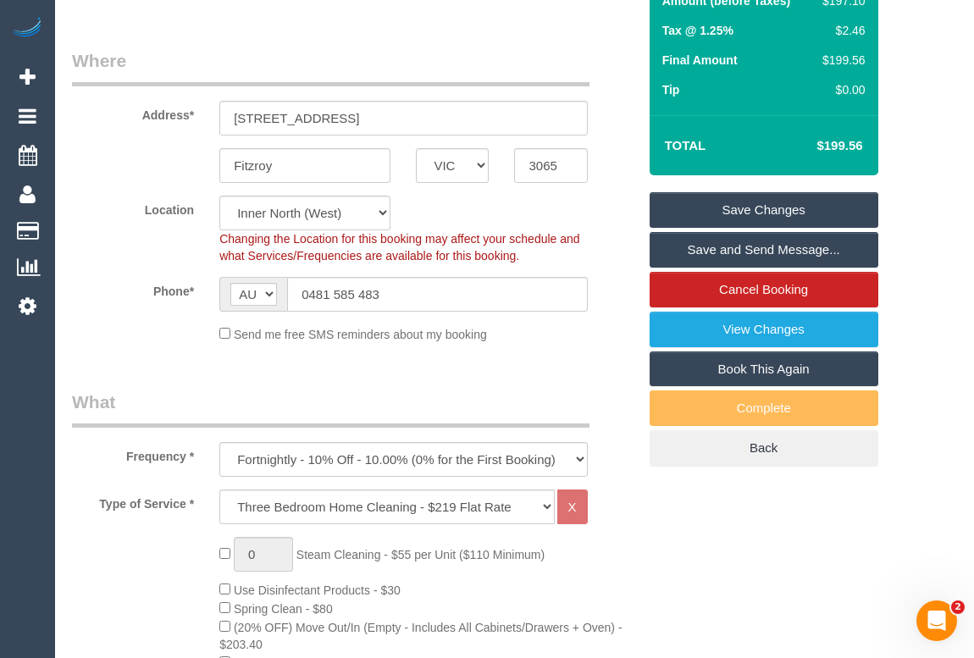
click at [741, 206] on link "Save Changes" at bounding box center [764, 210] width 229 height 36
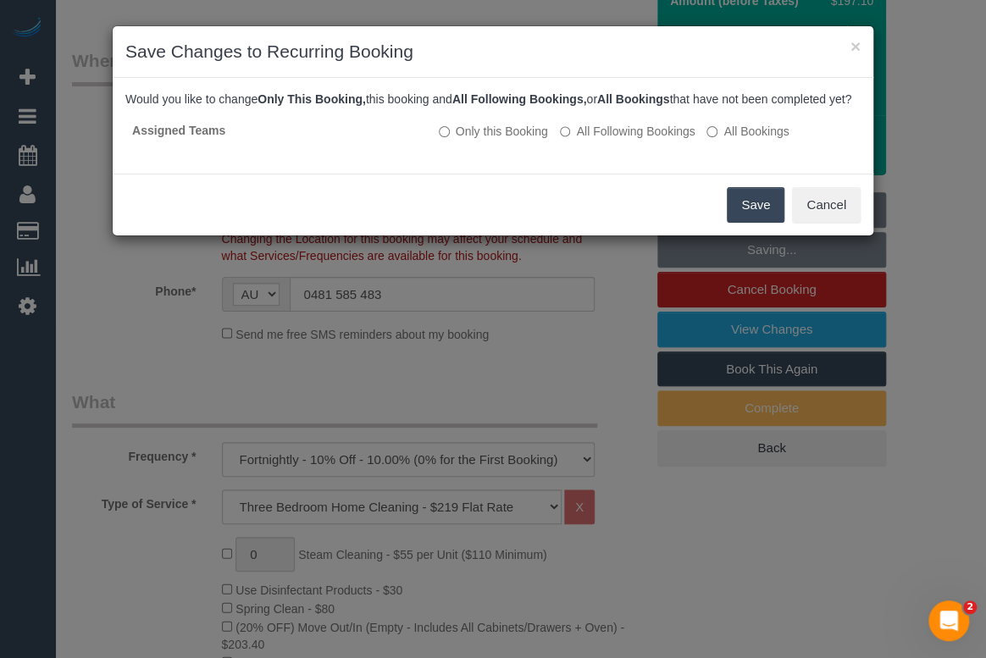
click at [742, 218] on button "Save" at bounding box center [756, 205] width 58 height 36
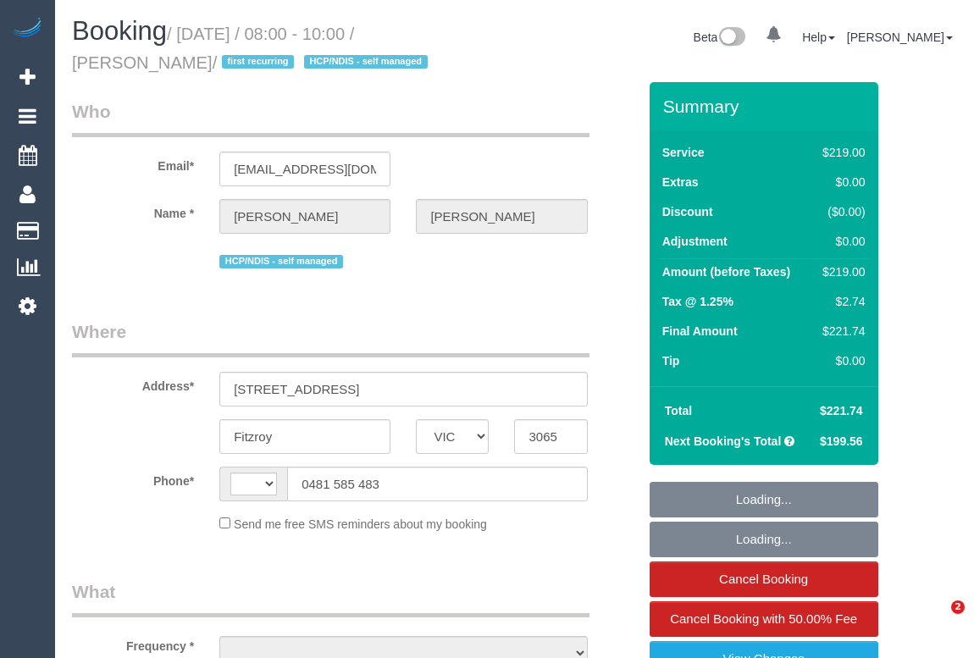
select select "VIC"
select select "string:AU"
select select "string:stripe-pm_1OmOJi2GScqysDRVfd7ONQd1"
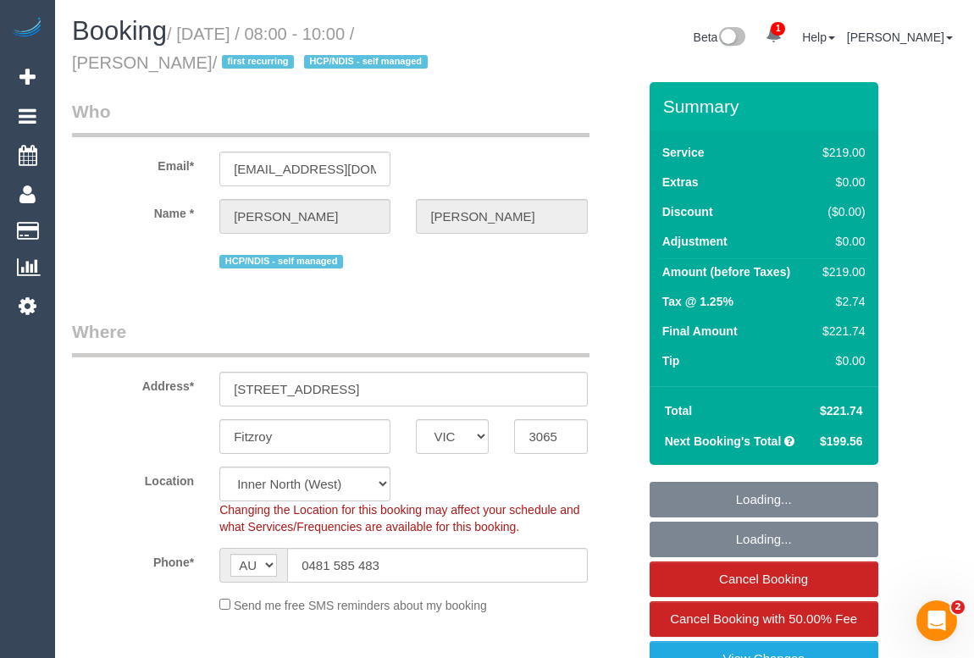
select select "object:718"
select select "number:28"
select select "number:14"
select select "number:19"
select select "object:1736"
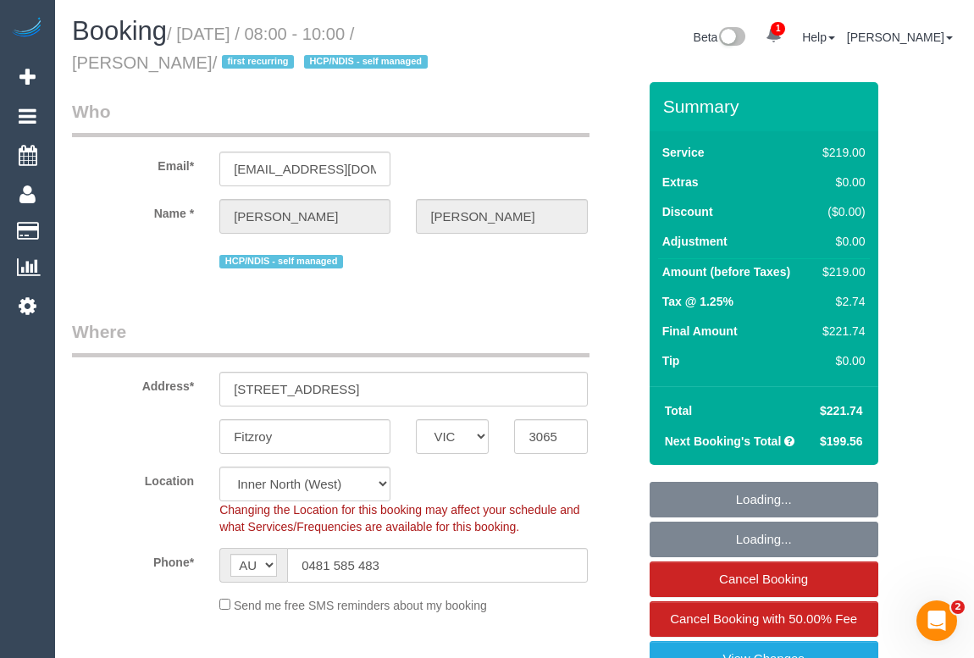
select select "spot1"
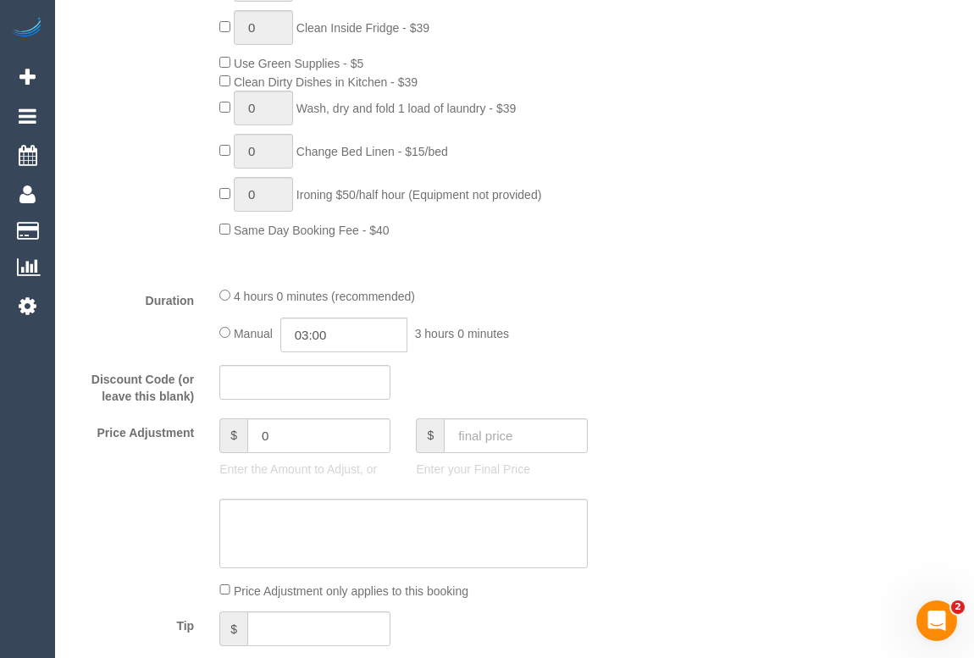
scroll to position [1232, 0]
drag, startPoint x: 291, startPoint y: 444, endPoint x: 217, endPoint y: 430, distance: 75.9
click at [217, 430] on div "$ 0 Enter the Amount to Adjust, or" at bounding box center [305, 455] width 197 height 68
type input "-30"
click at [341, 535] on textarea at bounding box center [403, 536] width 368 height 69
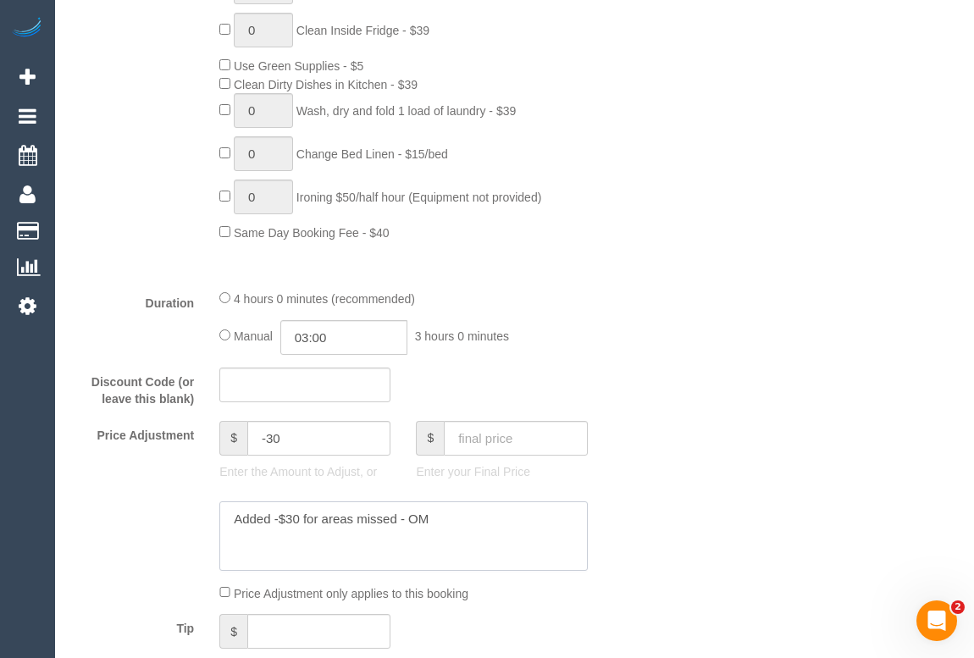
type textarea "Added -$30 for areas missed - OM"
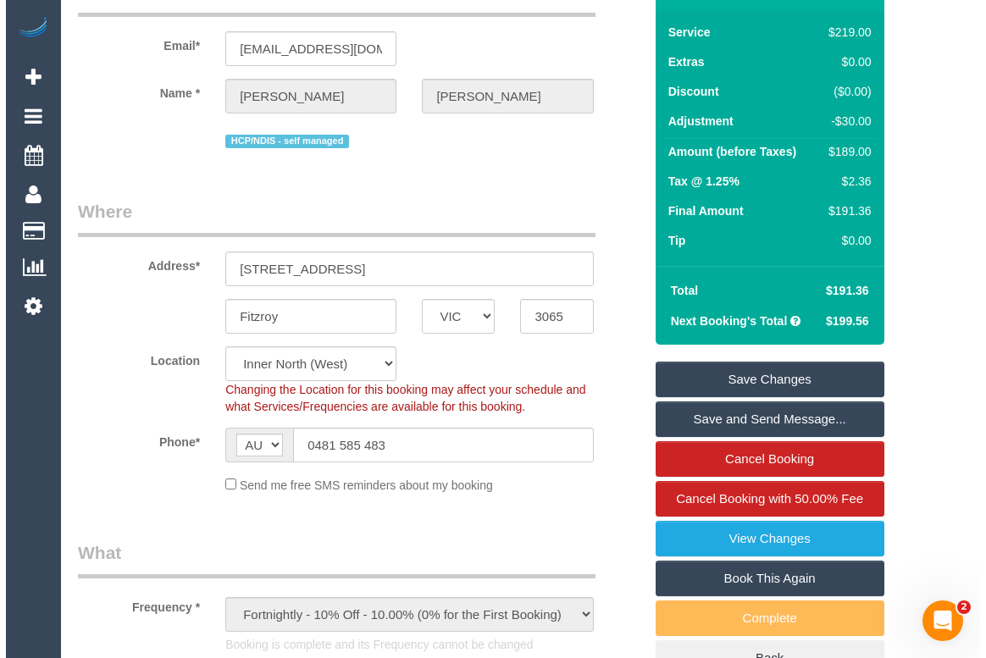
scroll to position [0, 0]
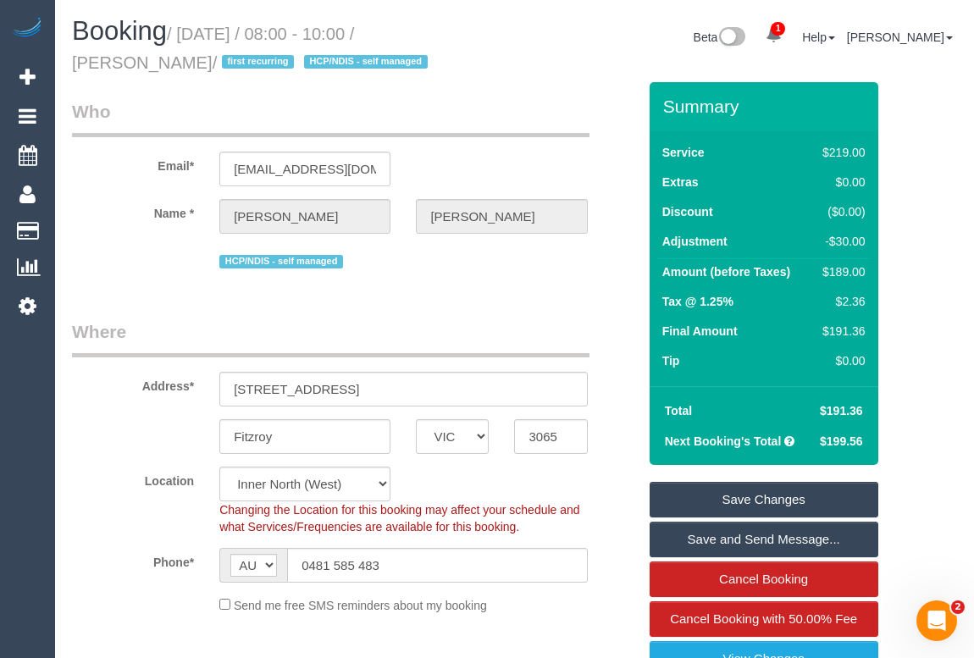
click at [754, 499] on link "Save Changes" at bounding box center [764, 500] width 229 height 36
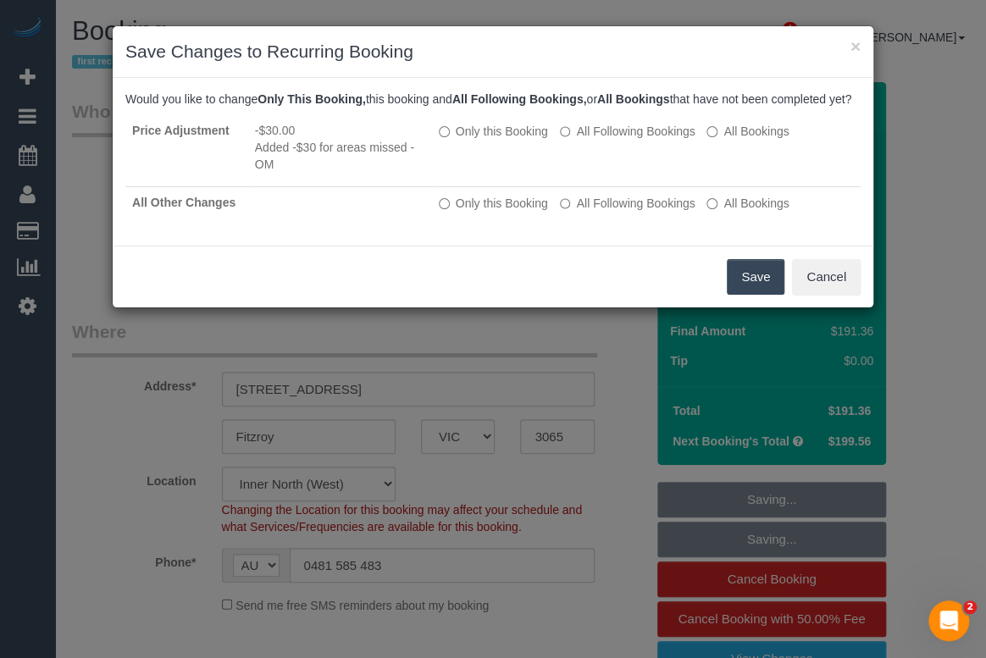
click at [753, 295] on button "Save" at bounding box center [756, 277] width 58 height 36
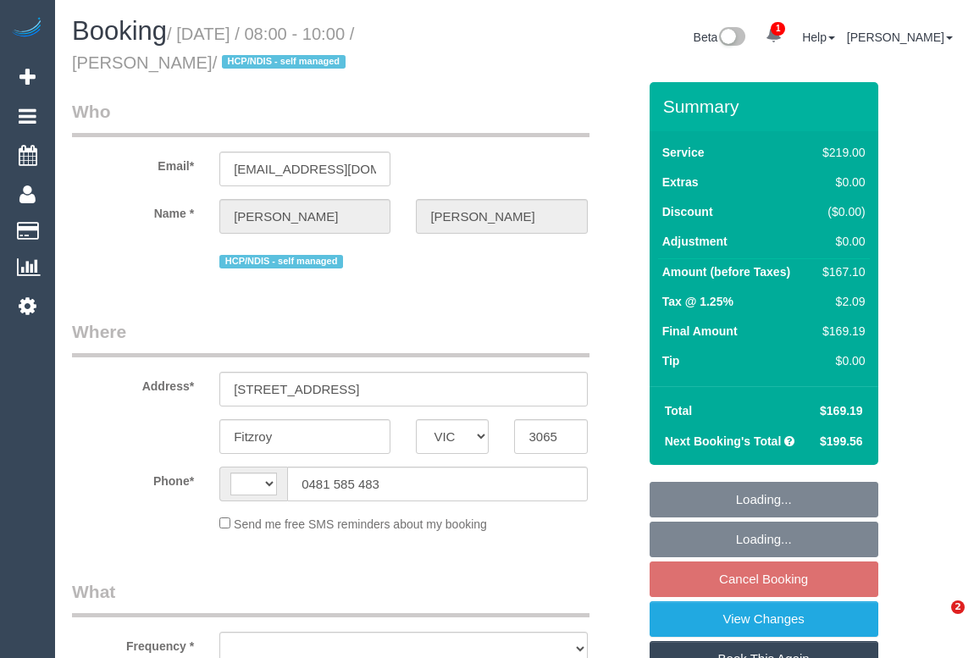
select select "VIC"
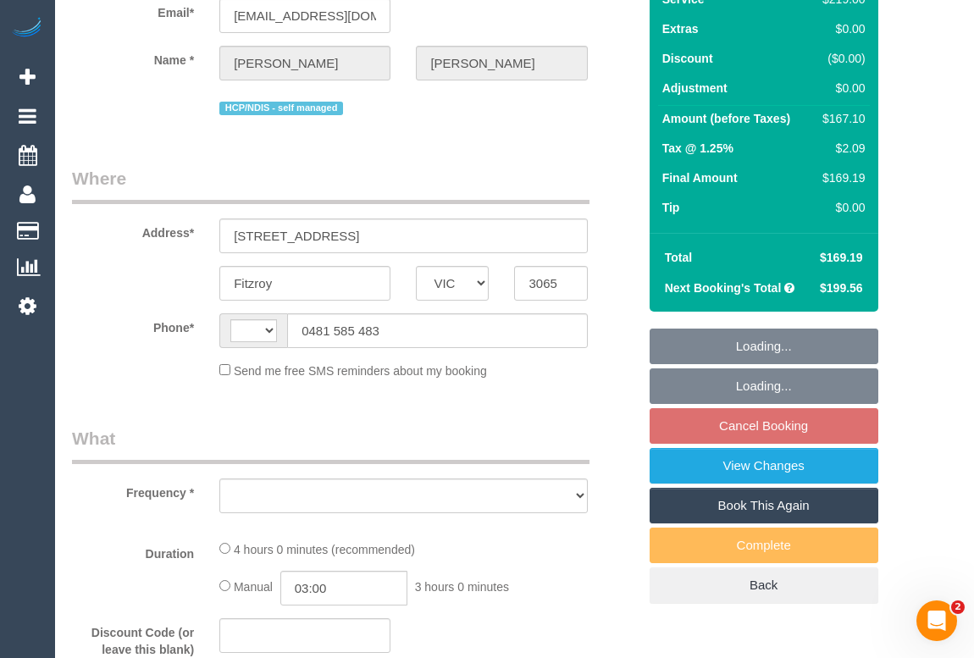
select select "string:AU"
select select "object:543"
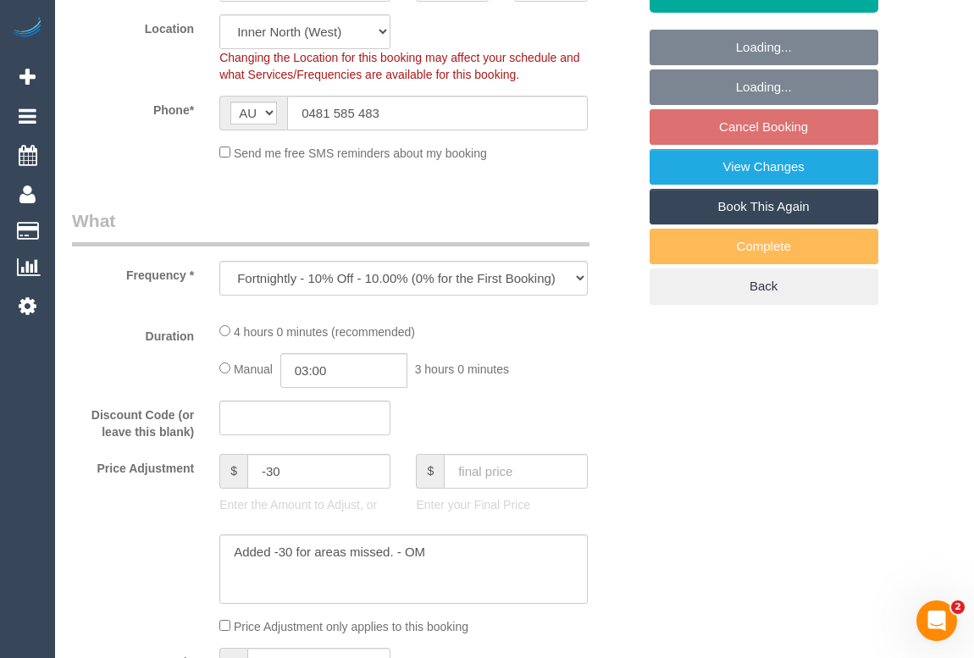
select select "string:stripe-pm_1OmOJi2GScqysDRVfd7ONQd1"
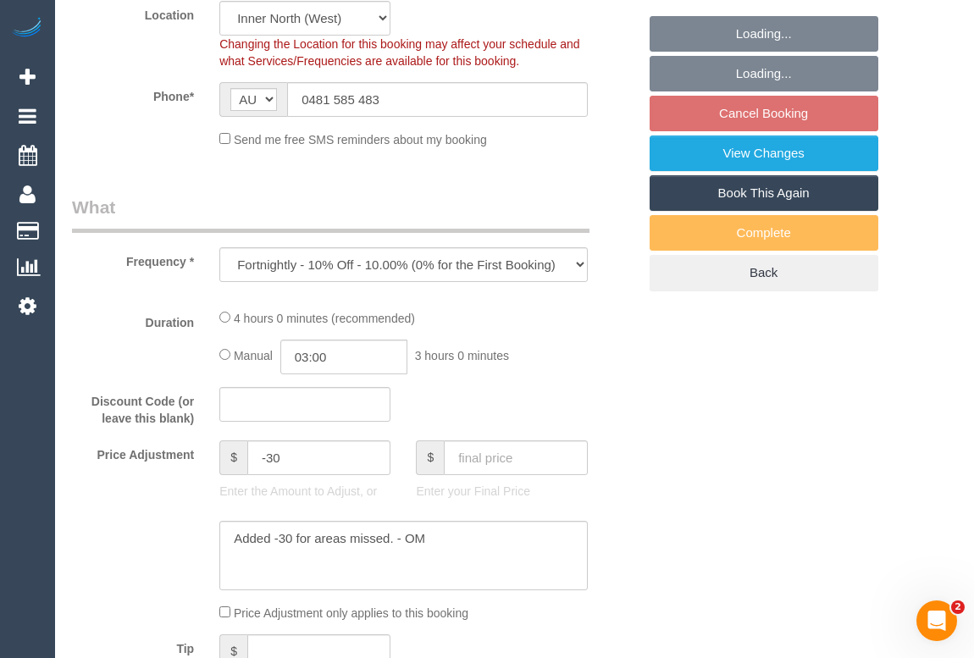
select select "object:571"
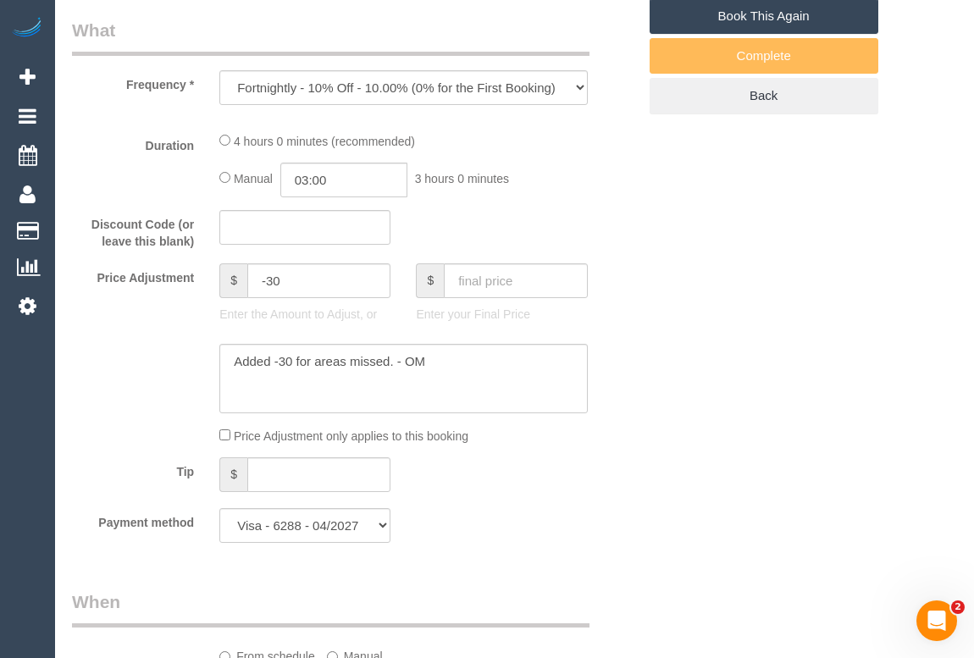
select select "number:28"
select select "number:14"
select select "number:19"
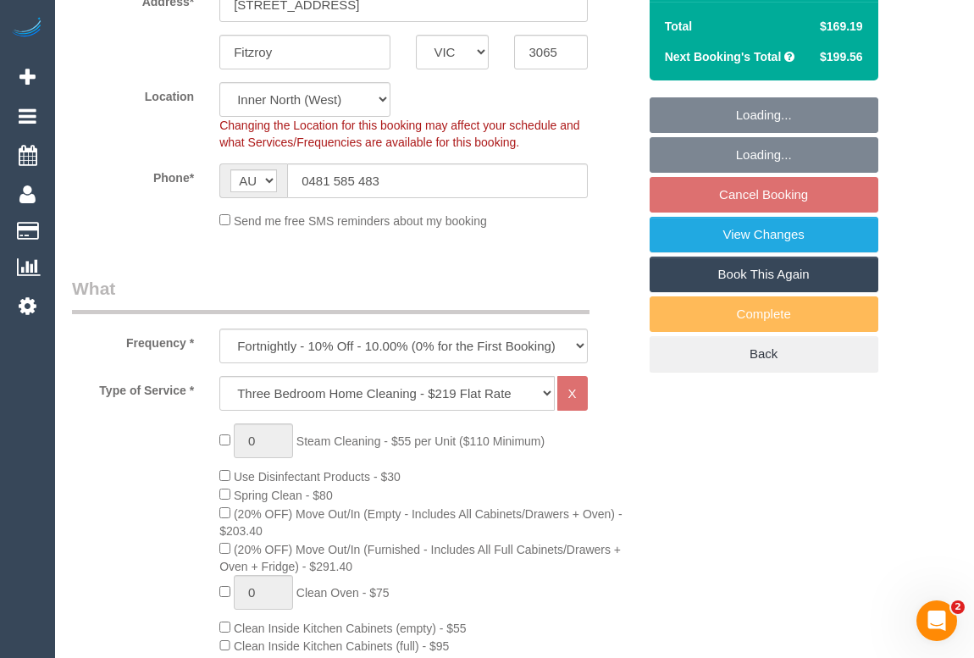
select select "spot2"
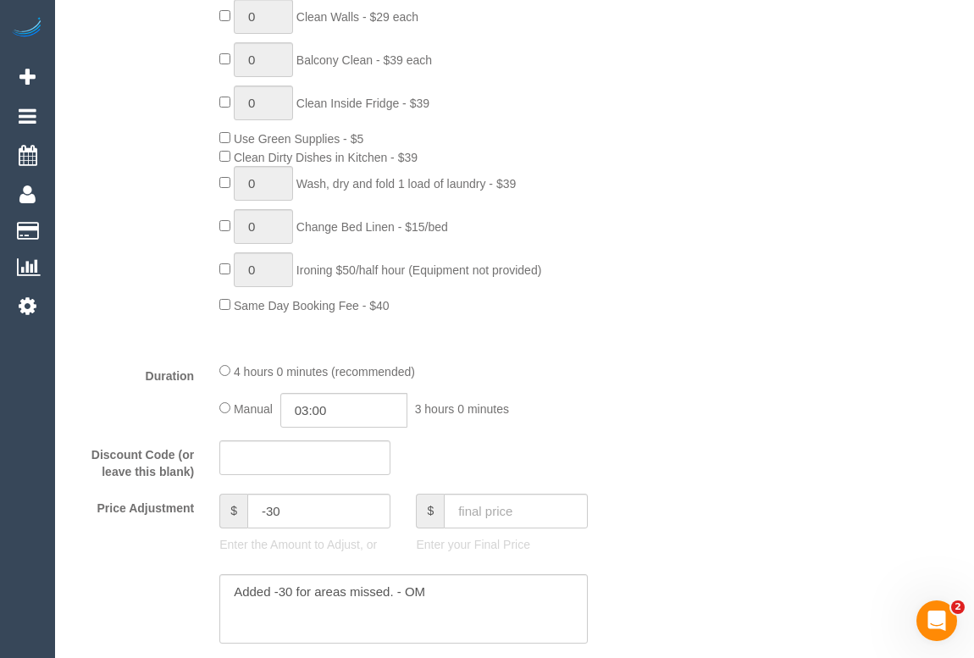
scroll to position [1232, 0]
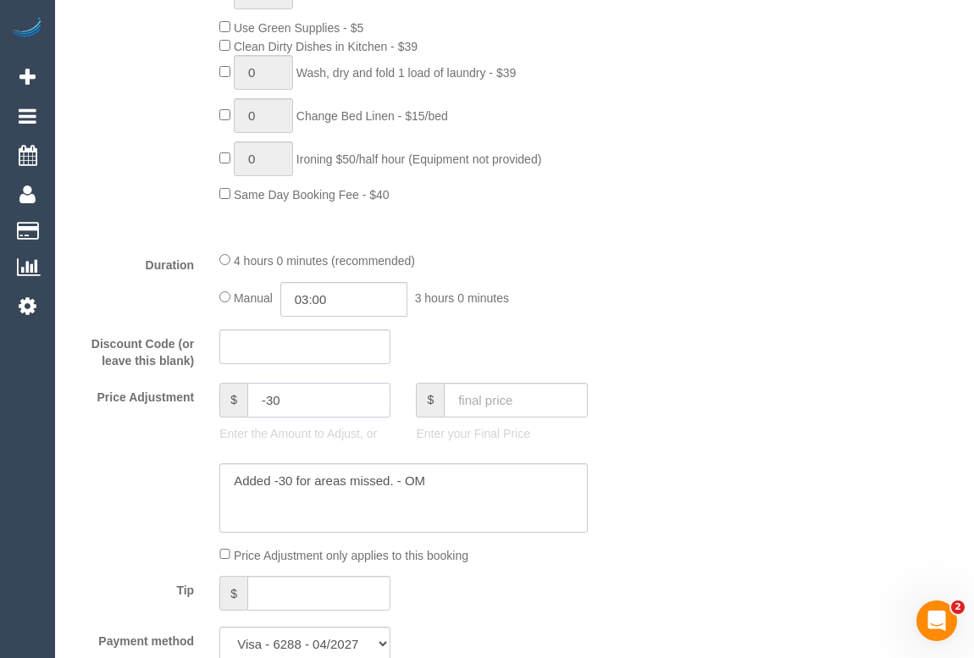
click at [213, 407] on div "$ -30 Enter the Amount to Adjust, or" at bounding box center [305, 417] width 197 height 68
type input "-30"
drag, startPoint x: 444, startPoint y: 491, endPoint x: 197, endPoint y: 476, distance: 247.8
click at [197, 476] on div at bounding box center [354, 497] width 591 height 69
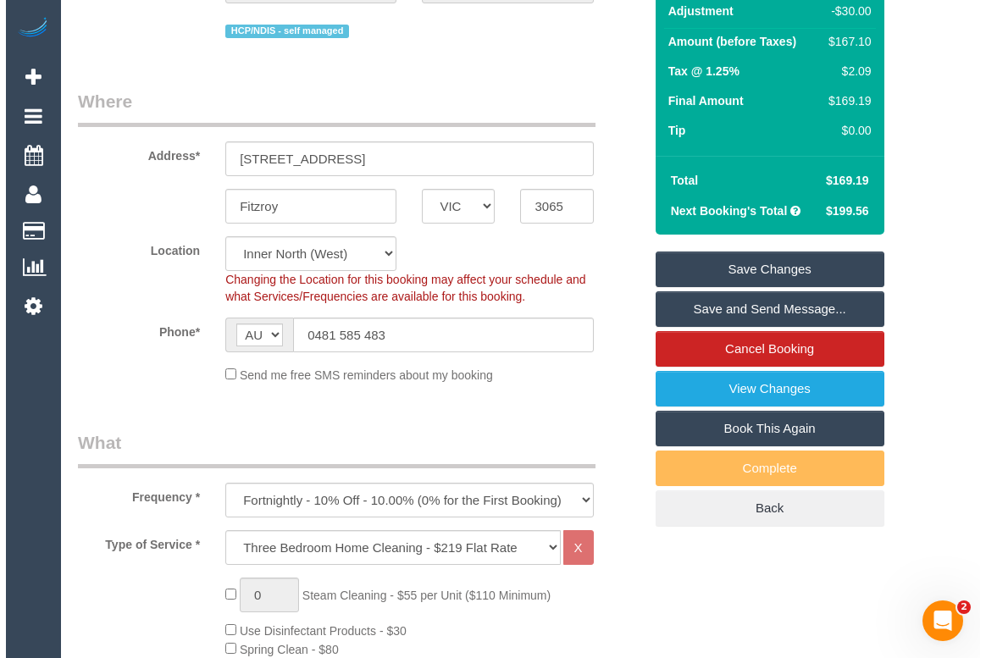
scroll to position [0, 0]
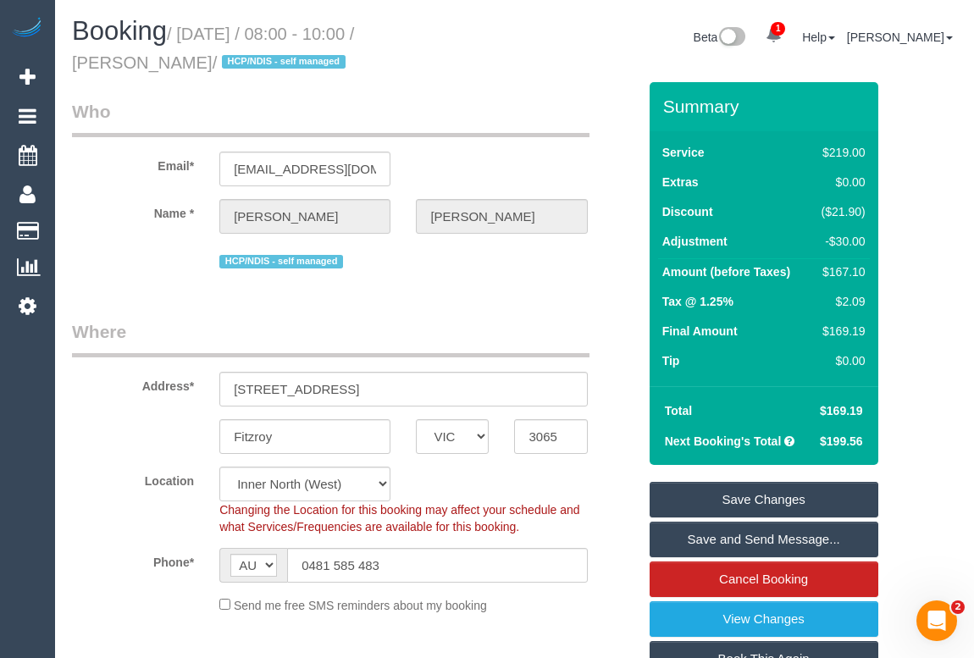
click at [730, 500] on link "Save Changes" at bounding box center [764, 500] width 229 height 36
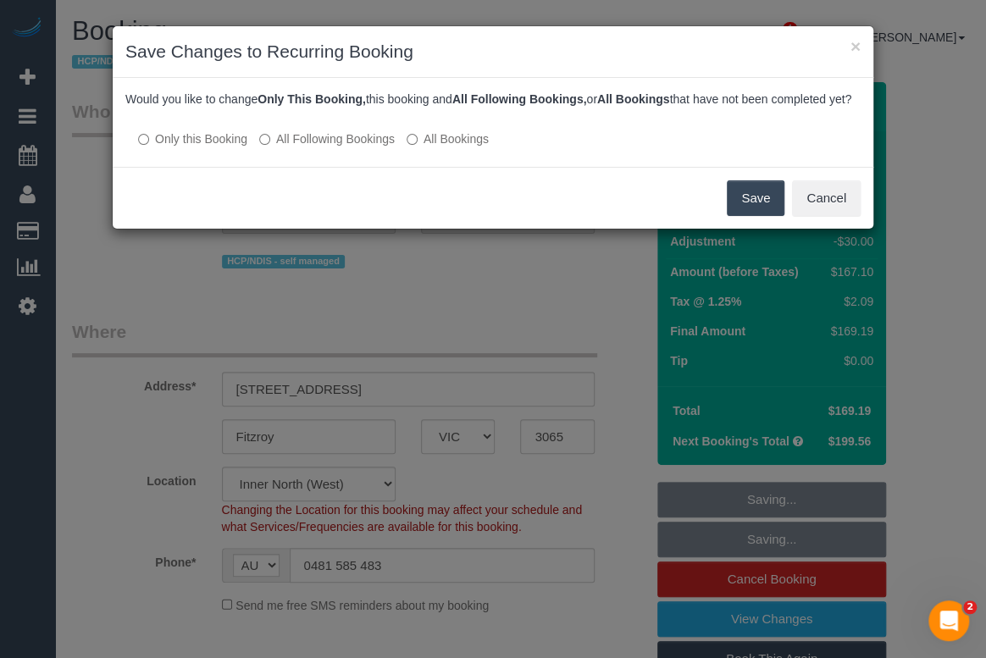
click at [757, 216] on button "Save" at bounding box center [756, 198] width 58 height 36
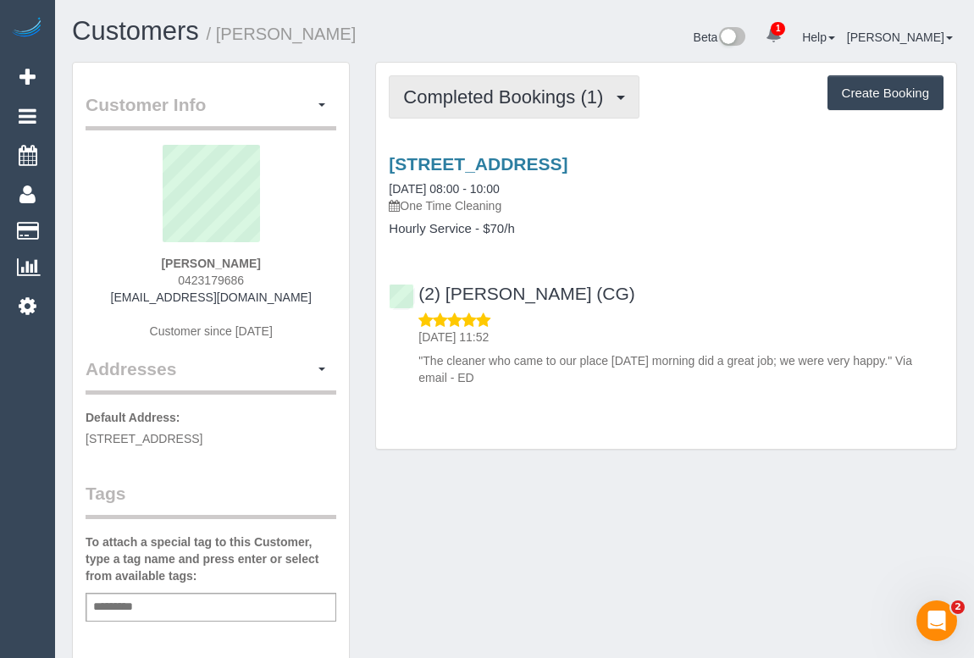
click at [535, 103] on span "Completed Bookings (1)" at bounding box center [507, 96] width 208 height 21
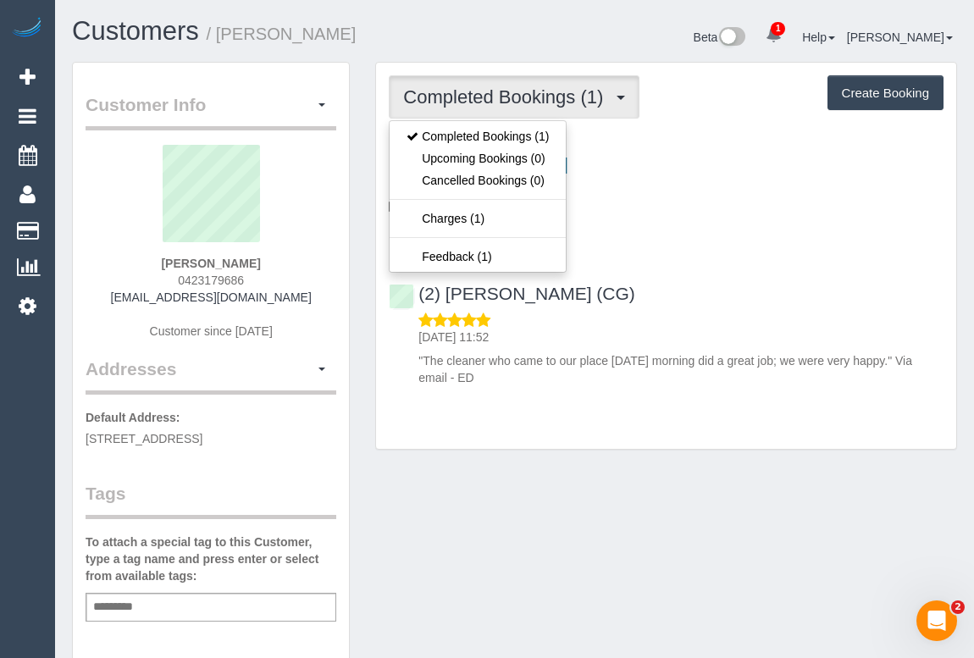
drag, startPoint x: 124, startPoint y: 298, endPoint x: 301, endPoint y: 298, distance: 177.1
click at [301, 298] on div "Justine Solomano 0423179686 tatterededges123@gmail.com Customer since 2025" at bounding box center [211, 251] width 251 height 212
copy link "tatterededges123@gmail.com"
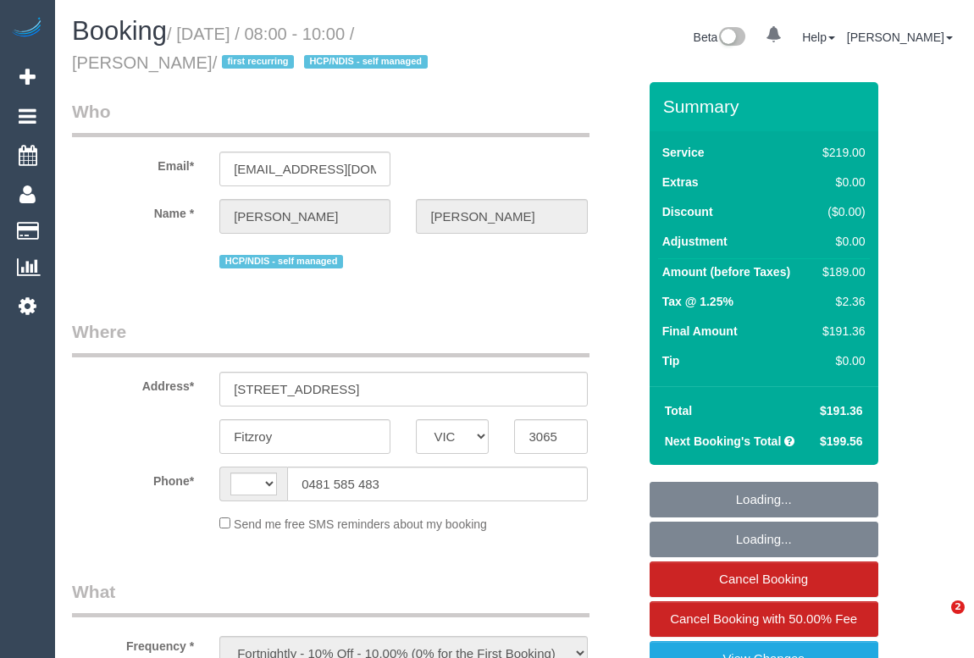
select select "VIC"
select select "string:stripe-pm_1OmOJi2GScqysDRVfd7ONQd1"
select select "number:28"
select select "number:14"
select select "number:19"
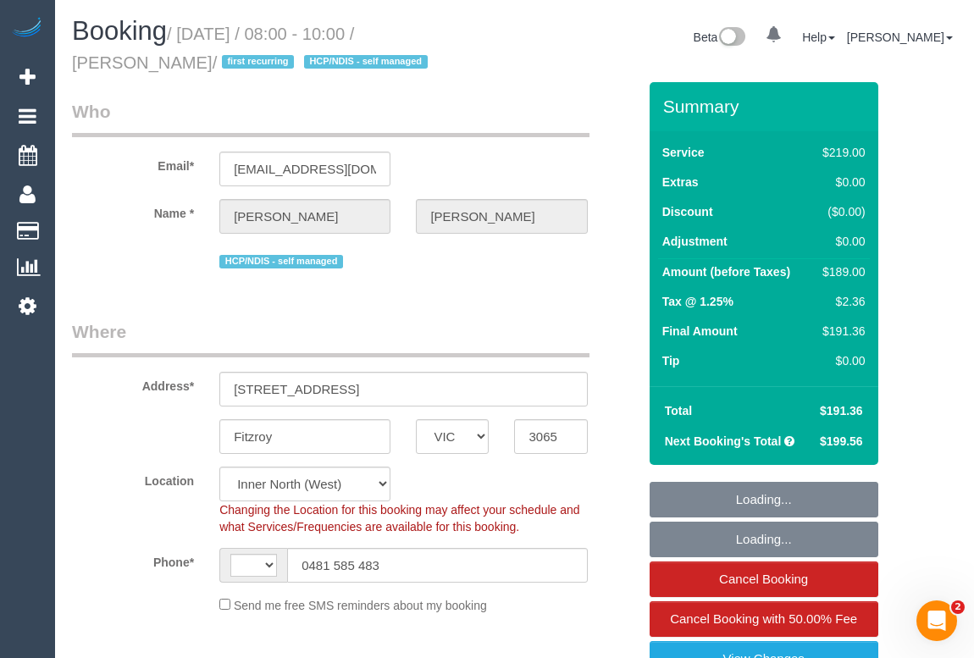
select select "object:622"
select select "string:AU"
select select "spot1"
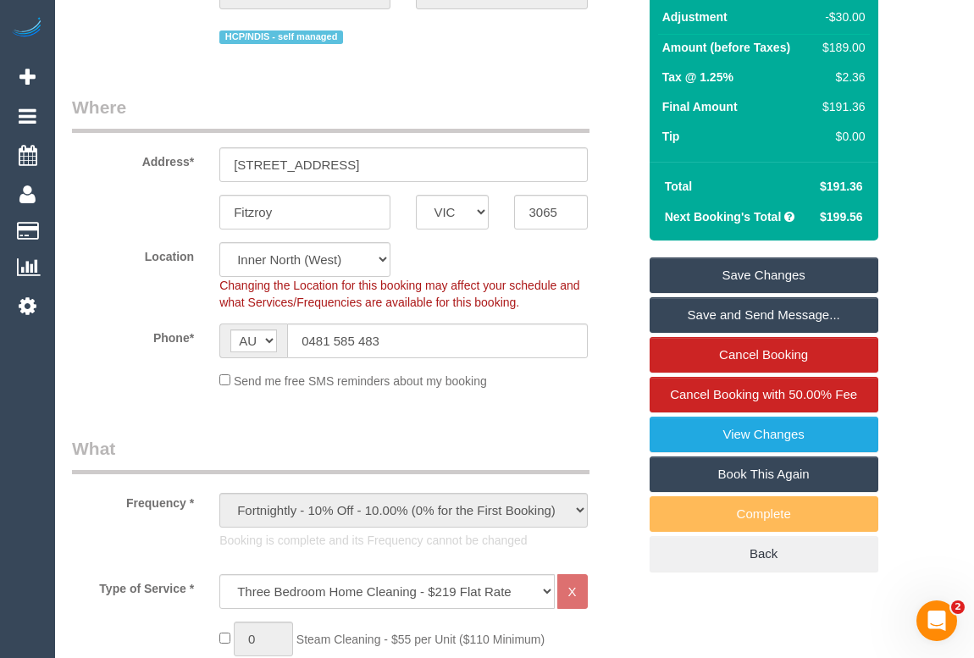
scroll to position [230, 0]
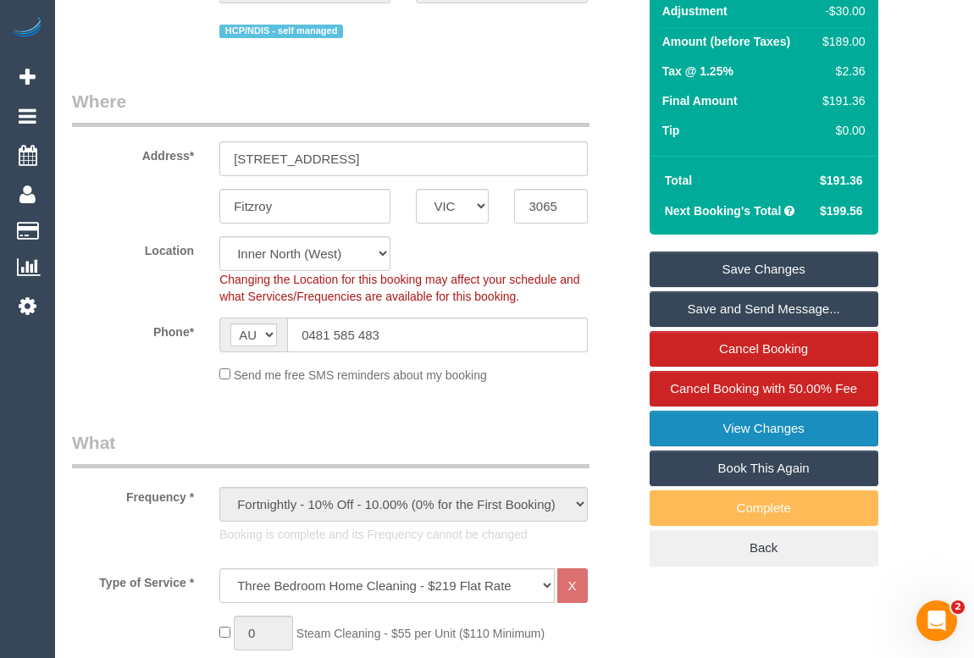
click at [771, 425] on link "View Changes" at bounding box center [764, 429] width 229 height 36
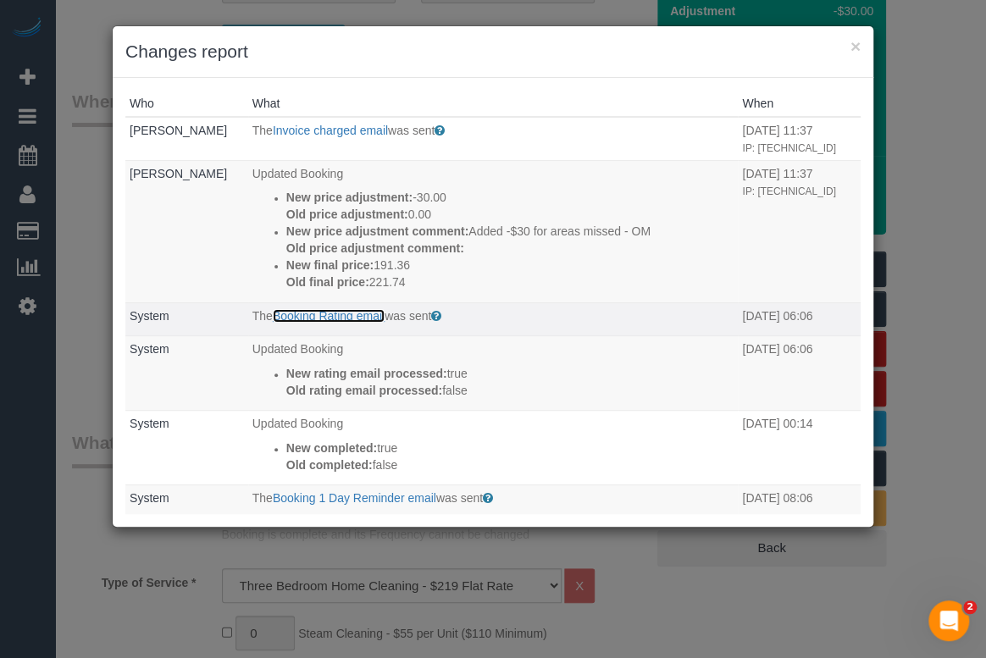
click at [347, 323] on link "Booking Rating email" at bounding box center [329, 316] width 112 height 14
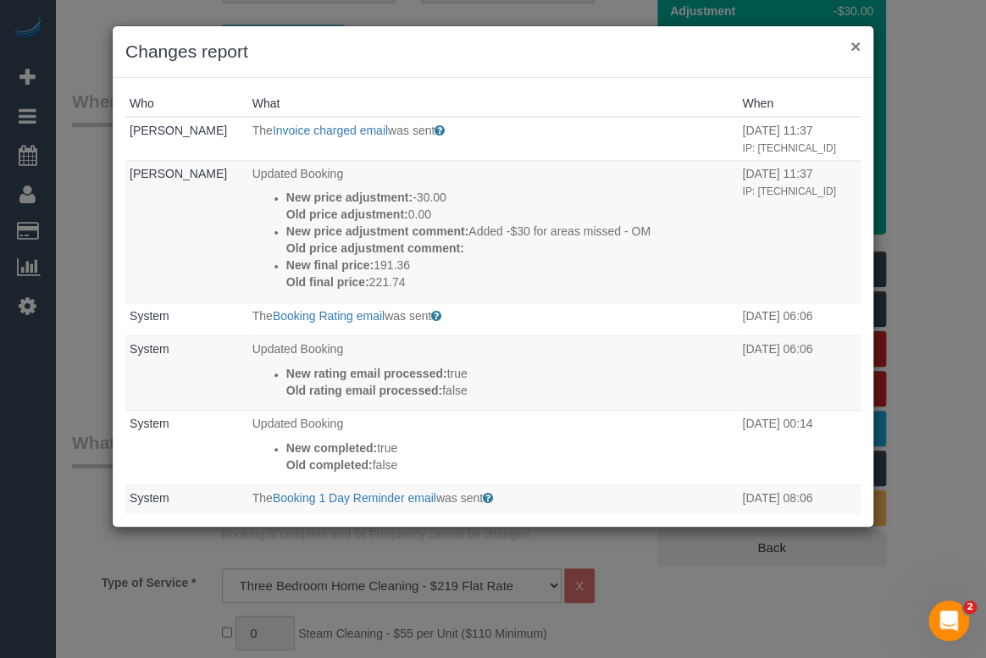
click at [857, 46] on button "×" at bounding box center [856, 46] width 10 height 18
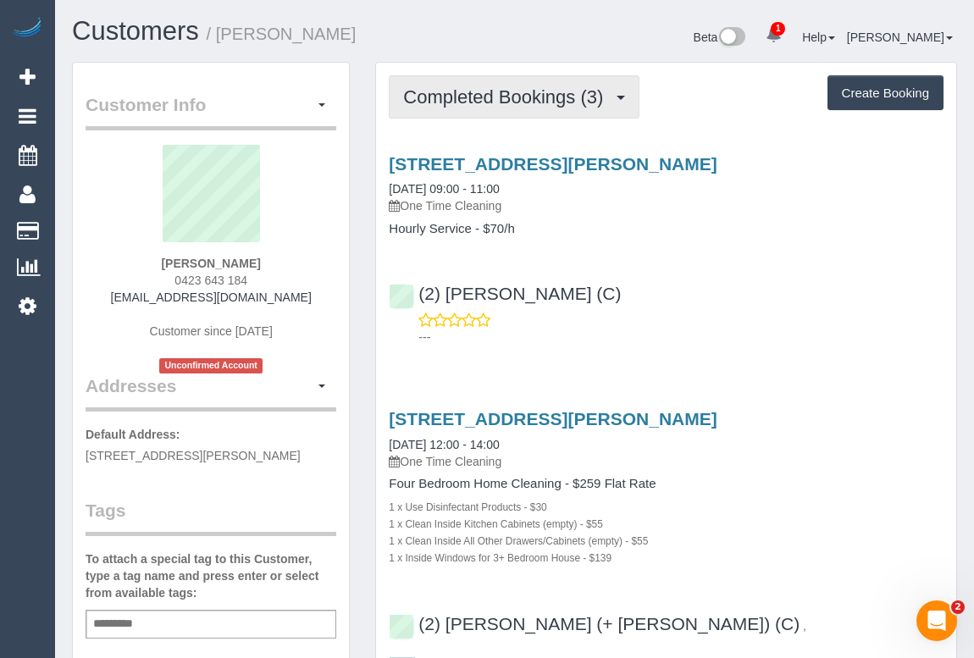
click at [478, 90] on span "Completed Bookings (3)" at bounding box center [507, 96] width 208 height 21
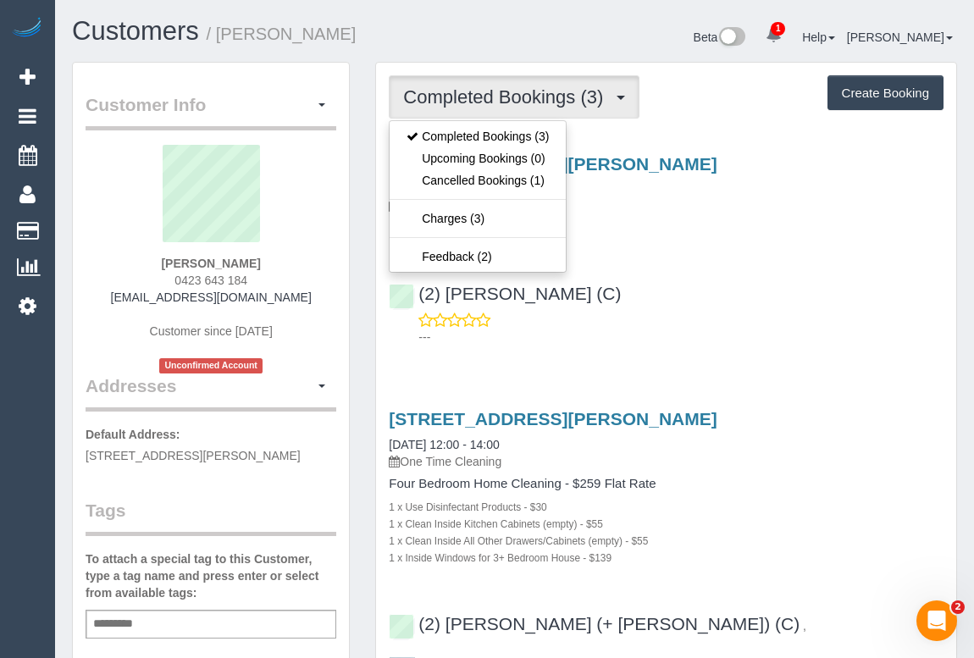
click at [696, 282] on div "(2) [PERSON_NAME] (C) ---" at bounding box center [666, 307] width 580 height 76
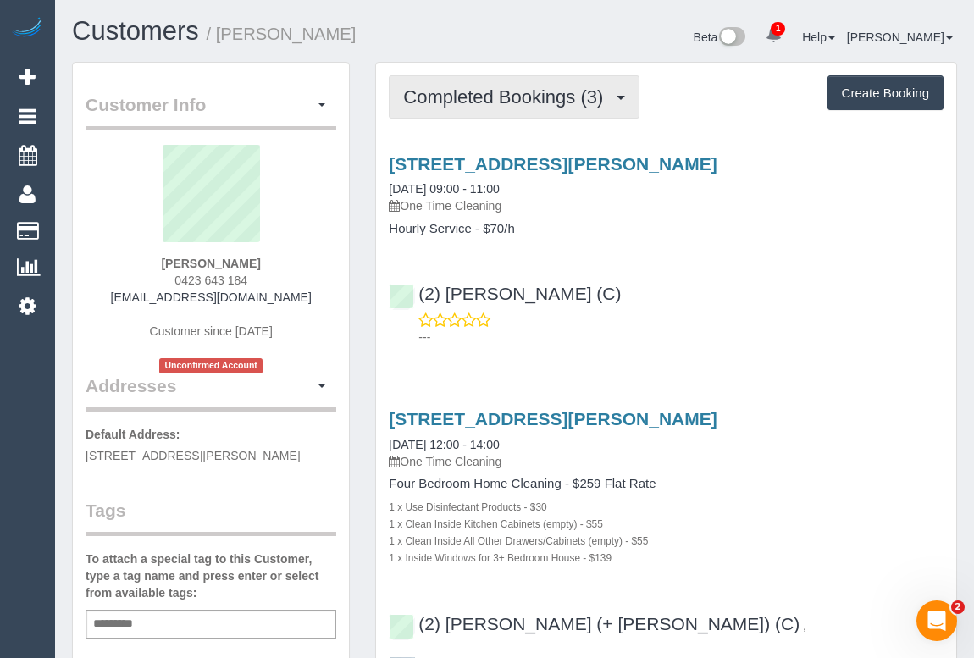
click at [511, 101] on span "Completed Bookings (3)" at bounding box center [507, 96] width 208 height 21
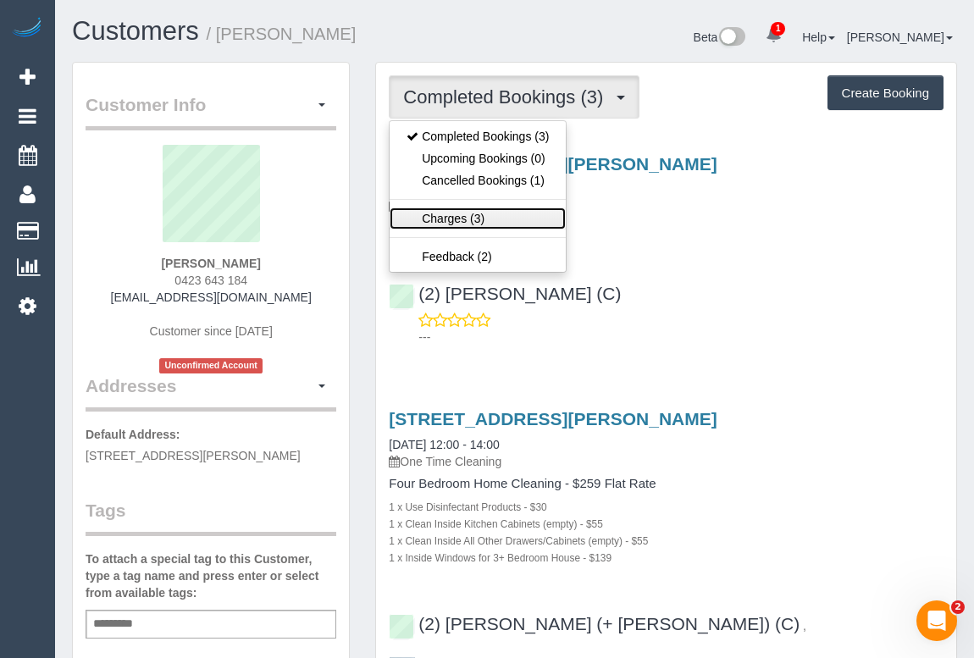
click at [463, 221] on link "Charges (3)" at bounding box center [478, 219] width 176 height 22
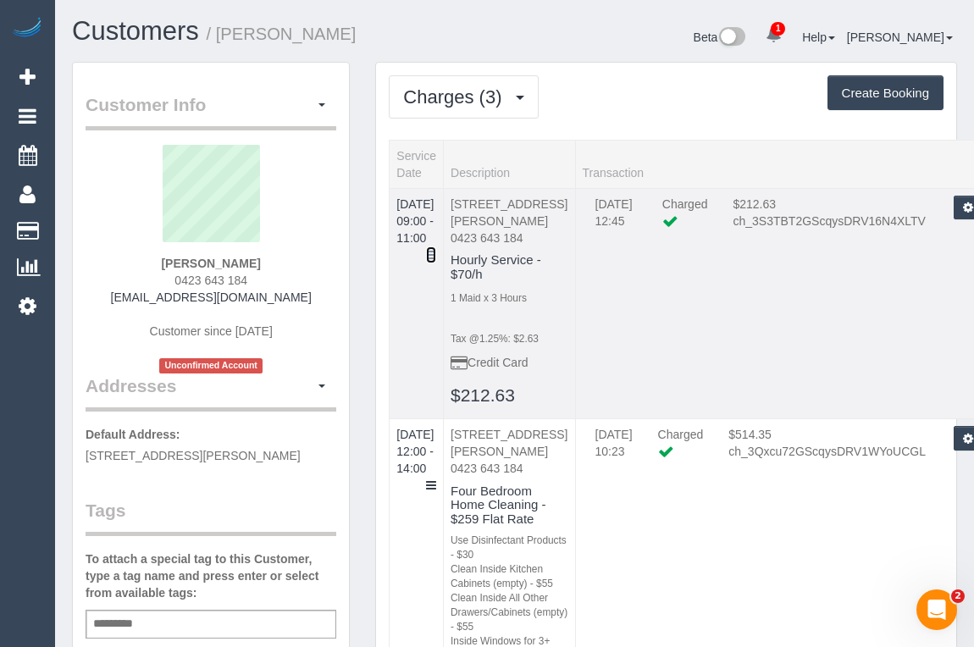
click at [436, 249] on icon at bounding box center [431, 255] width 10 height 12
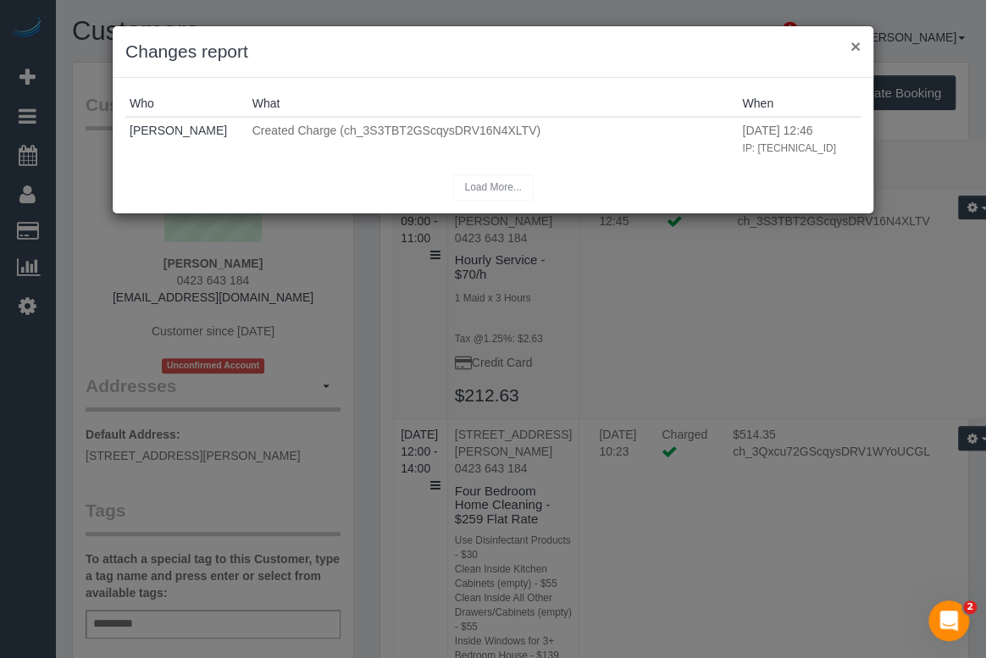
click at [853, 47] on button "×" at bounding box center [856, 46] width 10 height 18
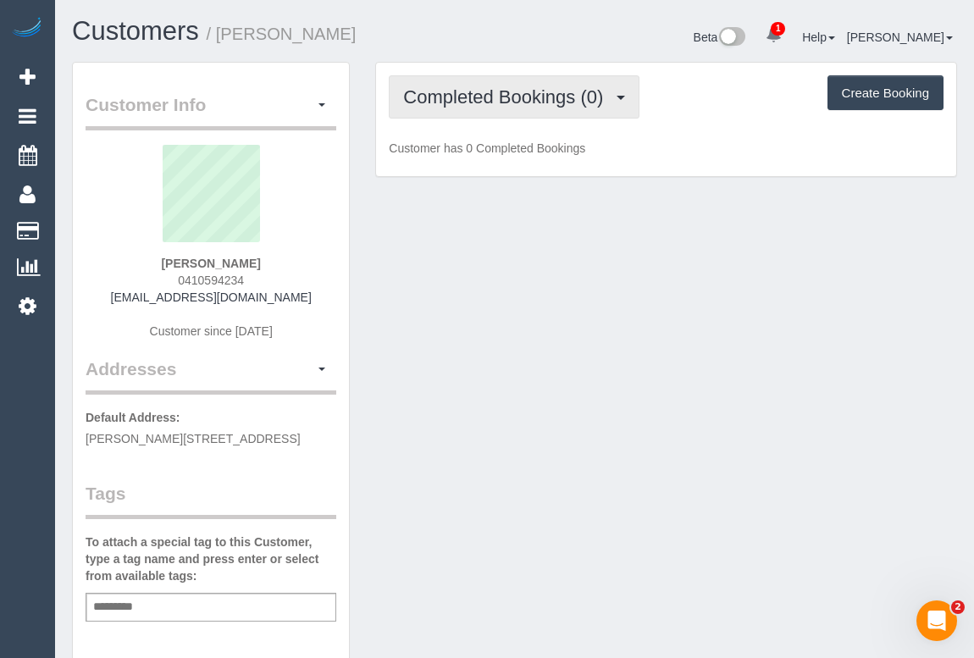
click at [452, 108] on button "Completed Bookings (0)" at bounding box center [514, 96] width 251 height 43
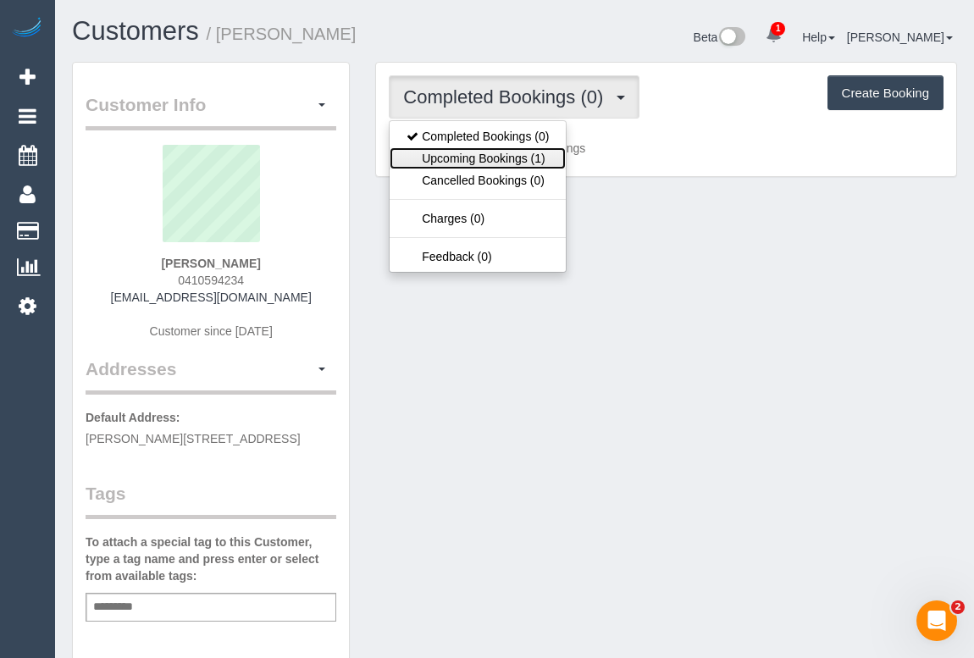
click at [496, 158] on link "Upcoming Bookings (1)" at bounding box center [478, 158] width 176 height 22
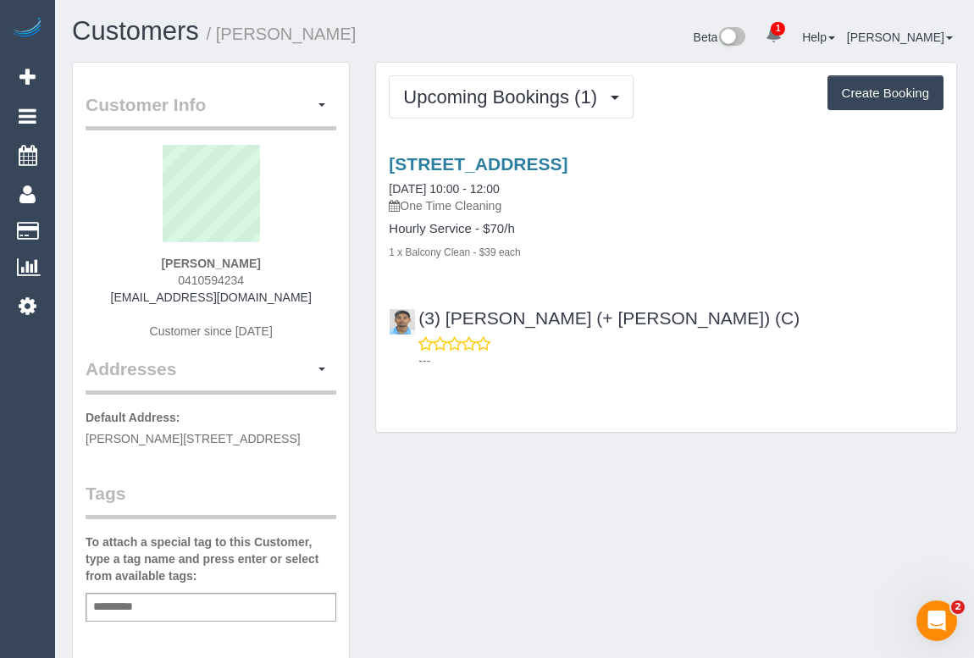
drag, startPoint x: 167, startPoint y: 280, endPoint x: 274, endPoint y: 278, distance: 106.8
click at [274, 278] on div "Nick Antoniadis 0410594234 n.antoniadis33@hotmail.com Customer since 2025" at bounding box center [211, 251] width 251 height 212
drag, startPoint x: 159, startPoint y: 254, endPoint x: 289, endPoint y: 257, distance: 129.7
click at [289, 257] on div "Nick Antoniadis 0410594234 n.antoniadis33@hotmail.com Customer since 2025" at bounding box center [211, 251] width 251 height 212
drag, startPoint x: 175, startPoint y: 273, endPoint x: 310, endPoint y: 282, distance: 135.9
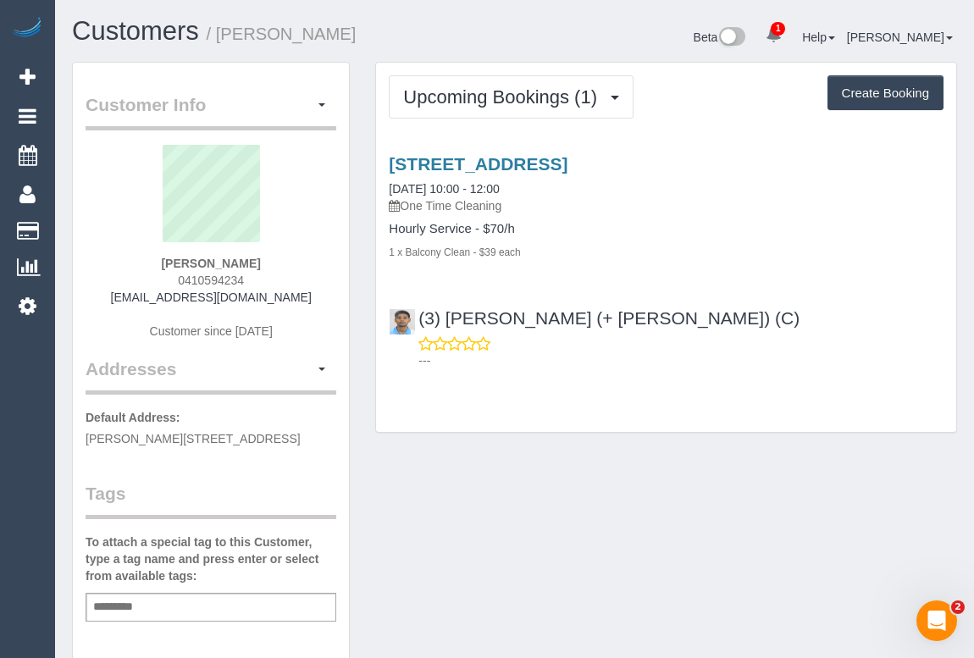
click at [310, 282] on div "Nick Antoniadis 0410594234 n.antoniadis33@hotmail.com Customer since 2025" at bounding box center [211, 251] width 251 height 212
copy span "0410594234"
click at [694, 508] on div "Customer Info Edit Contact Info Send Message Email Preferences Special Sales Ta…" at bounding box center [514, 629] width 911 height 1135
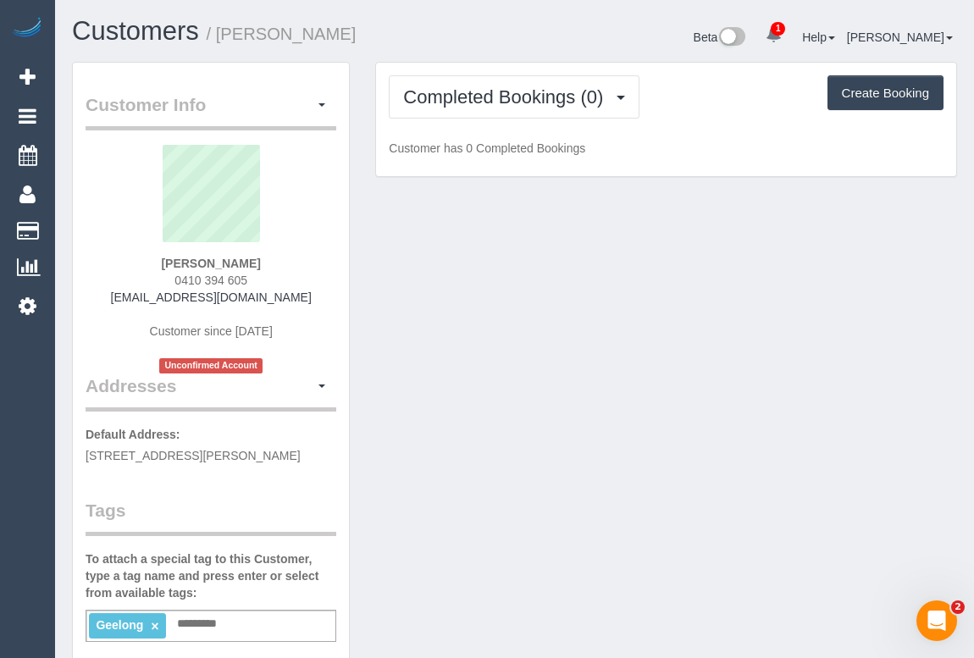
drag, startPoint x: 169, startPoint y: 275, endPoint x: 300, endPoint y: 276, distance: 131.3
click at [300, 276] on div "[PERSON_NAME] 0410 394 605 [EMAIL_ADDRESS][DOMAIN_NAME] Customer since [DATE] U…" at bounding box center [211, 259] width 251 height 229
copy span "0410 394 605"
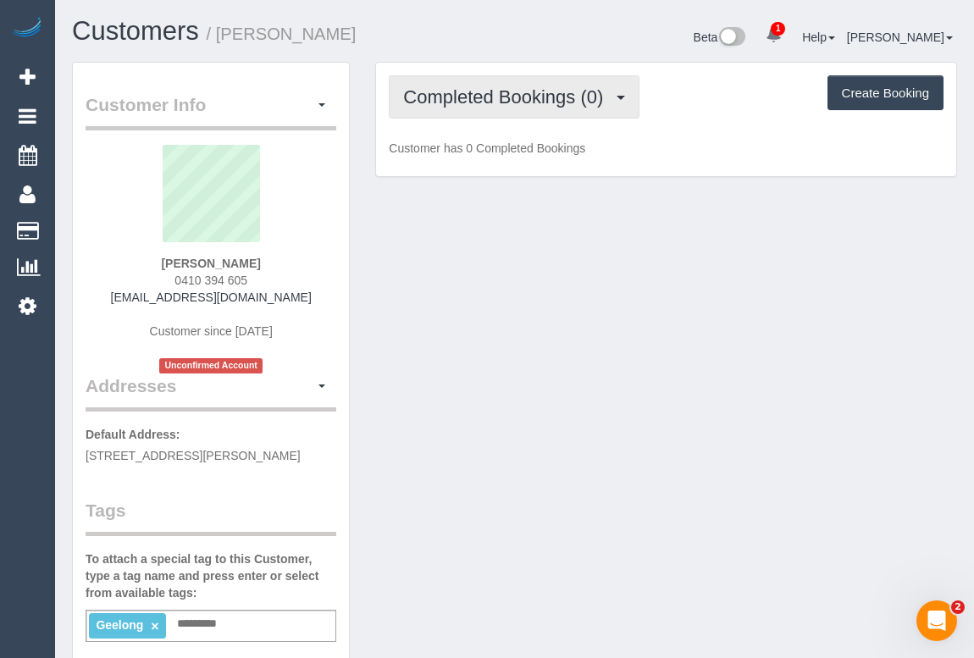
click at [435, 103] on span "Completed Bookings (0)" at bounding box center [507, 96] width 208 height 21
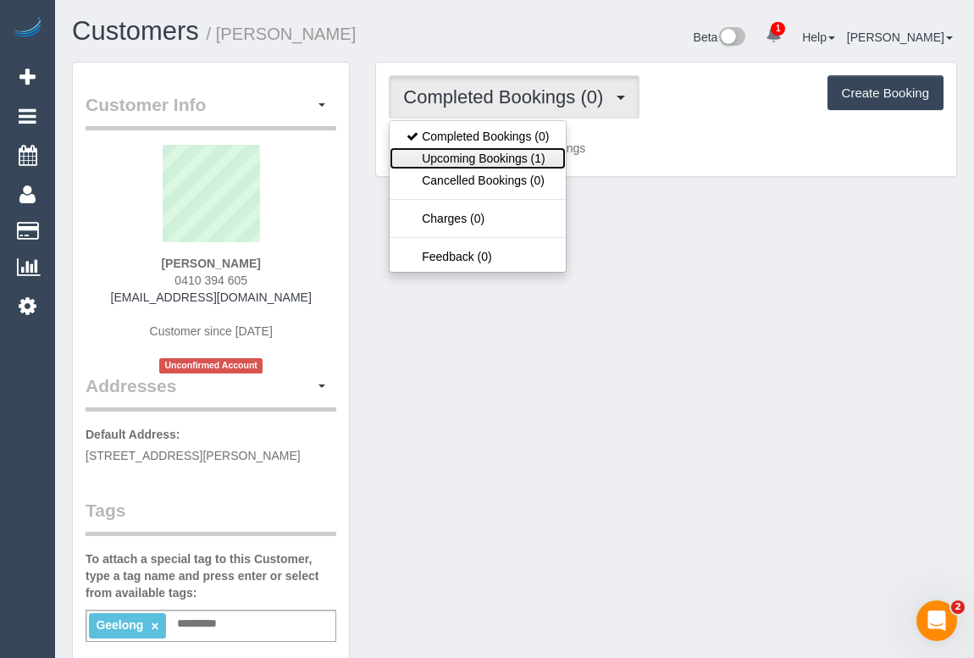
click at [487, 153] on link "Upcoming Bookings (1)" at bounding box center [478, 158] width 176 height 22
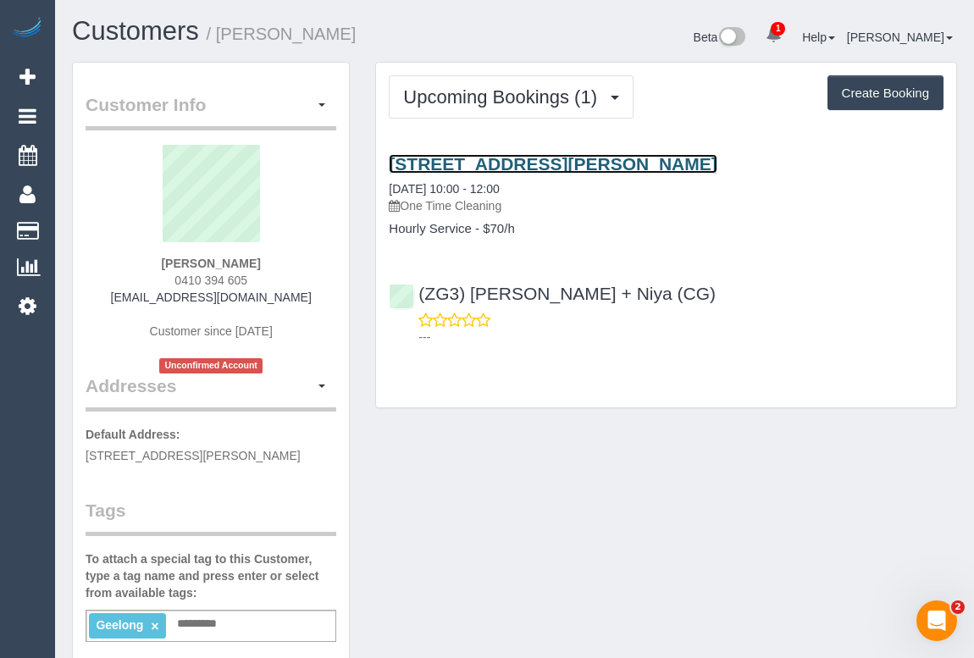
click at [563, 164] on link "[STREET_ADDRESS][PERSON_NAME]" at bounding box center [553, 163] width 328 height 19
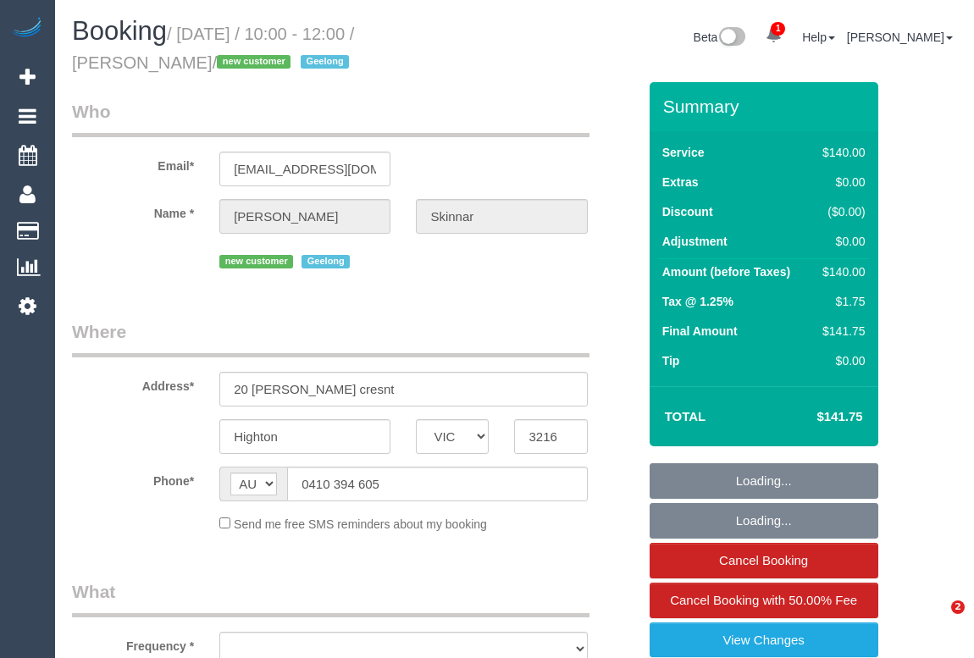
select select "VIC"
select select "string:stripe-pm_1S0ujW2GScqysDRVbudBYvnl"
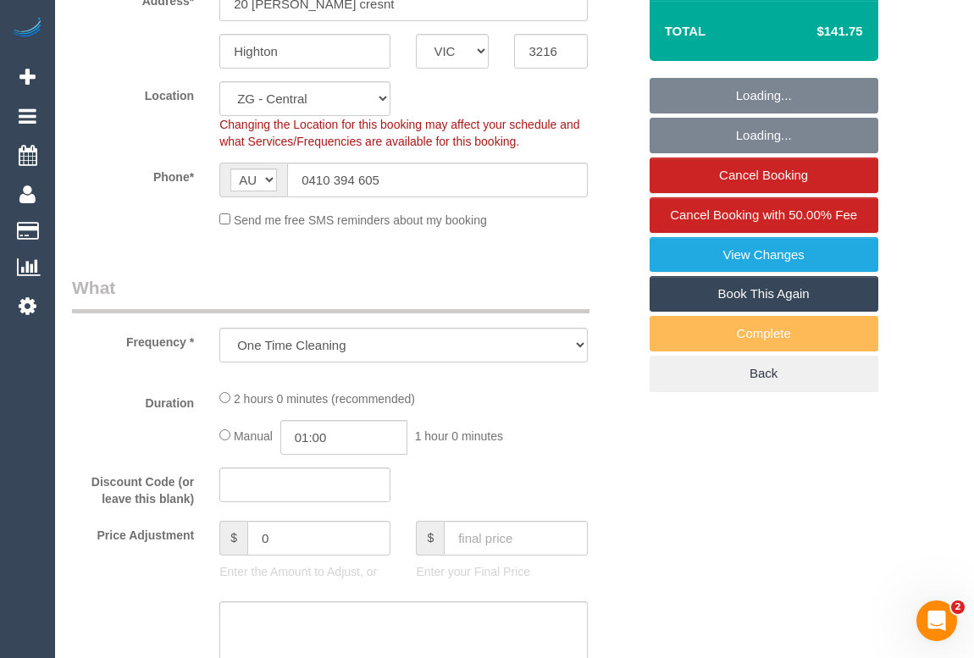
scroll to position [462, 0]
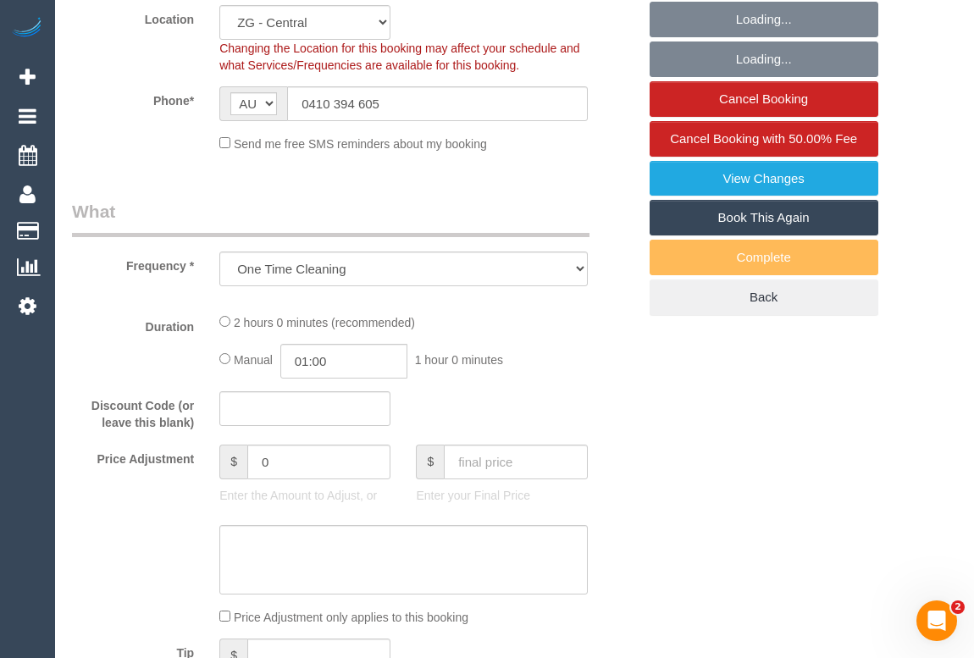
select select "object:991"
select select "spot1"
select select "number:28"
select select "number:14"
select select "number:19"
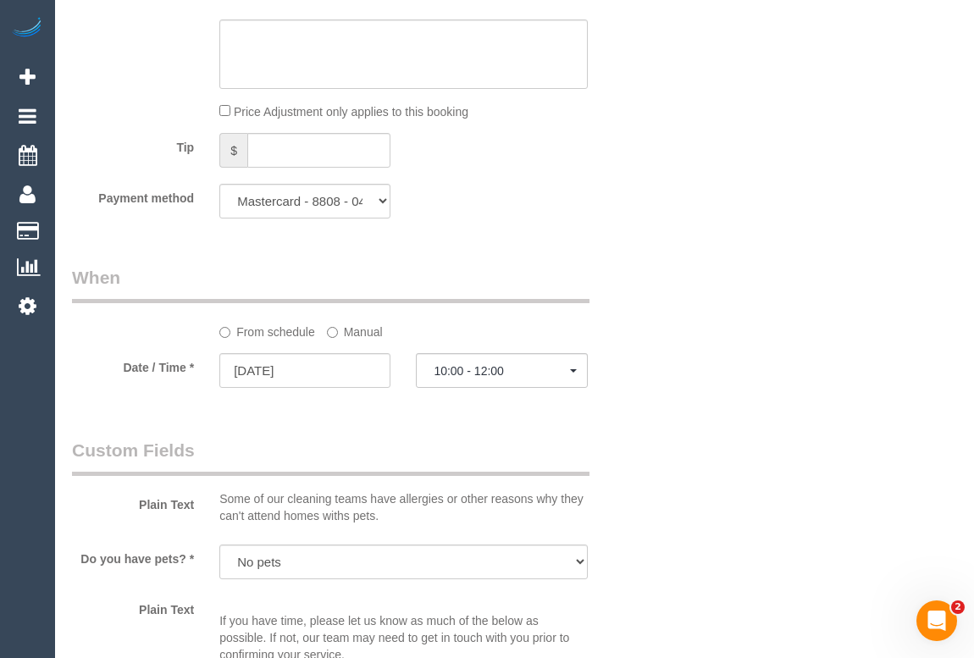
scroll to position [1618, 0]
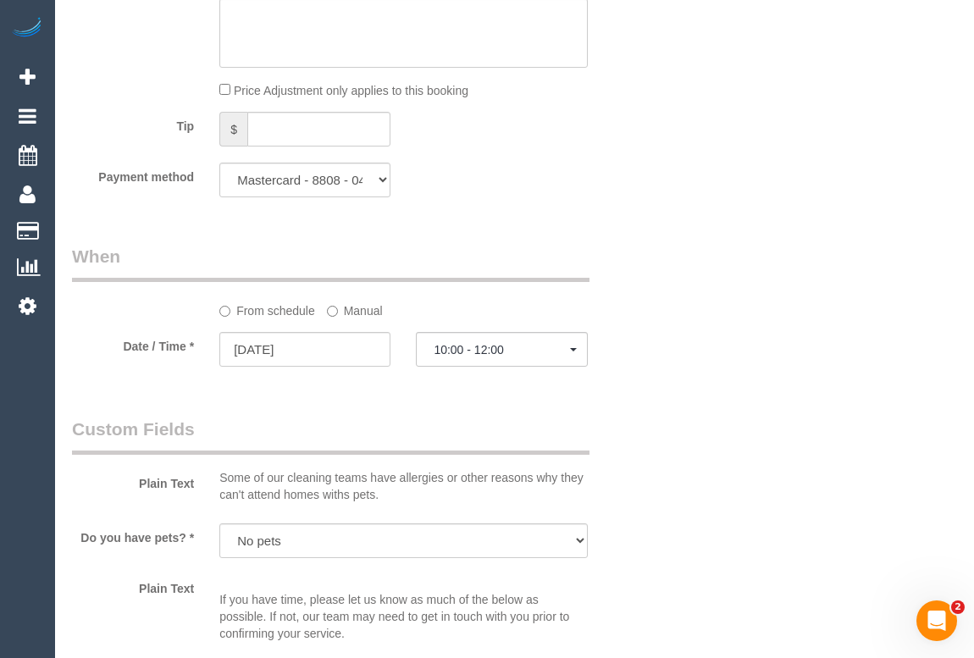
click at [346, 314] on label "Manual" at bounding box center [355, 308] width 56 height 23
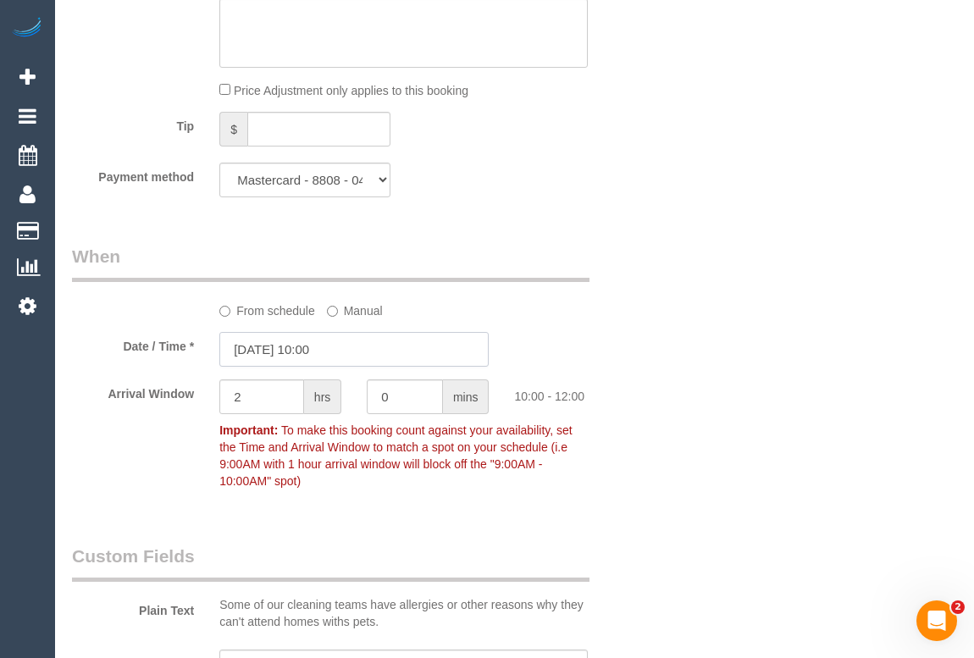
click at [323, 352] on input "05/09/2025 10:00" at bounding box center [353, 349] width 269 height 35
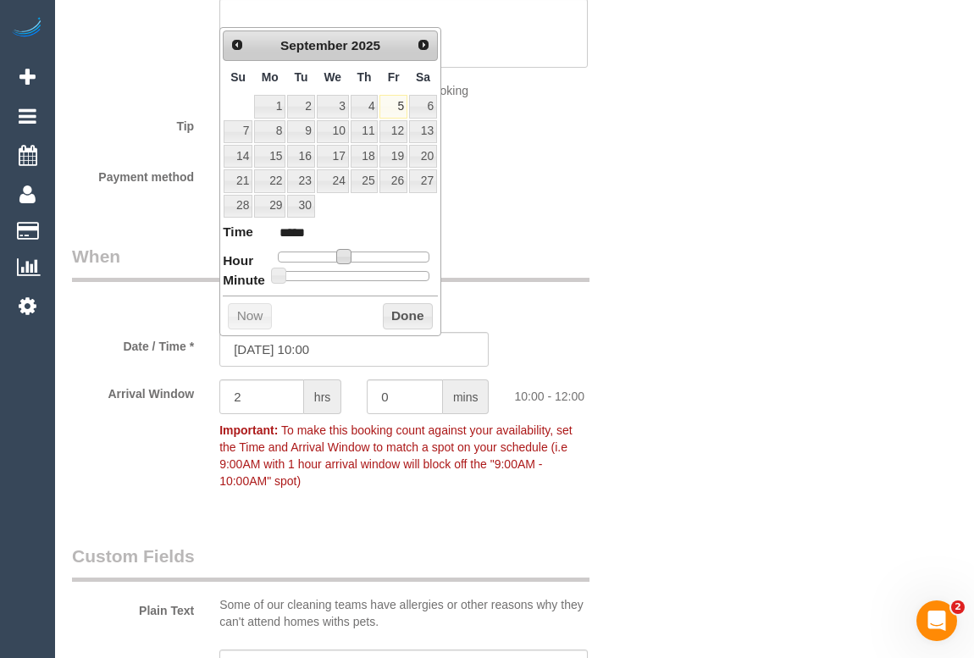
type input "05/09/2025 11:00"
type input "*****"
type input "05/09/2025 12:00"
type input "*****"
drag, startPoint x: 347, startPoint y: 259, endPoint x: 363, endPoint y: 258, distance: 15.3
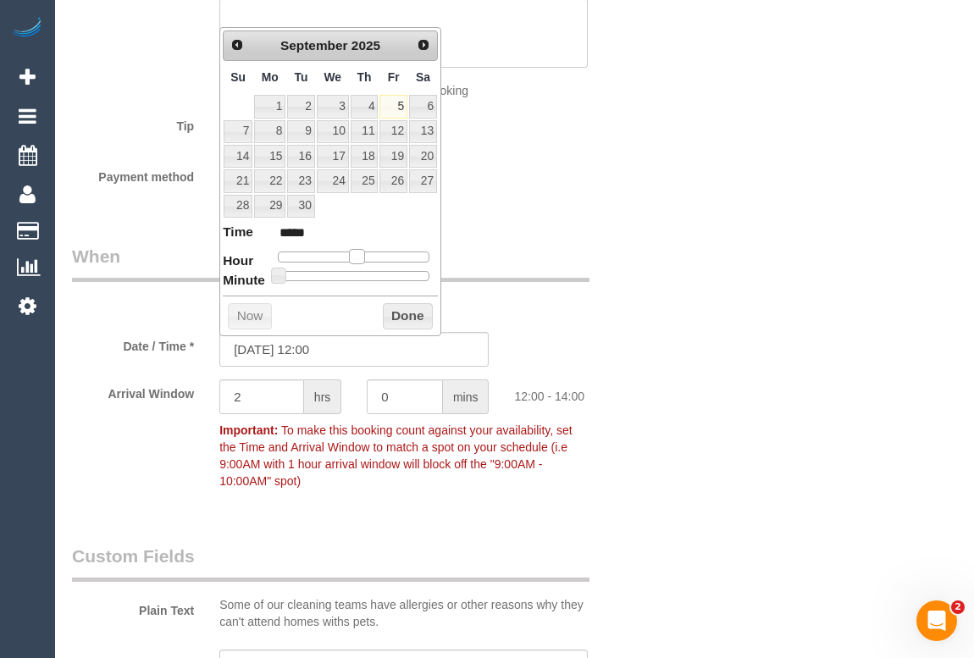
click at [363, 258] on span at bounding box center [356, 256] width 15 height 15
type input "[DATE] 12:05"
type input "*****"
type input "[DATE] 12:10"
type input "*****"
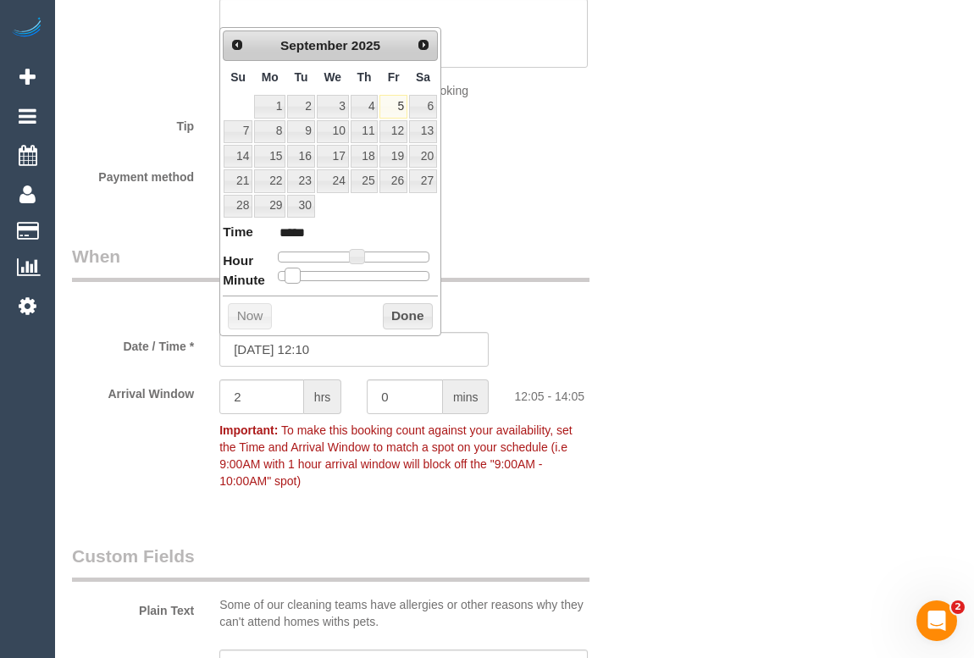
type input "[DATE] 12:15"
type input "*****"
type input "[DATE] 12:20"
type input "*****"
drag, startPoint x: 277, startPoint y: 273, endPoint x: 332, endPoint y: 273, distance: 55.1
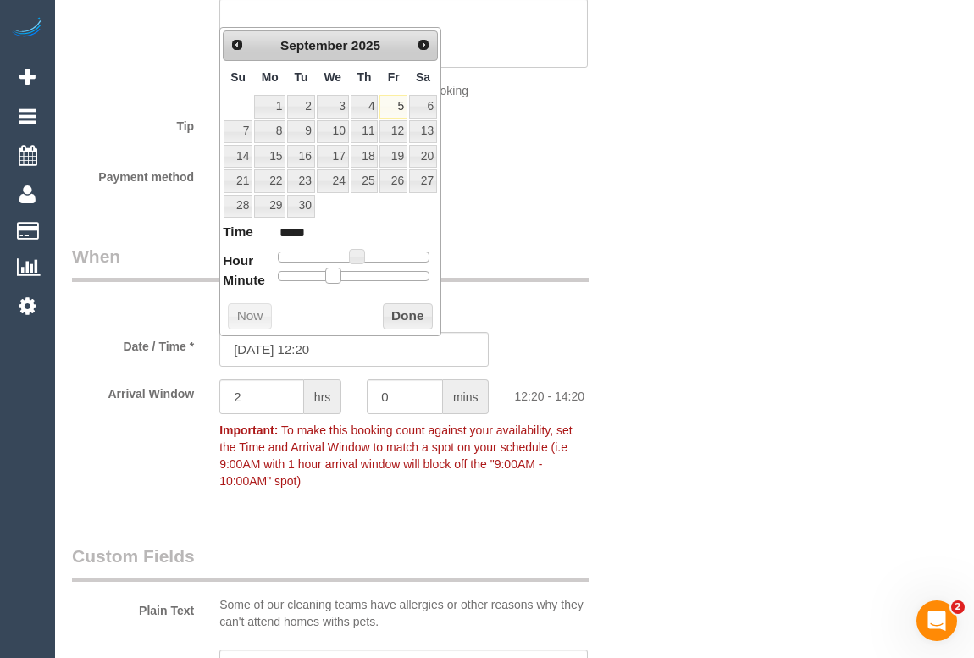
click at [332, 273] on span at bounding box center [332, 275] width 15 height 15
click at [414, 311] on button "Done" at bounding box center [408, 316] width 50 height 27
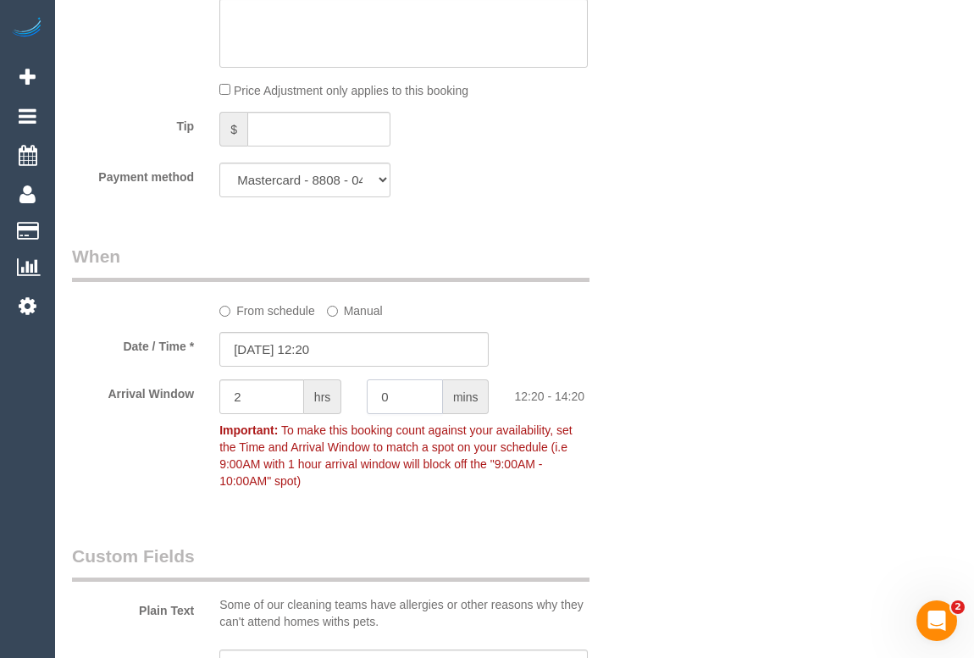
drag, startPoint x: 403, startPoint y: 402, endPoint x: 334, endPoint y: 397, distance: 69.7
click at [334, 397] on div "Arrival Window 2 hrs 0 mins 12:20 - 14:20 Important: To make this booking count…" at bounding box center [354, 439] width 591 height 118
type input "15"
drag, startPoint x: 264, startPoint y: 398, endPoint x: 31, endPoint y: 399, distance: 232.2
click at [31, 399] on div "1 Beta Your Notifications You have 0 alerts × You have 1 to charge for 05/09/20…" at bounding box center [487, 384] width 974 height 4005
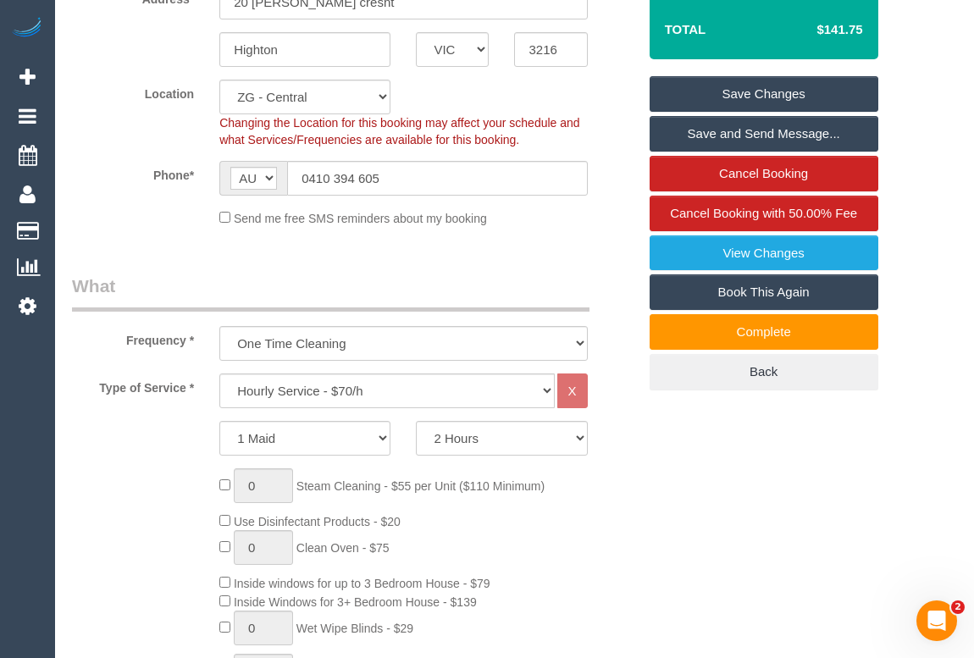
scroll to position [308, 0]
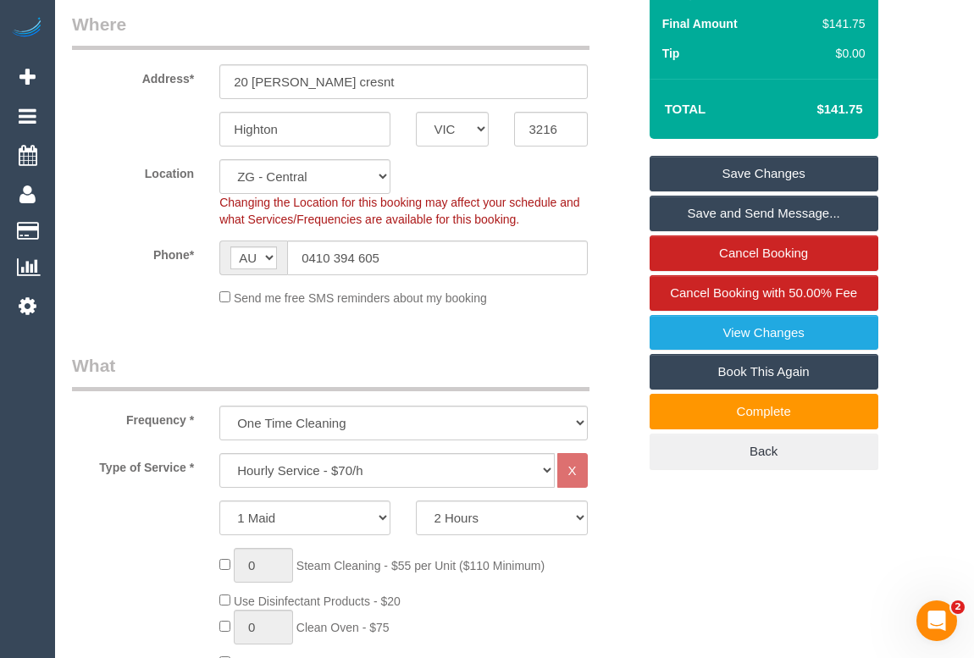
type input "0"
click at [746, 176] on link "Save Changes" at bounding box center [764, 174] width 229 height 36
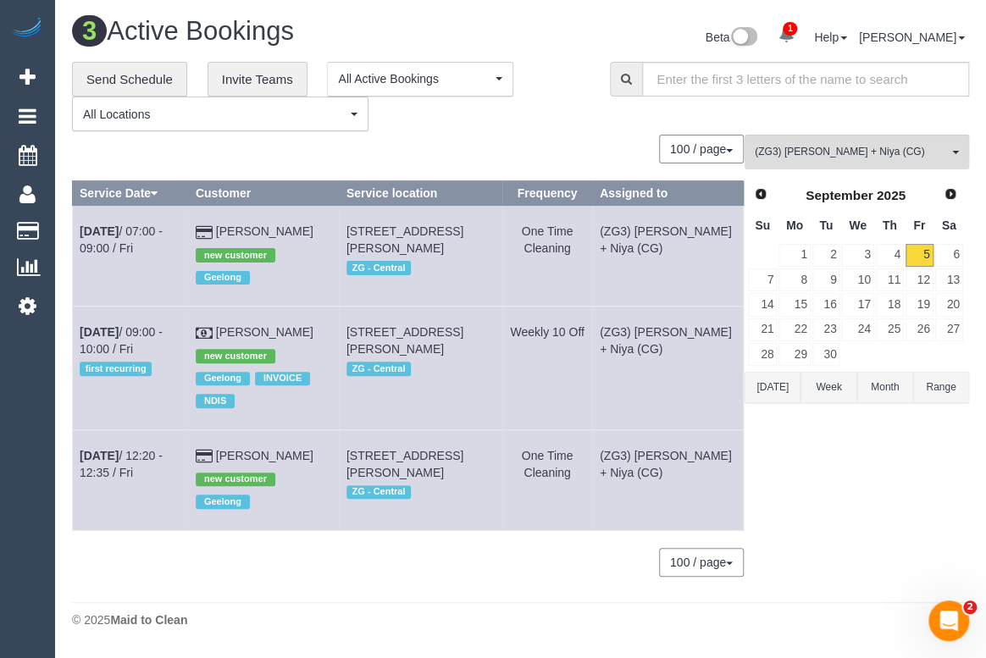
click at [558, 19] on div "Beta 1 Your Notifications You have 0 alerts × You have 1 to charge for 05/09/20…" at bounding box center [752, 39] width 462 height 45
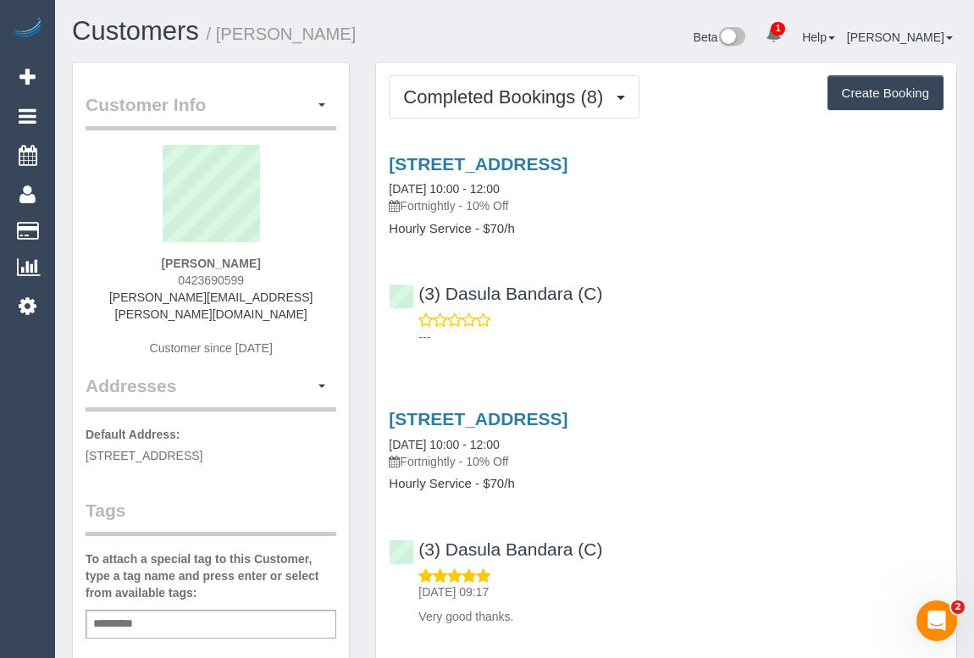
click at [741, 331] on p "---" at bounding box center [681, 337] width 525 height 17
drag, startPoint x: 165, startPoint y: 270, endPoint x: 280, endPoint y: 271, distance: 114.4
click at [280, 271] on div "Peter Kilroy 0423690599 peter.kilroy@gmail.com Customer since 2025" at bounding box center [211, 259] width 251 height 229
click at [272, 278] on div "Peter Kilroy 0423690599 peter.kilroy@gmail.com Customer since 2025" at bounding box center [211, 259] width 251 height 229
click at [271, 278] on div "Peter Kilroy 0423690599 peter.kilroy@gmail.com Customer since 2025" at bounding box center [211, 259] width 251 height 229
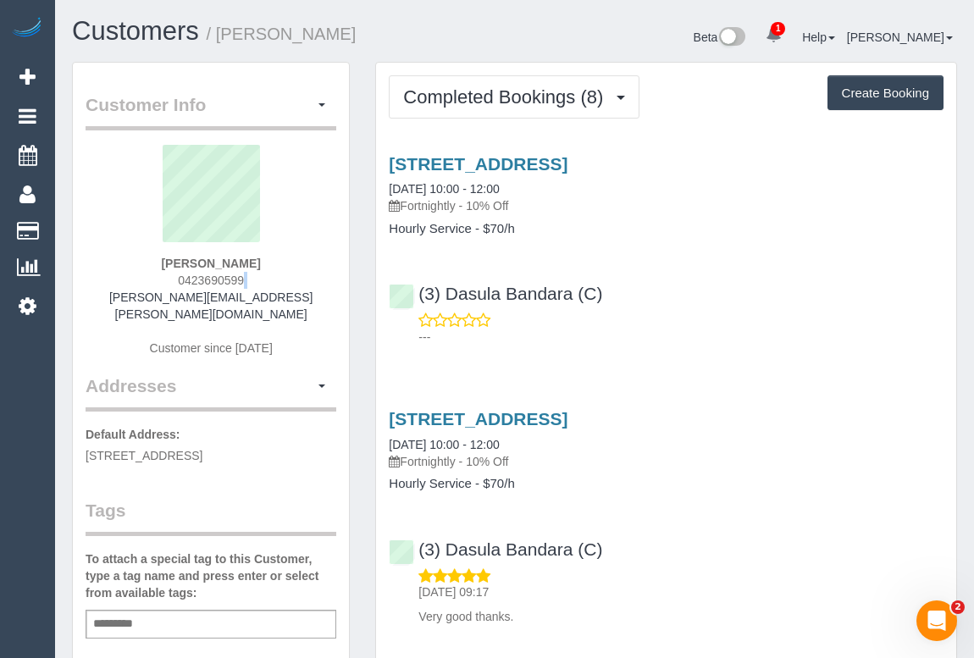
drag, startPoint x: 174, startPoint y: 275, endPoint x: 259, endPoint y: 280, distance: 85.7
click at [259, 280] on div "Peter Kilroy 0423690599 peter.kilroy@gmail.com Customer since 2025" at bounding box center [211, 259] width 251 height 229
copy span "0423690599"
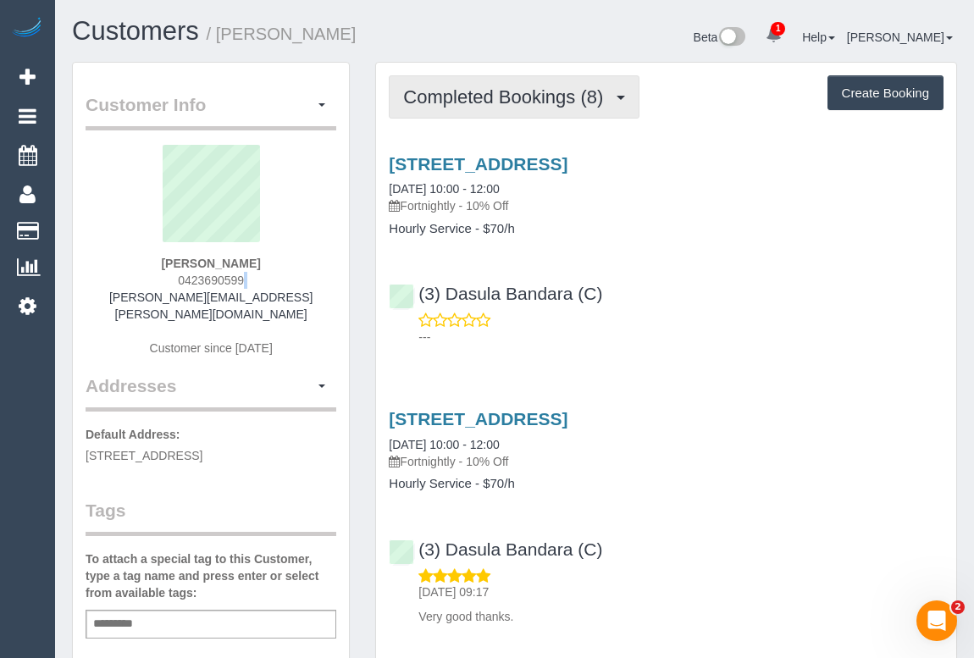
drag, startPoint x: 467, startPoint y: 92, endPoint x: 467, endPoint y: 108, distance: 16.1
click at [467, 92] on span "Completed Bookings (8)" at bounding box center [507, 96] width 208 height 21
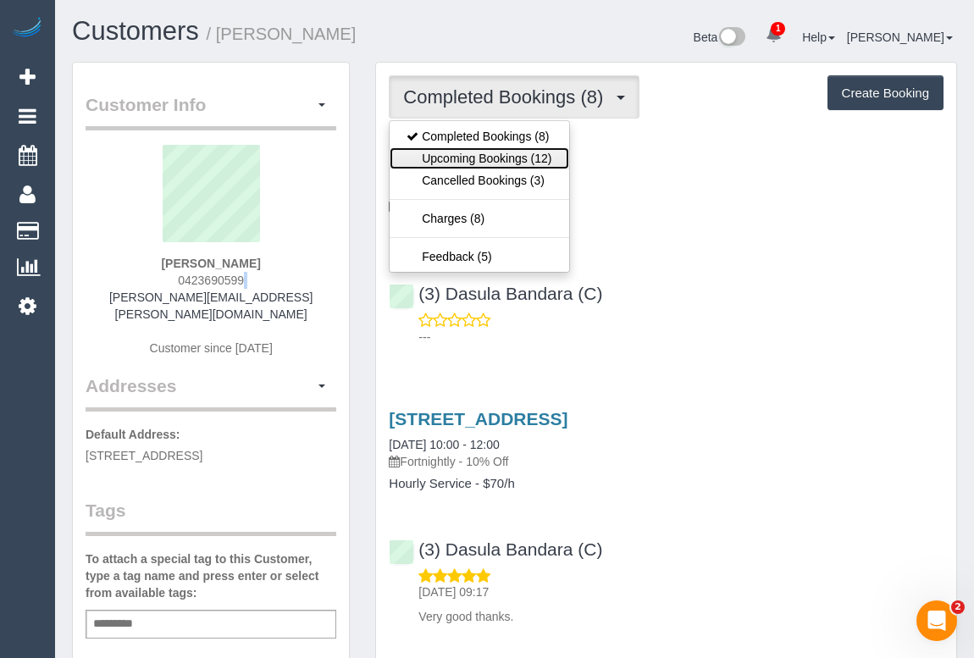
click at [449, 164] on link "Upcoming Bookings (12)" at bounding box center [479, 158] width 179 height 22
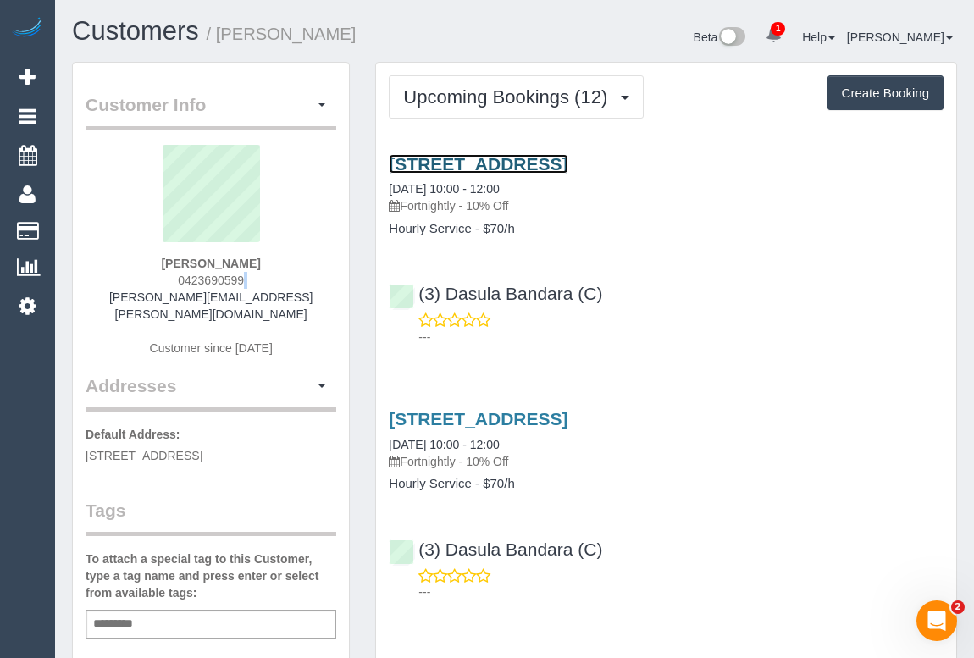
click at [522, 160] on link "[STREET_ADDRESS]" at bounding box center [478, 163] width 179 height 19
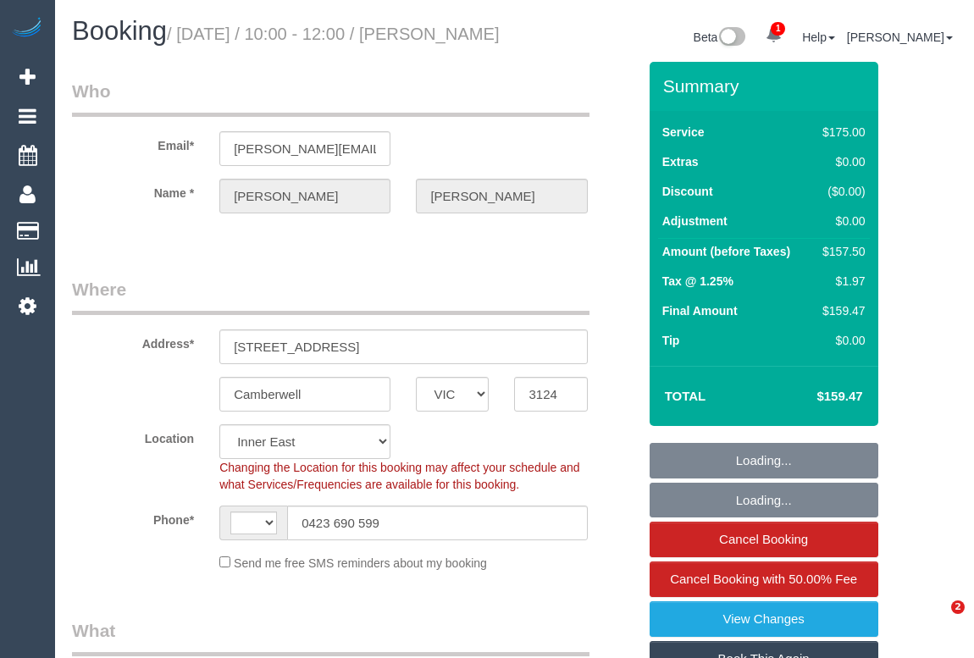
select select "VIC"
select select "object:694"
select select "string:AU"
select select "string:stripe-pm_1RIpAc2GScqysDRVlAW07Wr5"
select select "number:27"
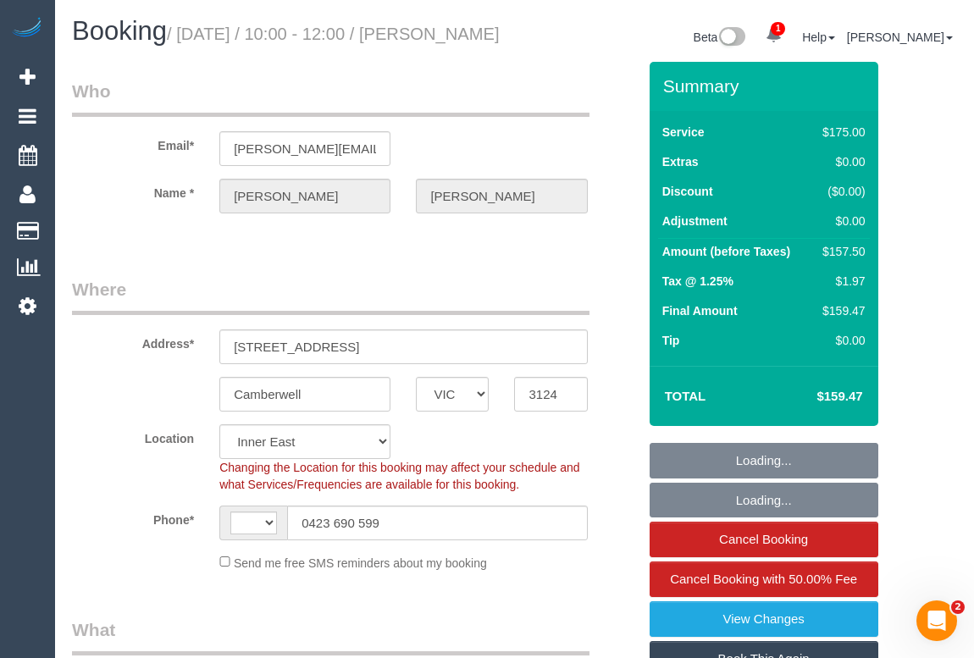
select select "number:14"
select select "number:19"
select select "number:24"
select select "number:34"
select select "number:13"
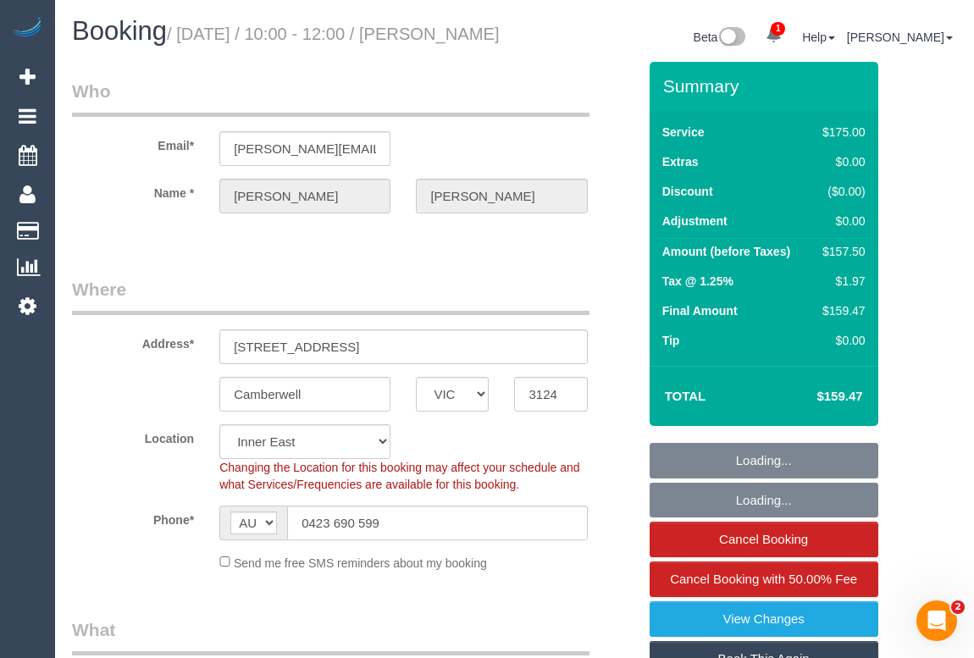
select select "150"
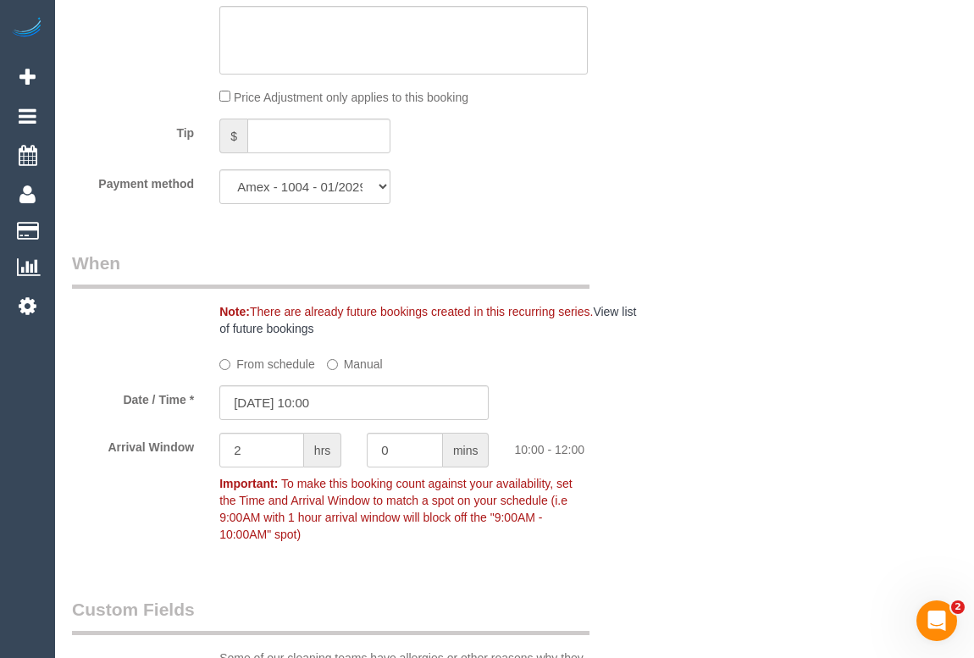
scroll to position [1618, 0]
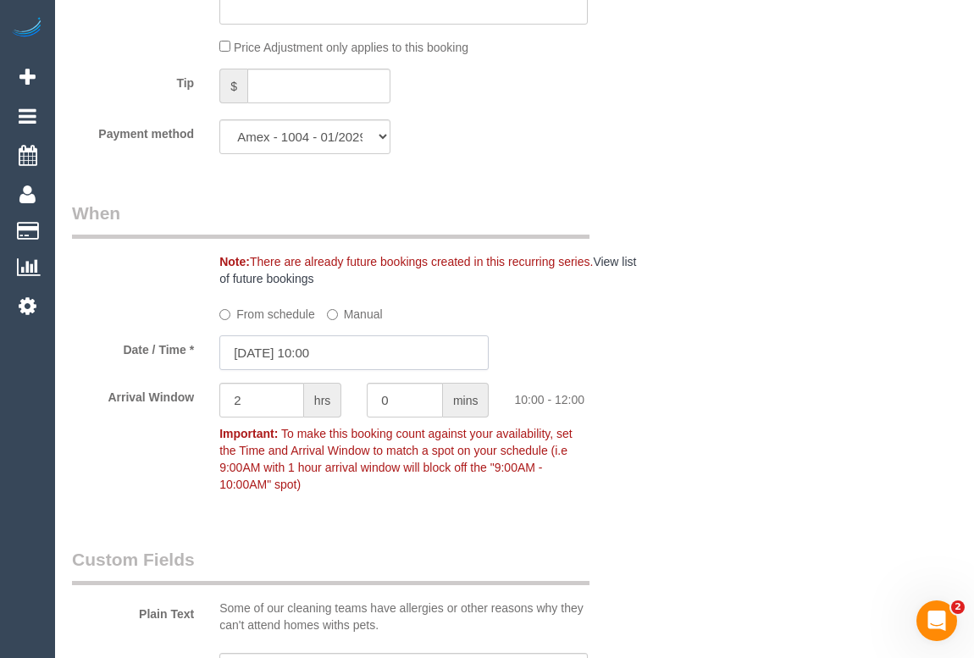
click at [322, 370] on input "05/09/2025 10:00" at bounding box center [353, 353] width 269 height 35
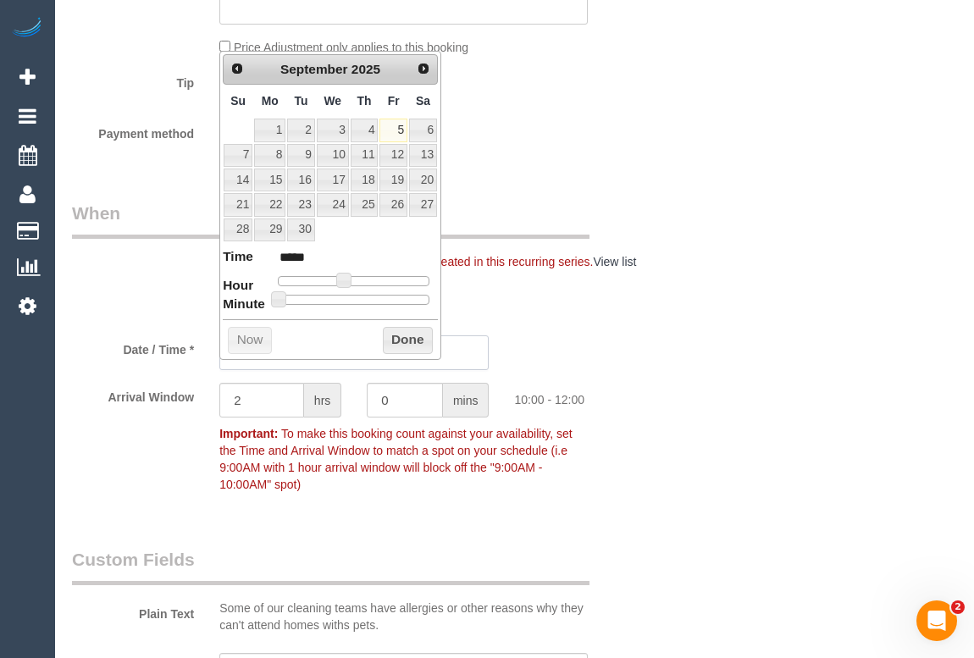
click at [322, 370] on input "05/09/2025 10:00" at bounding box center [353, 353] width 269 height 35
type input "05/09/2025 11:00"
type input "*****"
type input "05/09/2025 12:00"
type input "*****"
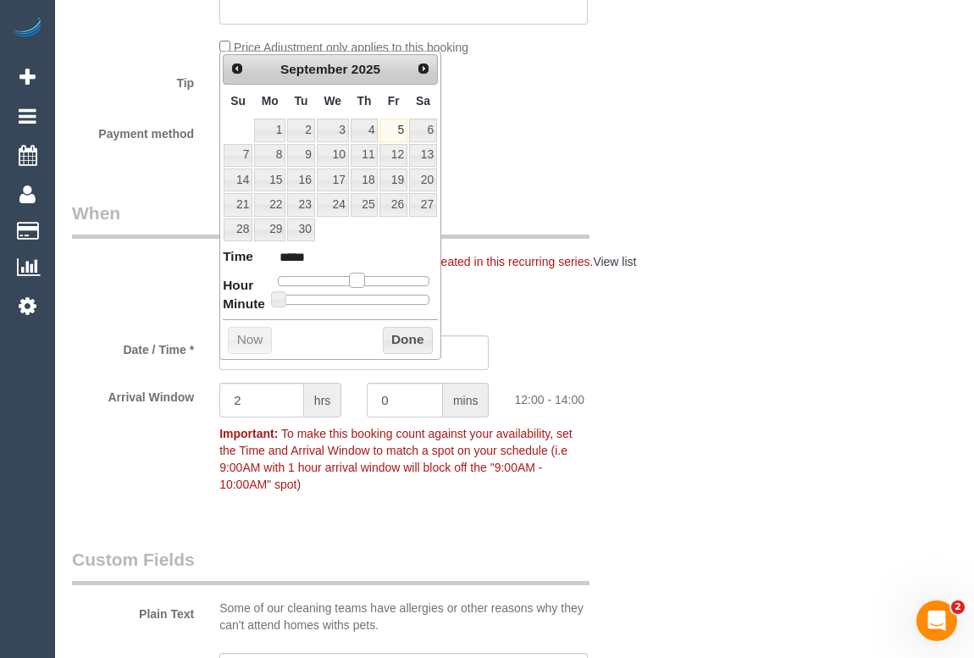
drag, startPoint x: 349, startPoint y: 280, endPoint x: 362, endPoint y: 280, distance: 12.7
click at [362, 280] on span at bounding box center [356, 280] width 15 height 15
type input "05/09/2025 12:05"
type input "*****"
type input "05/09/2025 12:10"
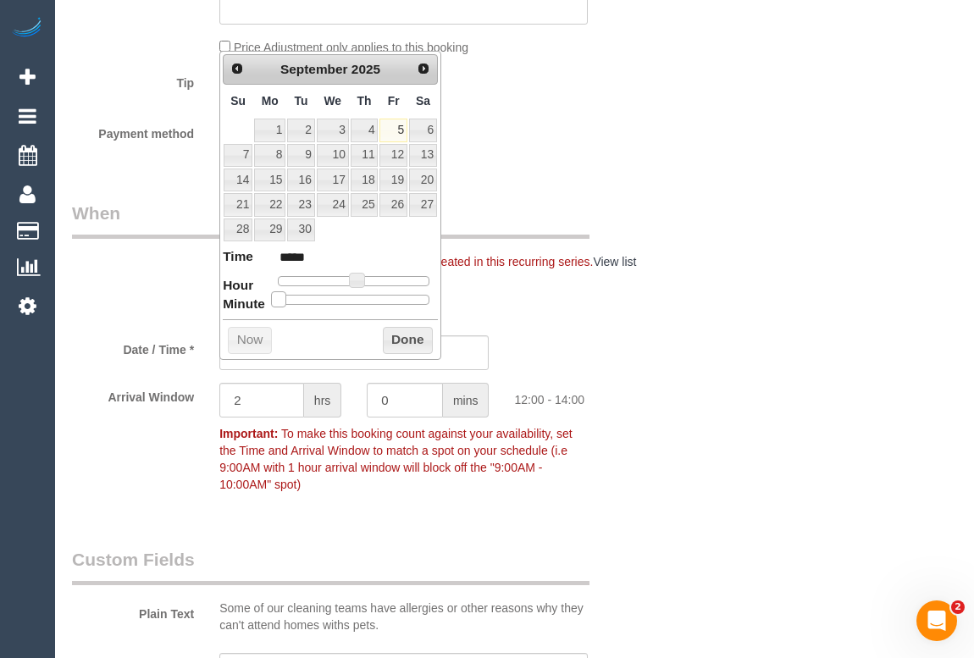
type input "*****"
type input "05/09/2025 12:15"
type input "*****"
type input "05/09/2025 12:20"
type input "*****"
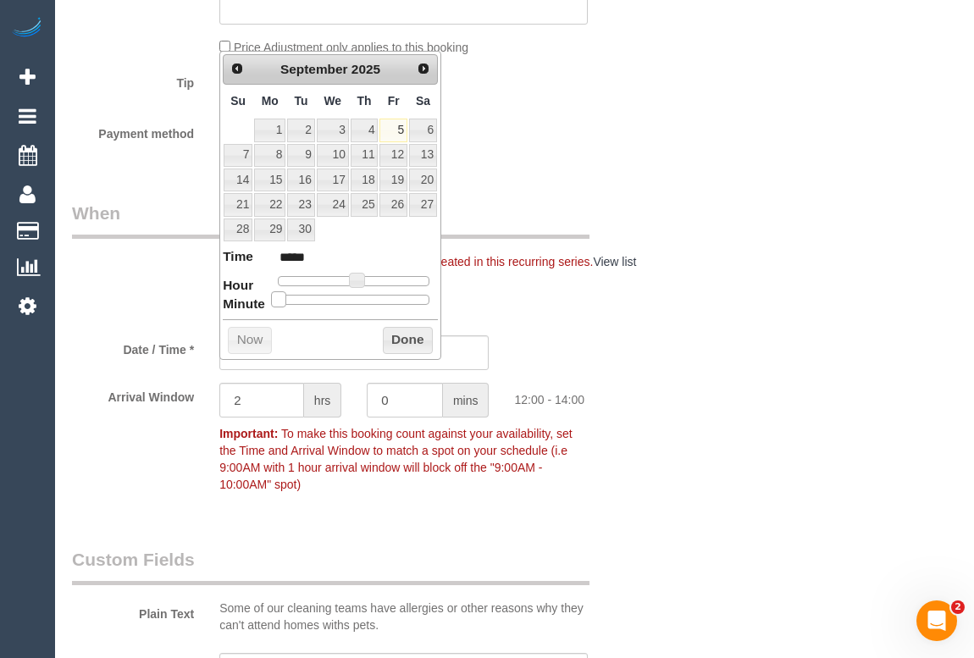
type input "05/09/2025 12:25"
type input "*****"
type input "05/09/2025 12:30"
type input "*****"
type input "05/09/2025 12:35"
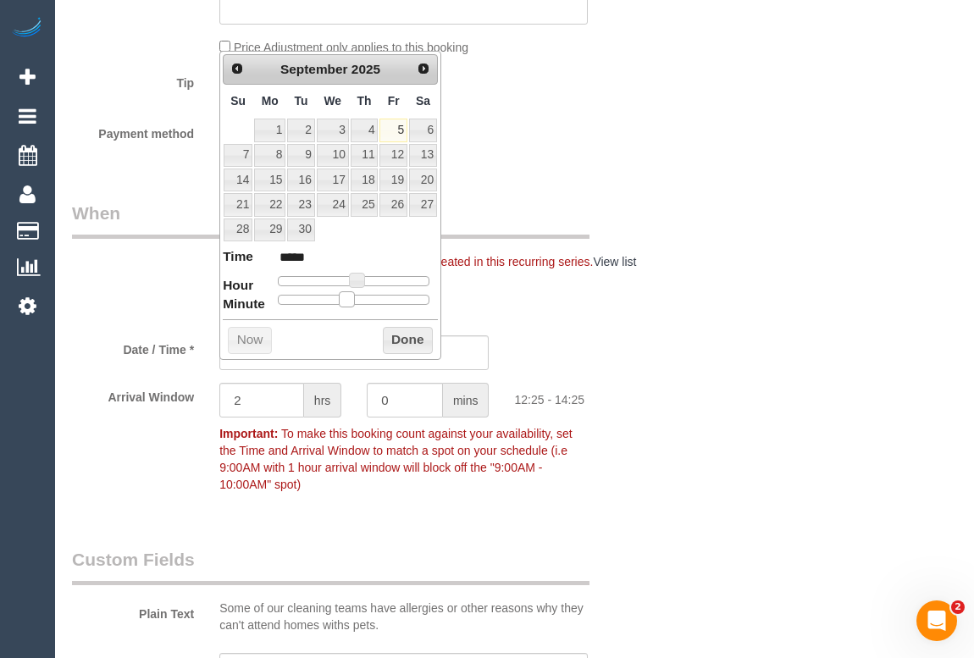
type input "*****"
type input "05/09/2025 12:40"
type input "*****"
type input "05/09/2025 12:35"
type input "*****"
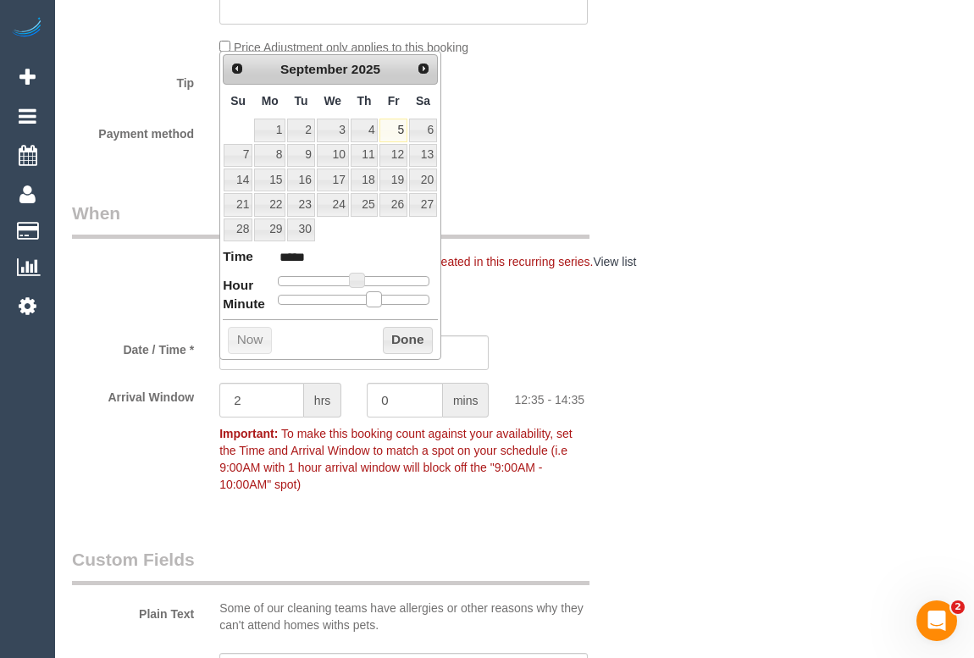
type input "05/09/2025 12:30"
type input "*****"
type input "05/09/2025 12:25"
type input "*****"
type input "05/09/2025 12:30"
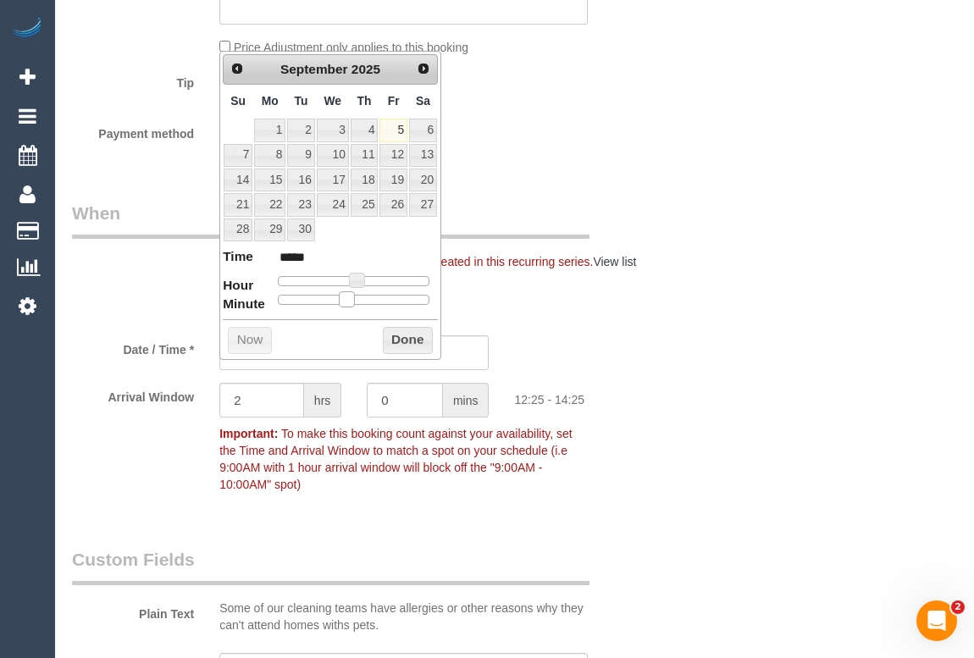
type input "*****"
drag, startPoint x: 275, startPoint y: 297, endPoint x: 361, endPoint y: 308, distance: 86.3
click at [361, 308] on div "Prev Next September 2025 Su Mo Tu We Th Fr Sa 1 2 3 4 5 6 7 8 9 10 11 12 13 14 …" at bounding box center [330, 205] width 222 height 308
click at [408, 340] on button "Done" at bounding box center [408, 340] width 50 height 27
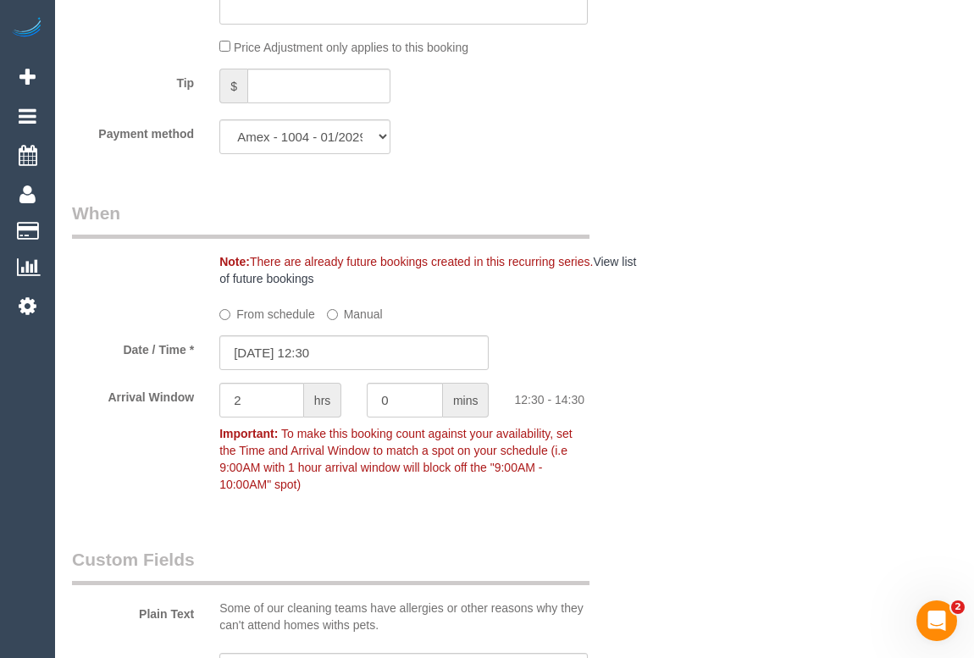
click at [893, 424] on div "Who Email* peter.kilroy@gmail.com Name * Peter Kilroy Where Address* 14 Derby S…" at bounding box center [514, 243] width 885 height 3599
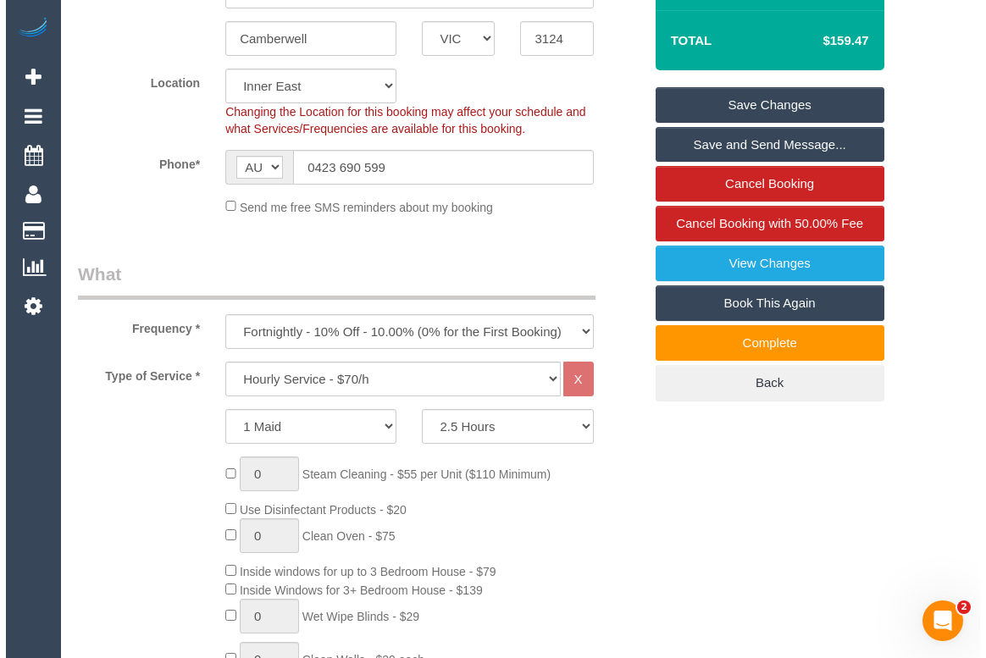
scroll to position [153, 0]
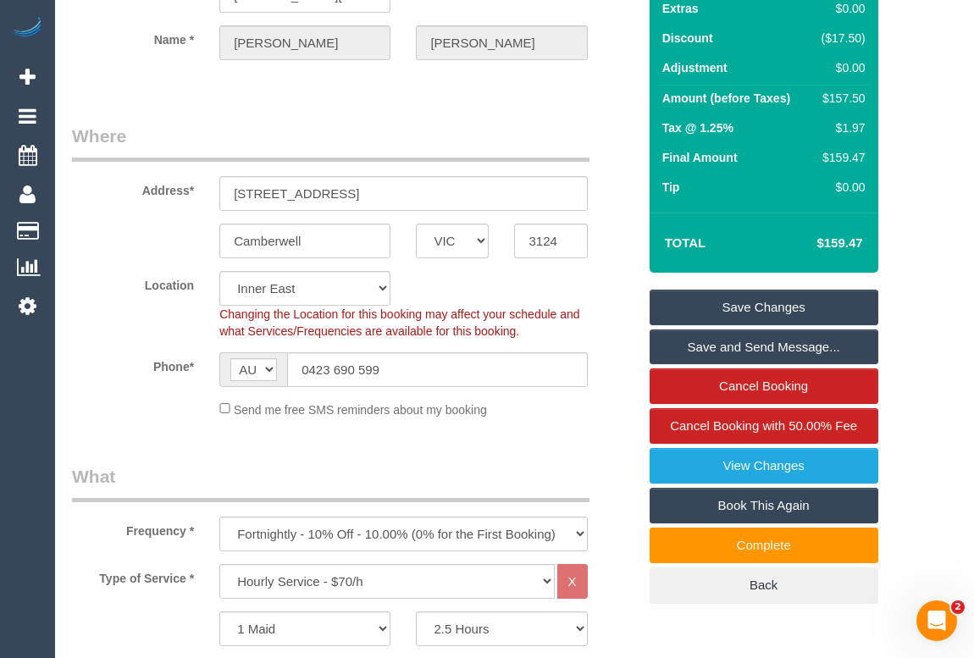
click at [762, 325] on link "Save Changes" at bounding box center [764, 308] width 229 height 36
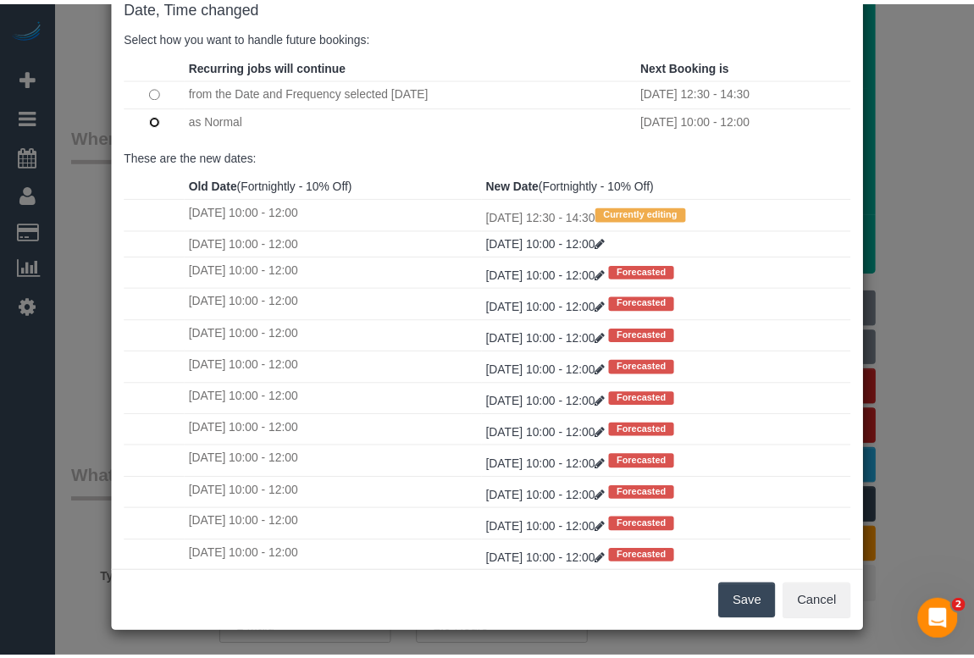
scroll to position [100, 0]
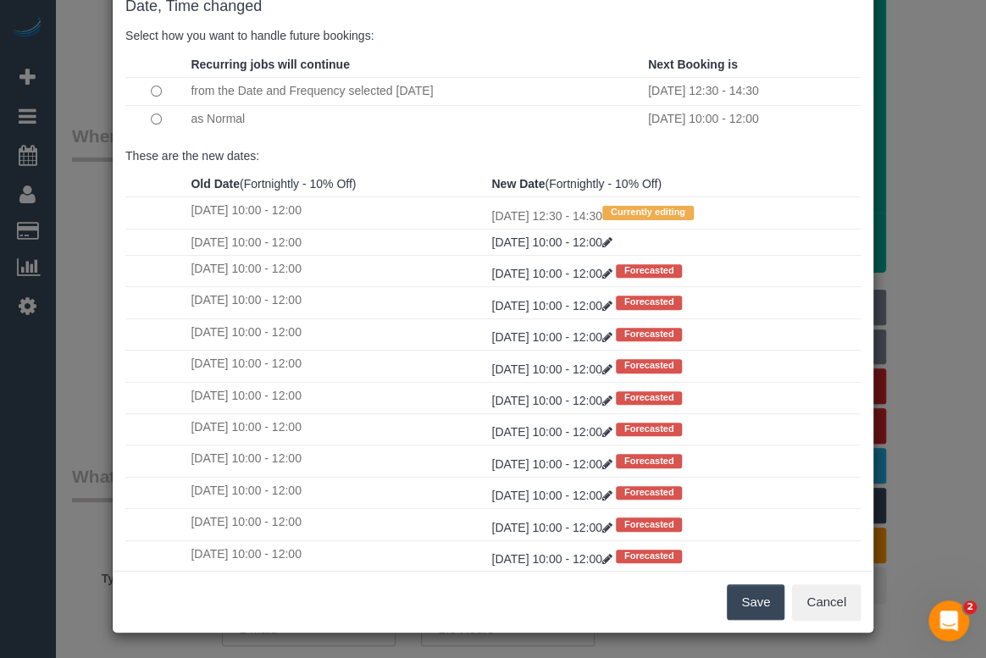
click at [749, 602] on button "Save" at bounding box center [756, 603] width 58 height 36
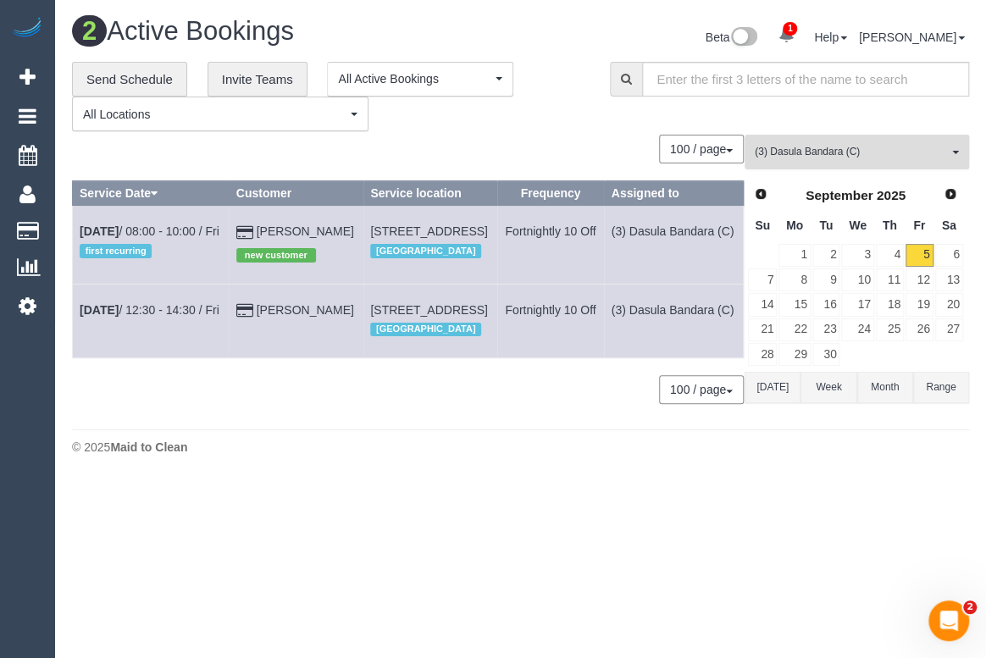
click at [830, 162] on button "(3) Dasula Bandara (C) All Teams" at bounding box center [857, 152] width 225 height 35
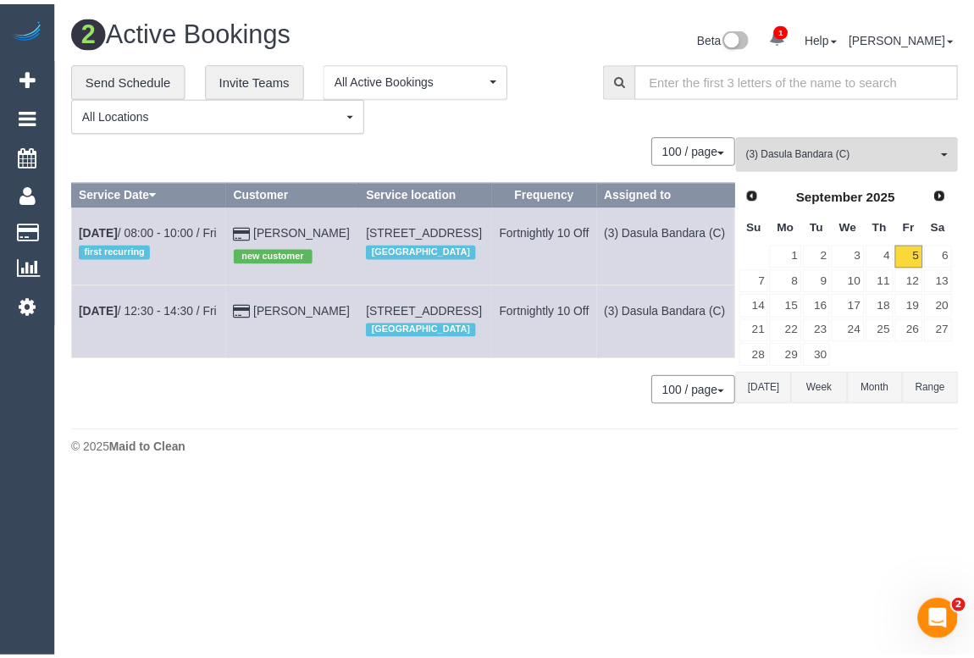
scroll to position [2235, 0]
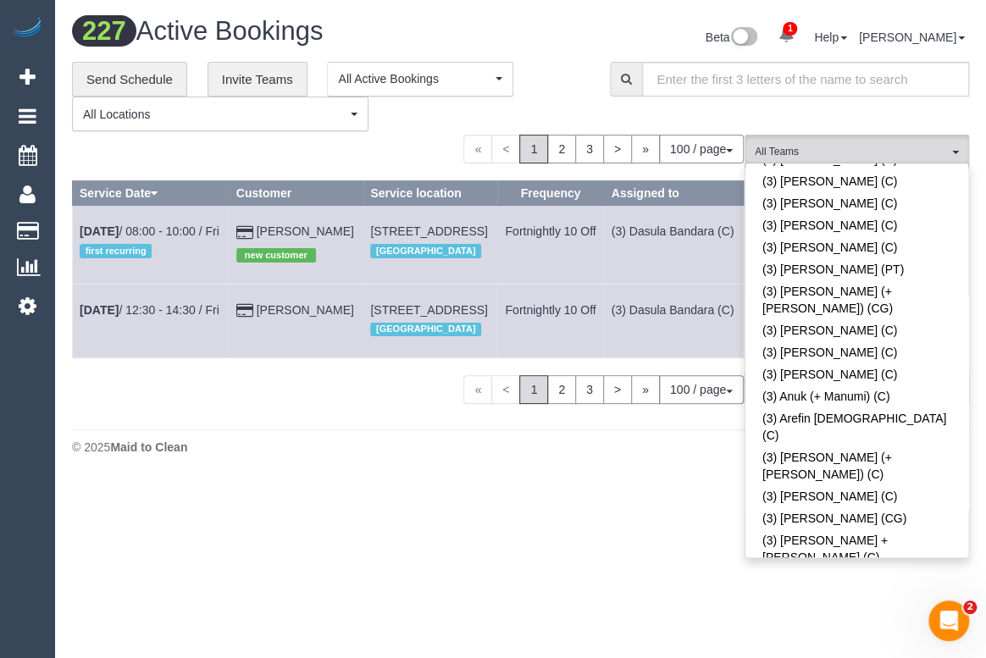
click at [555, 125] on div "**********" at bounding box center [328, 97] width 513 height 70
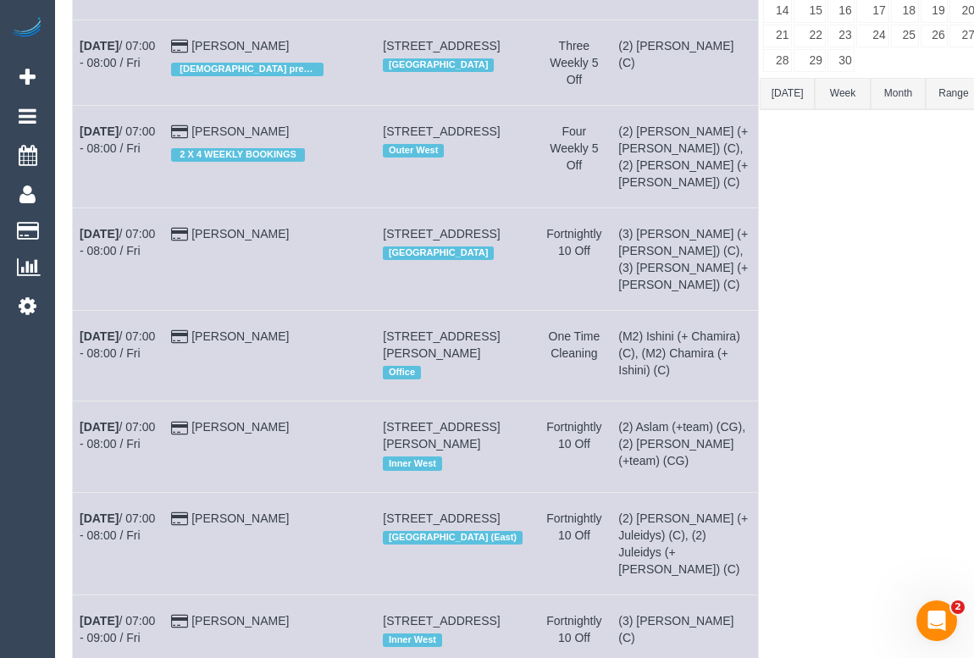
scroll to position [0, 0]
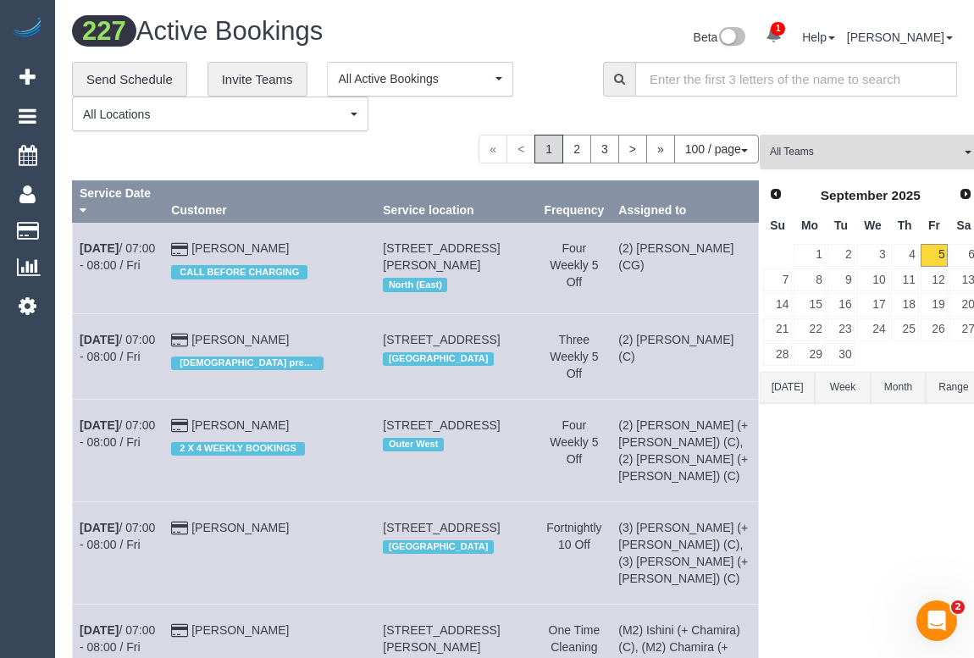
click at [760, 160] on button "All Teams" at bounding box center [871, 152] width 222 height 35
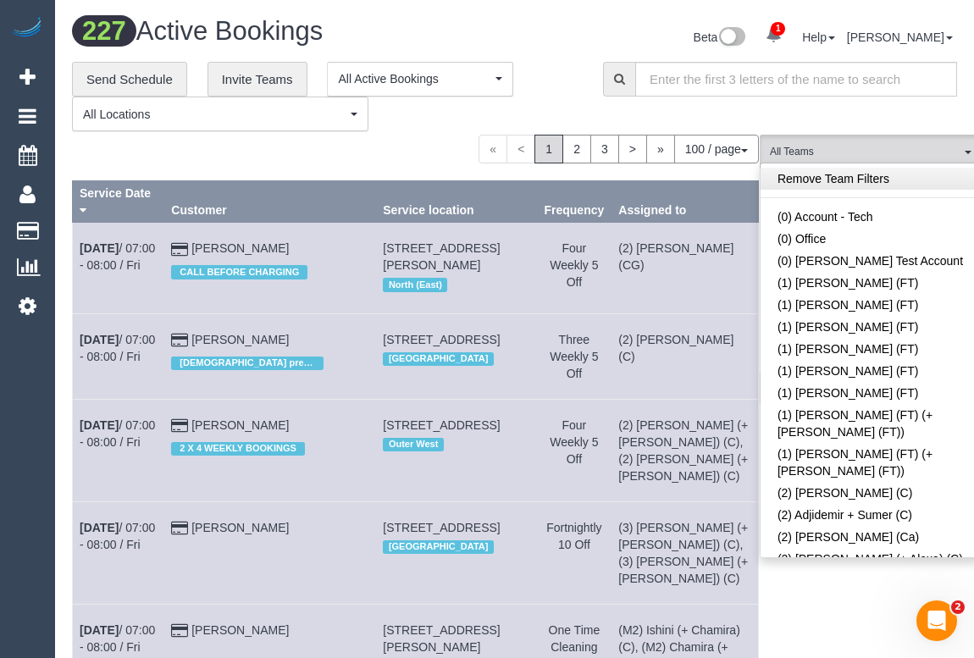
click at [831, 180] on link "Remove Team Filters" at bounding box center [871, 179] width 220 height 22
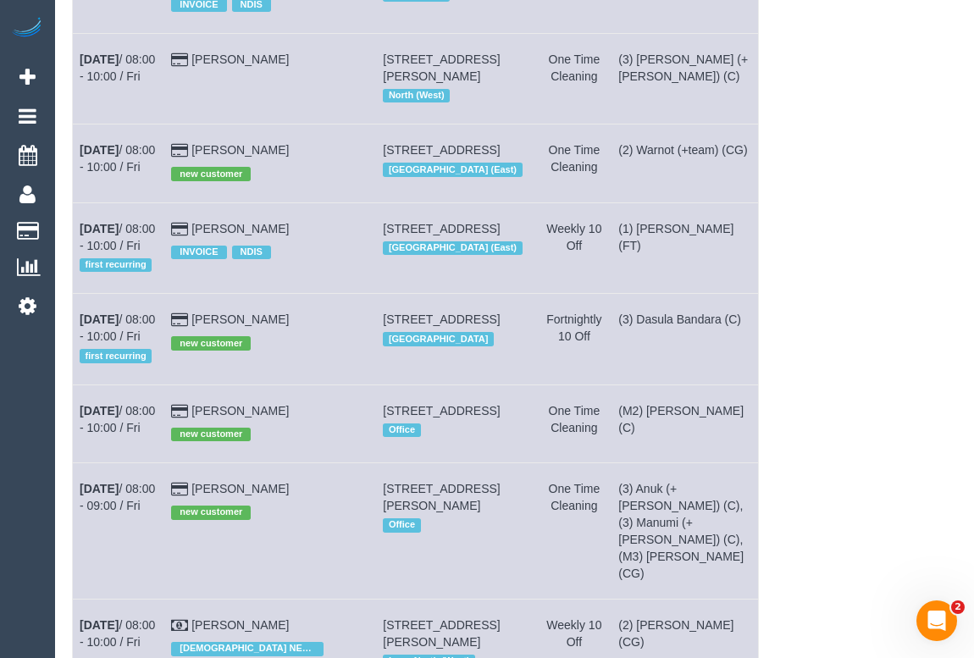
scroll to position [31, 0]
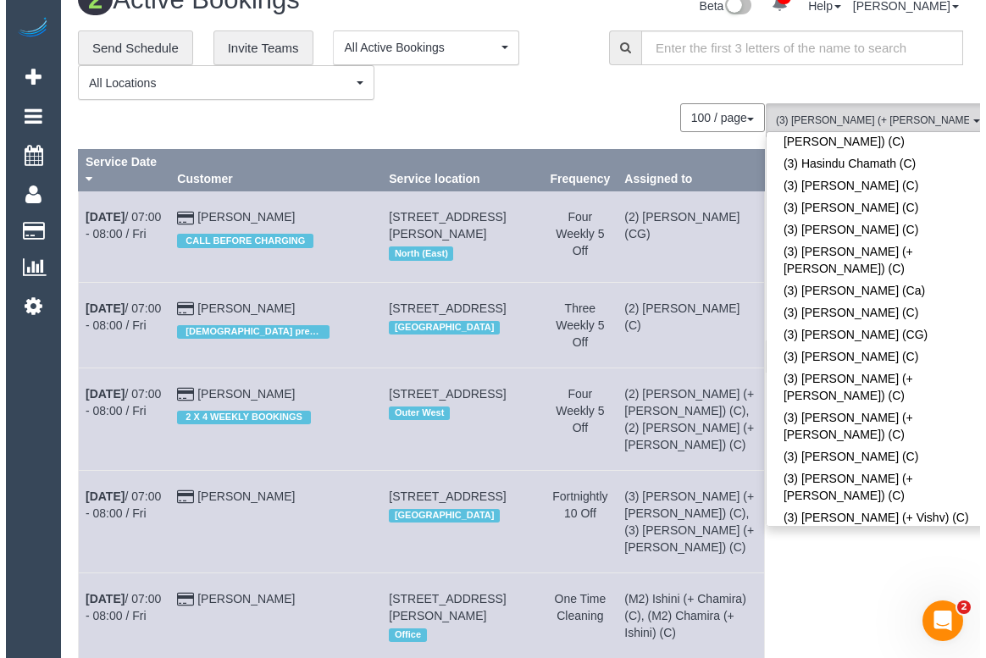
scroll to position [0, 0]
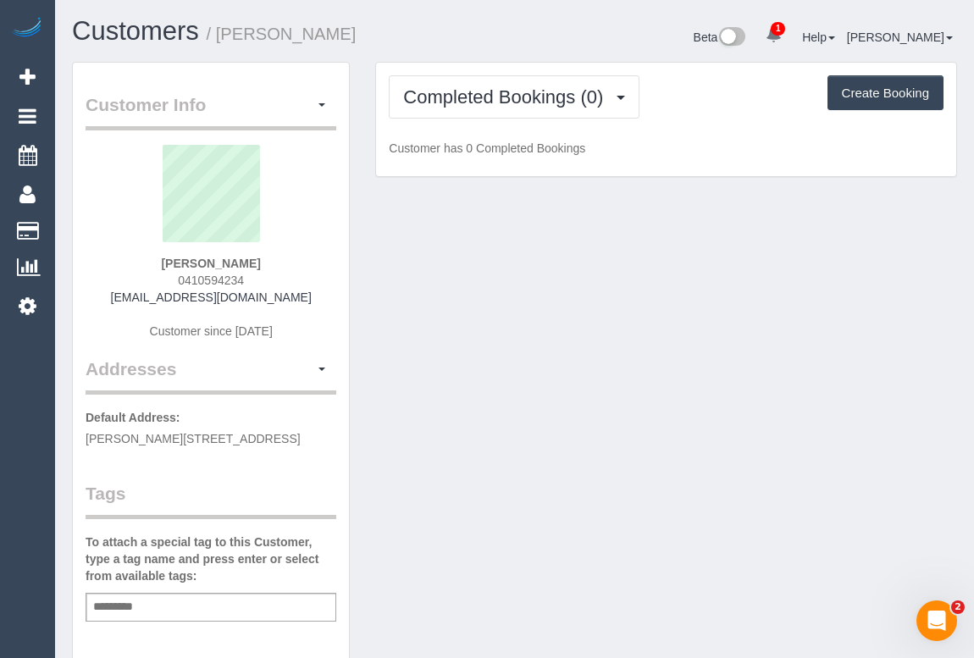
drag, startPoint x: 161, startPoint y: 271, endPoint x: 258, endPoint y: 274, distance: 96.6
click at [258, 274] on div "[PERSON_NAME] 0410594234 [EMAIL_ADDRESS][DOMAIN_NAME] Customer since [DATE]" at bounding box center [211, 251] width 251 height 212
copy span "0410594234"
drag, startPoint x: 780, startPoint y: 309, endPoint x: 782, endPoint y: 335, distance: 25.5
click at [780, 309] on div "Customer Info Edit Contact Info Send Message Email Preferences Special Sales Ta…" at bounding box center [514, 629] width 911 height 1135
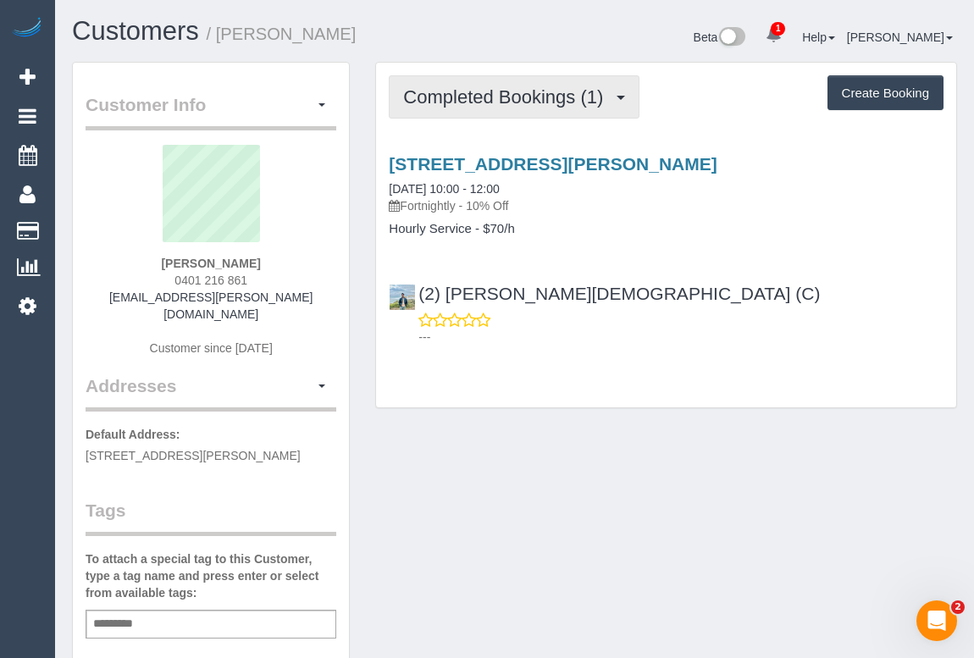
drag, startPoint x: 492, startPoint y: 102, endPoint x: 474, endPoint y: 129, distance: 32.4
click at [492, 102] on span "Completed Bookings (1)" at bounding box center [507, 96] width 208 height 21
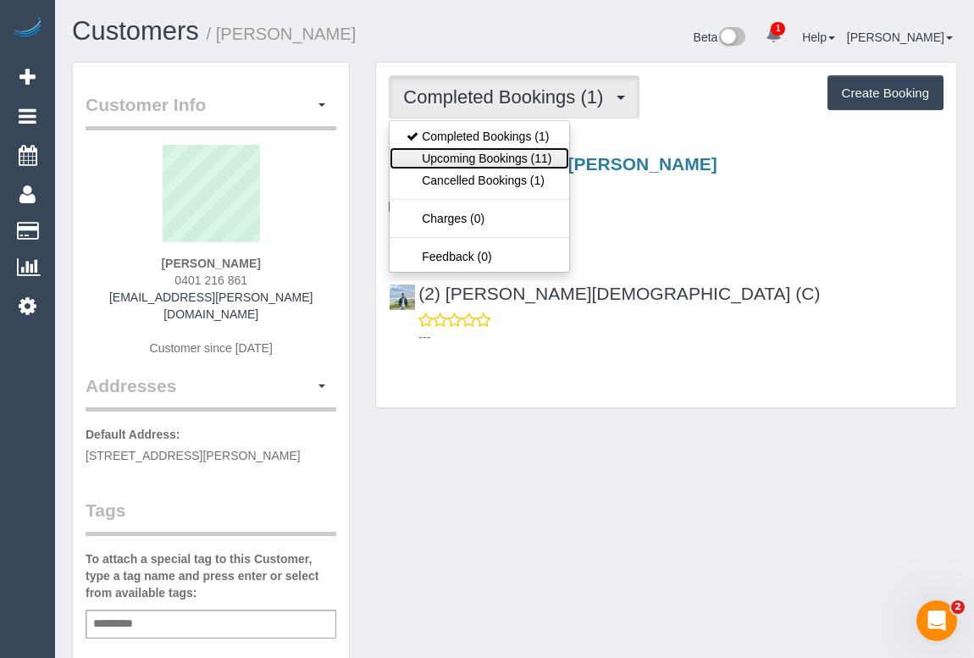
click at [469, 153] on link "Upcoming Bookings (11)" at bounding box center [479, 158] width 179 height 22
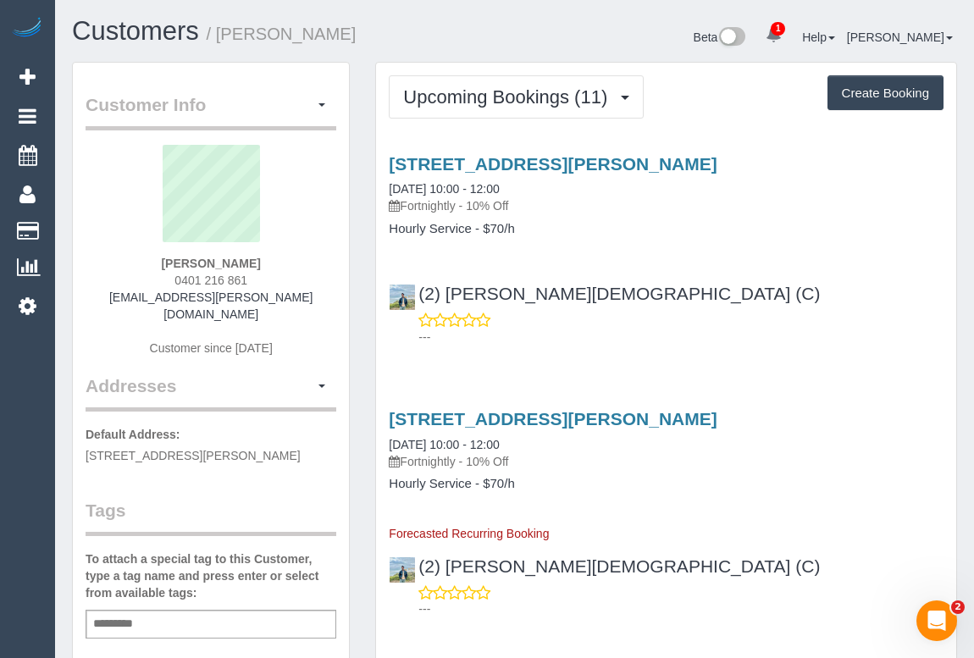
click at [762, 305] on div "(2) Raisul Islam (C) ---" at bounding box center [666, 307] width 580 height 76
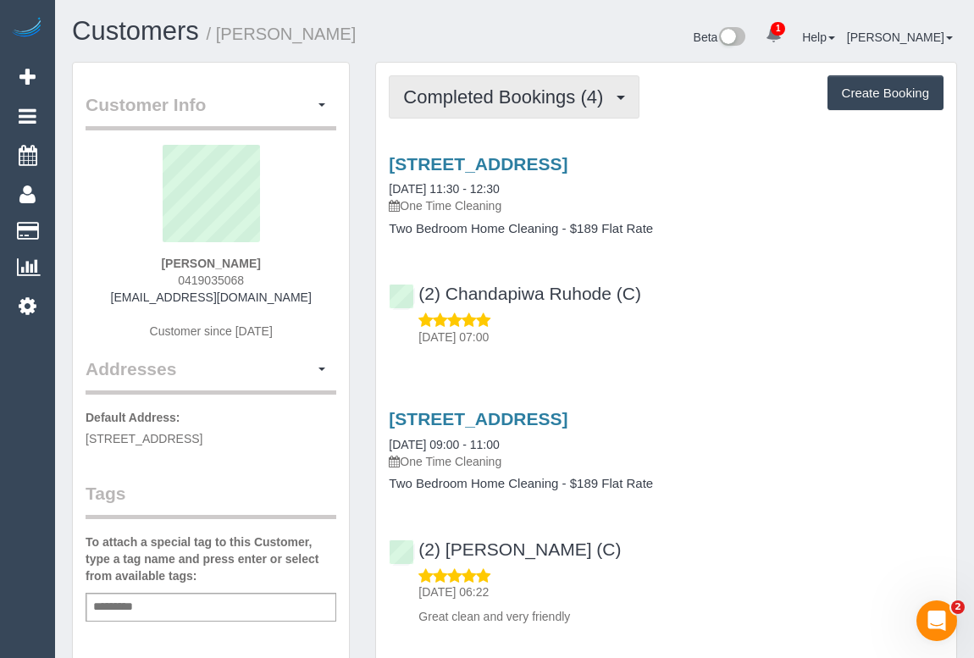
click at [548, 93] on span "Completed Bookings (4)" at bounding box center [507, 96] width 208 height 21
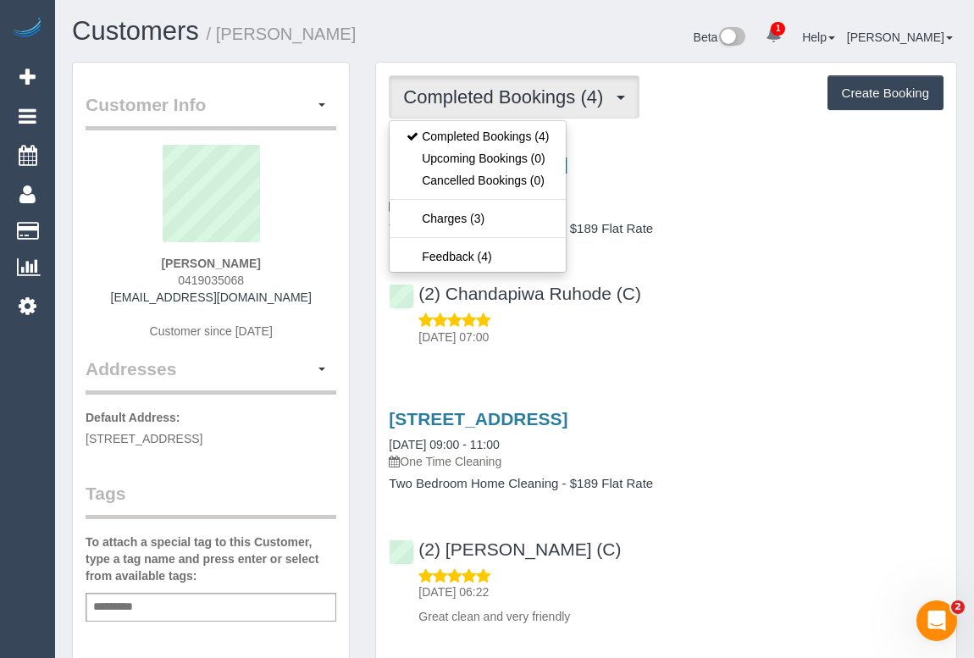
click at [774, 279] on div "(2) Chandapiwa Ruhode (C) [DATE] 07:00" at bounding box center [666, 307] width 580 height 76
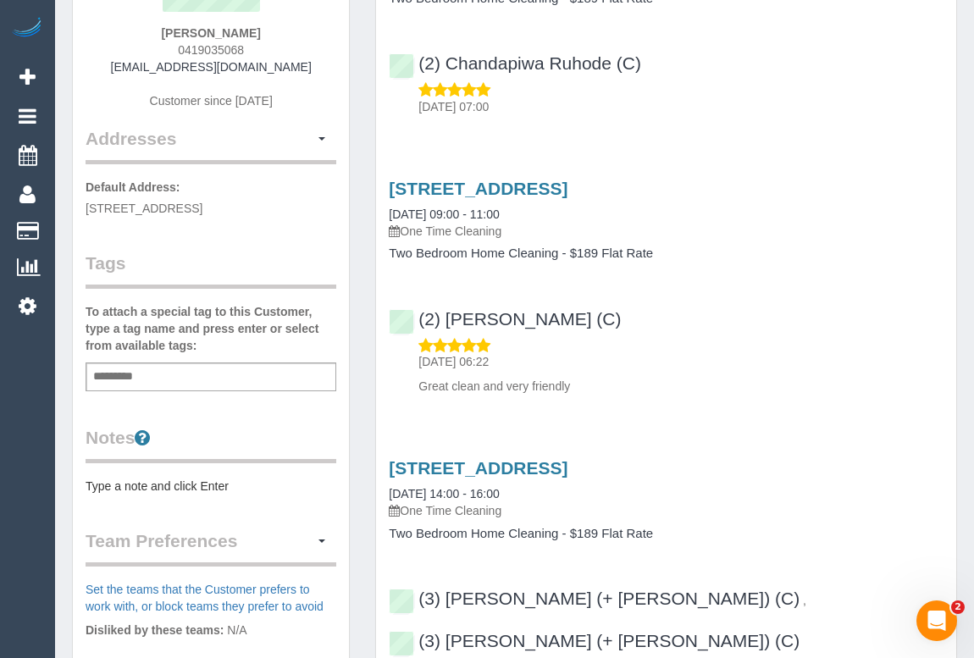
scroll to position [124, 0]
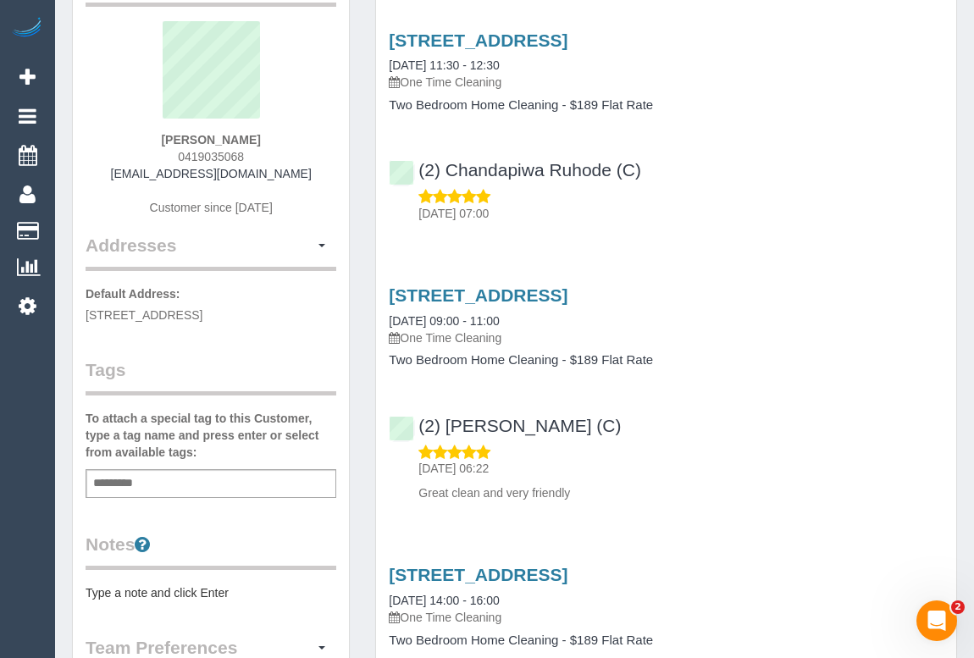
click at [741, 216] on p "[DATE] 07:00" at bounding box center [681, 213] width 525 height 17
drag, startPoint x: 168, startPoint y: 171, endPoint x: 302, endPoint y: 175, distance: 133.9
click at [302, 175] on div "[PERSON_NAME] 0419035068 [EMAIL_ADDRESS][DOMAIN_NAME] Customer since [DATE]" at bounding box center [211, 127] width 251 height 212
copy link "[EMAIL_ADDRESS][DOMAIN_NAME]"
